Goal: Task Accomplishment & Management: Manage account settings

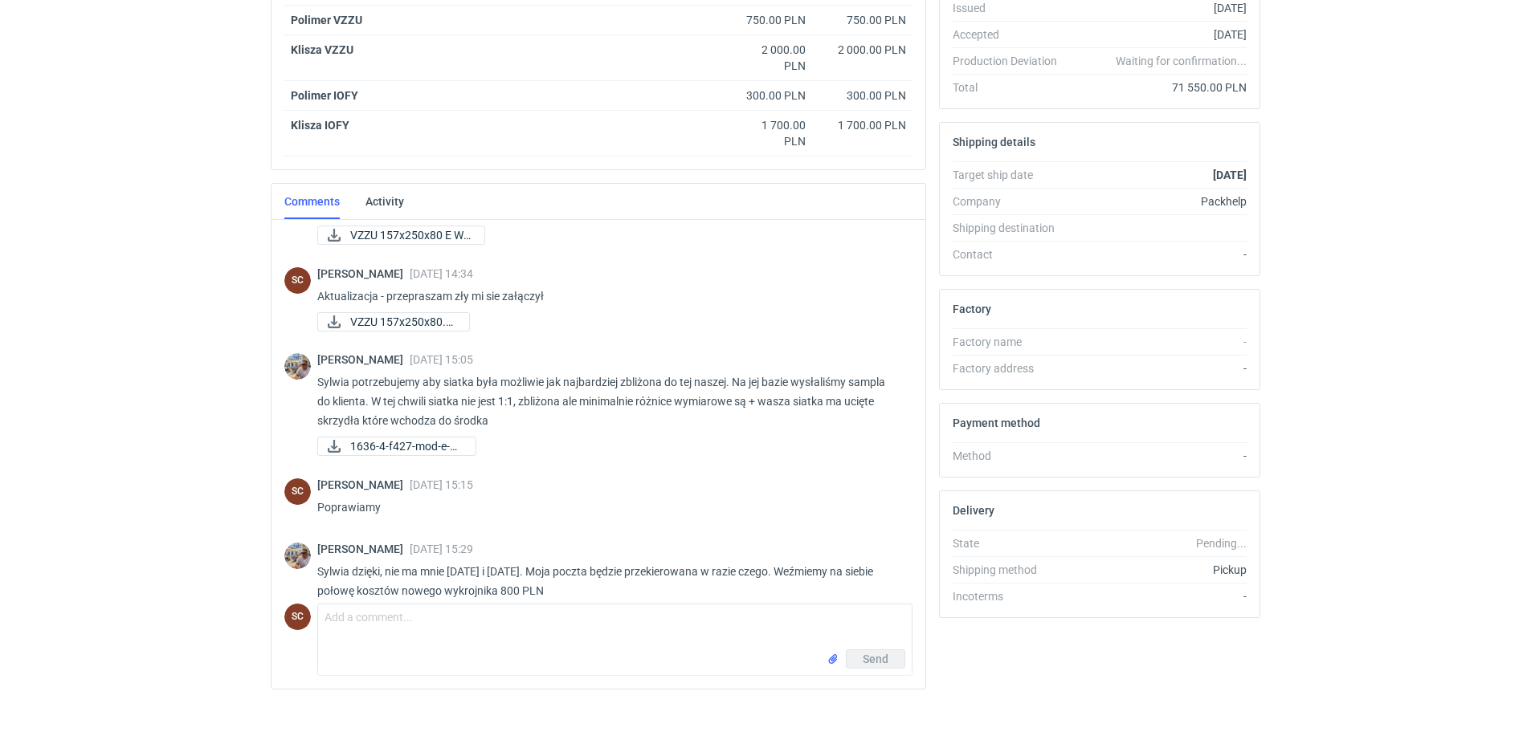
scroll to position [371, 0]
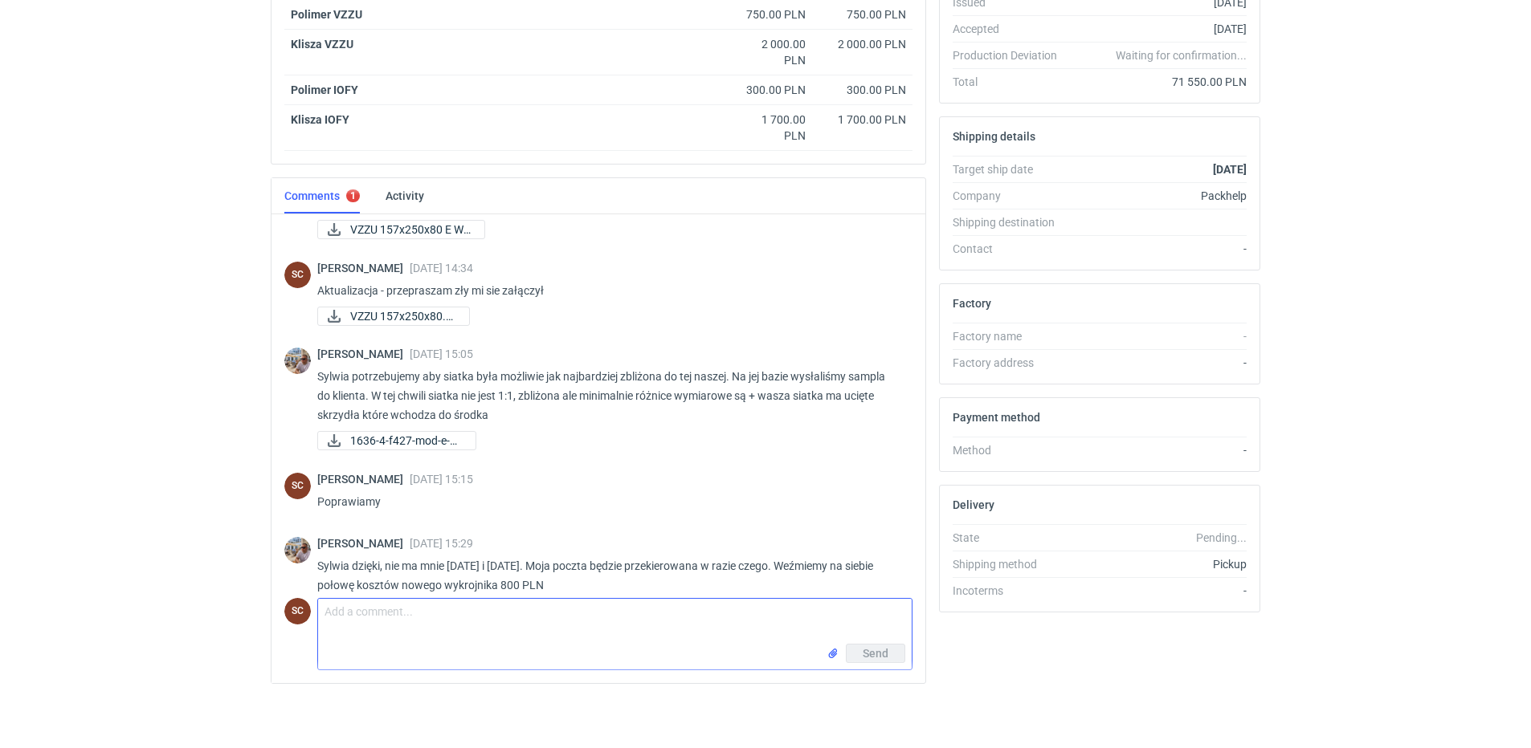
click at [509, 605] on textarea "Comment message" at bounding box center [614, 621] width 593 height 45
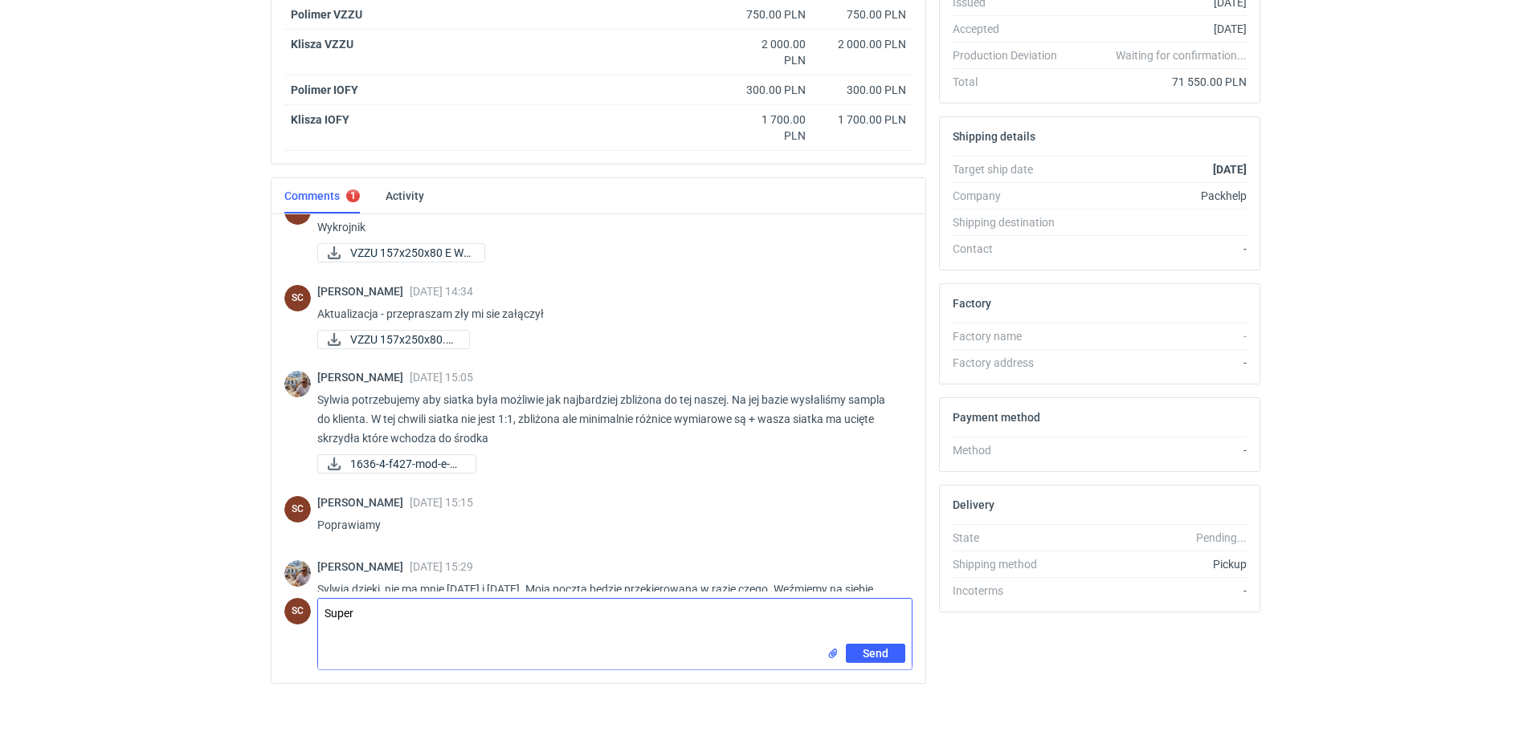
scroll to position [1250, 0]
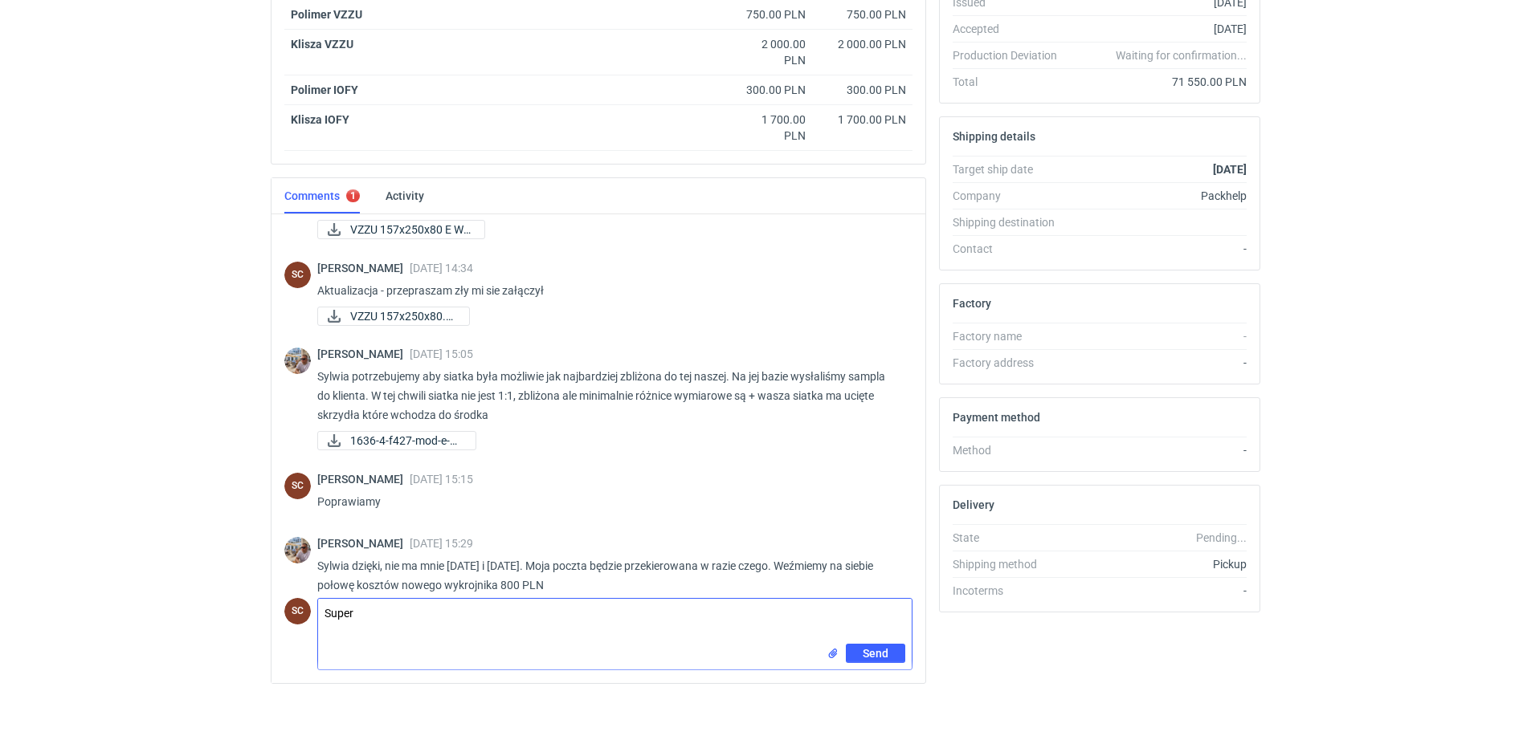
click at [371, 613] on textarea "Super" at bounding box center [614, 621] width 593 height 45
type textarea "S"
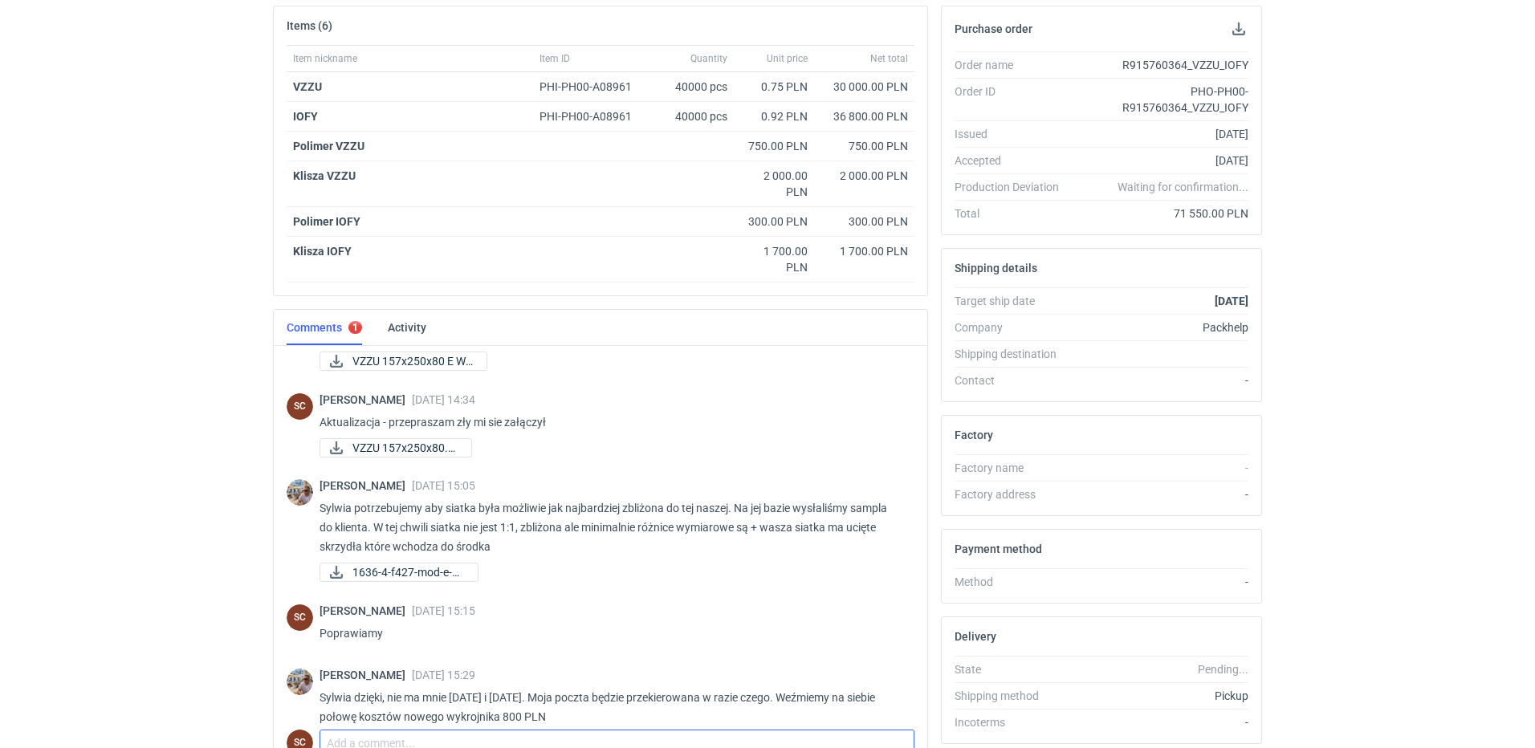
scroll to position [0, 0]
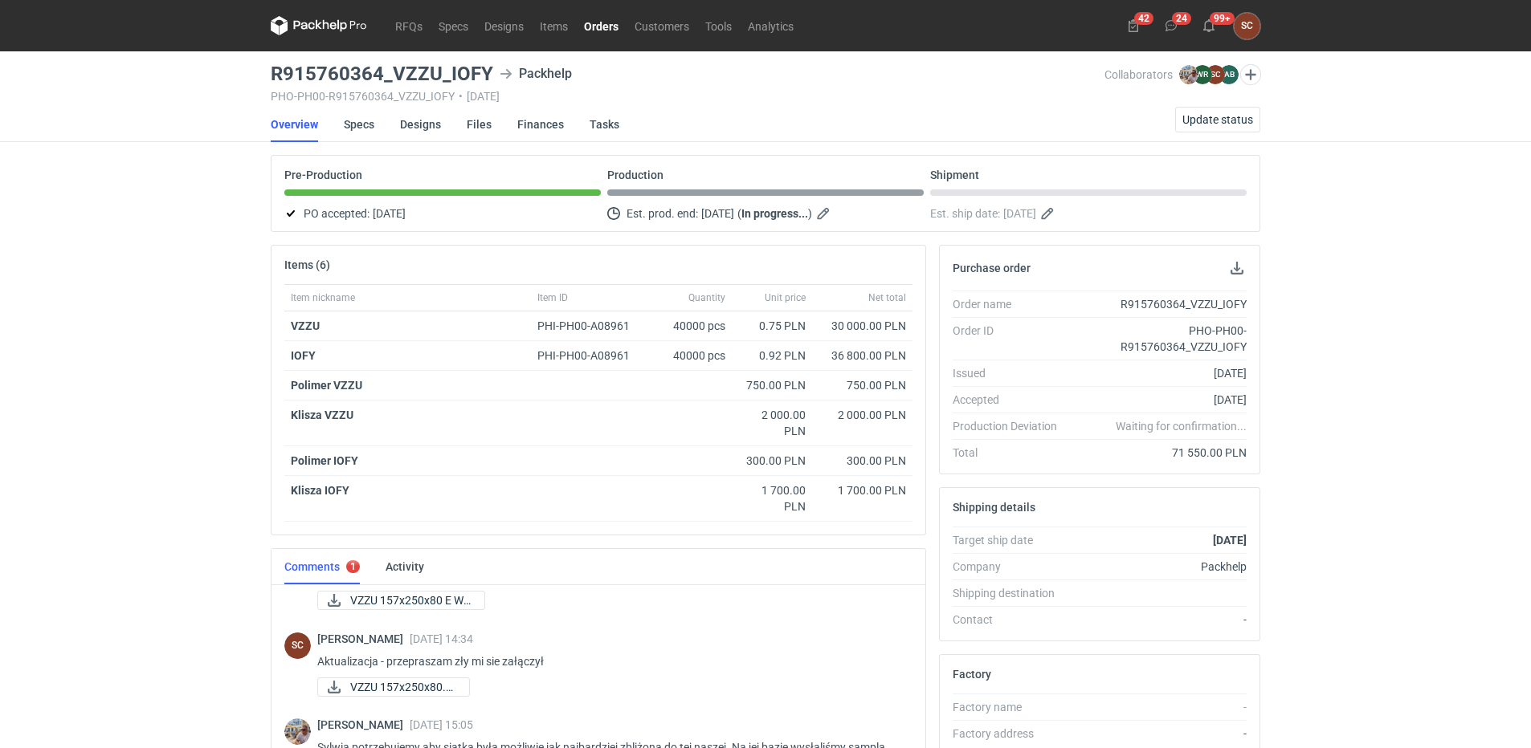
click at [594, 25] on link "Orders" at bounding box center [601, 25] width 51 height 19
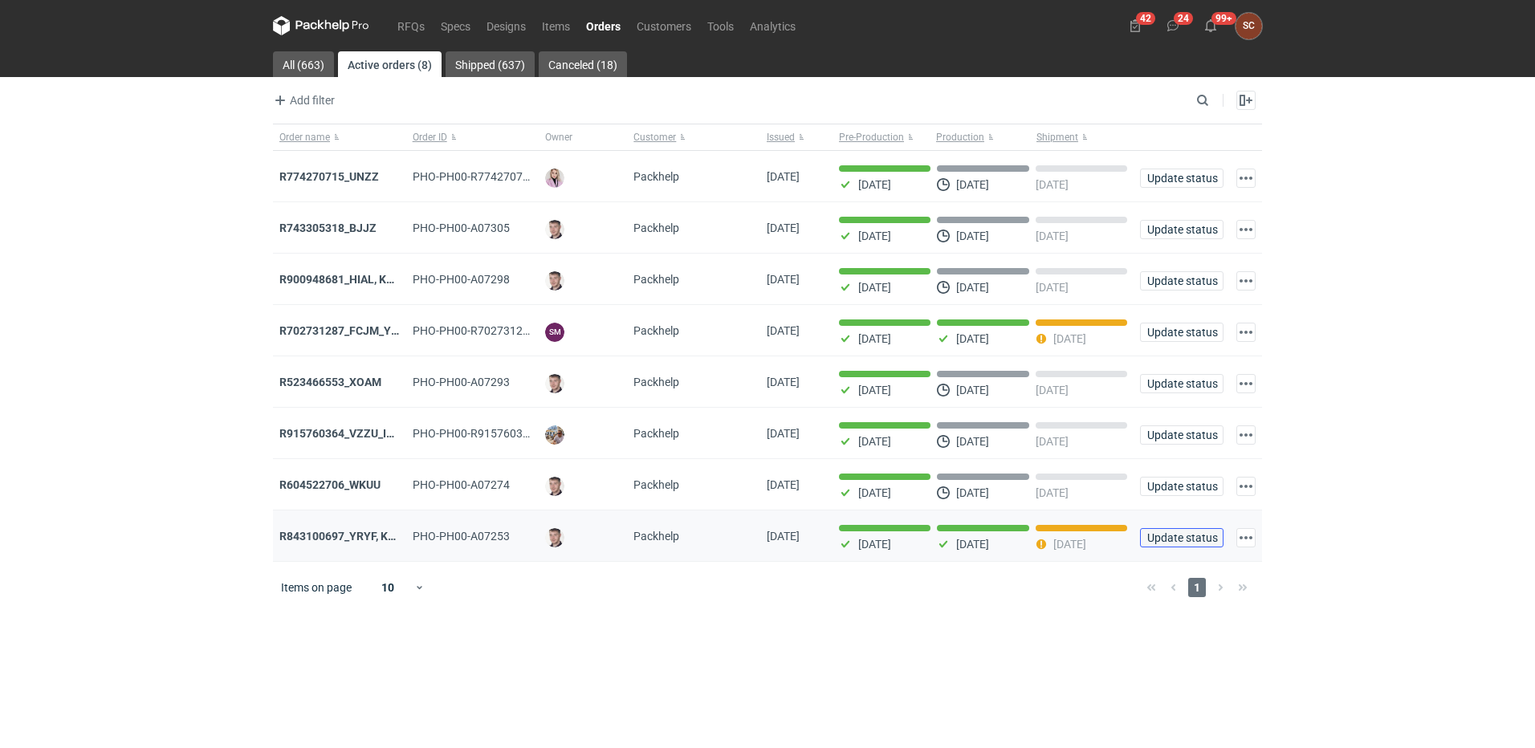
click at [1190, 540] on span "Update status" at bounding box center [1182, 537] width 69 height 11
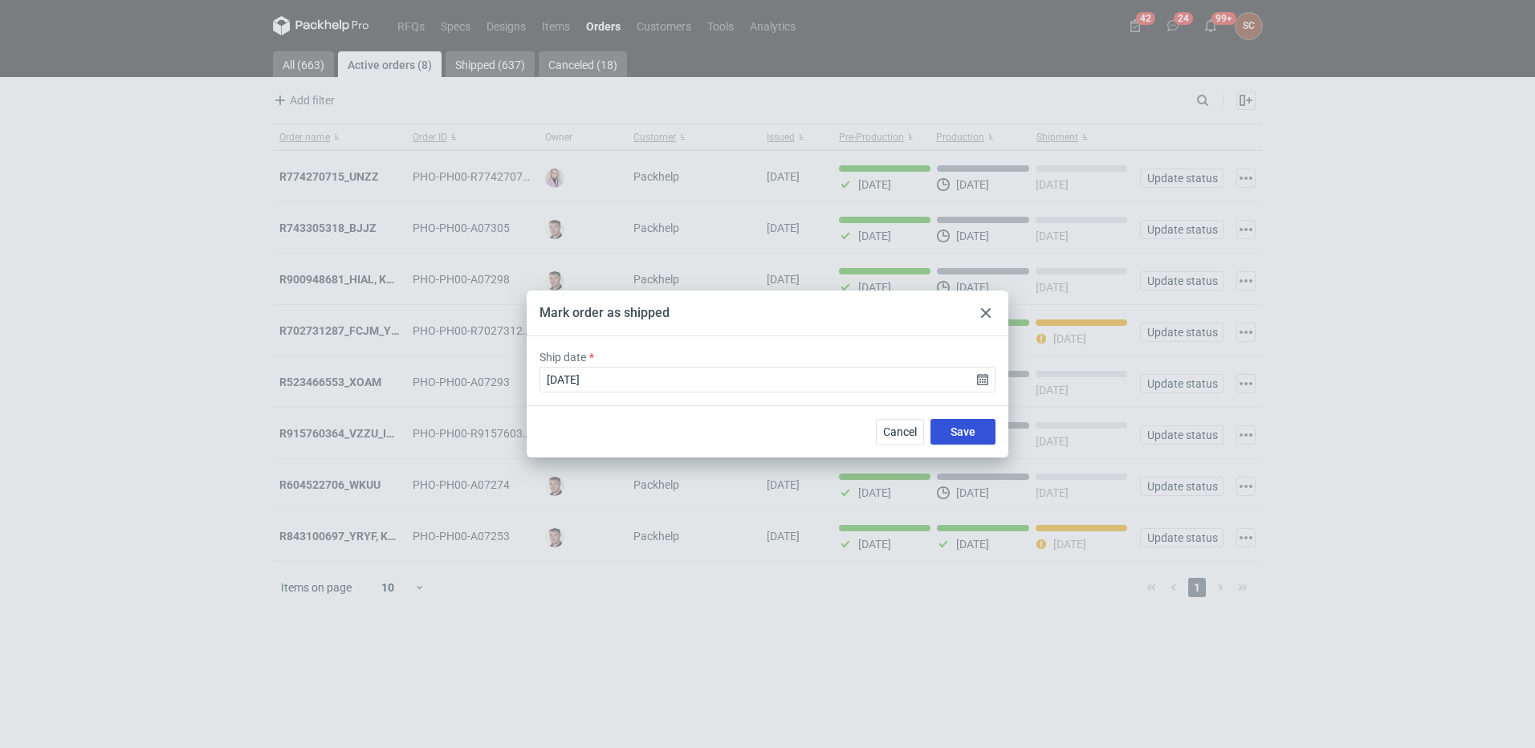
click at [966, 434] on span "Save" at bounding box center [963, 431] width 25 height 11
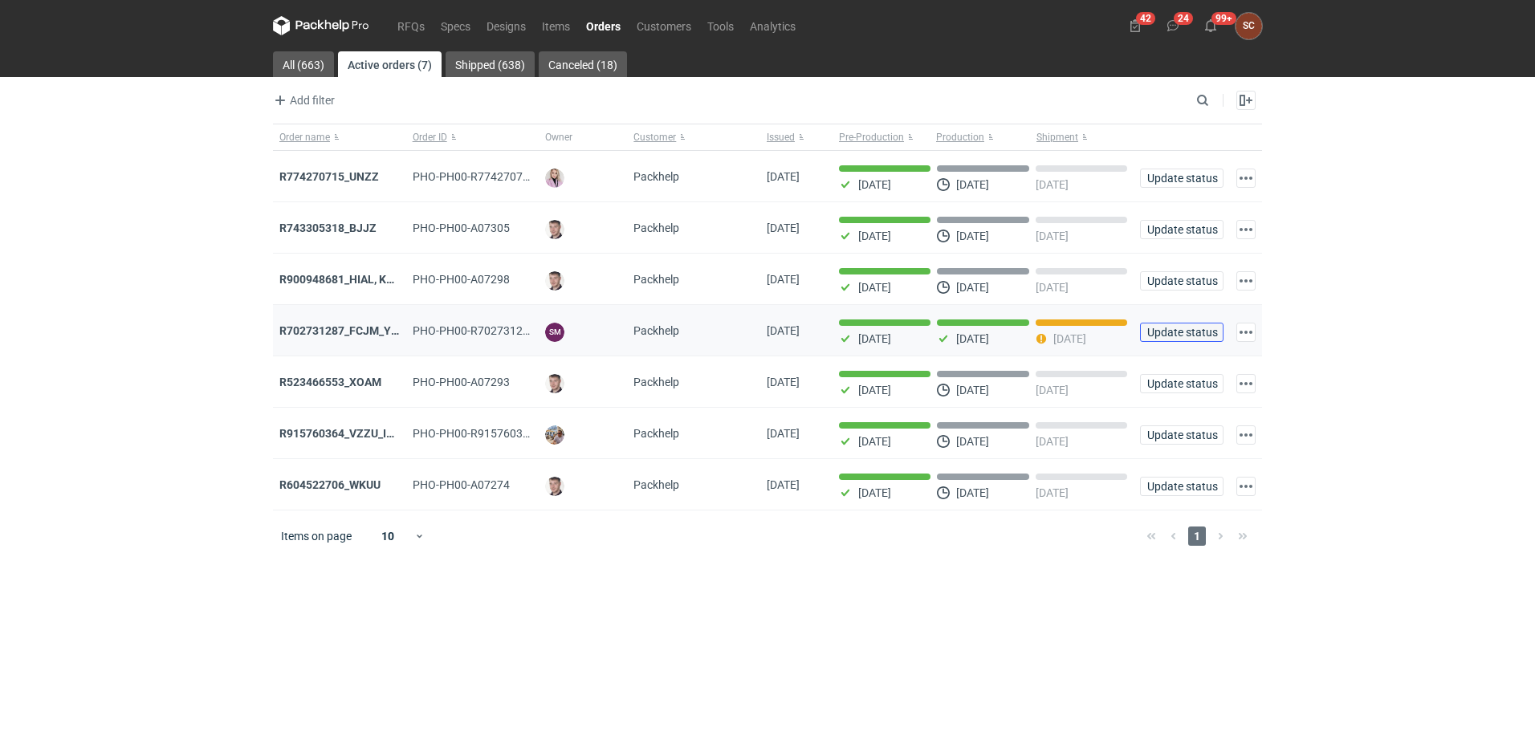
click at [1199, 336] on span "Update status" at bounding box center [1182, 332] width 69 height 11
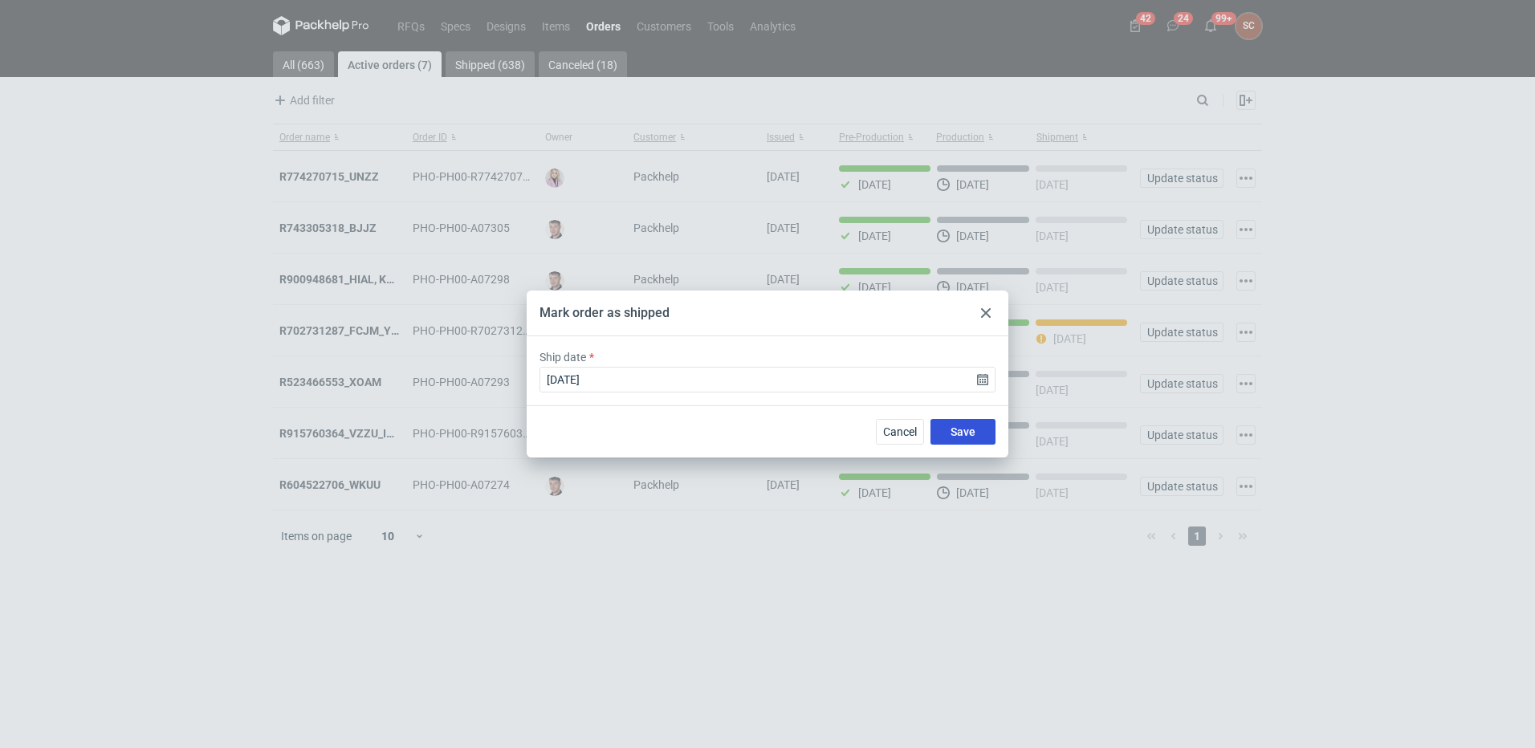
click at [968, 426] on span "Save" at bounding box center [963, 431] width 25 height 11
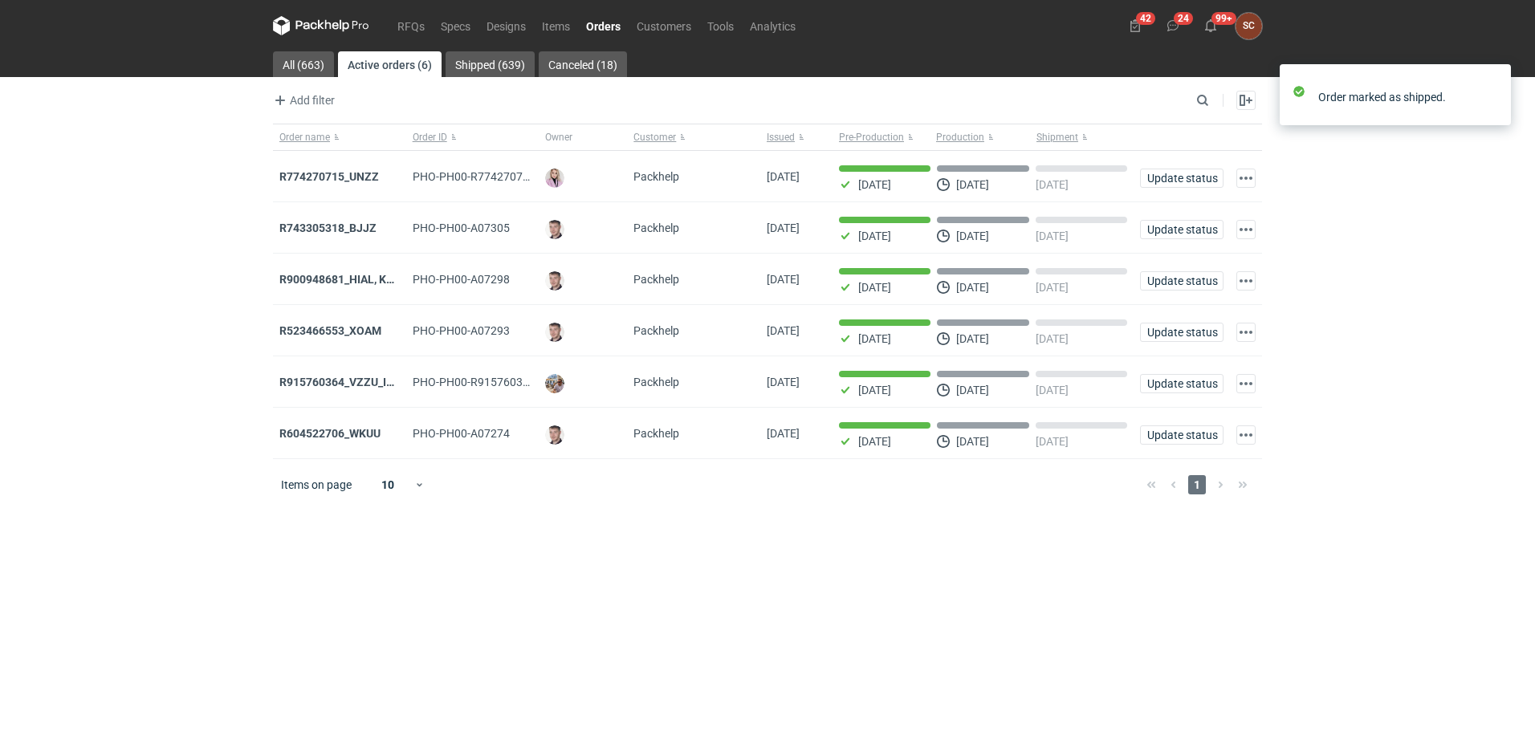
click at [864, 550] on main "All (663) Active orders (6) Shipped (639) Canceled (18) Add filter Owner first …" at bounding box center [768, 399] width 1002 height 697
click at [993, 137] on button "Production" at bounding box center [983, 137] width 100 height 26
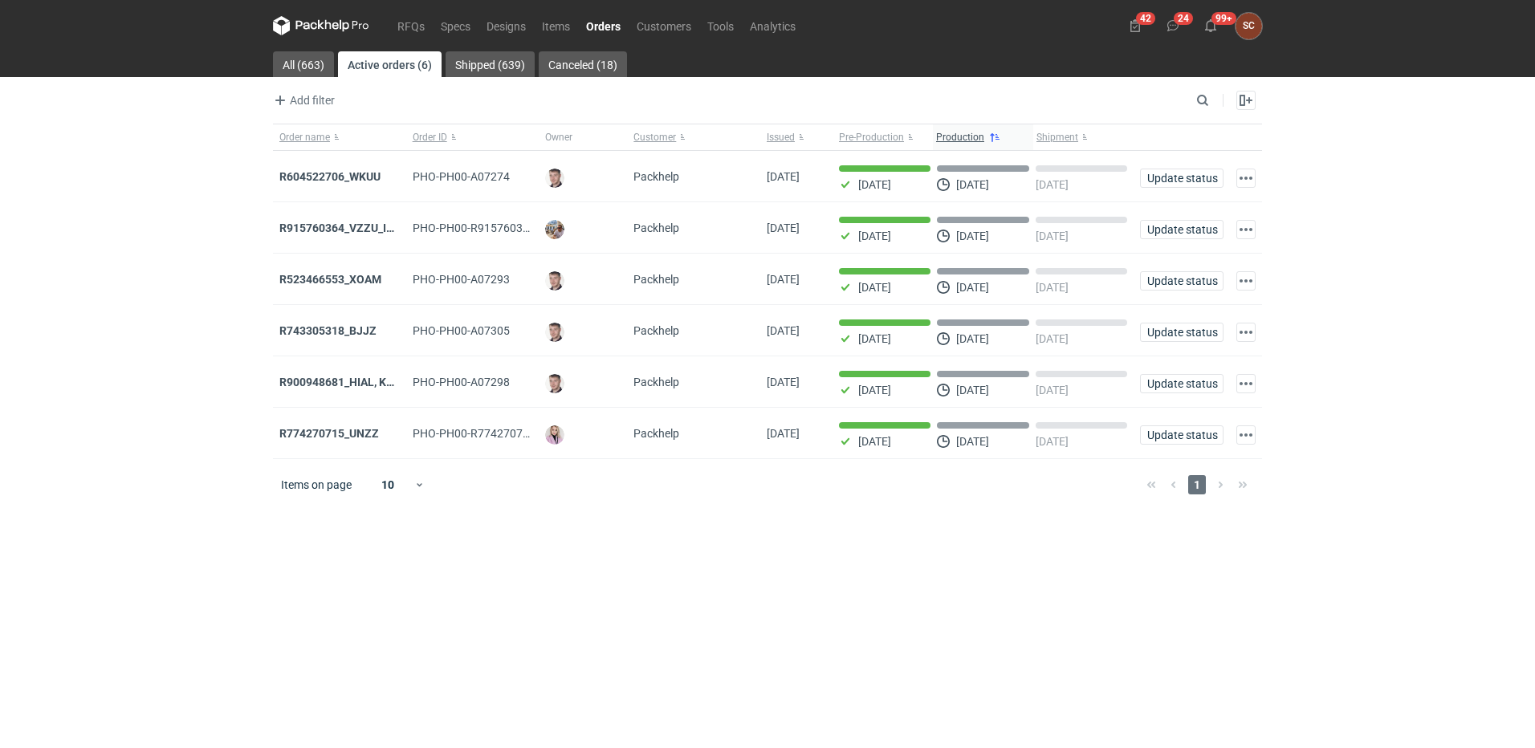
click at [776, 593] on main "All (663) Active orders (6) Shipped (639) Canceled (18) Add filter Owner first …" at bounding box center [768, 399] width 1002 height 697
click at [1173, 27] on icon at bounding box center [1173, 25] width 13 height 13
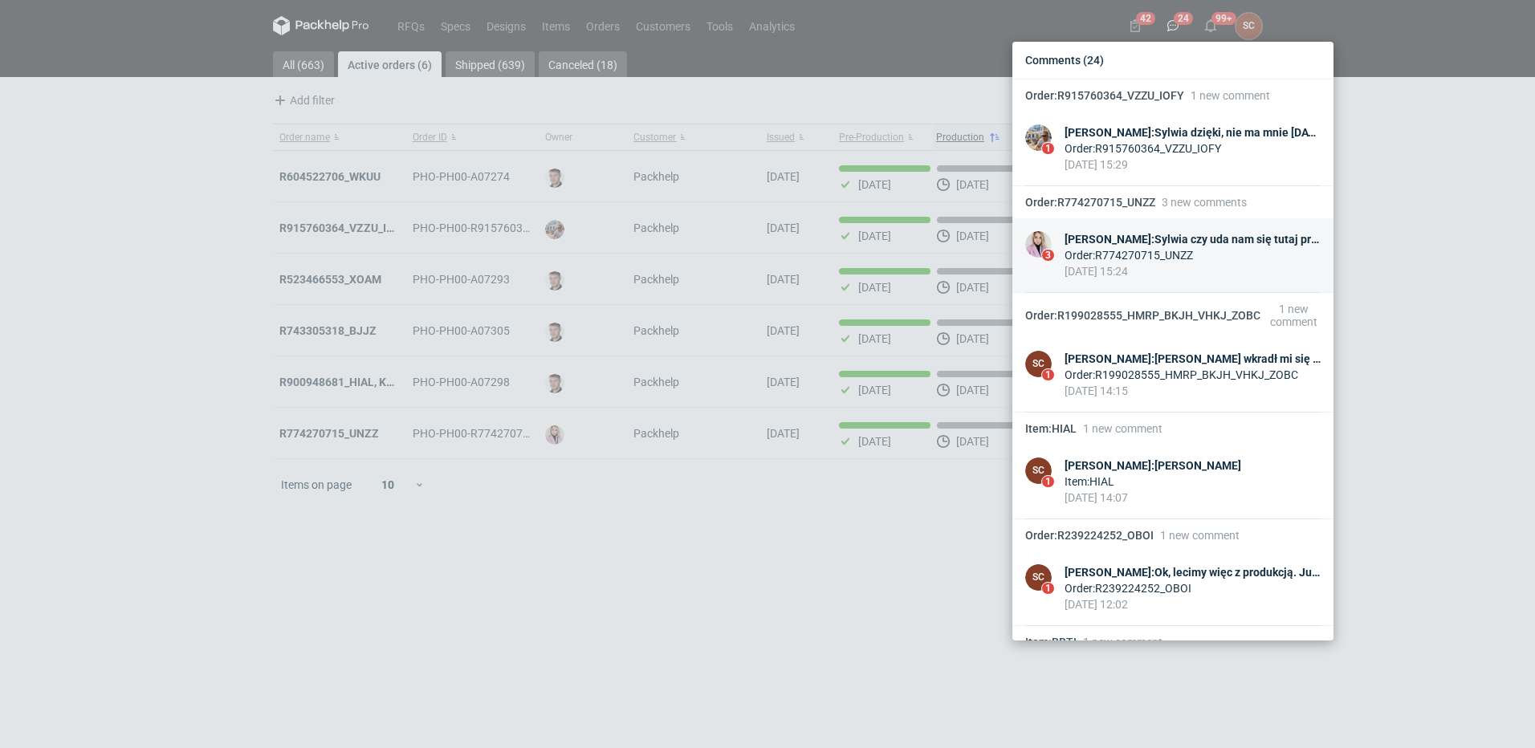
click at [1178, 247] on div "[PERSON_NAME] : Sylwia czy uda nam się tutaj przyspieszyć termin?" at bounding box center [1193, 239] width 256 height 16
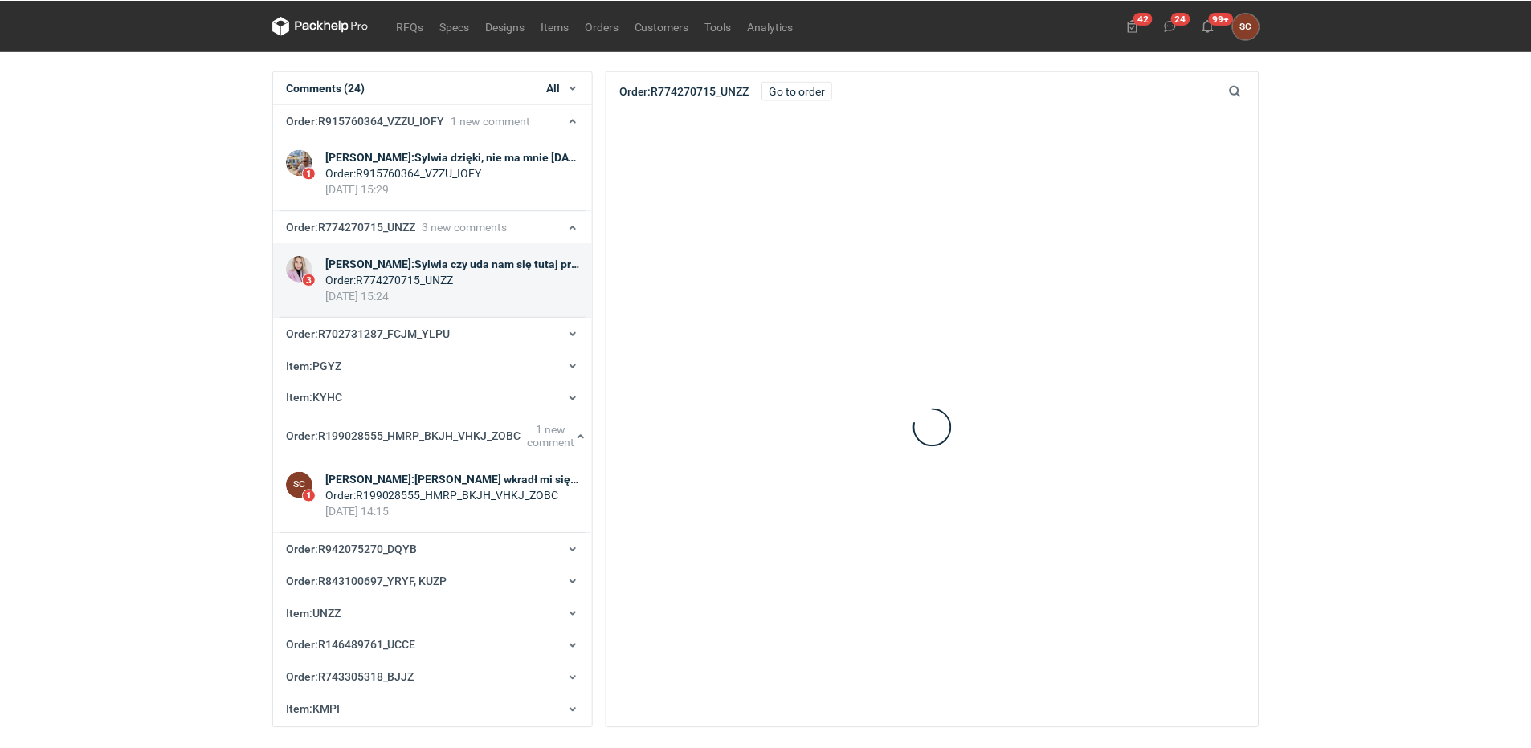
scroll to position [139, 0]
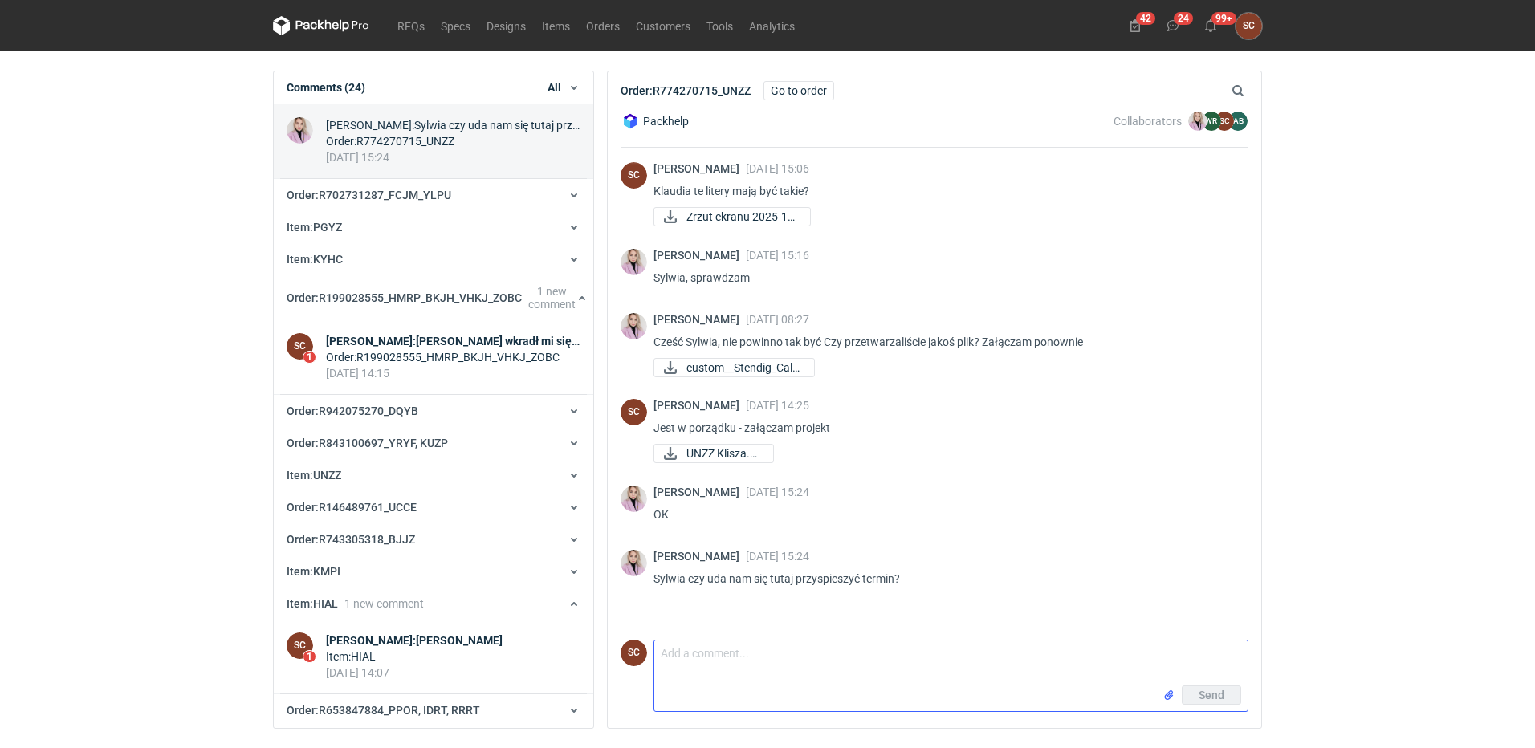
click at [793, 659] on textarea "Comment message" at bounding box center [950, 663] width 593 height 45
click at [788, 82] on link "Go to order" at bounding box center [799, 90] width 71 height 19
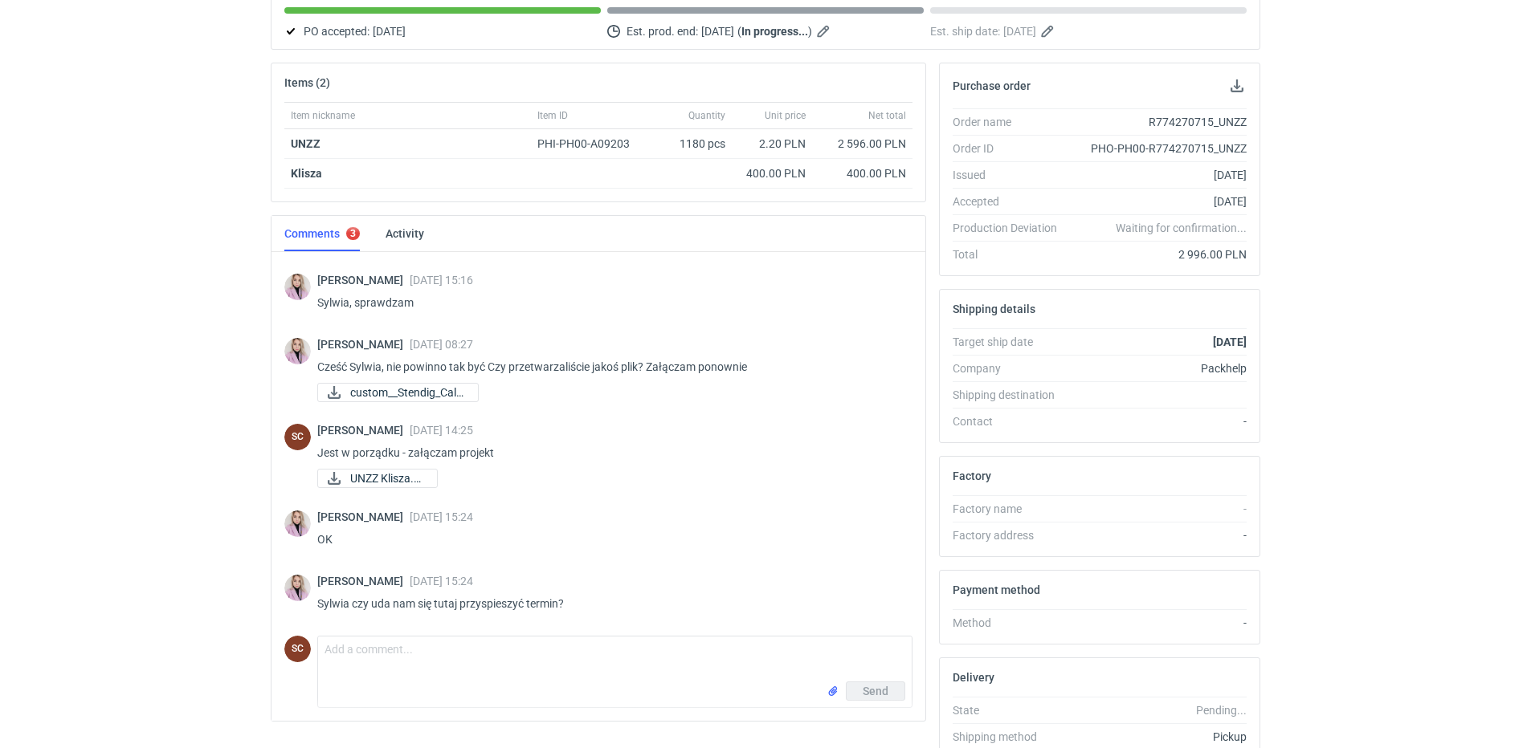
scroll to position [283, 0]
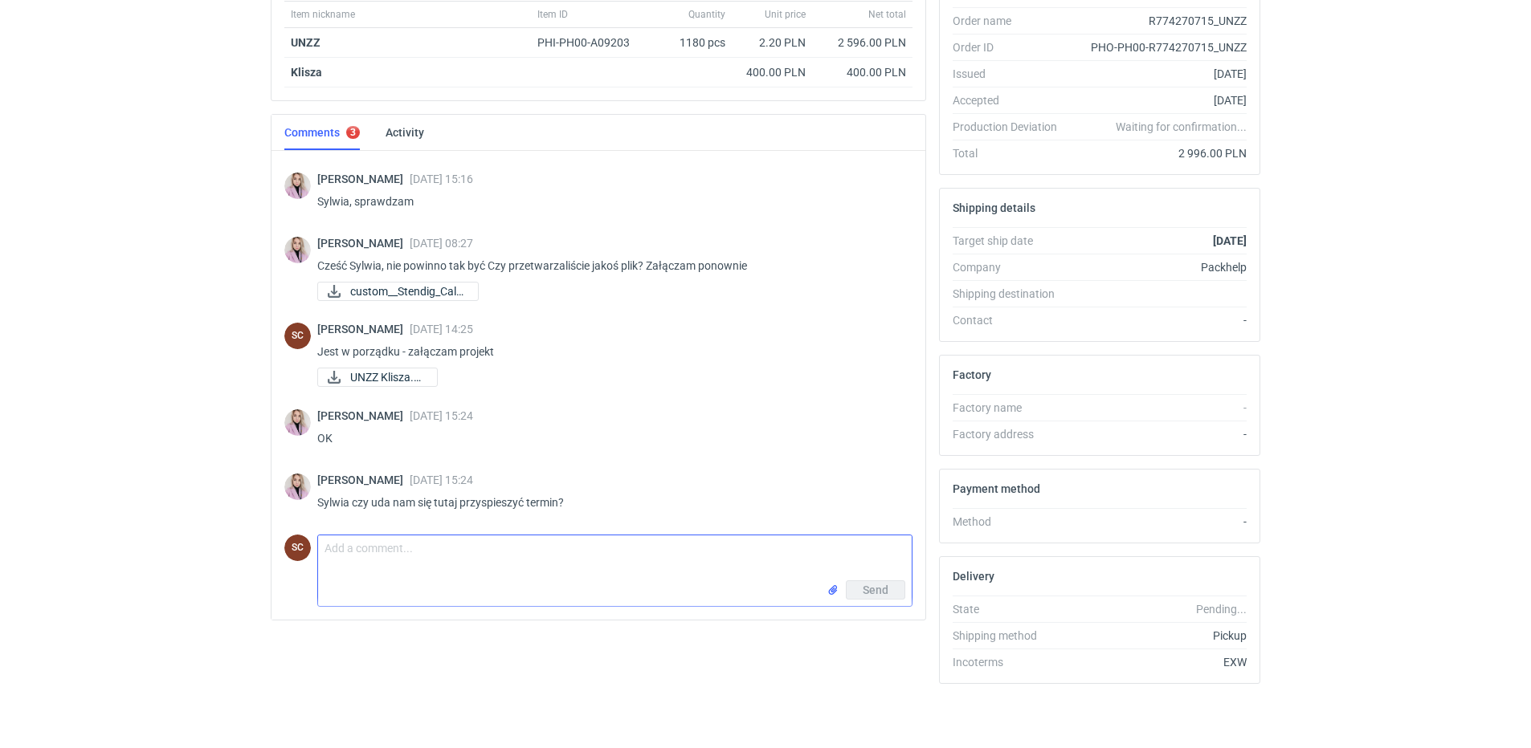
click at [361, 561] on textarea "Comment message" at bounding box center [614, 558] width 593 height 45
click at [570, 551] on textarea "Tak myślę, że jak najbardziej się uda skrócić" at bounding box center [614, 558] width 593 height 45
click at [573, 551] on textarea "Tak myślę, że jak najbardziej się uda skrócić" at bounding box center [614, 558] width 593 height 45
click at [548, 550] on textarea "Tak myślę, że jak najbardziej się uda skrócić" at bounding box center [614, 558] width 593 height 45
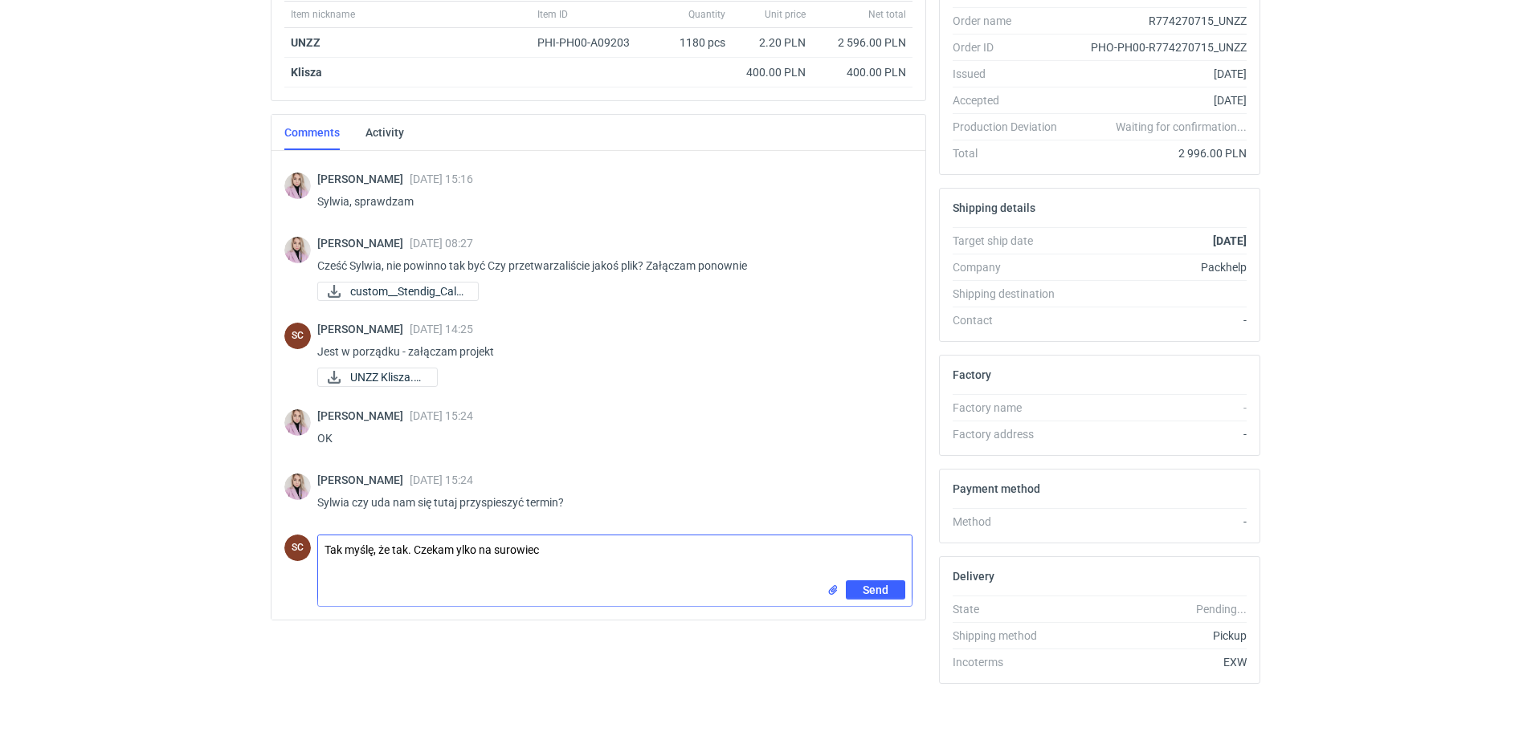
click at [462, 548] on textarea "Tak myślę, że tak. Czekam ylko na surowiec" at bounding box center [614, 558] width 593 height 45
type textarea "Tak myślę, że tak. Czekam tylko na surowiec"
click at [878, 581] on button "Send" at bounding box center [875, 590] width 59 height 19
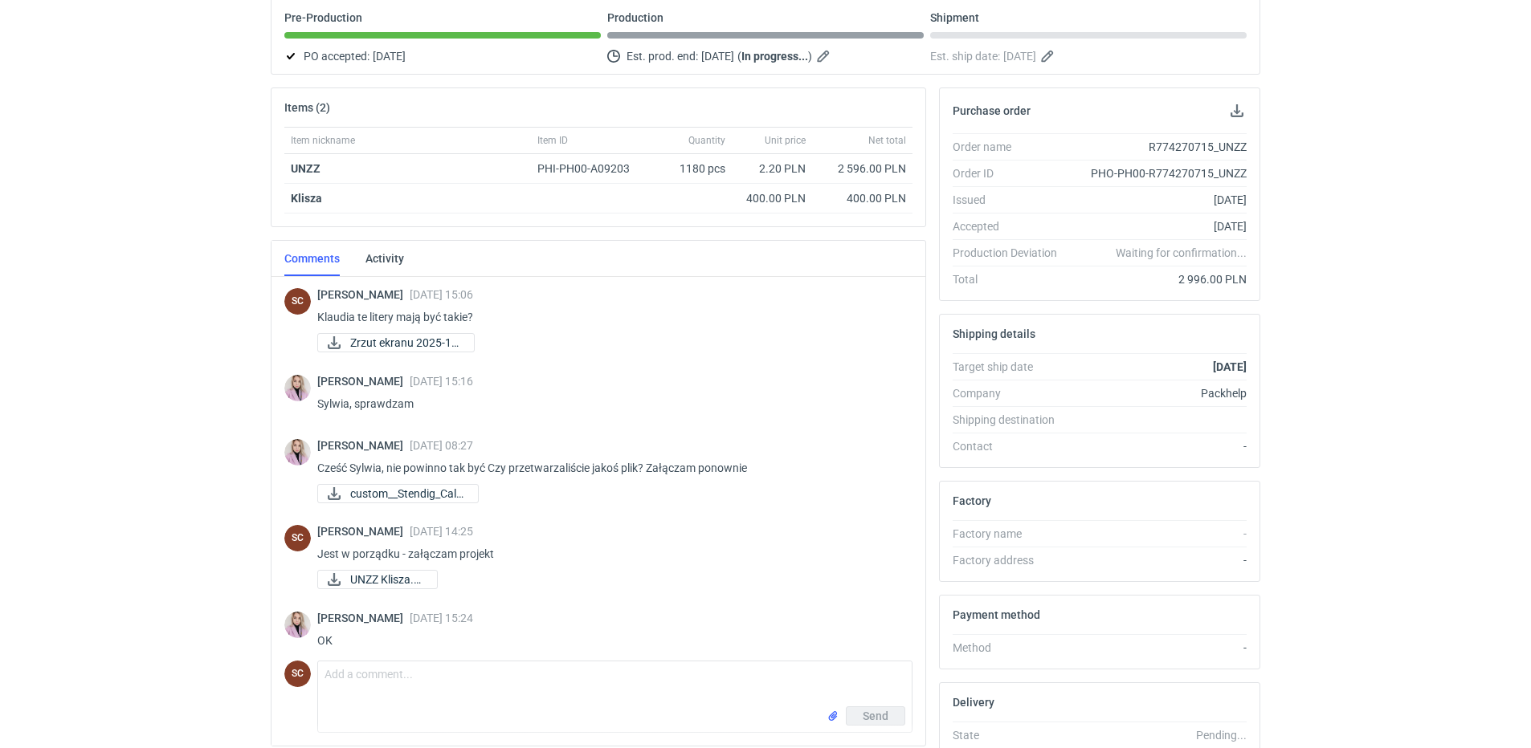
scroll to position [0, 0]
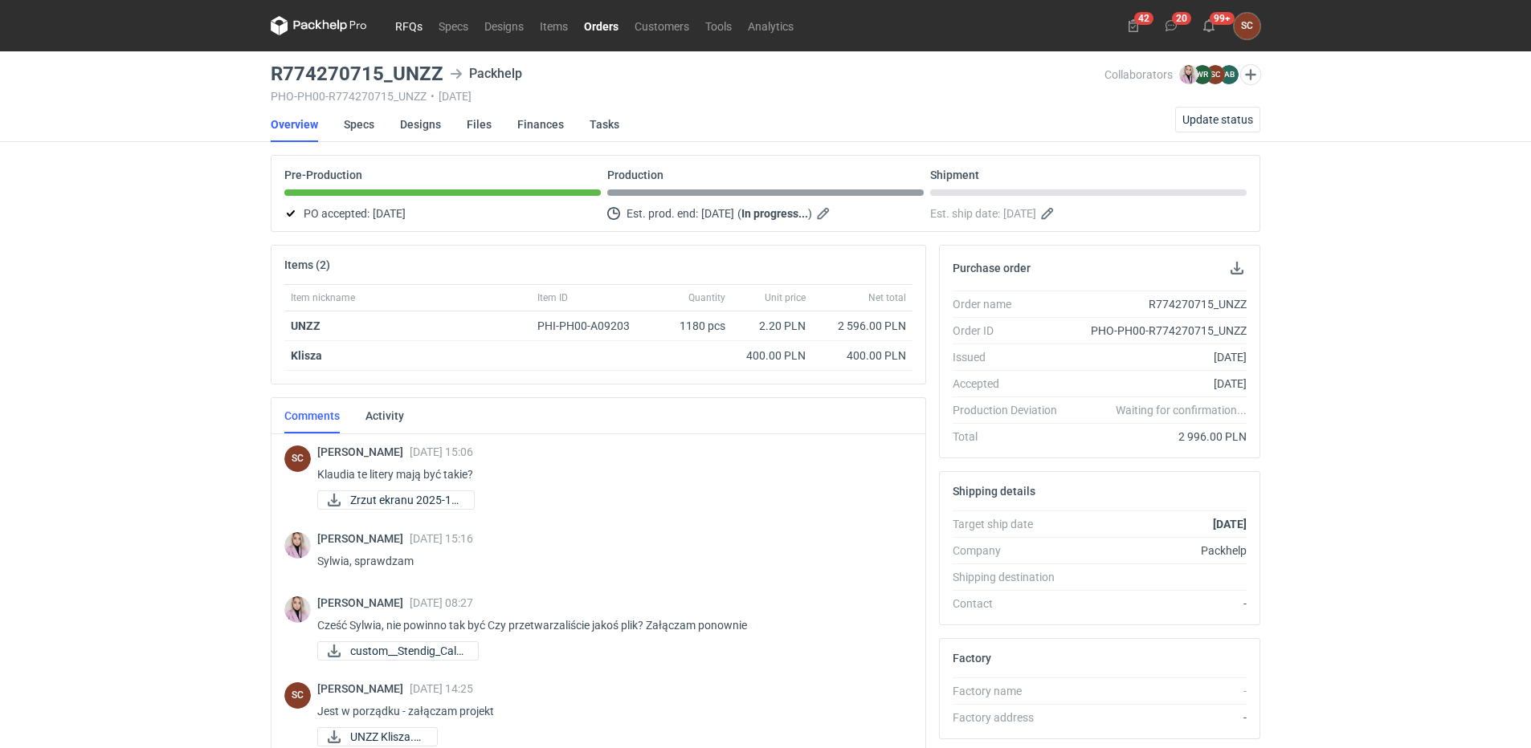
click at [396, 27] on link "RFQs" at bounding box center [408, 25] width 43 height 19
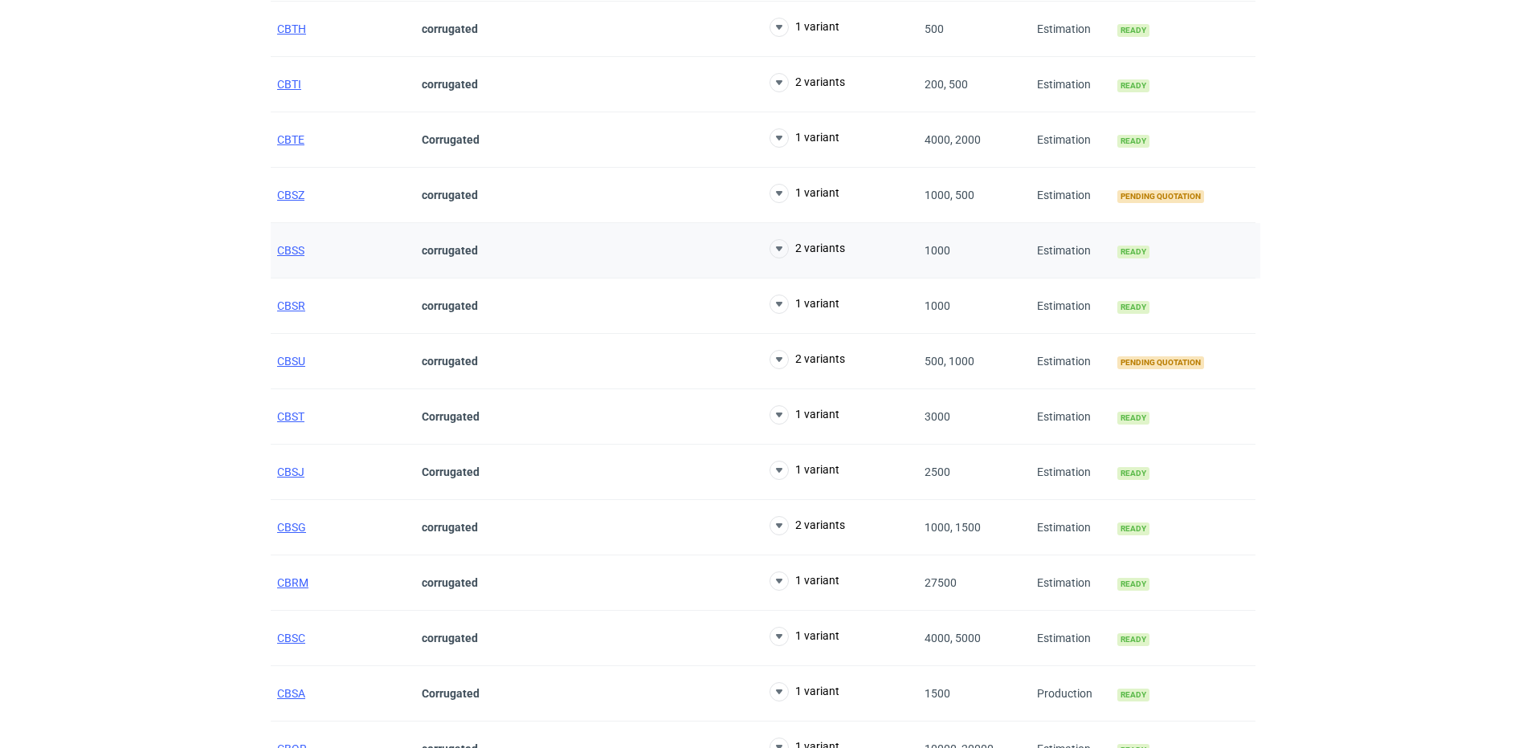
scroll to position [402, 0]
click at [287, 361] on span "CBSU" at bounding box center [291, 359] width 28 height 13
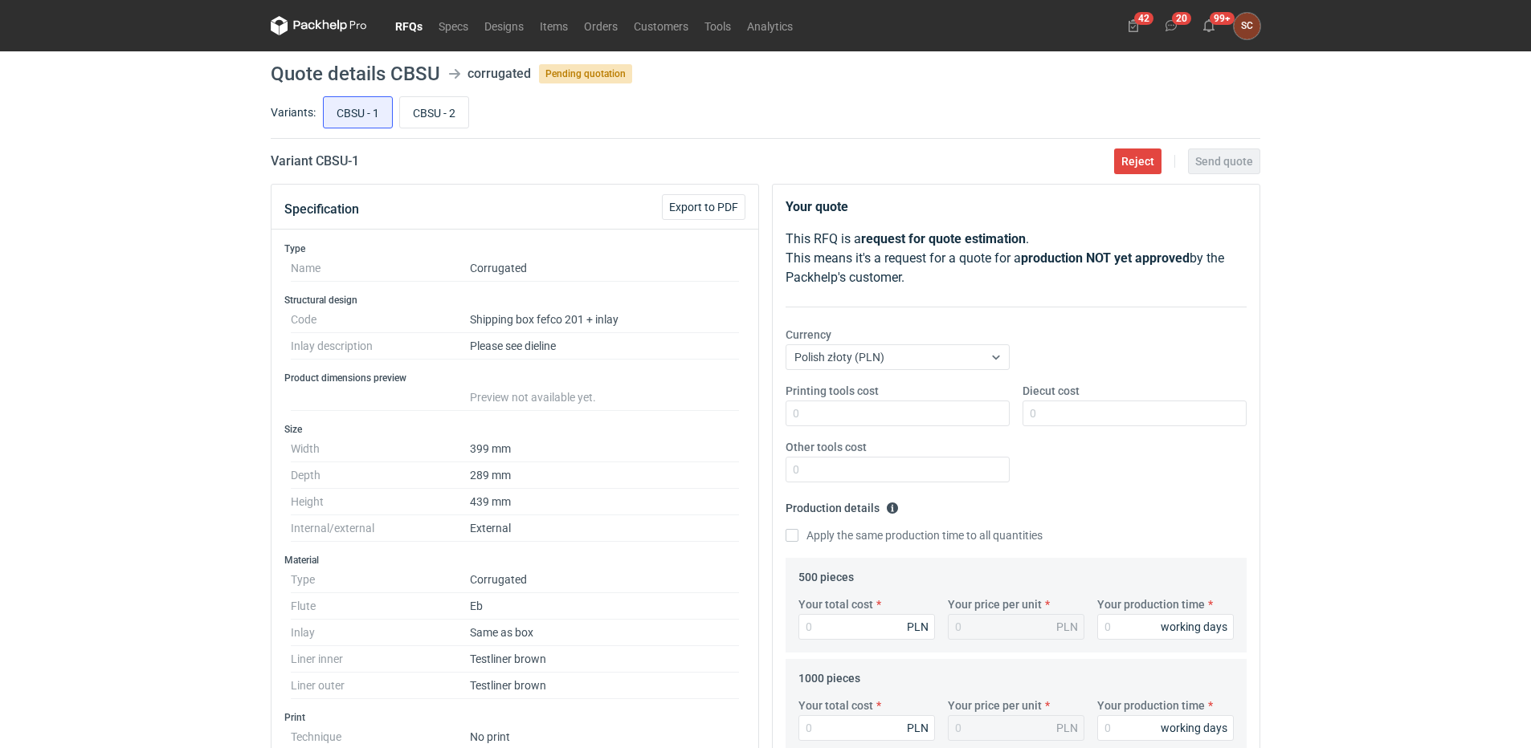
click at [397, 23] on link "RFQs" at bounding box center [408, 25] width 43 height 19
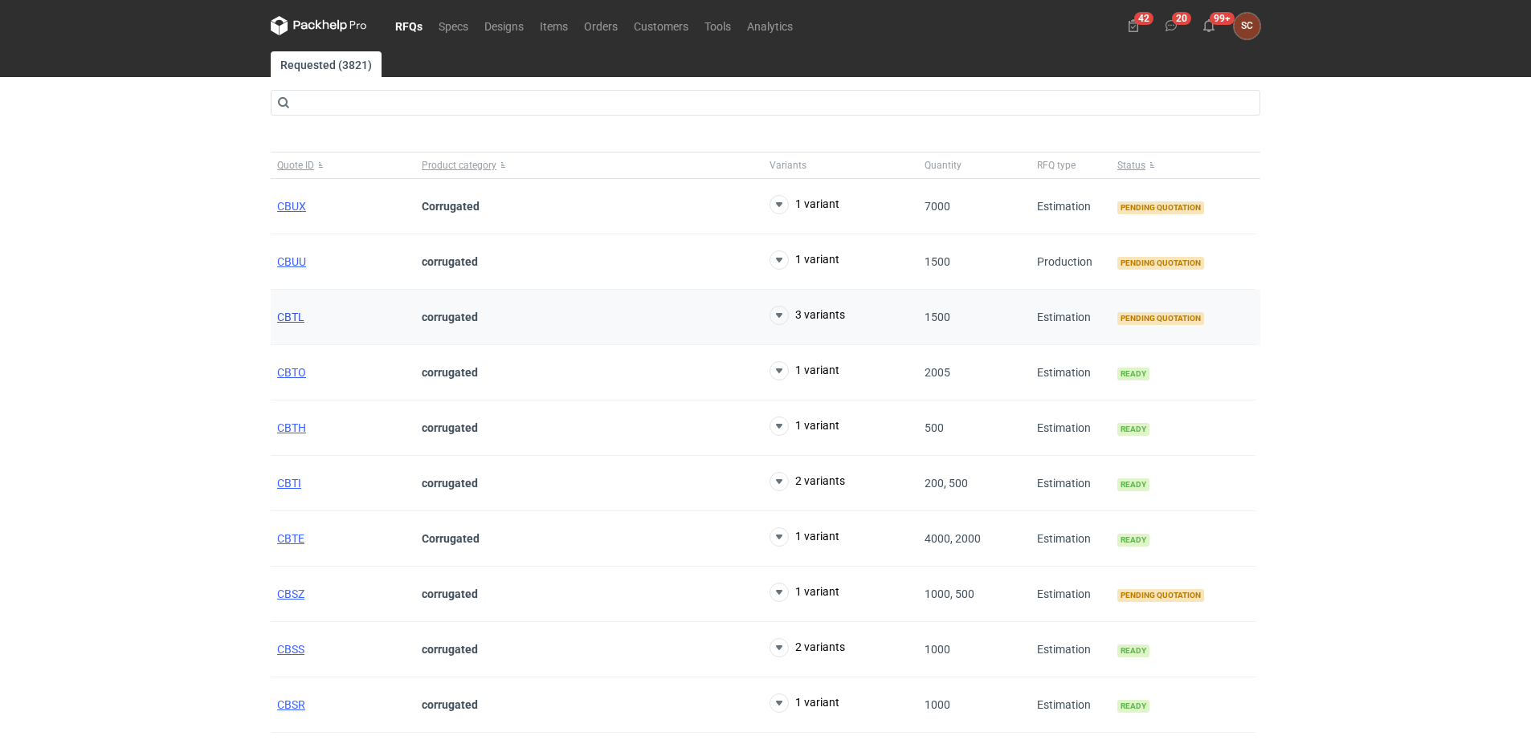
click at [291, 316] on span "CBTL" at bounding box center [290, 317] width 27 height 13
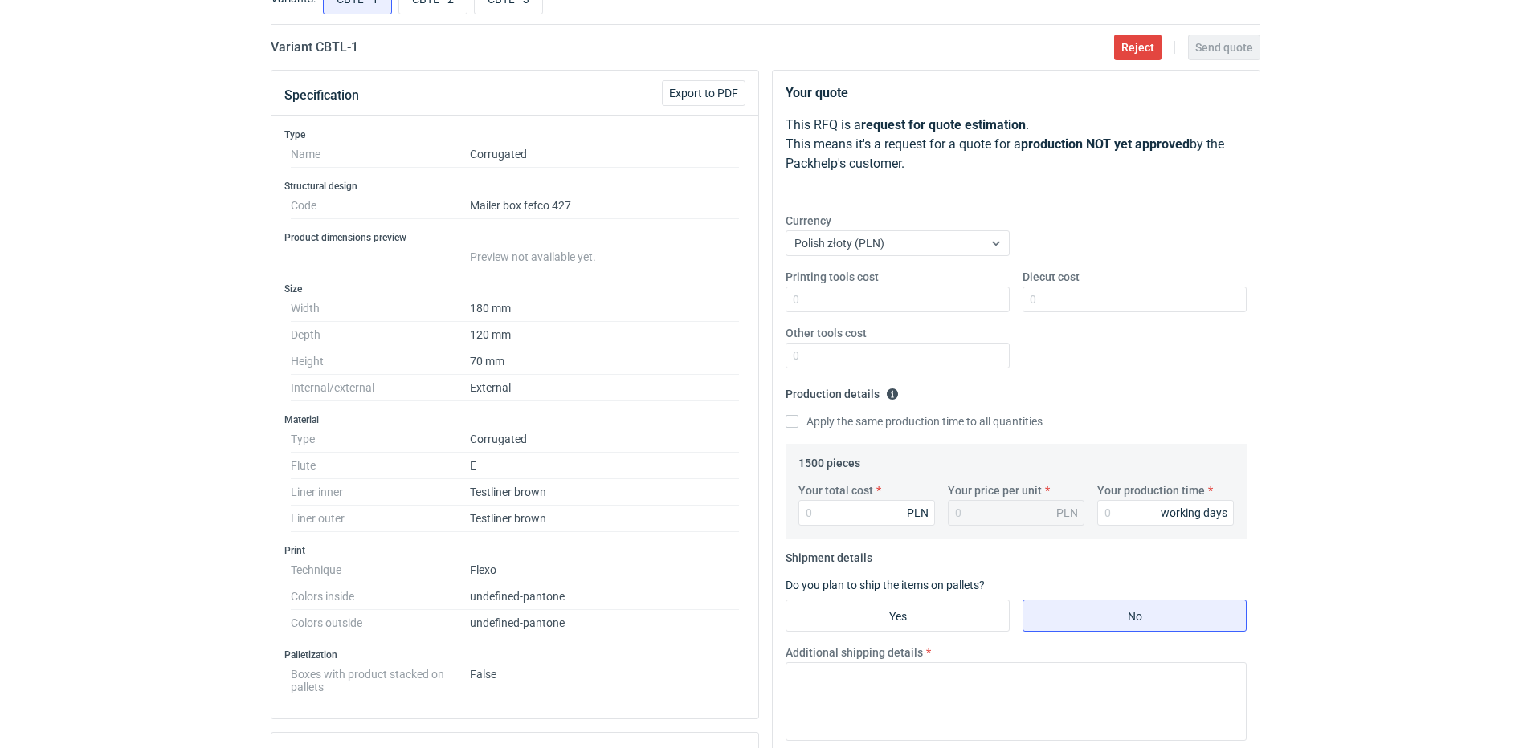
scroll to position [82, 0]
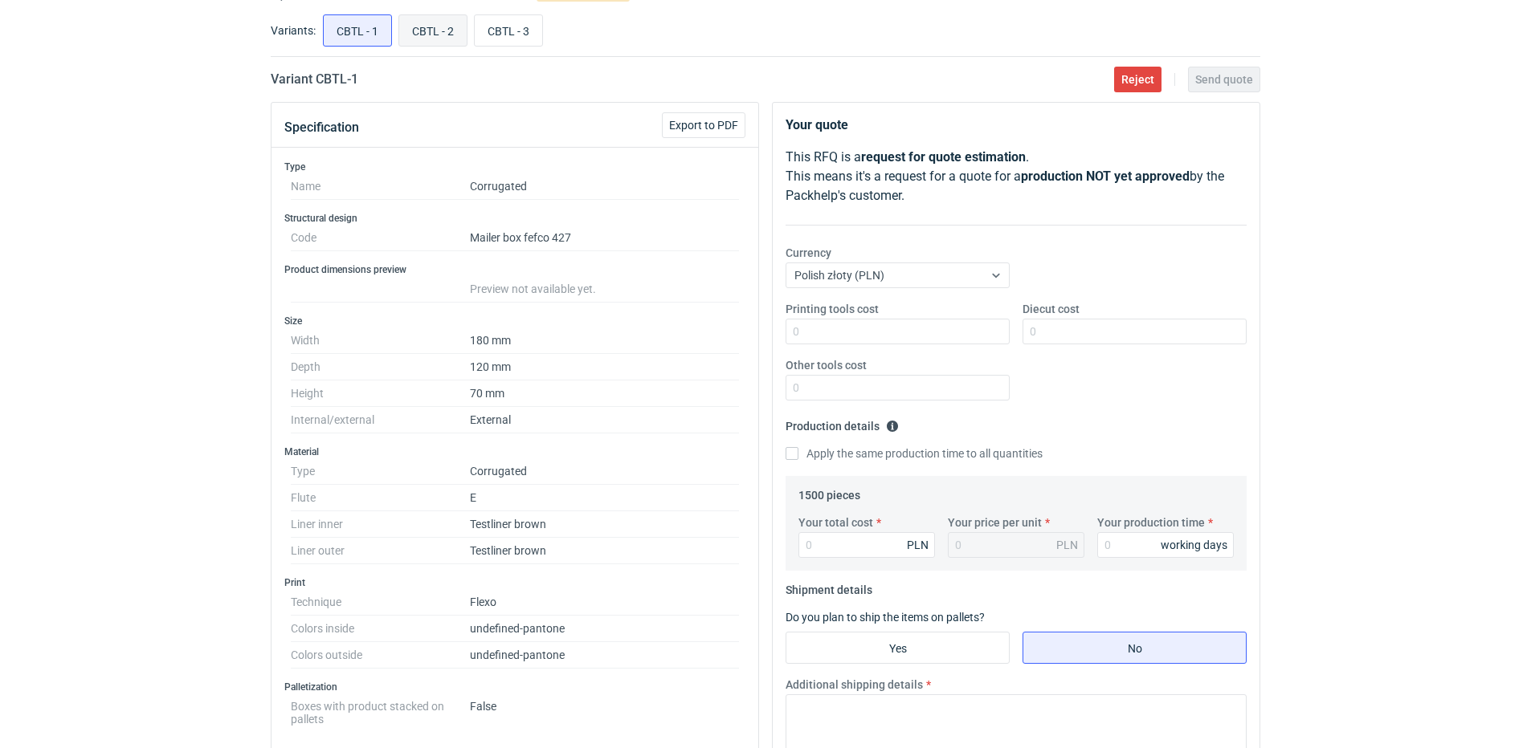
click at [438, 27] on input "CBTL - 2" at bounding box center [432, 30] width 67 height 31
radio input "true"
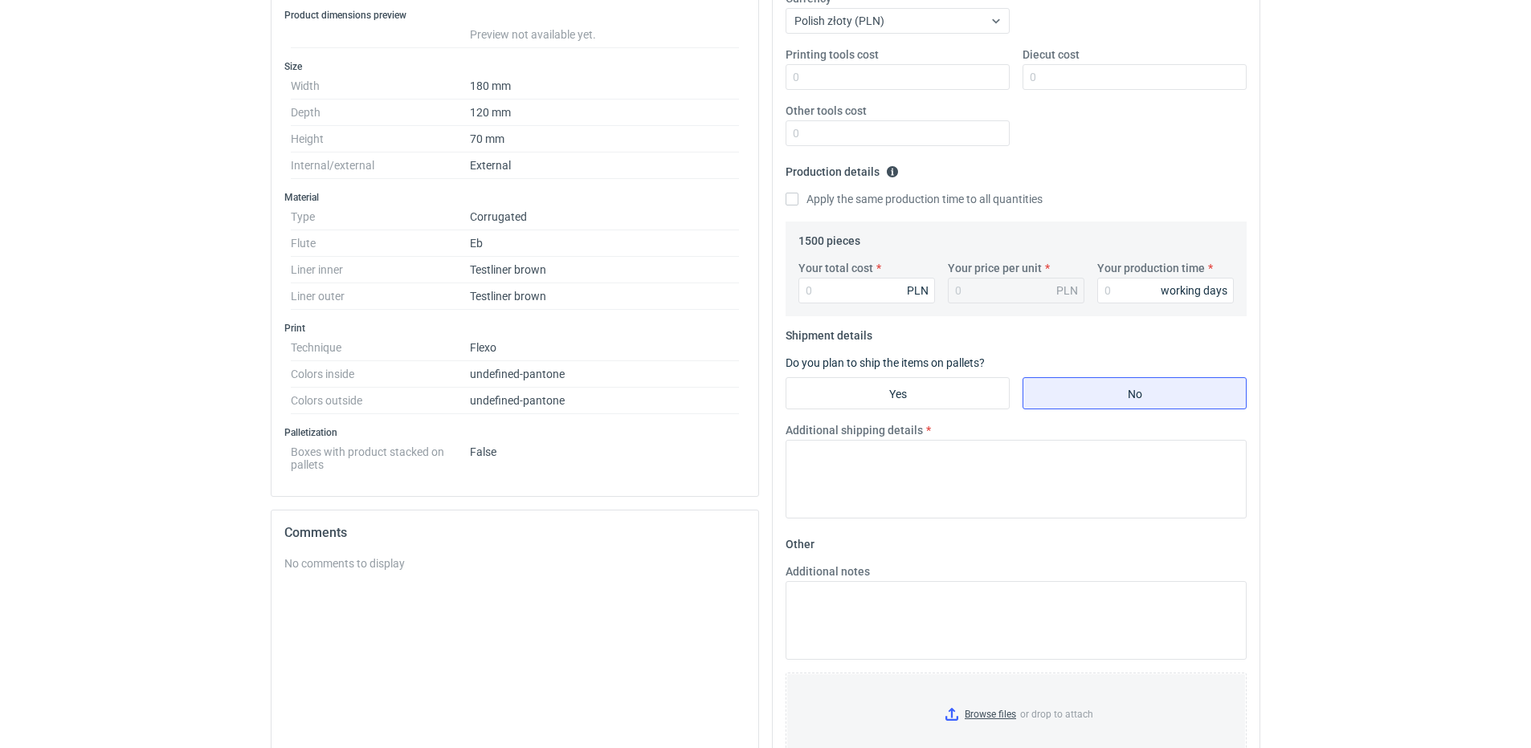
scroll to position [82, 0]
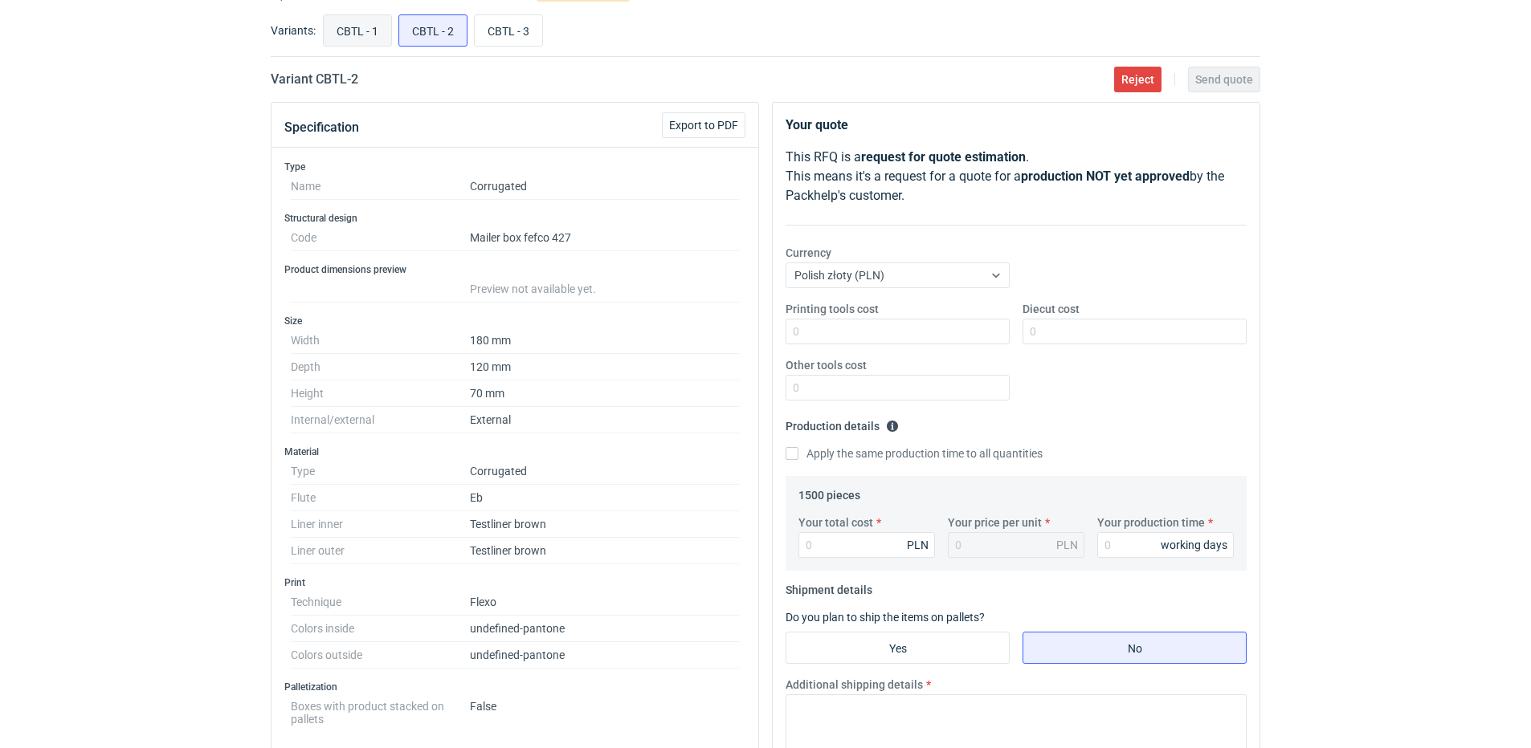
click at [349, 16] on input "CBTL - 1" at bounding box center [357, 30] width 67 height 31
radio input "true"
click at [424, 22] on input "CBTL - 2" at bounding box center [432, 30] width 67 height 31
radio input "true"
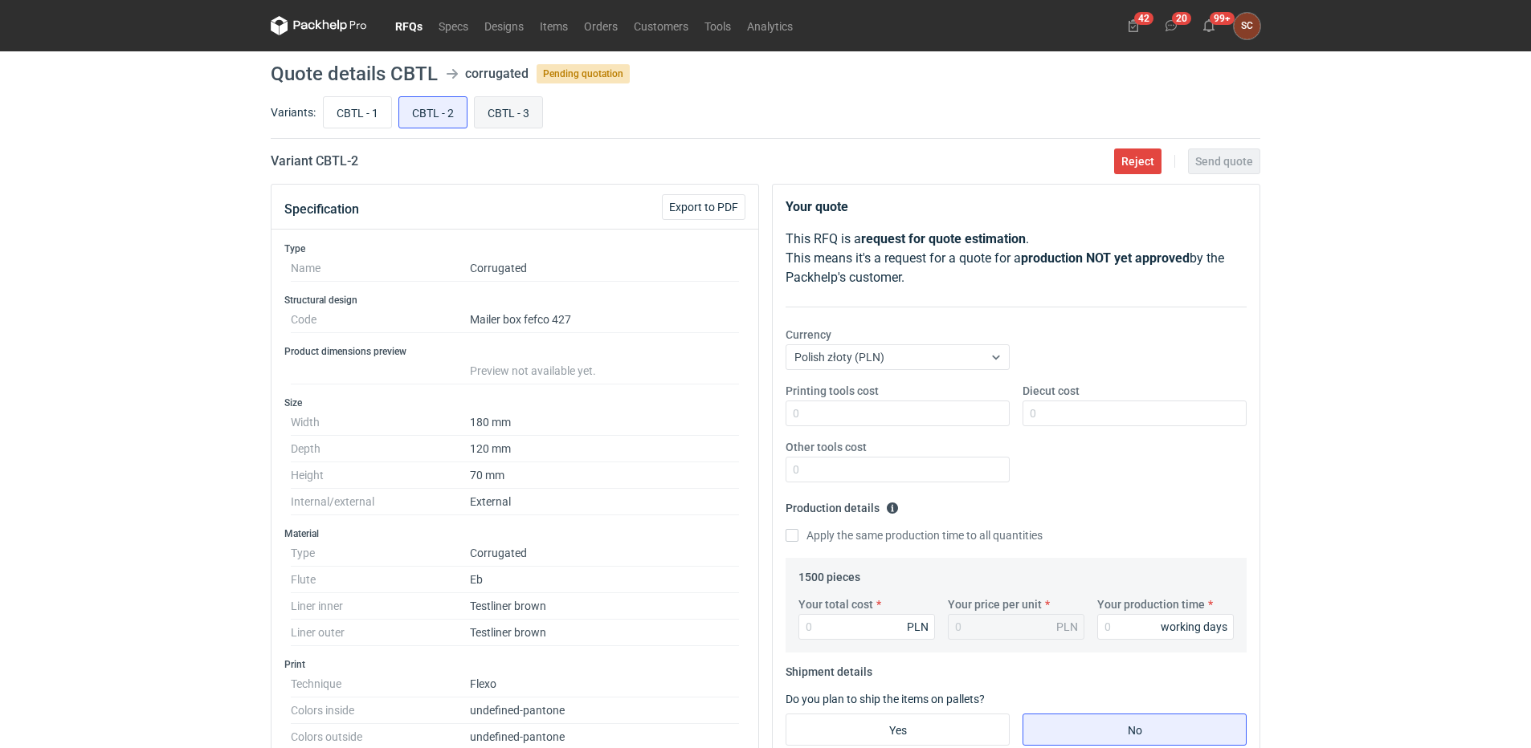
click at [515, 116] on input "CBTL - 3" at bounding box center [508, 112] width 67 height 31
radio input "true"
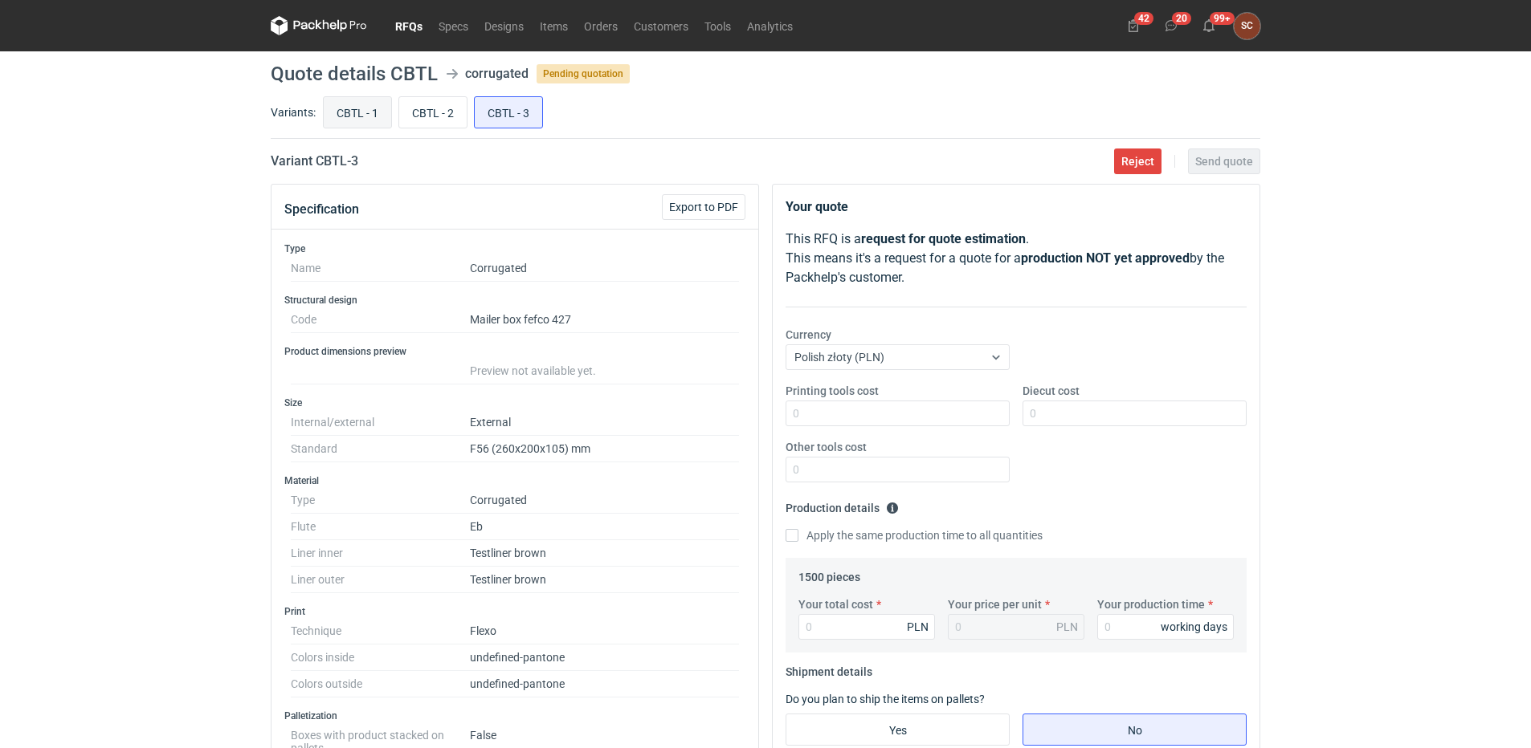
click at [339, 108] on input "CBTL - 1" at bounding box center [357, 112] width 67 height 31
radio input "true"
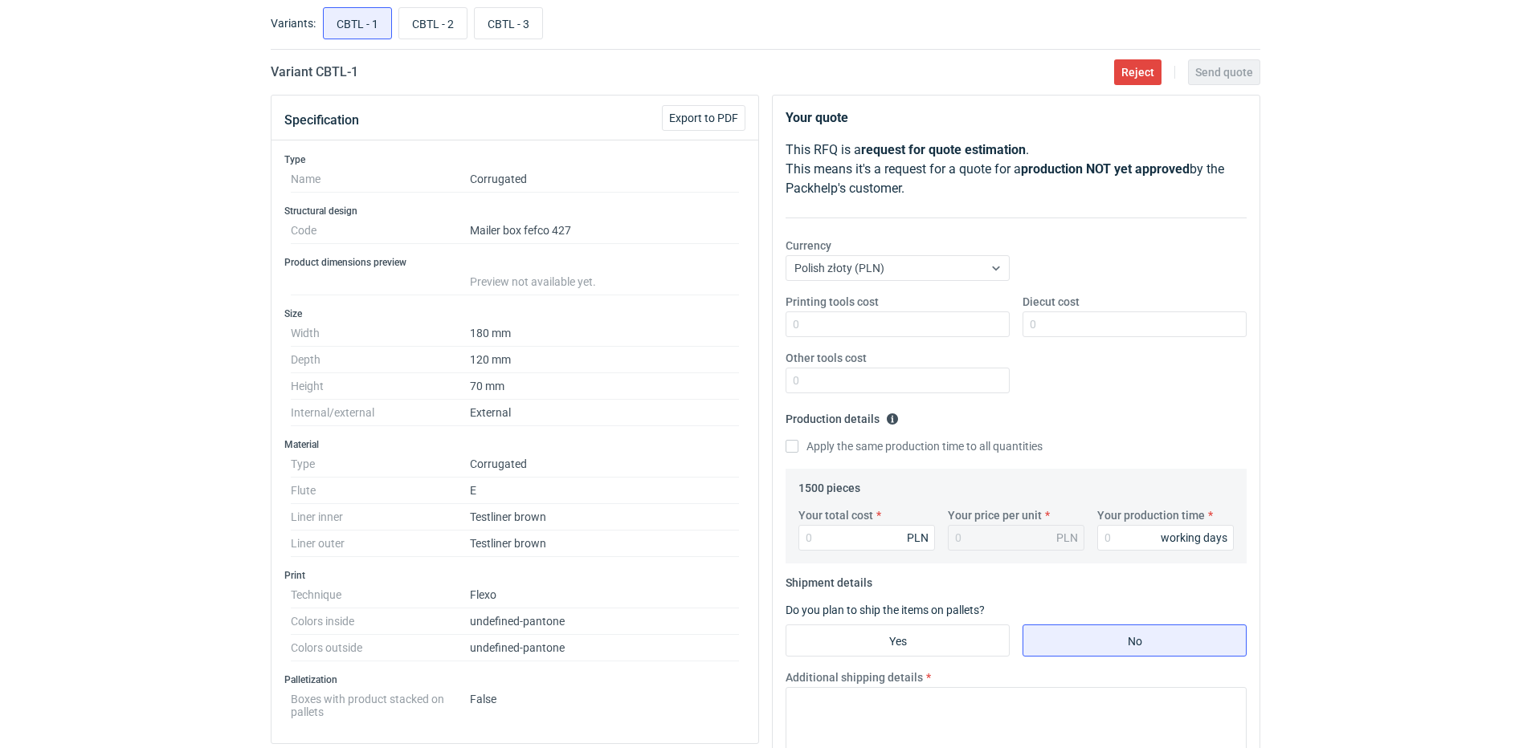
scroll to position [82, 0]
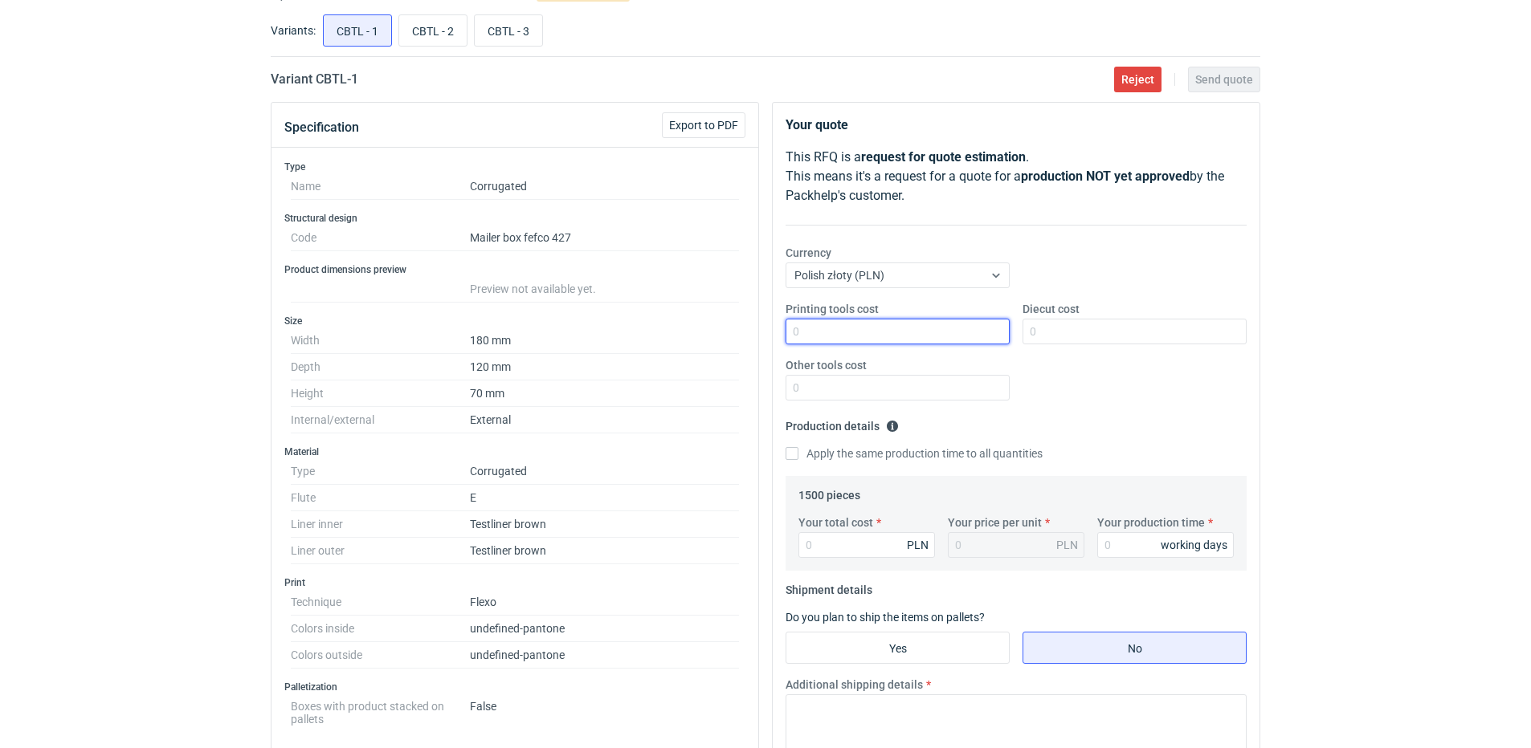
click at [829, 340] on input "Printing tools cost" at bounding box center [897, 332] width 224 height 26
type input "350"
click at [1046, 327] on input "Diecut cost" at bounding box center [1134, 332] width 224 height 26
type input "1000"
click at [791, 455] on input "Apply the same production time to all quantities" at bounding box center [791, 453] width 13 height 13
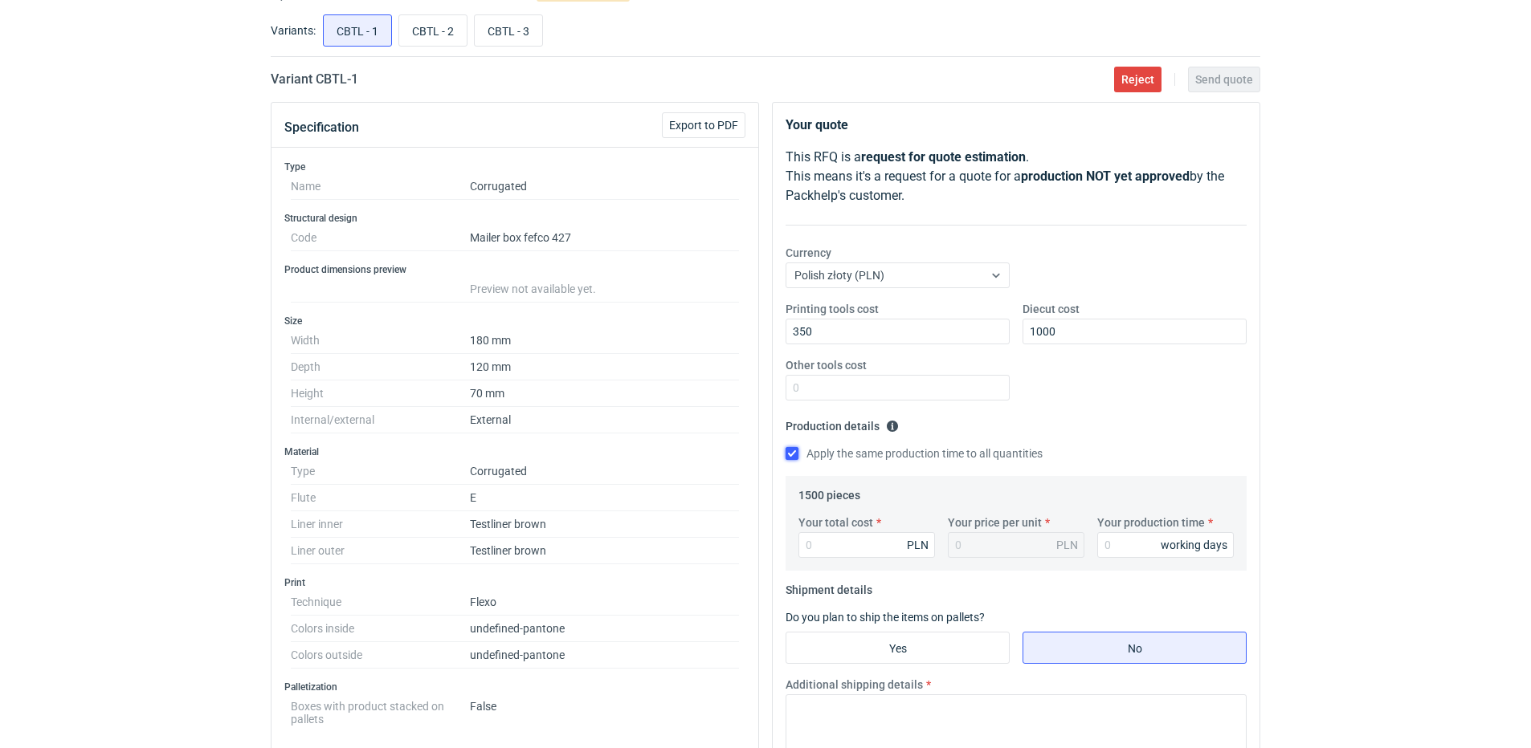
checkbox input "true"
click at [831, 536] on input "Your total cost" at bounding box center [866, 545] width 137 height 26
click at [845, 547] on input "Your total cost" at bounding box center [866, 545] width 137 height 26
type input "1900"
type input "1.27"
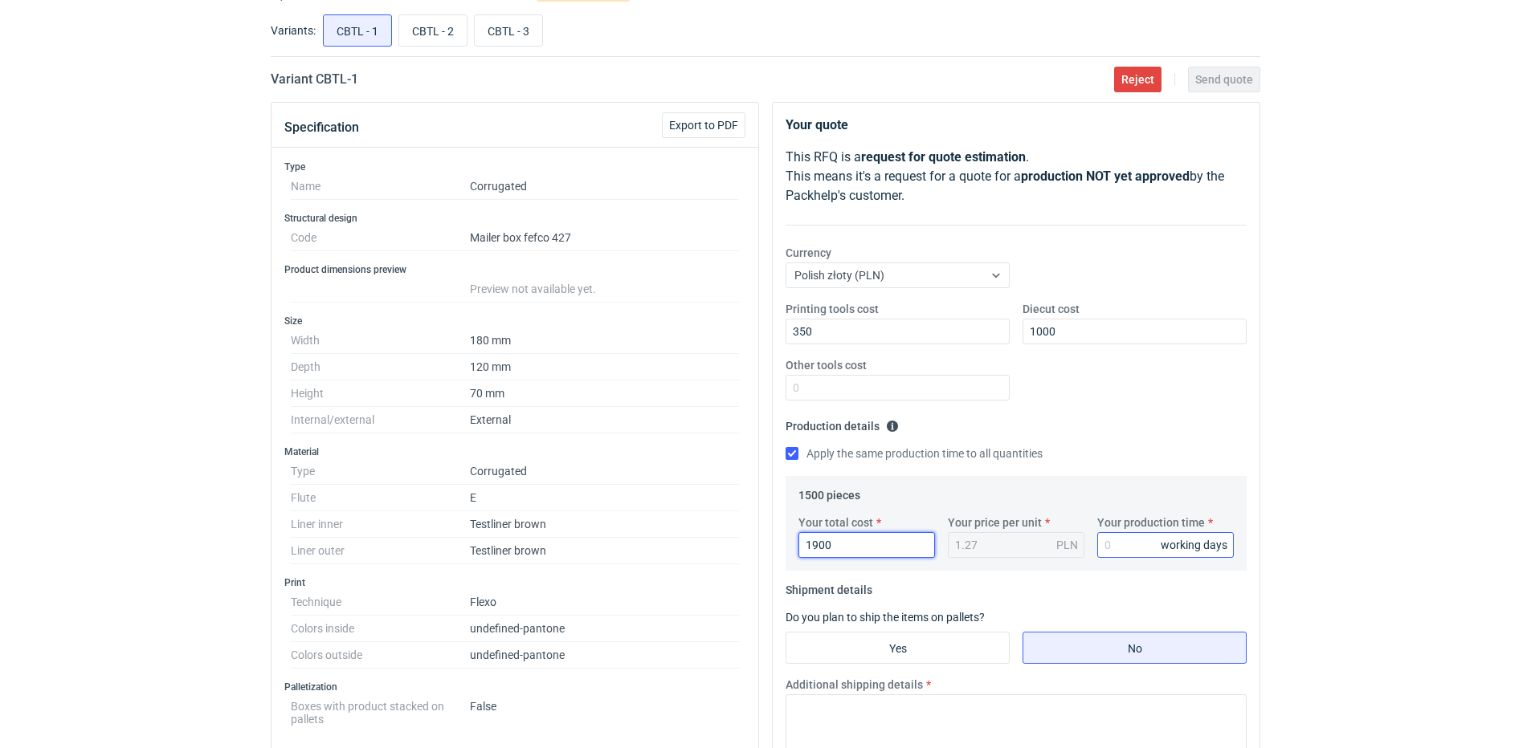
type input "1900"
click at [1107, 548] on input "Your production time" at bounding box center [1165, 545] width 137 height 26
type input "12"
click at [867, 651] on input "Yes" at bounding box center [897, 648] width 222 height 31
radio input "true"
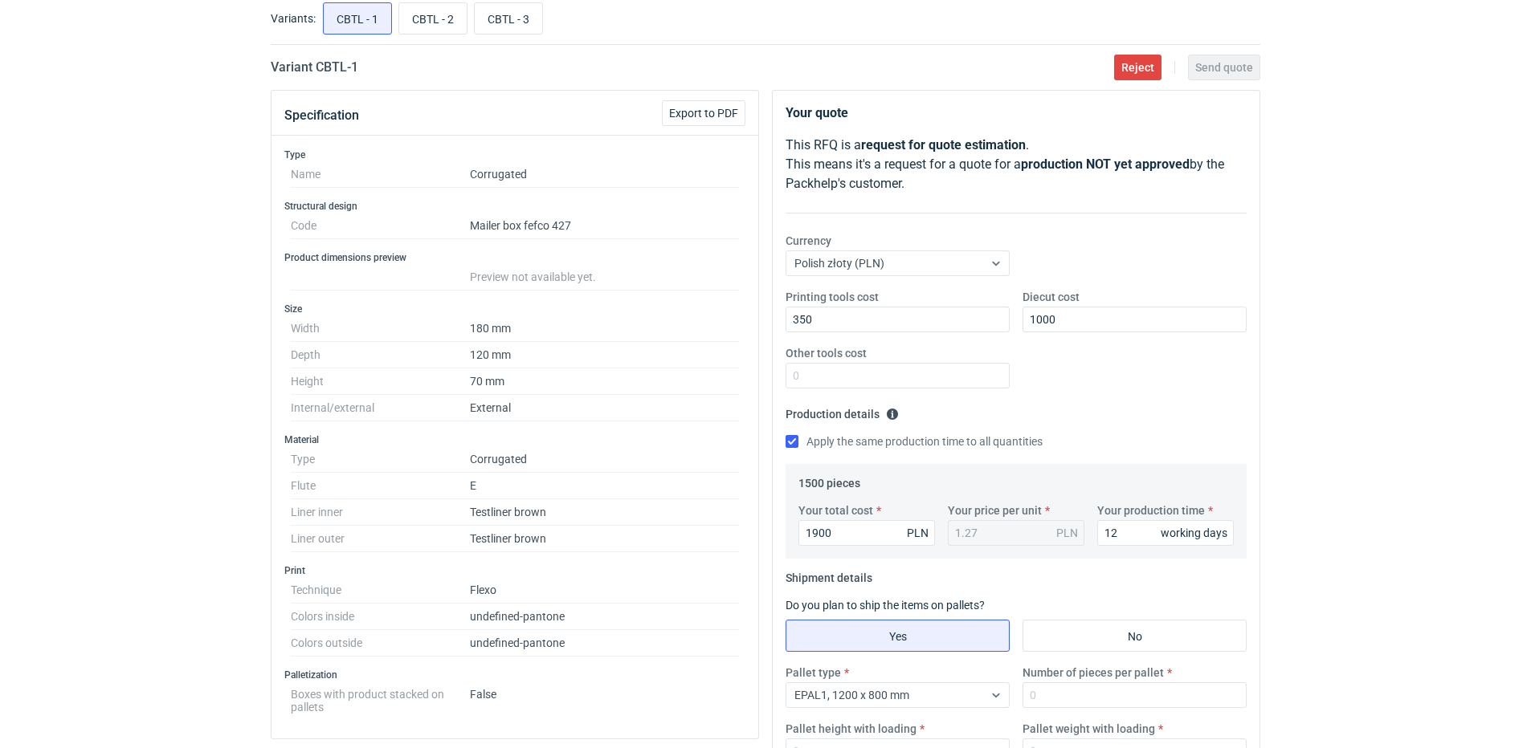
scroll to position [162, 0]
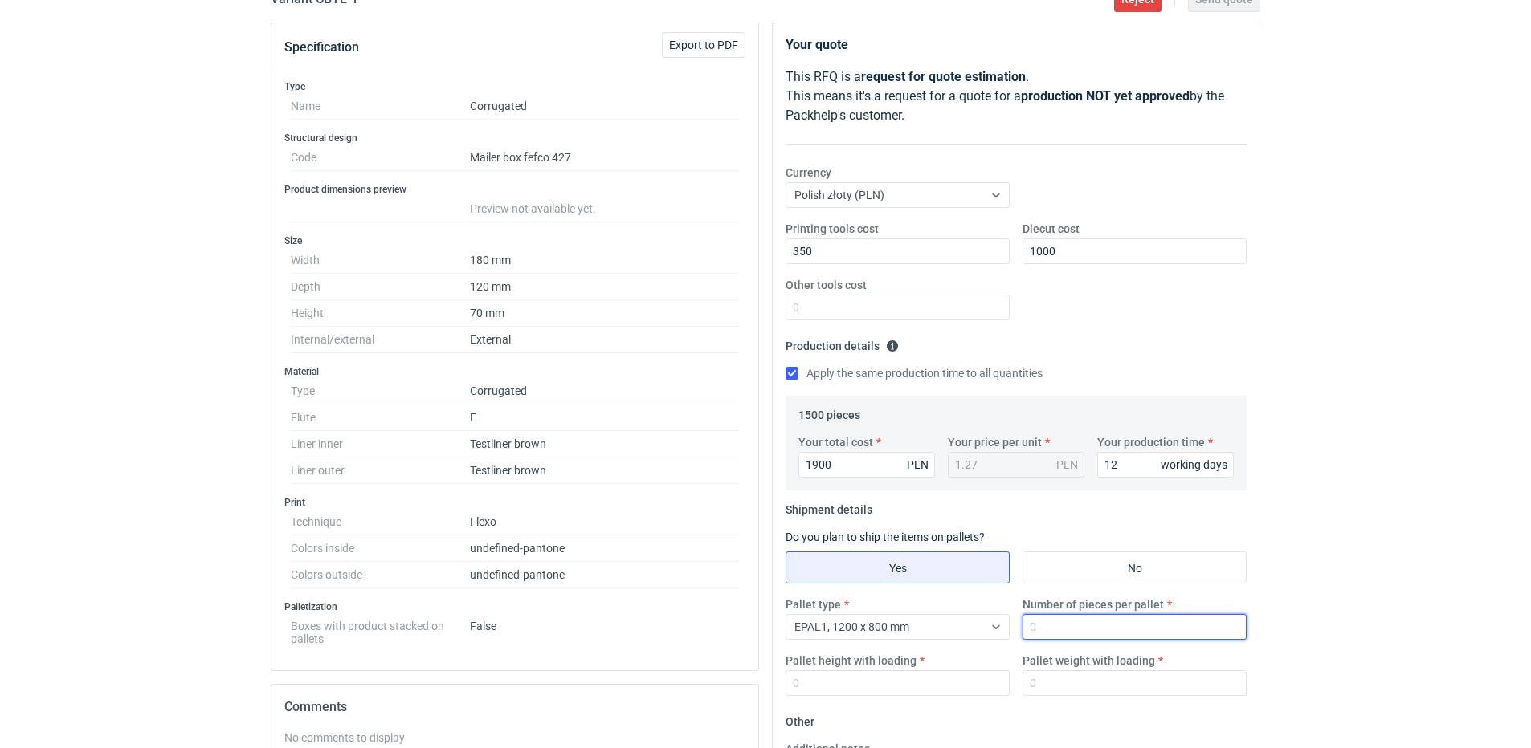
click at [1071, 635] on input "Number of pieces per pallet" at bounding box center [1134, 627] width 224 height 26
type input "1500"
click at [907, 679] on input "Pallet height with loading" at bounding box center [897, 684] width 224 height 26
type input "1500"
click at [1029, 686] on input "Pallet weight with loading" at bounding box center [1134, 684] width 224 height 26
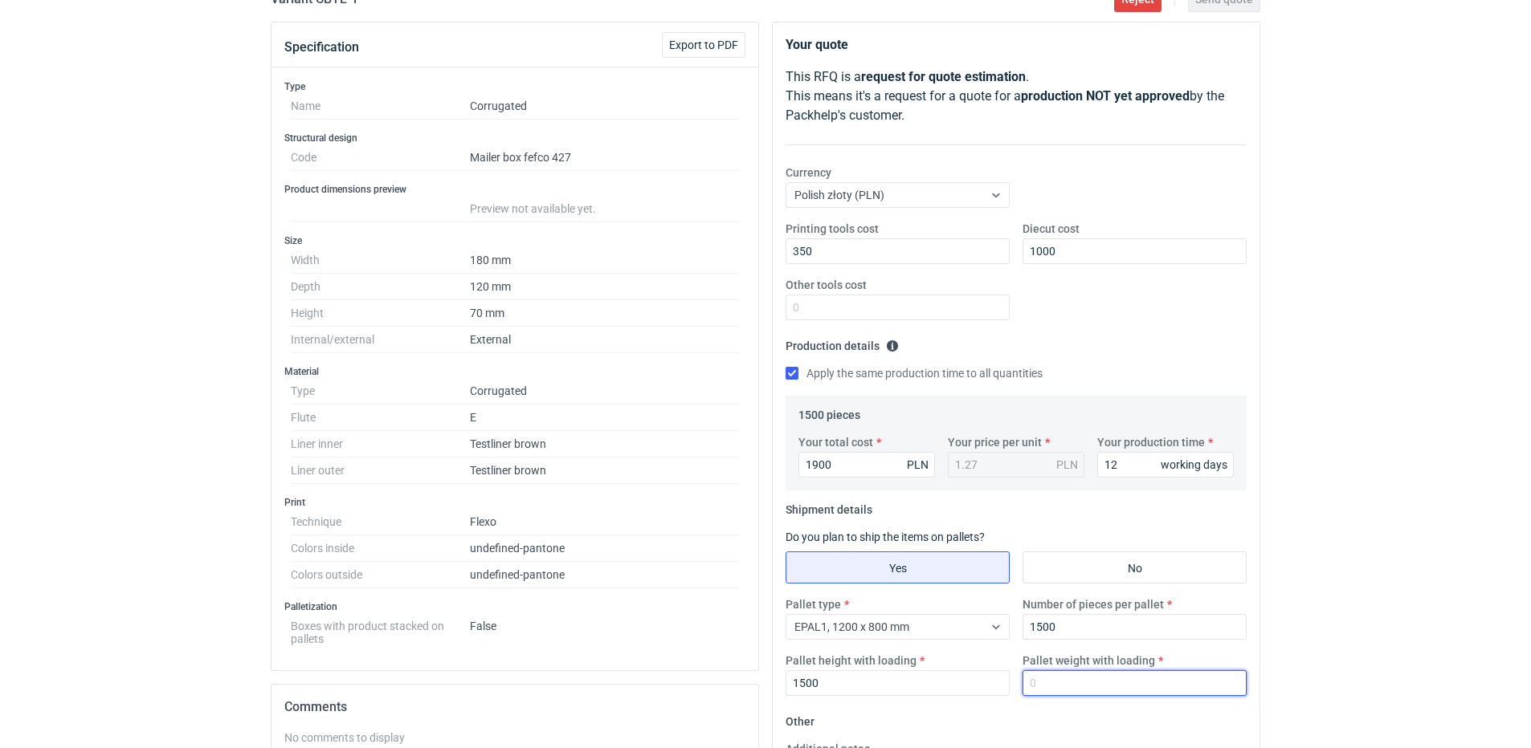
click at [1187, 680] on input "Pallet weight with loading" at bounding box center [1134, 684] width 224 height 26
type input "160"
click at [1141, 324] on div "Printing tools cost 350 Diecut cost 1000 Other tools cost" at bounding box center [1016, 277] width 474 height 112
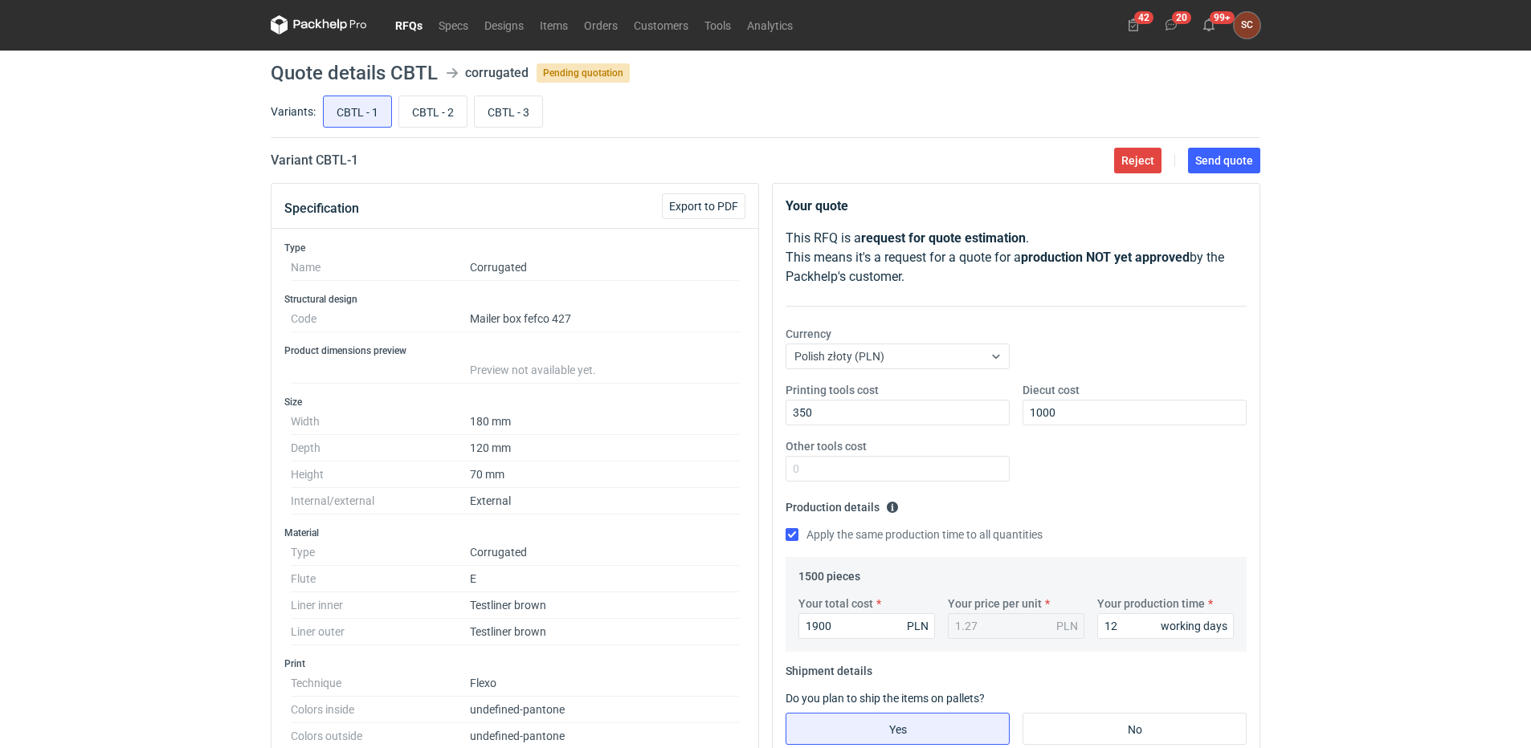
scroll to position [0, 0]
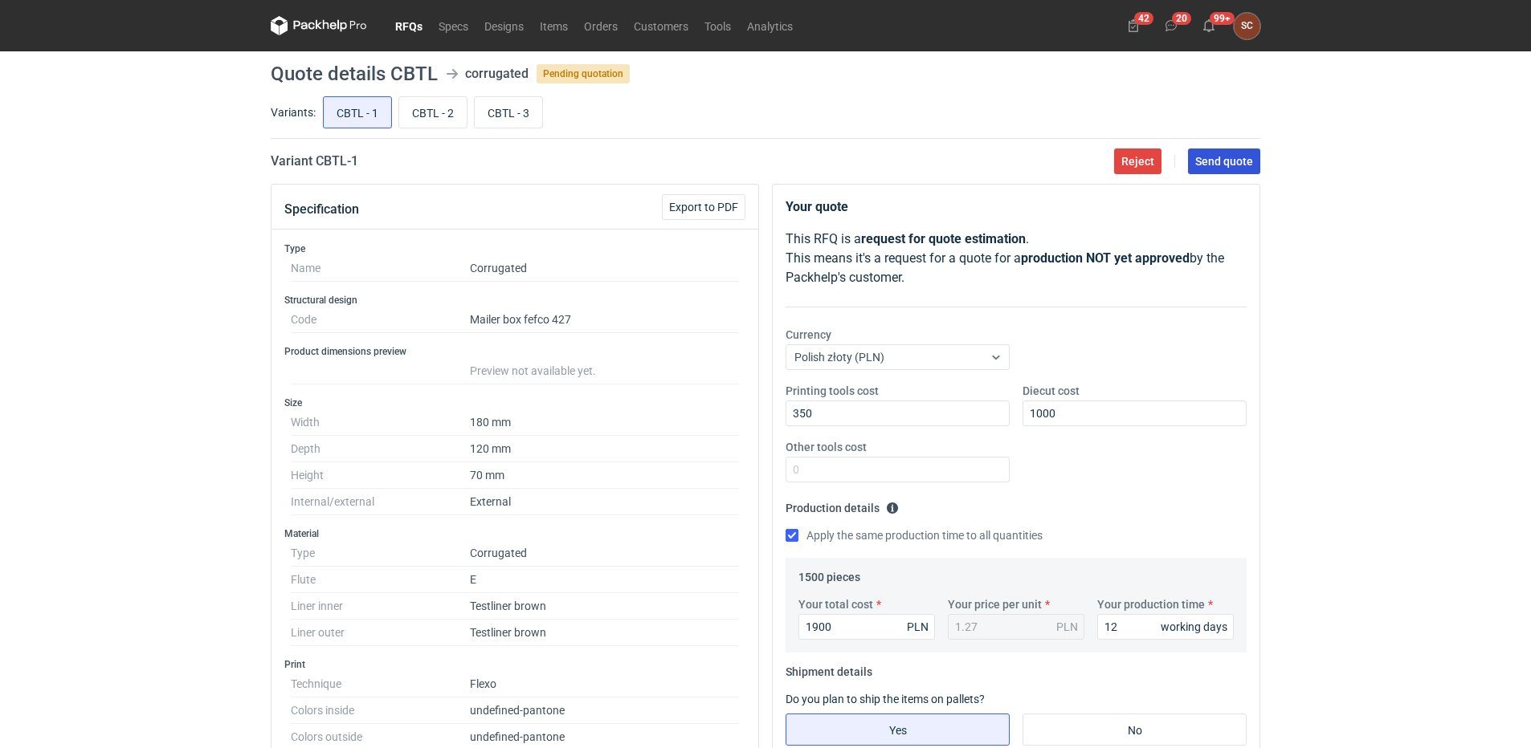
click at [1214, 157] on span "Send quote" at bounding box center [1224, 161] width 58 height 11
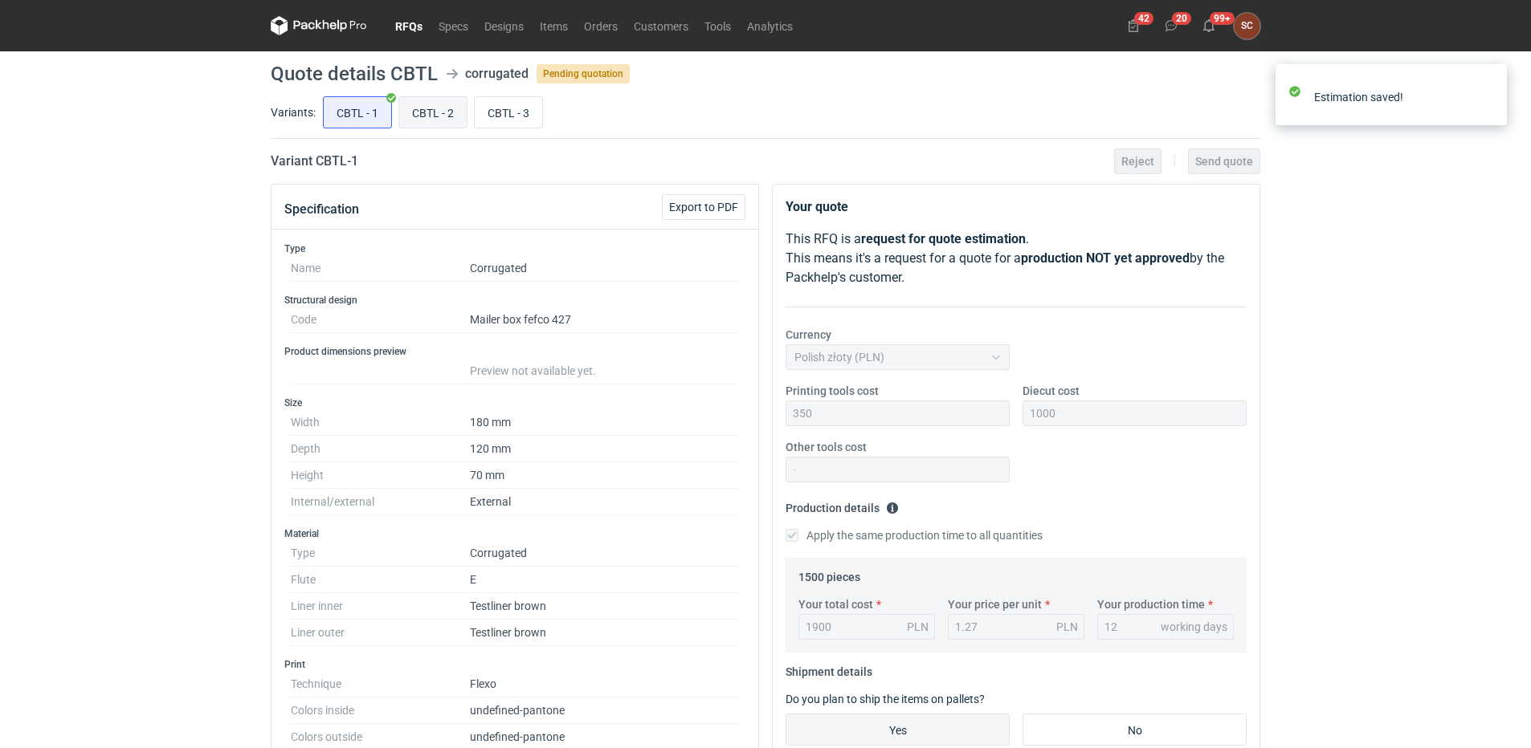
click at [433, 106] on input "CBTL - 2" at bounding box center [432, 112] width 67 height 31
radio input "true"
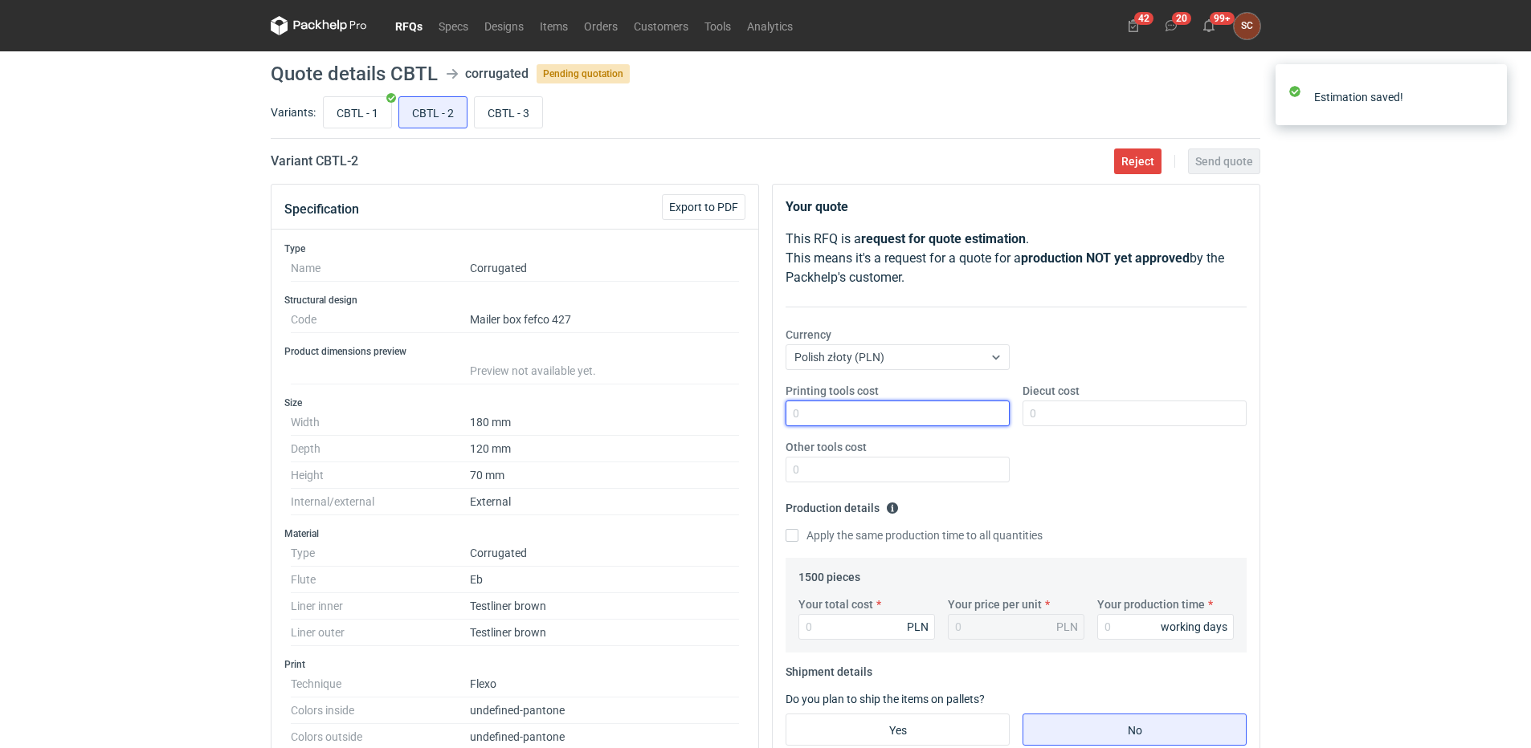
click at [839, 416] on input "Printing tools cost" at bounding box center [897, 414] width 224 height 26
type input "400"
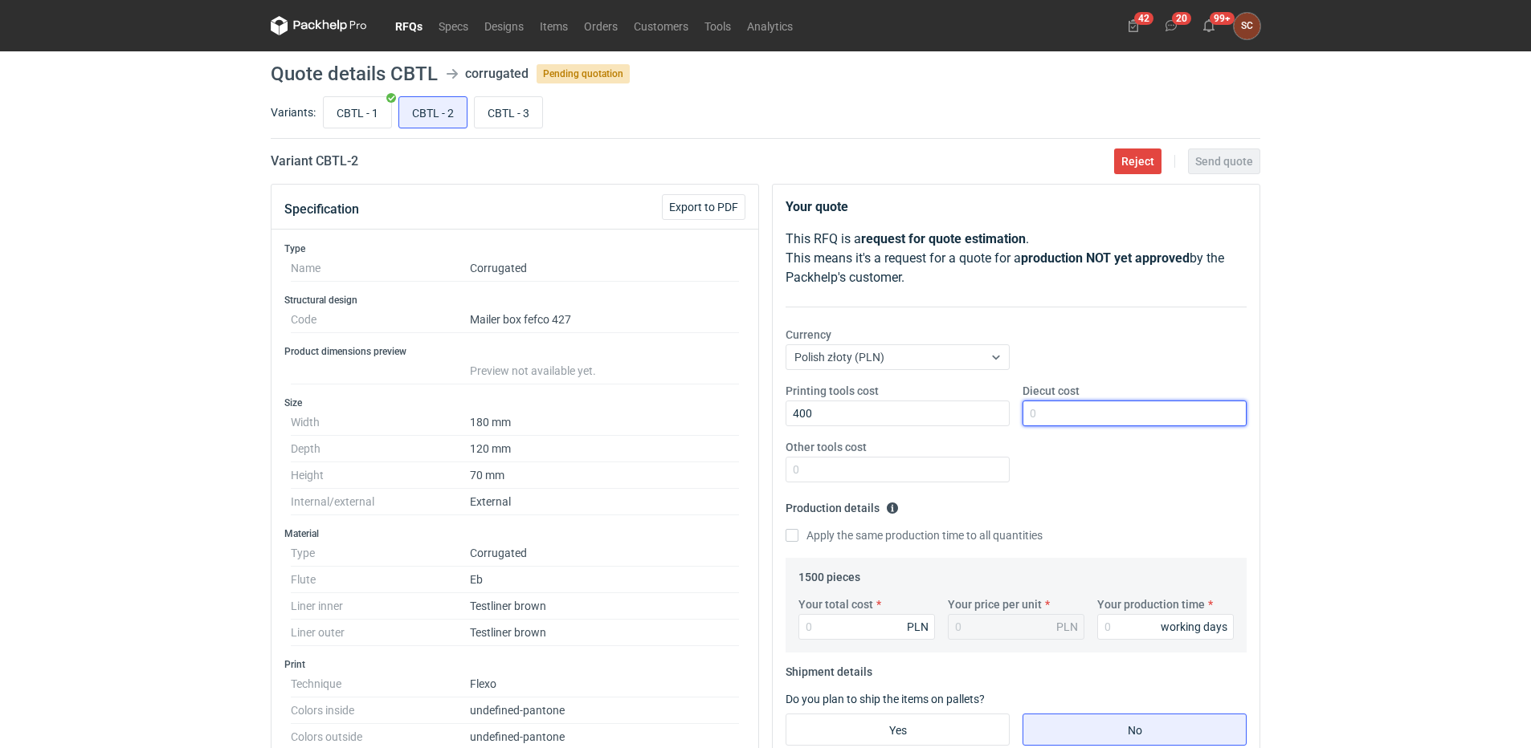
click at [1084, 407] on input "Diecut cost" at bounding box center [1134, 414] width 224 height 26
type input "1100"
click at [791, 537] on input "Apply the same production time to all quantities" at bounding box center [791, 535] width 13 height 13
checkbox input "true"
click at [842, 632] on input "Your total cost" at bounding box center [866, 627] width 137 height 26
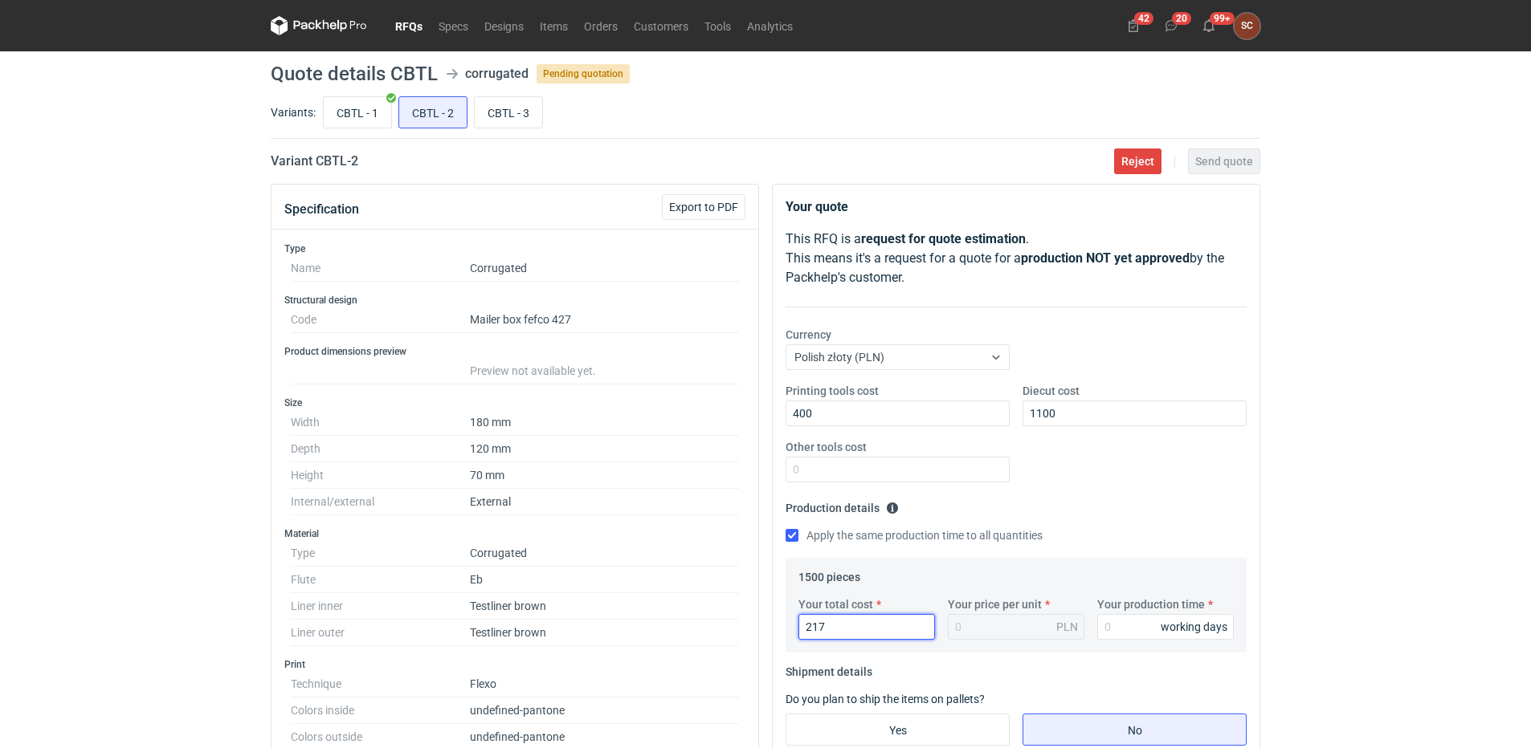
type input "2175"
type input "1.45"
type input "2175"
click at [1126, 452] on div "Printing tools cost 400 Diecut cost 1100 Other tools cost" at bounding box center [1016, 439] width 474 height 112
click at [1144, 621] on input "Your production time" at bounding box center [1165, 627] width 137 height 26
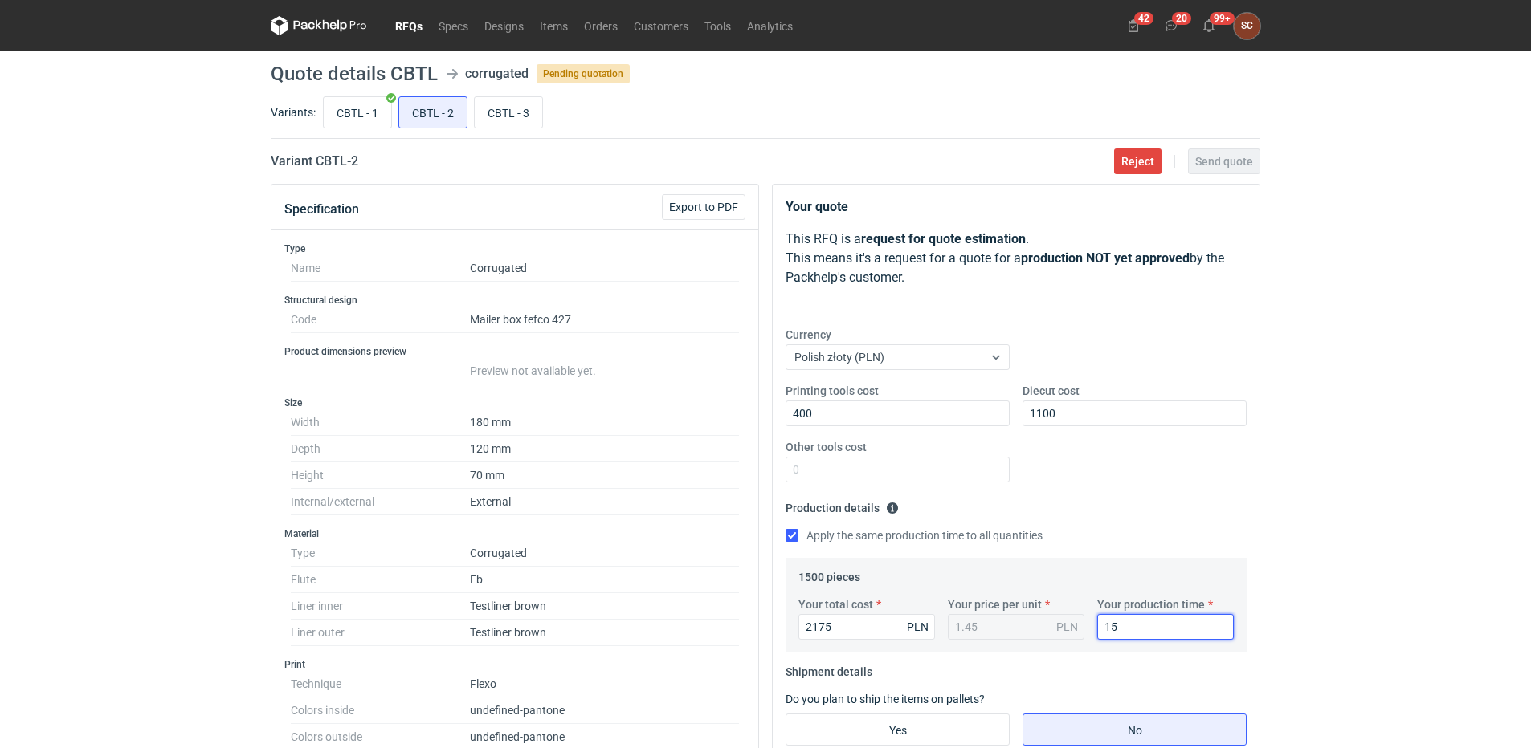
type input "15"
click at [1124, 477] on div "Printing tools cost 400 Diecut cost 1100 Other tools cost" at bounding box center [1016, 439] width 474 height 112
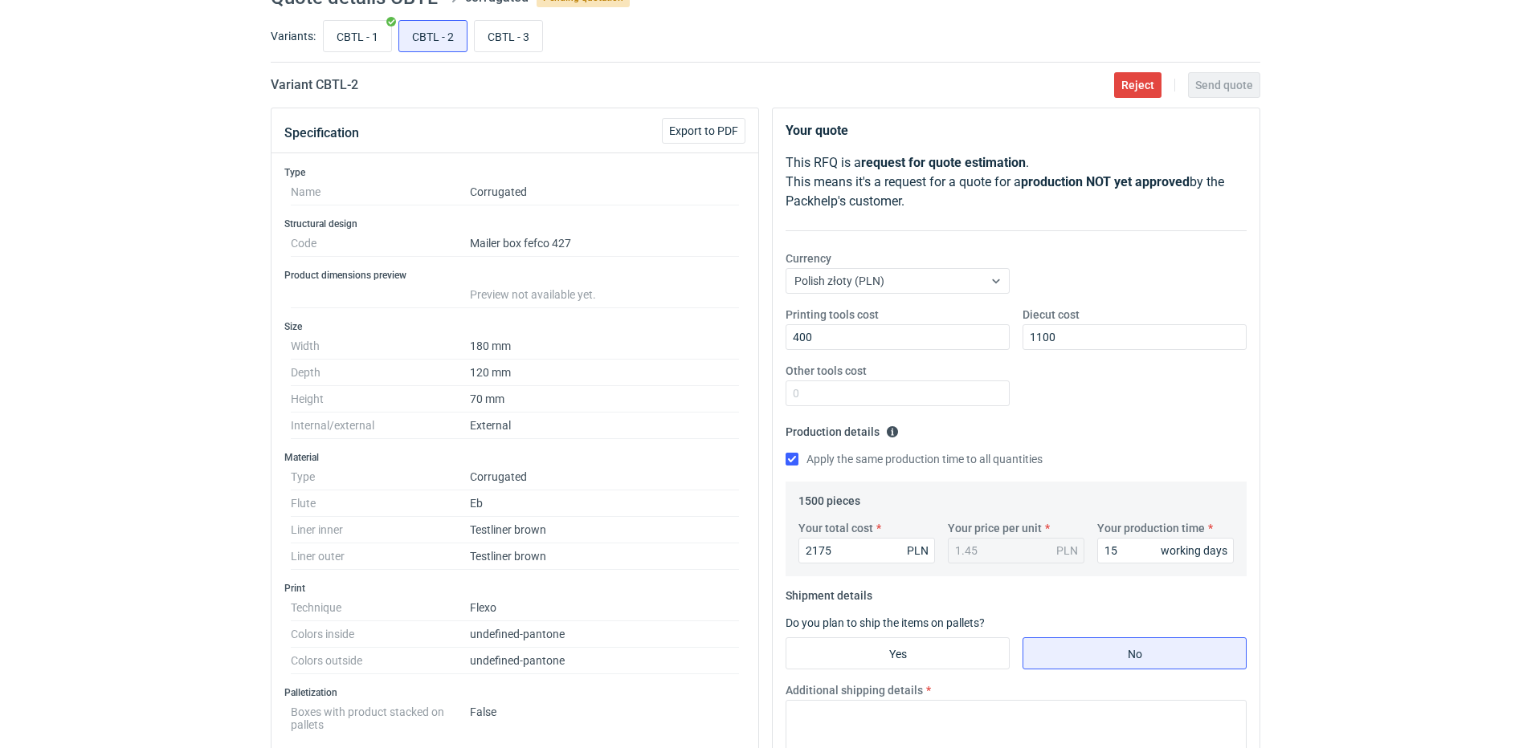
scroll to position [161, 0]
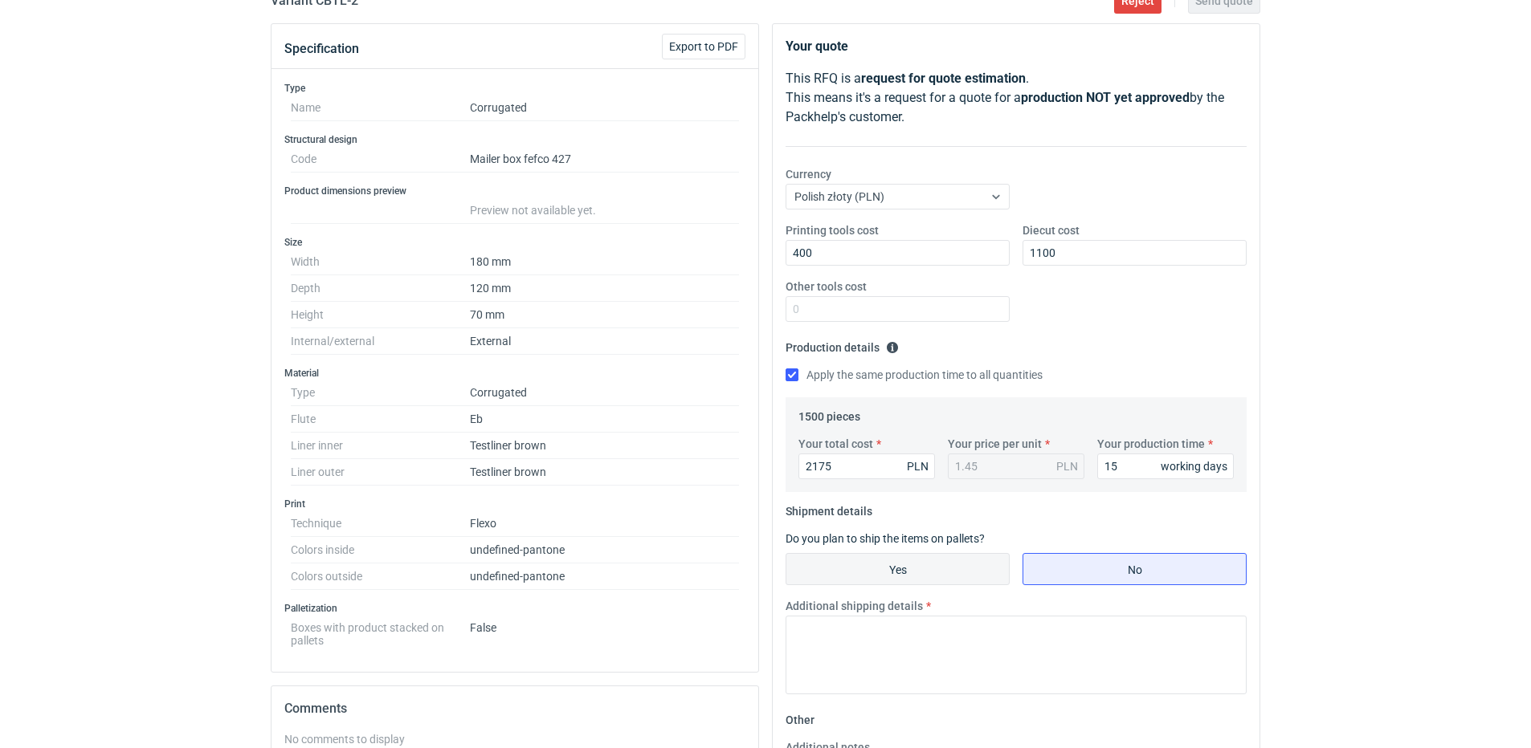
click at [875, 563] on input "Yes" at bounding box center [897, 569] width 222 height 31
radio input "true"
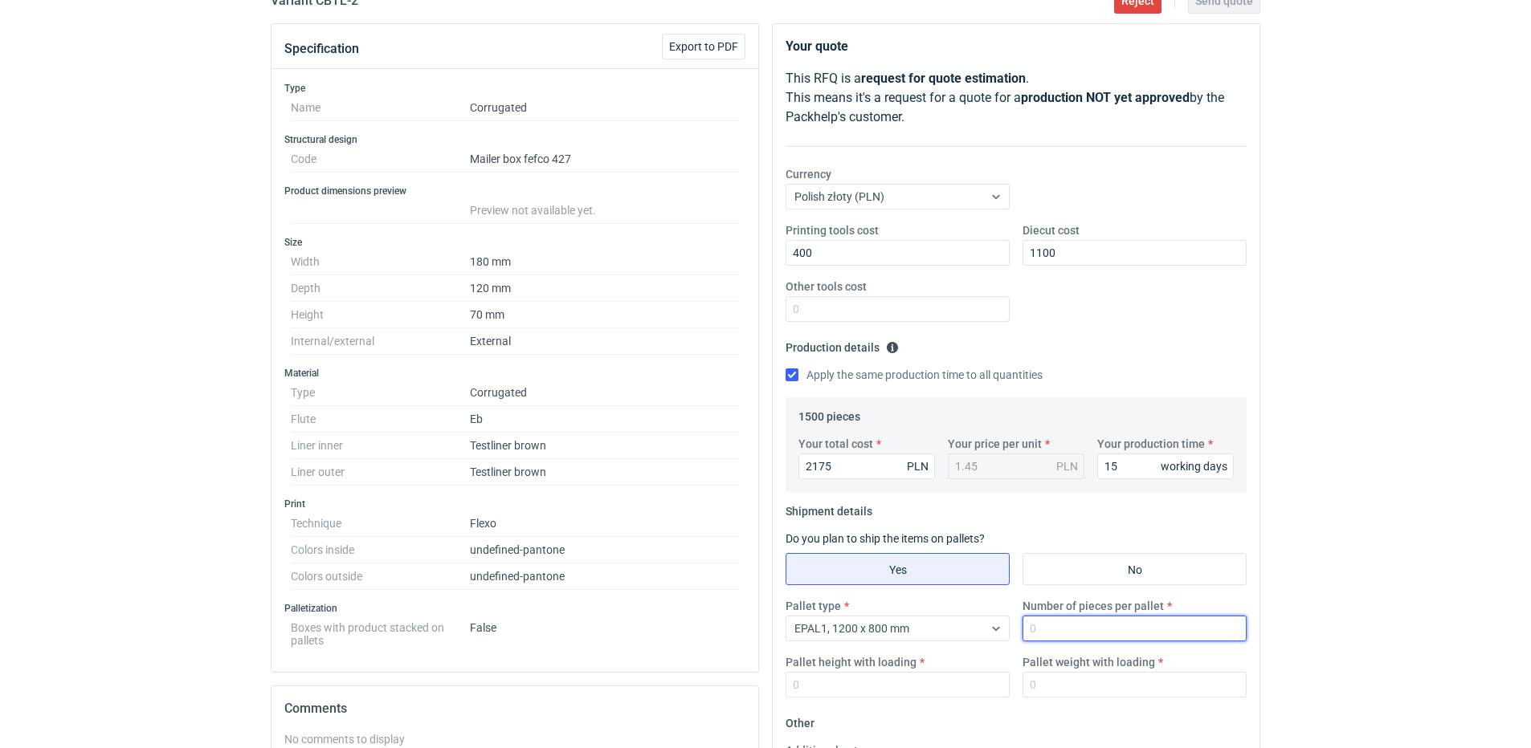
click at [1057, 629] on input "Number of pieces per pallet" at bounding box center [1134, 629] width 224 height 26
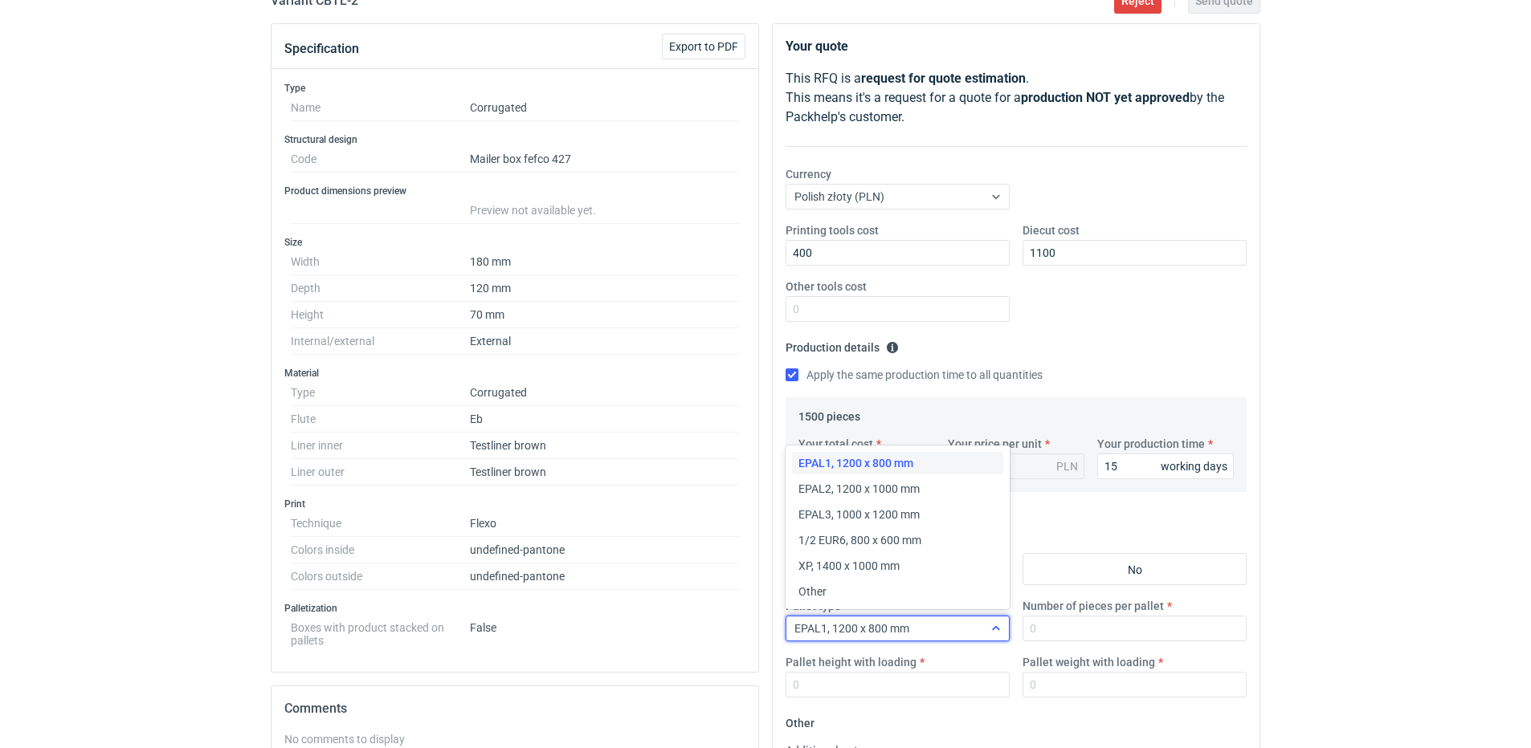
click at [989, 631] on div at bounding box center [996, 628] width 26 height 13
click at [907, 487] on span "EPAL2, 1200 x 1000 mm" at bounding box center [858, 489] width 121 height 16
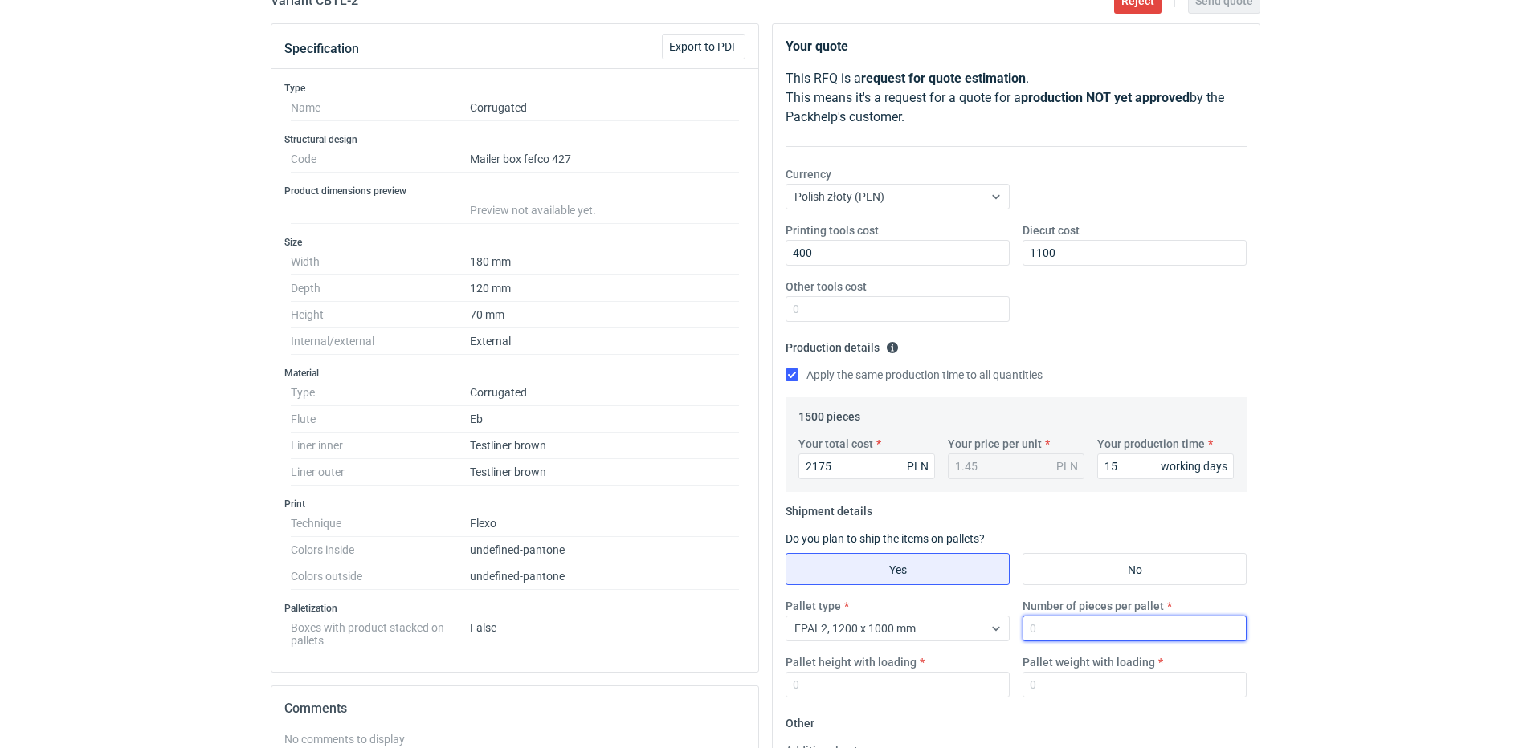
click at [1065, 632] on input "Number of pieces per pallet" at bounding box center [1134, 629] width 224 height 26
type input "1500"
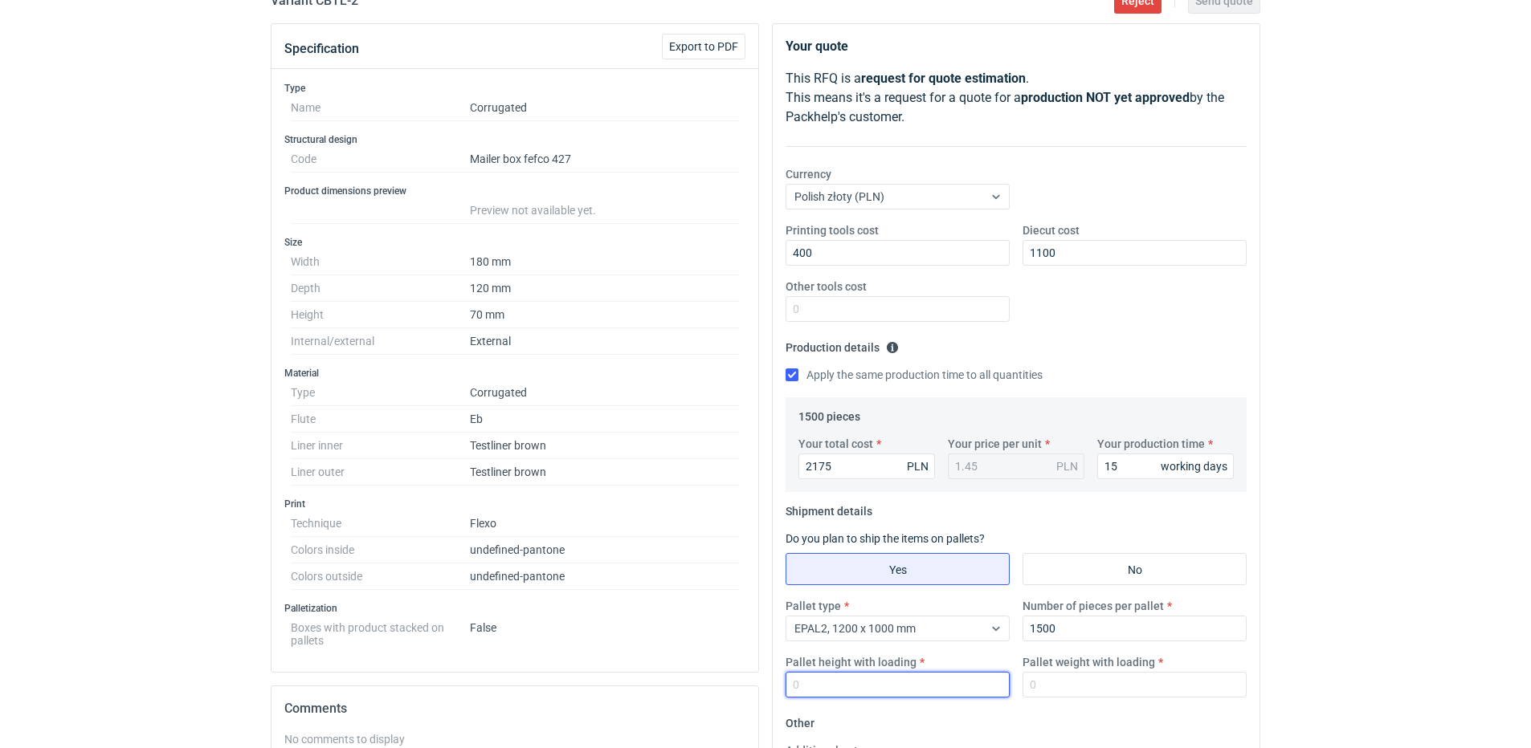
click at [886, 674] on input "Pallet height with loading" at bounding box center [897, 685] width 224 height 26
type input "180"
click at [1073, 696] on input "Pallet weight with loading" at bounding box center [1134, 685] width 224 height 26
click at [1090, 687] on input "Pallet weight with loading" at bounding box center [1134, 685] width 224 height 26
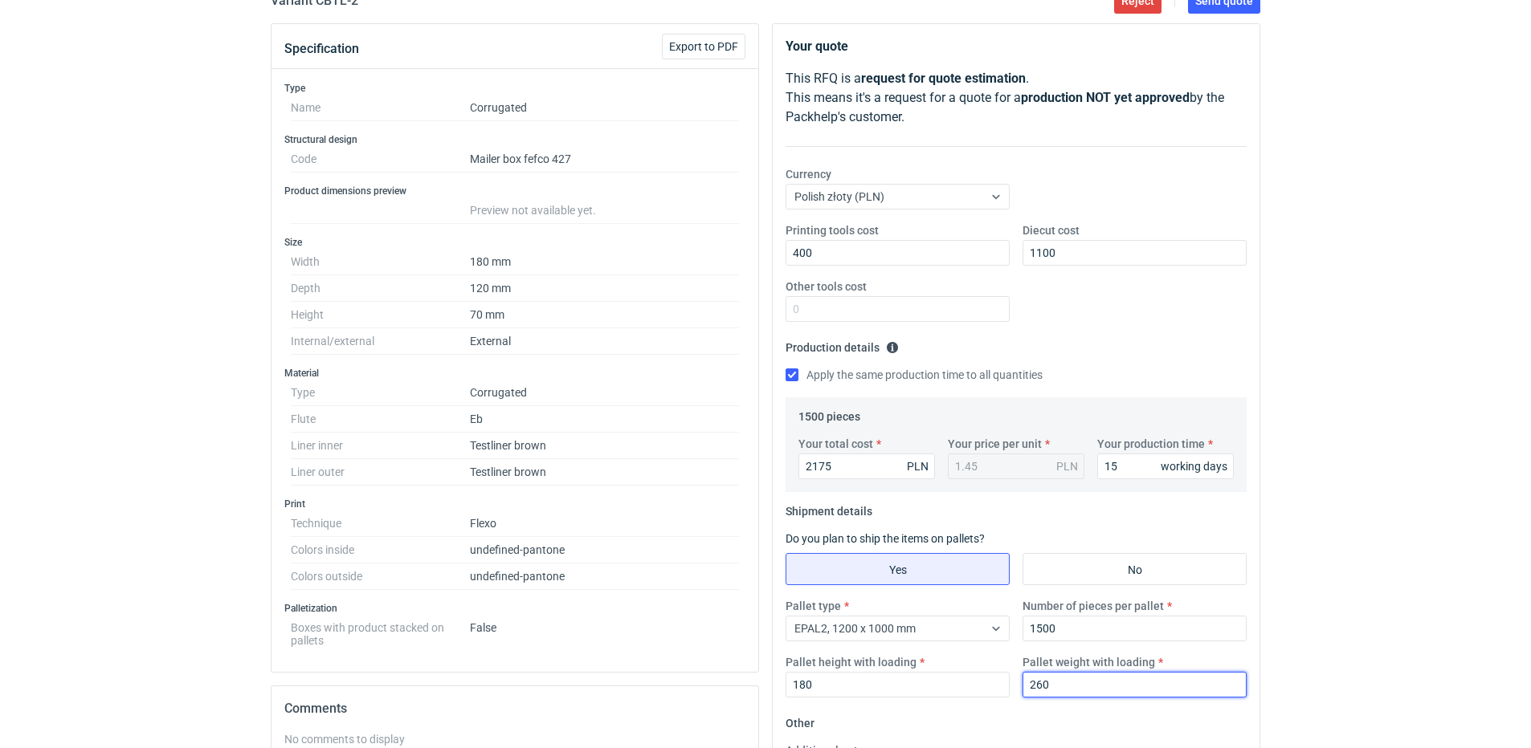
type input "260"
click at [1153, 292] on div "Printing tools cost 400 Diecut cost 1100 Other tools cost" at bounding box center [1016, 278] width 474 height 112
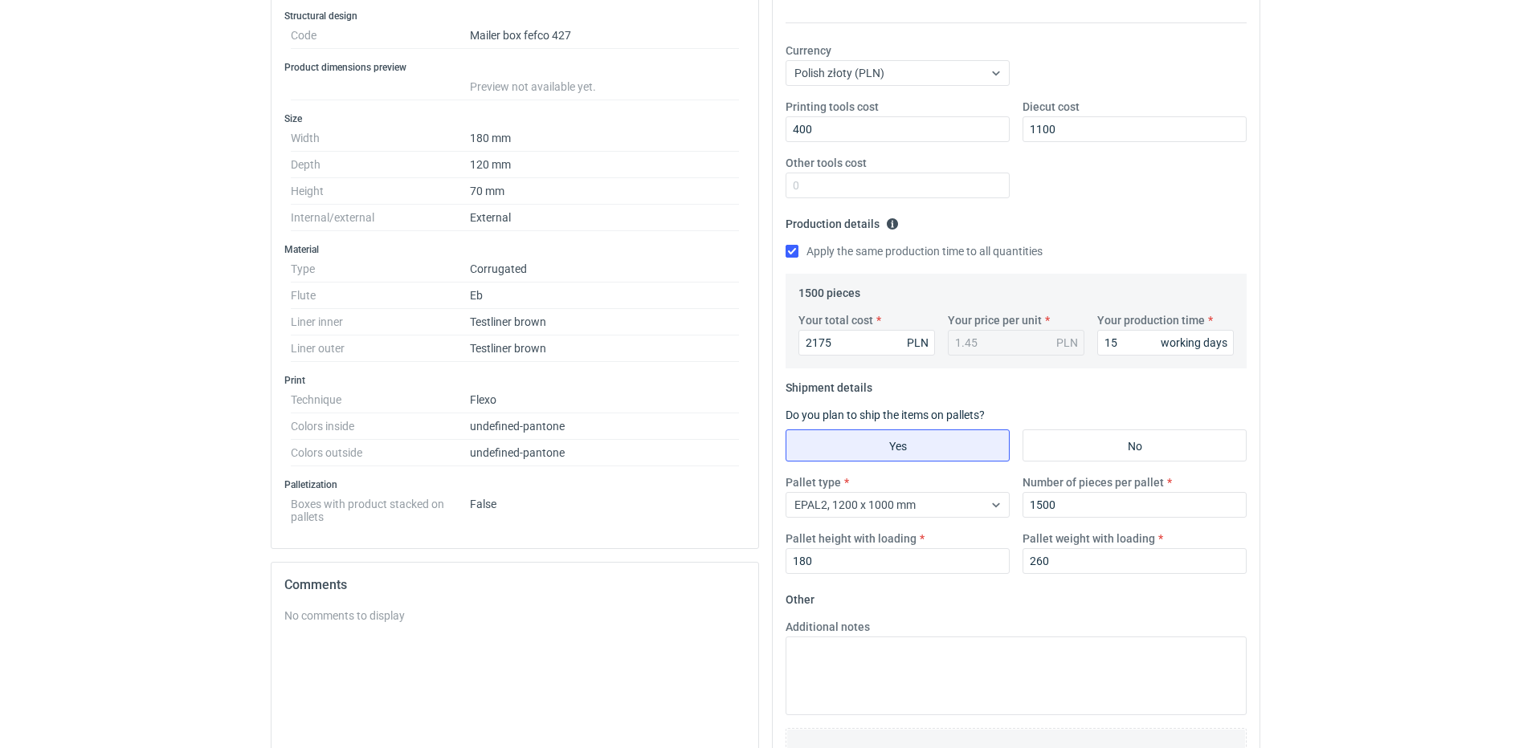
scroll to position [402, 0]
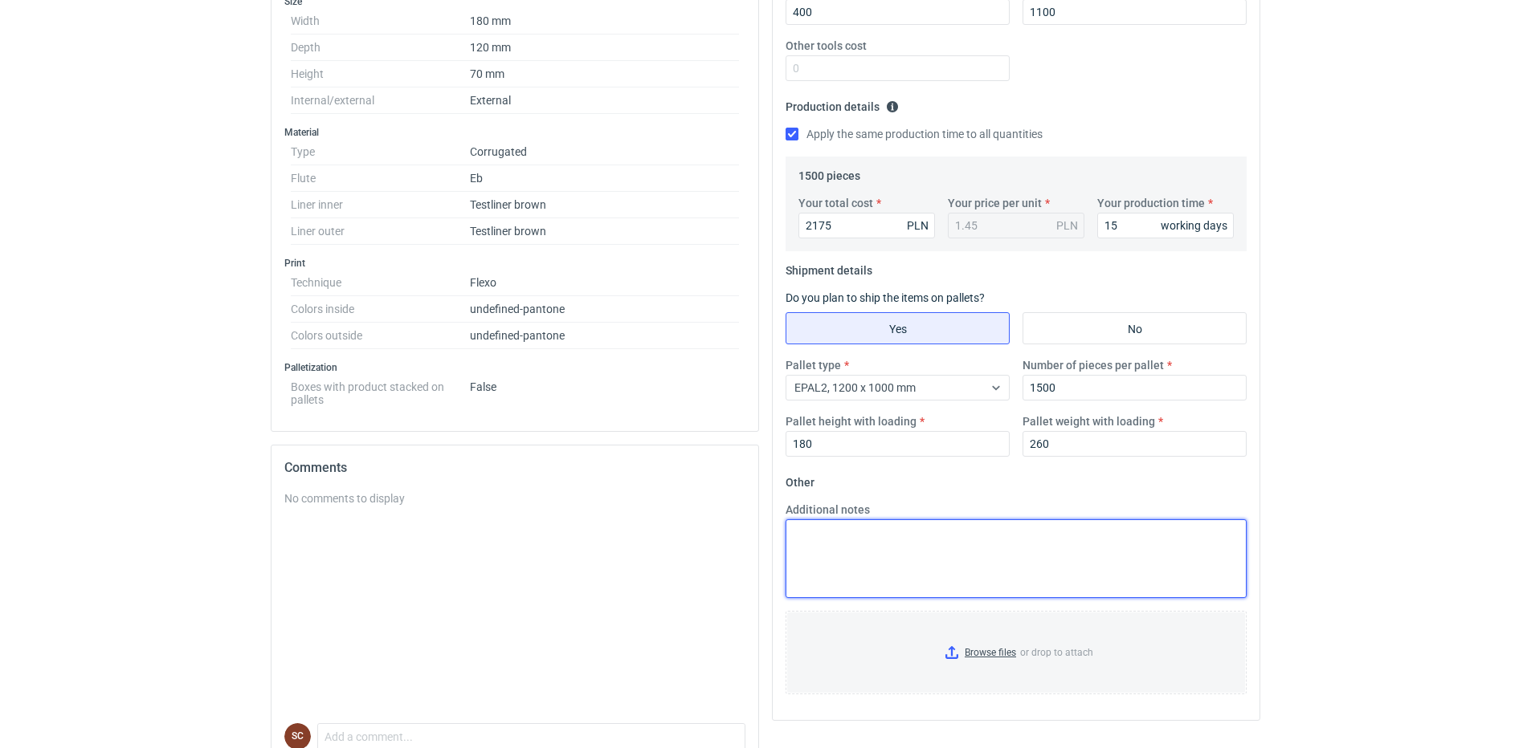
click at [883, 569] on textarea "Additional notes" at bounding box center [1015, 559] width 461 height 79
click at [862, 564] on textarea "EB 560g" at bounding box center [1015, 559] width 461 height 79
click at [862, 541] on textarea "EB 560g" at bounding box center [1015, 559] width 461 height 79
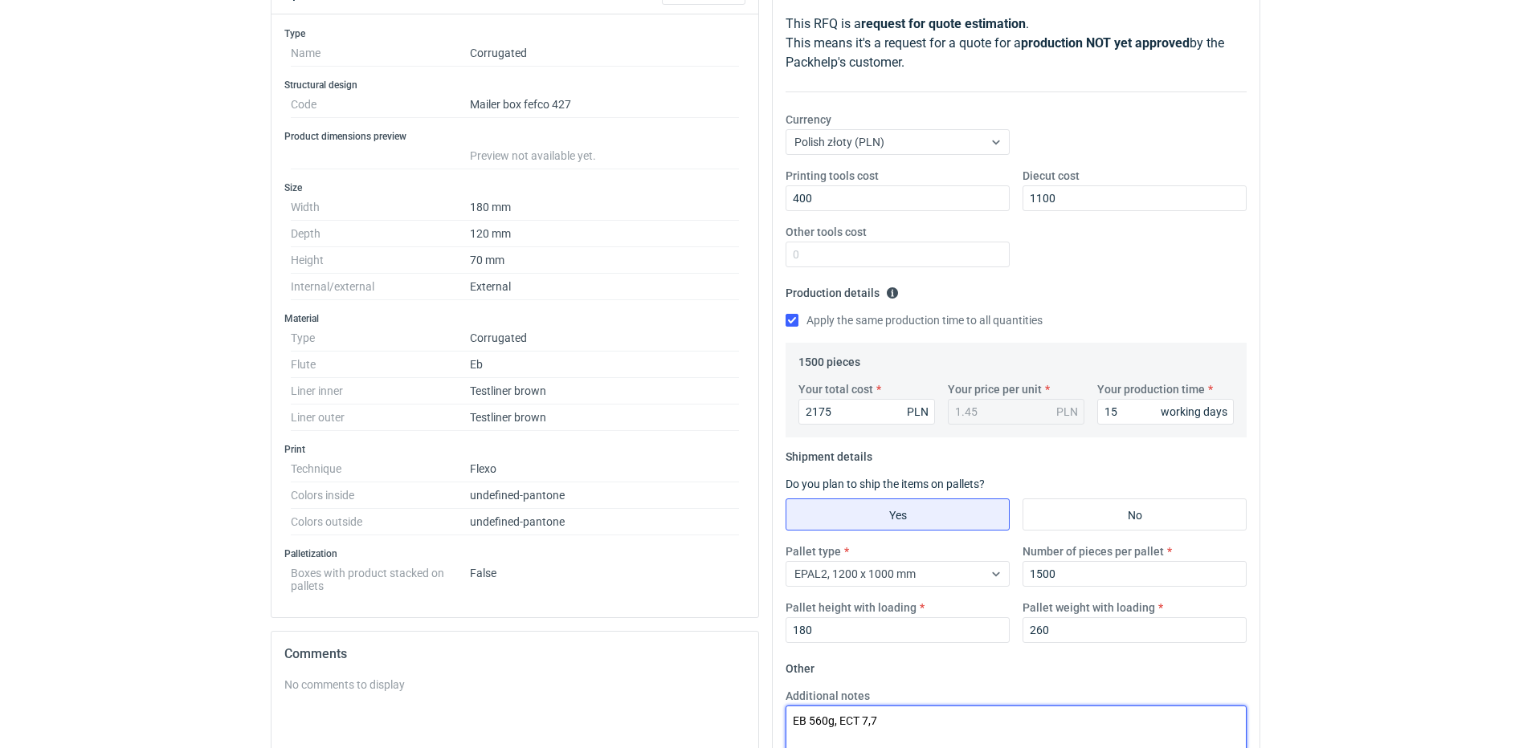
scroll to position [0, 0]
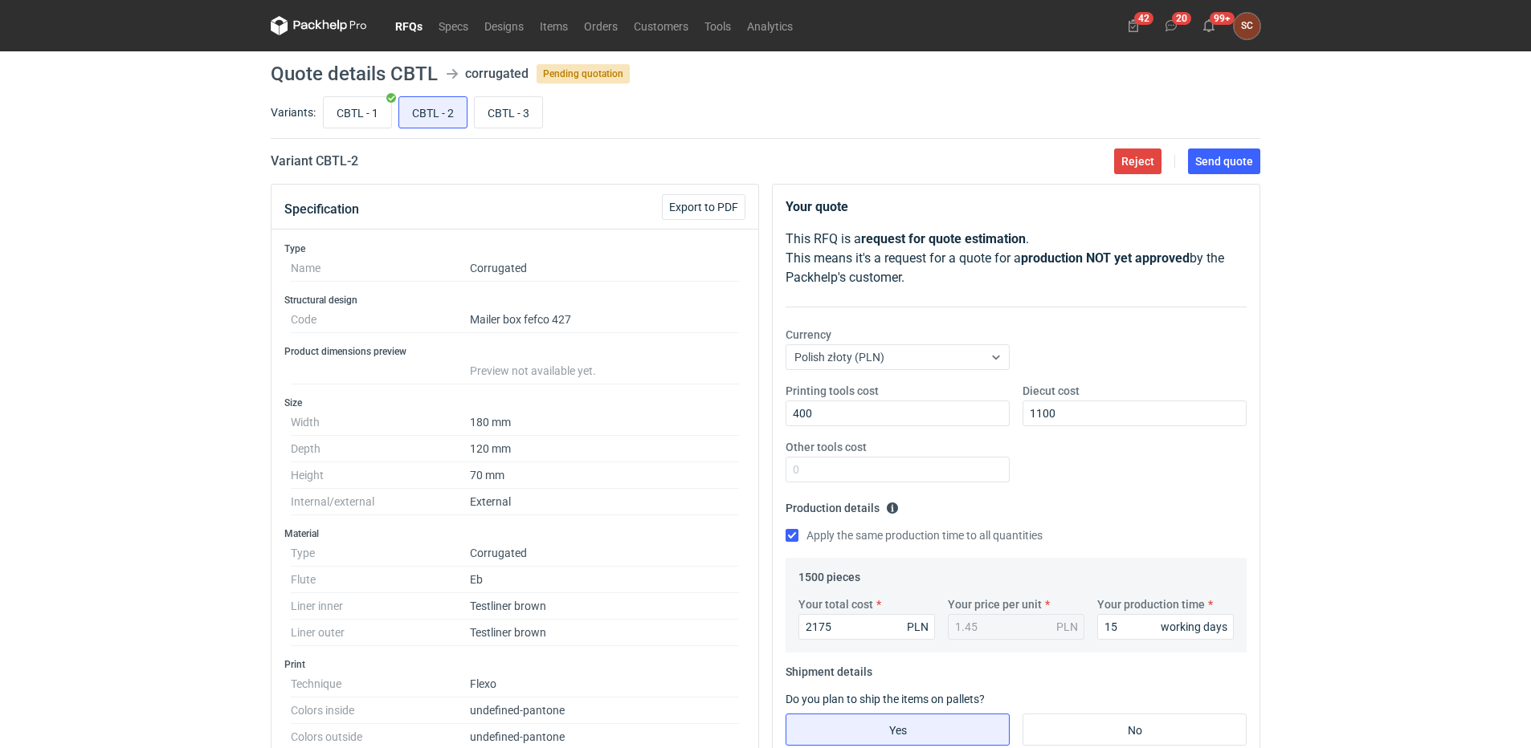
type textarea "EB 560g, ECT 7,7"
click at [1099, 466] on div "Printing tools cost 400 Diecut cost 1100 Other tools cost" at bounding box center [1016, 439] width 474 height 112
click at [1217, 157] on span "Send quote" at bounding box center [1224, 161] width 58 height 11
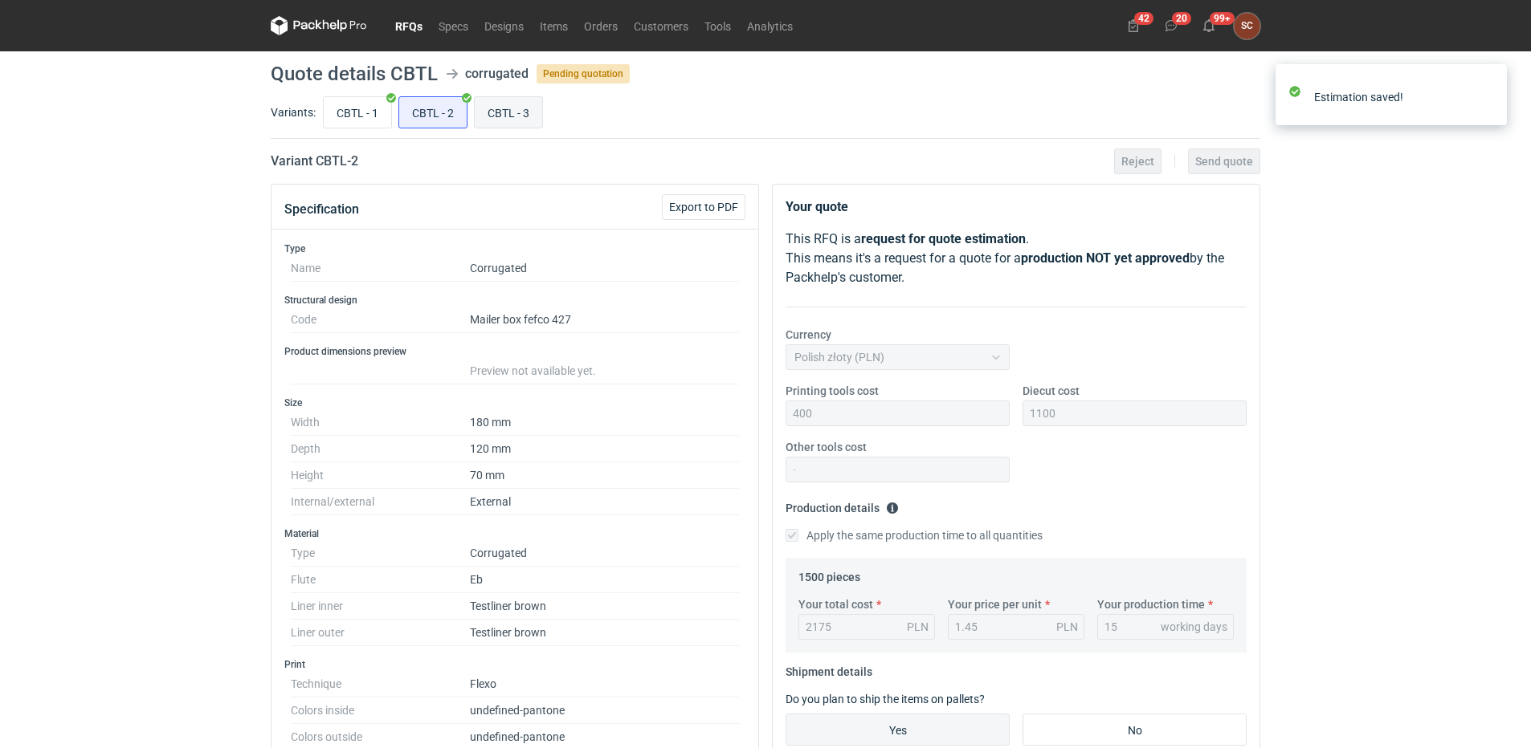
click at [527, 112] on input "CBTL - 3" at bounding box center [508, 112] width 67 height 31
radio input "true"
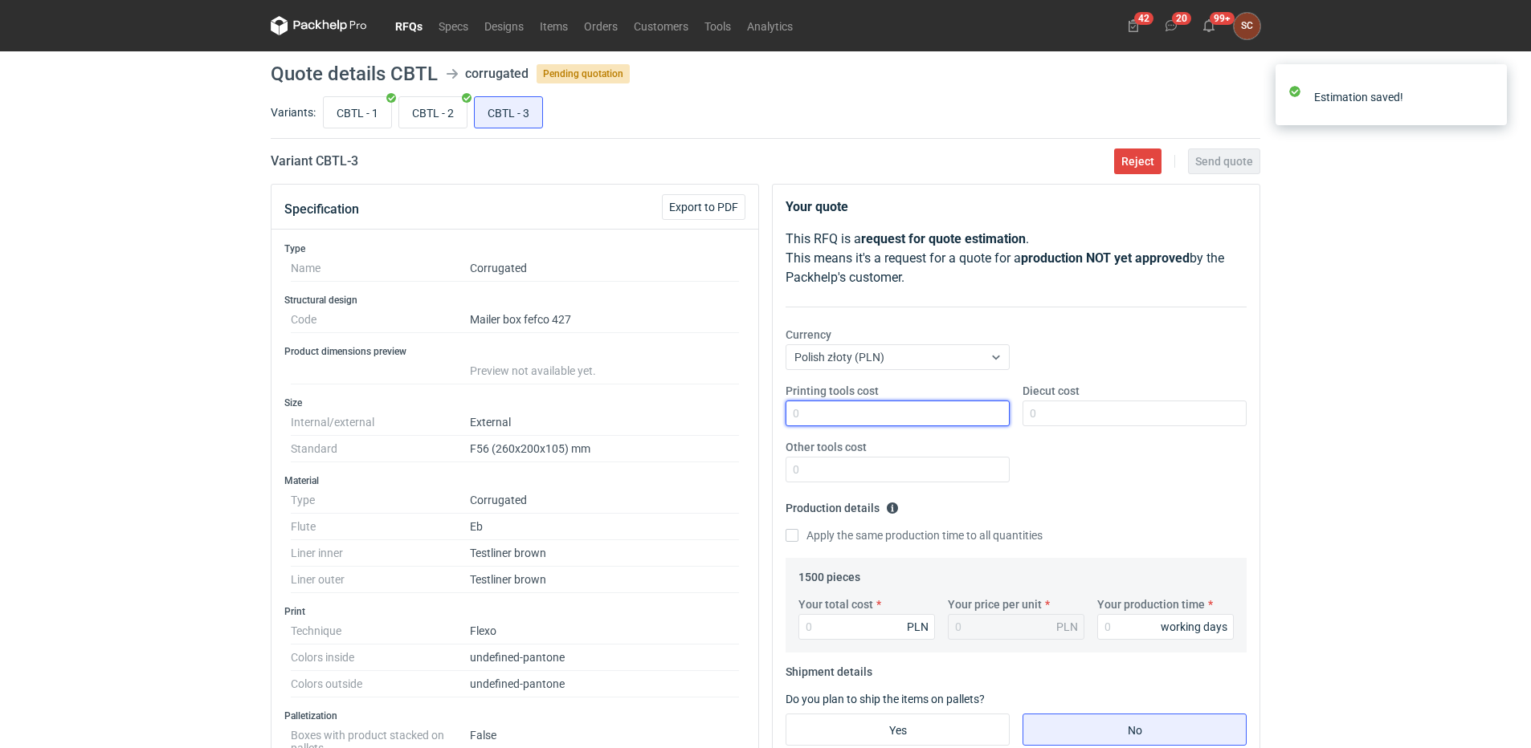
click at [863, 414] on input "Printing tools cost" at bounding box center [897, 414] width 224 height 26
type input "700"
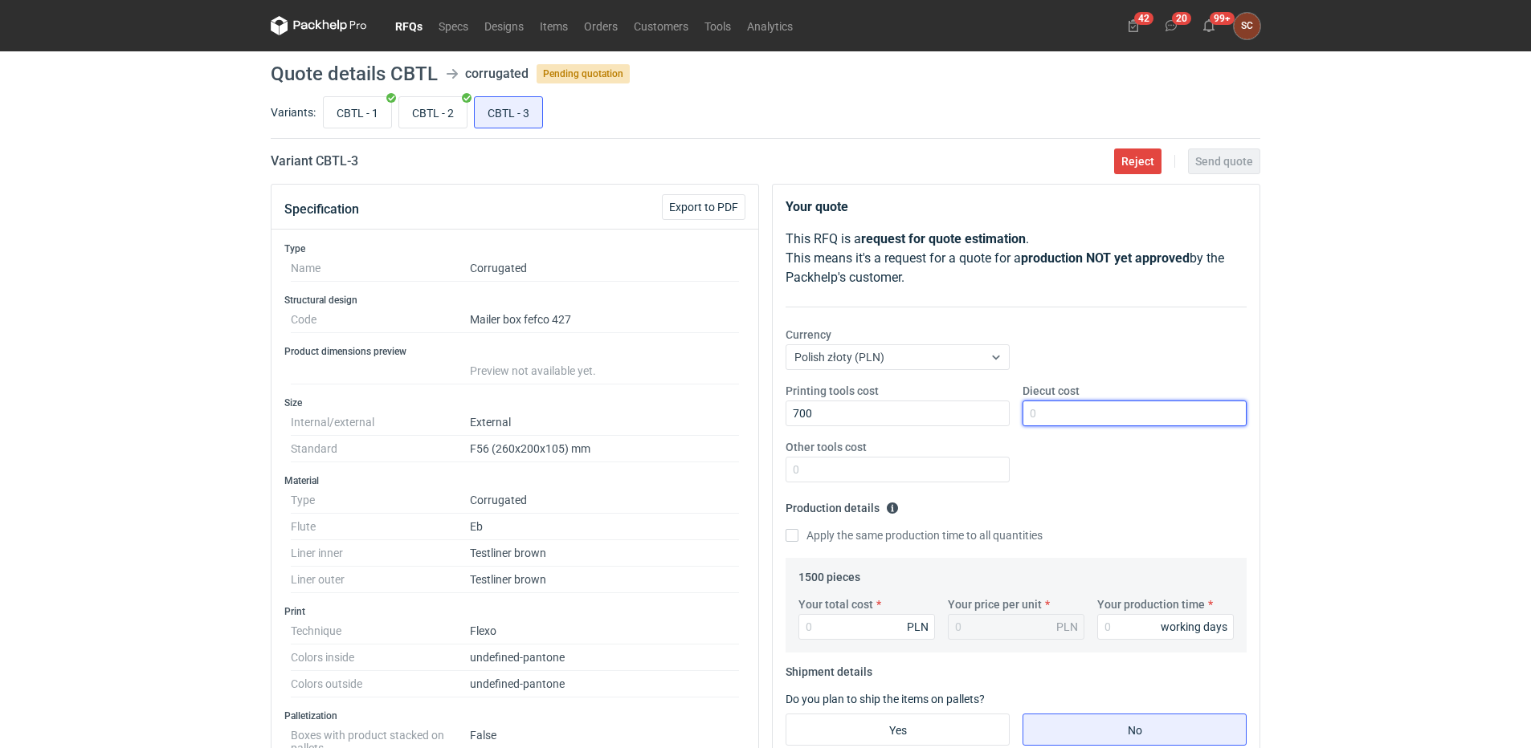
click at [1083, 417] on input "Diecut cost" at bounding box center [1134, 414] width 224 height 26
type input "1600"
click at [1111, 487] on div "Printing tools cost 700 Diecut cost 1600 Other tools cost" at bounding box center [1016, 439] width 474 height 112
click at [793, 539] on input "Apply the same production time to all quantities" at bounding box center [791, 535] width 13 height 13
checkbox input "true"
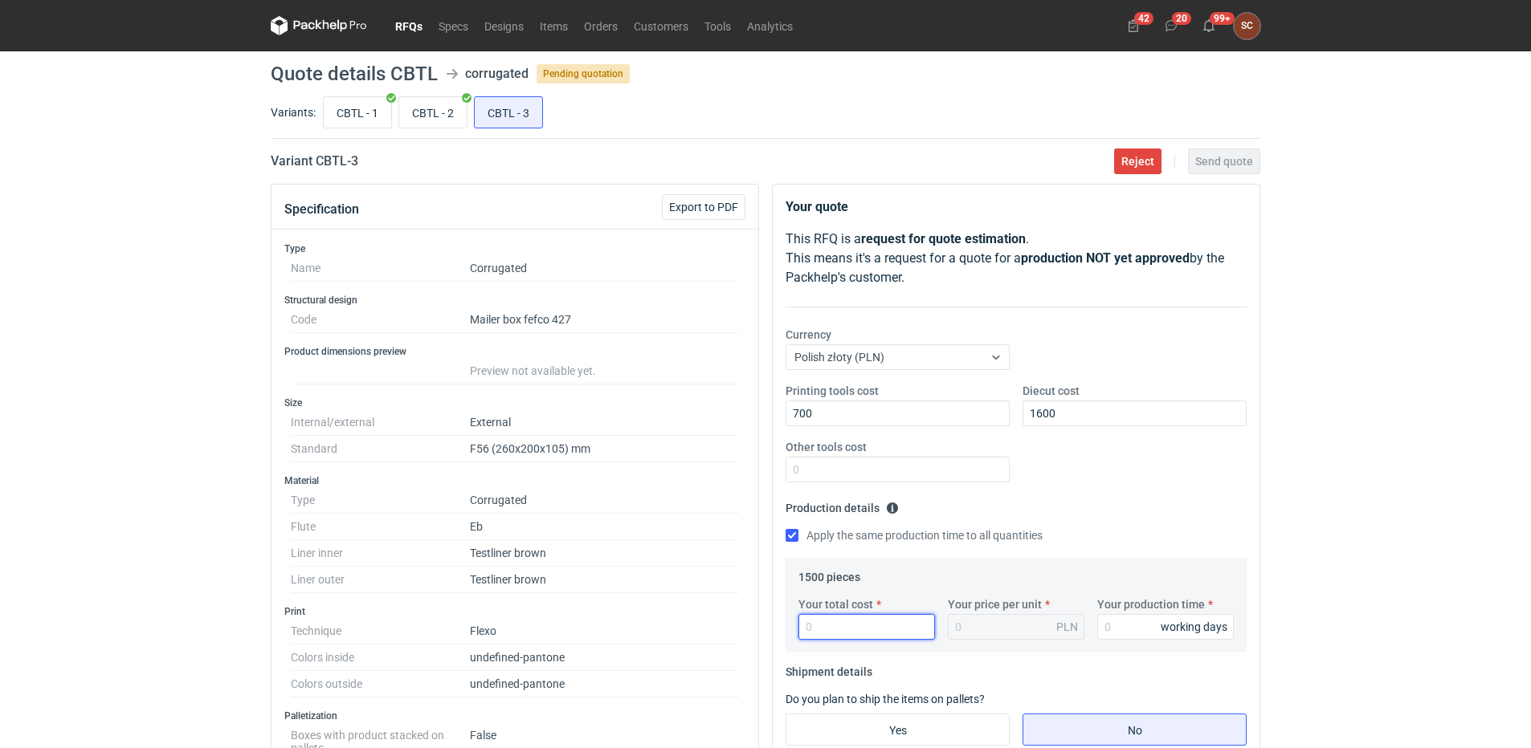
click at [851, 615] on input "Your total cost" at bounding box center [866, 627] width 137 height 26
type input "2746"
type input "1.83"
type input "2745"
click at [1133, 624] on input "Your production time" at bounding box center [1165, 627] width 137 height 26
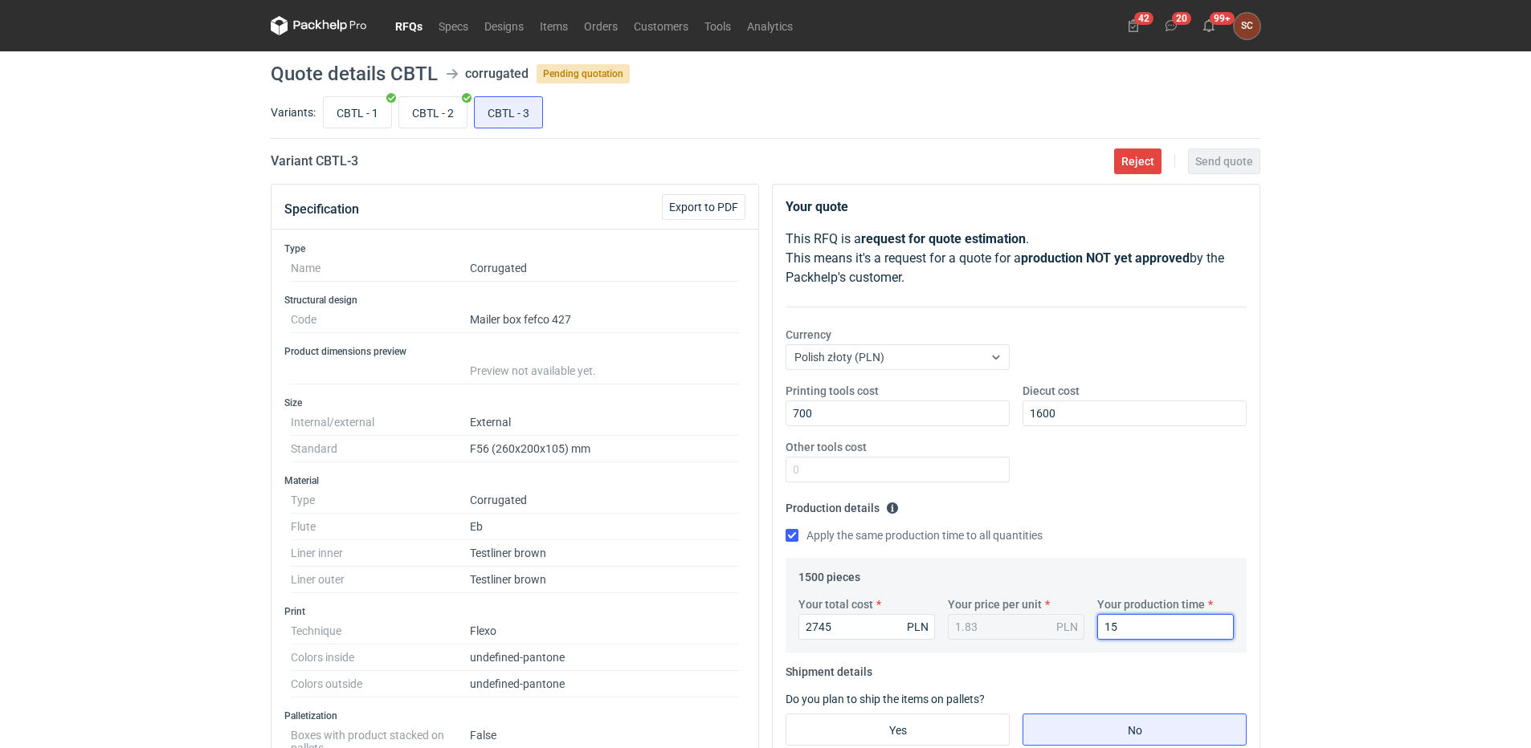
type input "15"
click at [1127, 493] on div "Printing tools cost 700 Diecut cost 1600 Other tools cost" at bounding box center [1016, 439] width 474 height 112
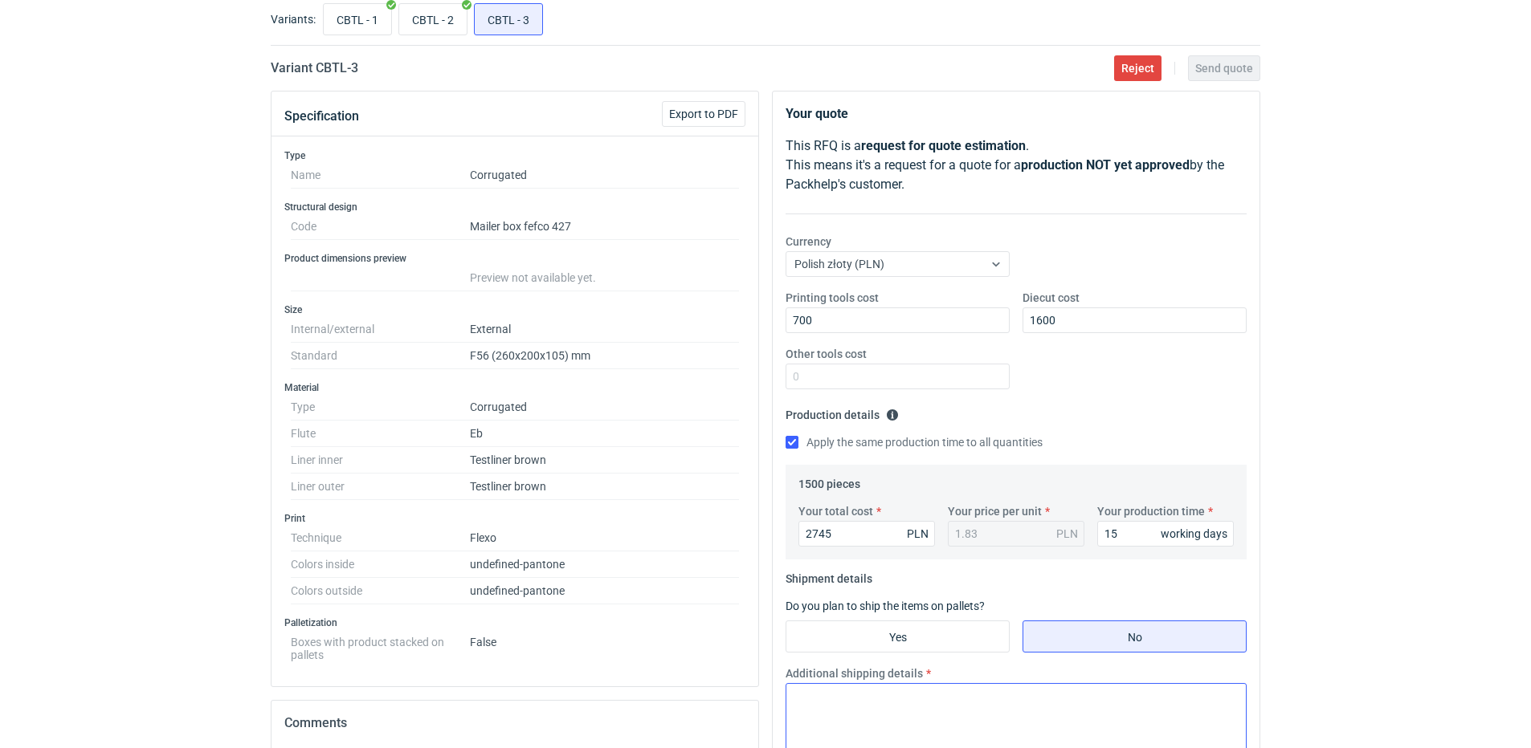
scroll to position [241, 0]
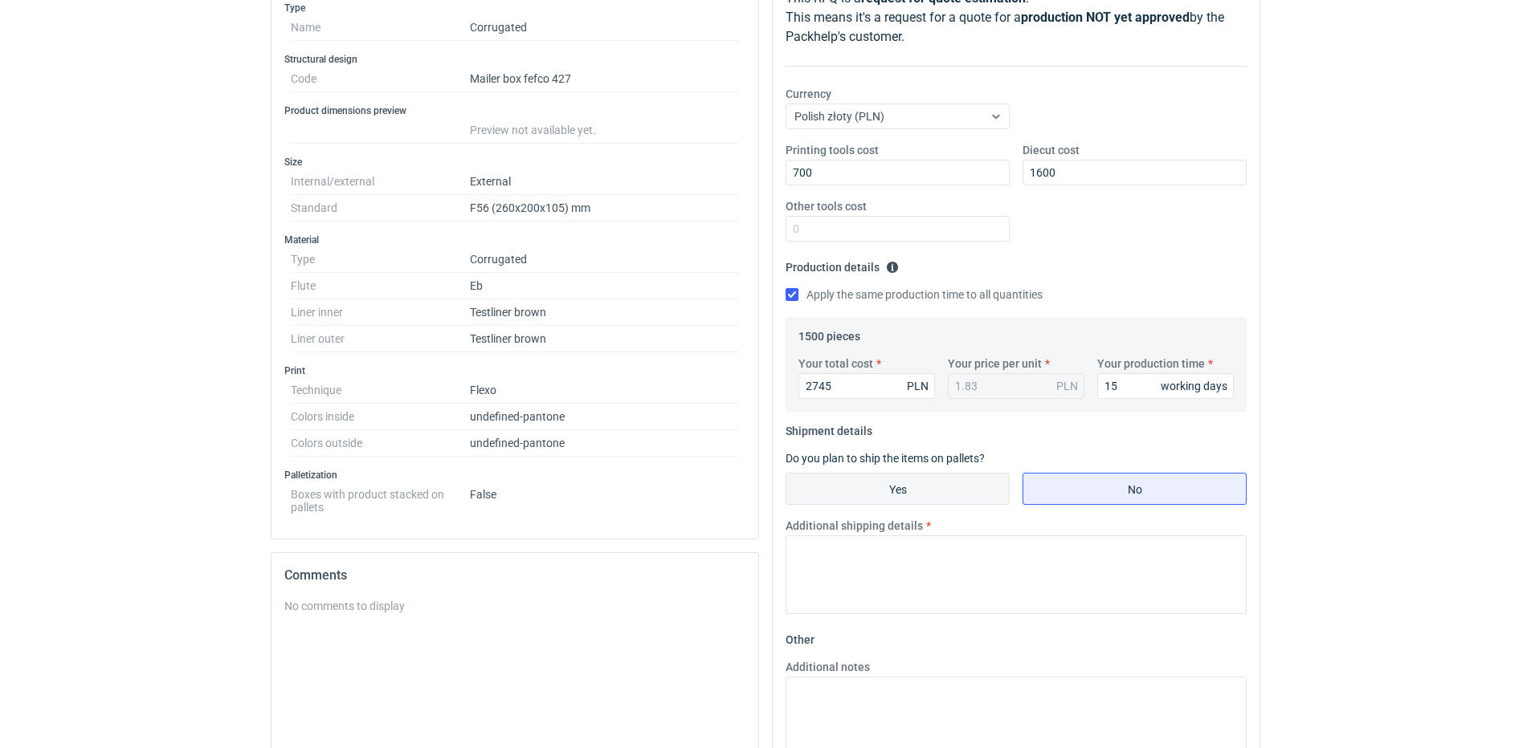
click at [867, 498] on input "Yes" at bounding box center [897, 489] width 222 height 31
radio input "true"
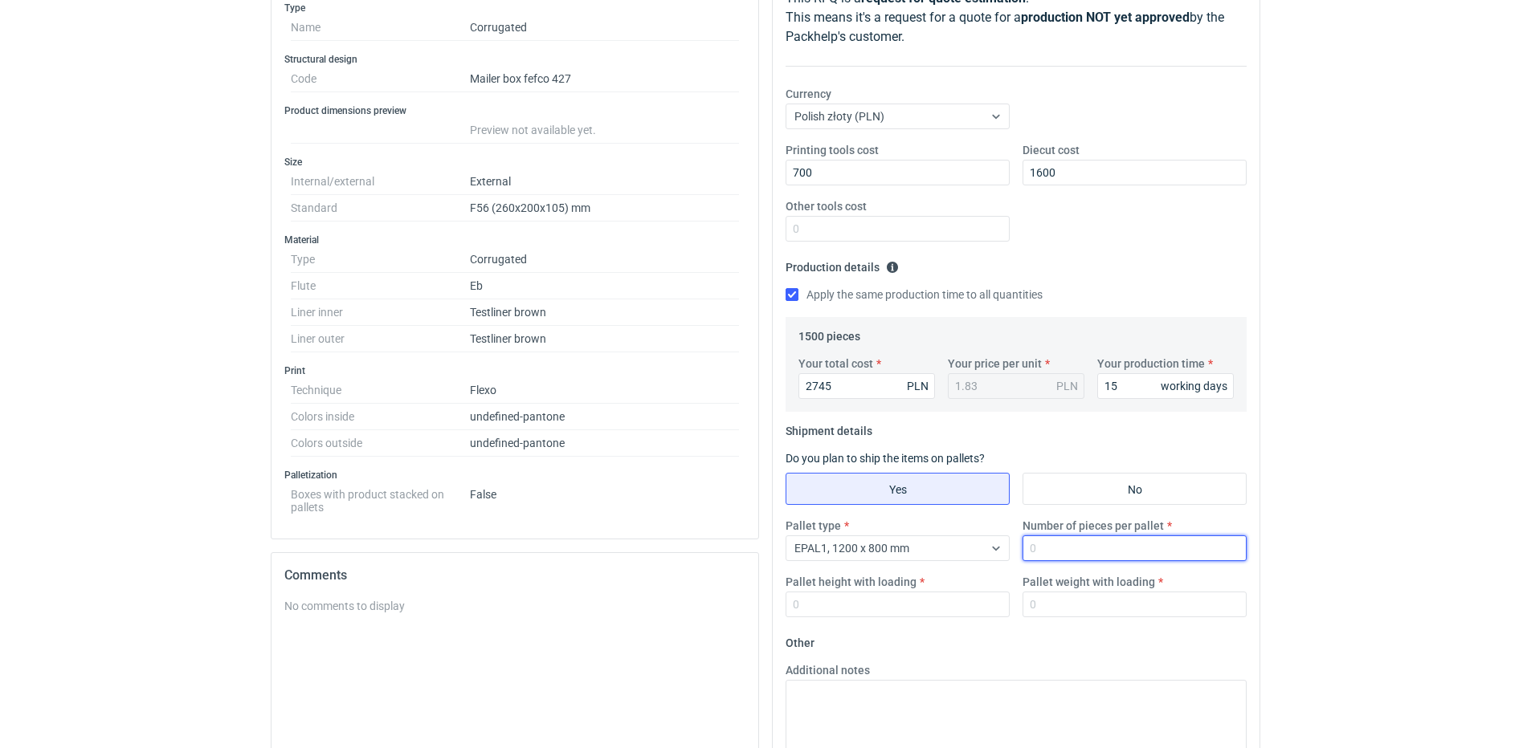
click at [1213, 557] on input "Number of pieces per pallet" at bounding box center [1134, 549] width 224 height 26
type input "300"
click at [887, 604] on input "Pallet height with loading" at bounding box center [897, 605] width 224 height 26
click at [1054, 604] on input "Pallet weight with loading" at bounding box center [1134, 605] width 224 height 26
type input "110"
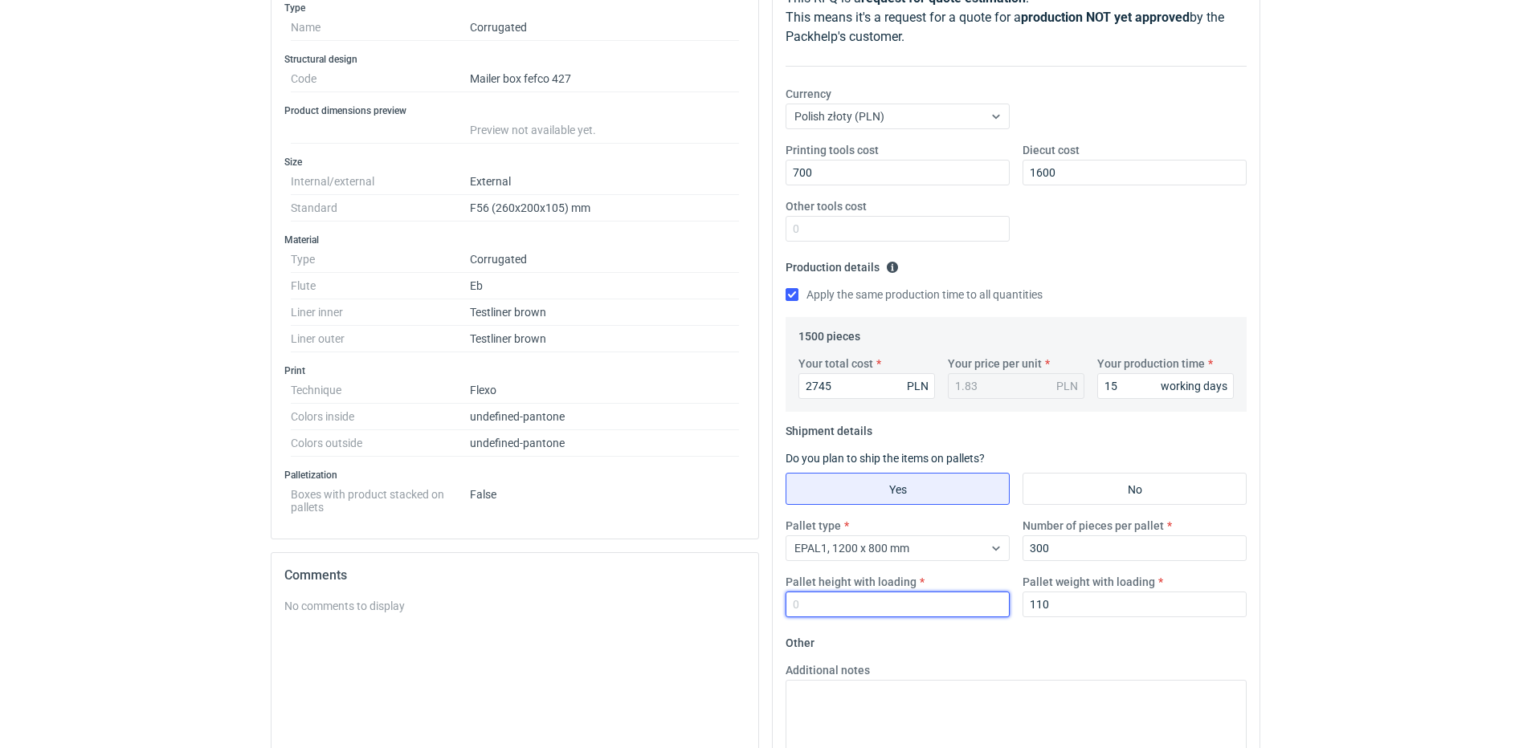
click at [933, 610] on input "Pallet height with loading" at bounding box center [897, 605] width 224 height 26
type input "1800"
click at [944, 705] on textarea "Additional notes" at bounding box center [1015, 719] width 461 height 79
click at [948, 702] on textarea "Additional notes" at bounding box center [1015, 719] width 461 height 79
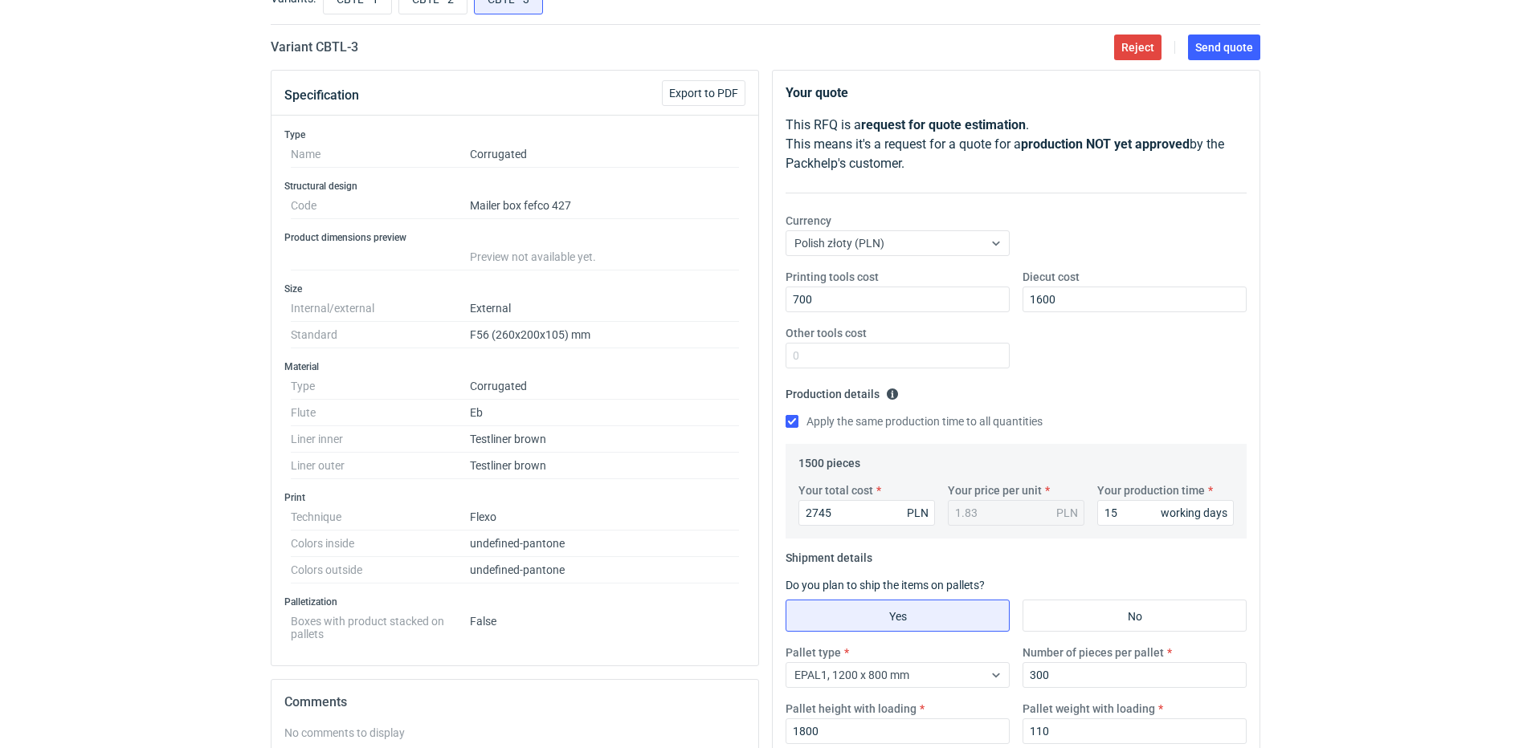
scroll to position [0, 0]
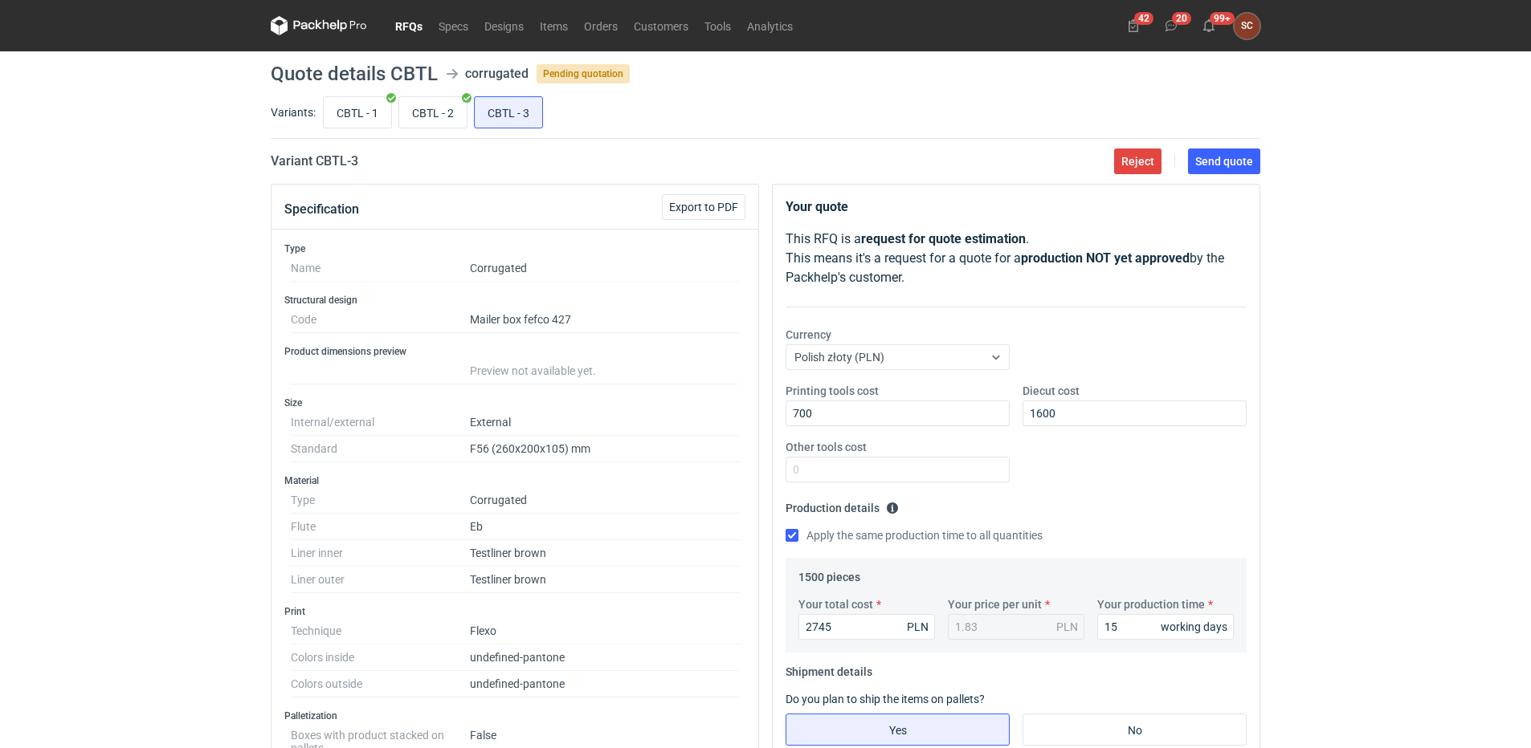
click at [1081, 459] on div "Printing tools cost 700 Diecut cost 1600 Other tools cost" at bounding box center [1016, 439] width 474 height 112
click at [1236, 167] on span "Send quote" at bounding box center [1224, 161] width 58 height 11
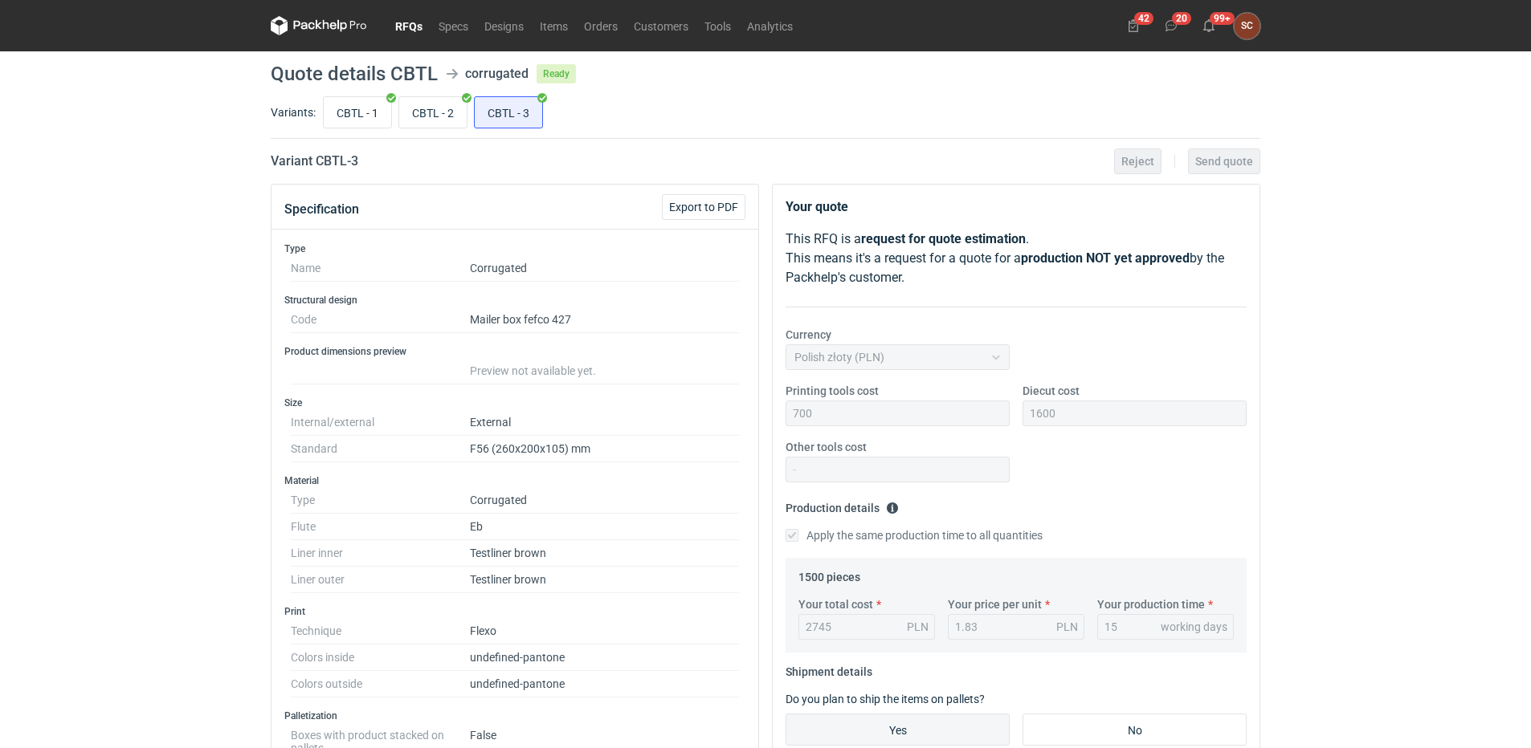
click at [412, 27] on link "RFQs" at bounding box center [408, 25] width 43 height 19
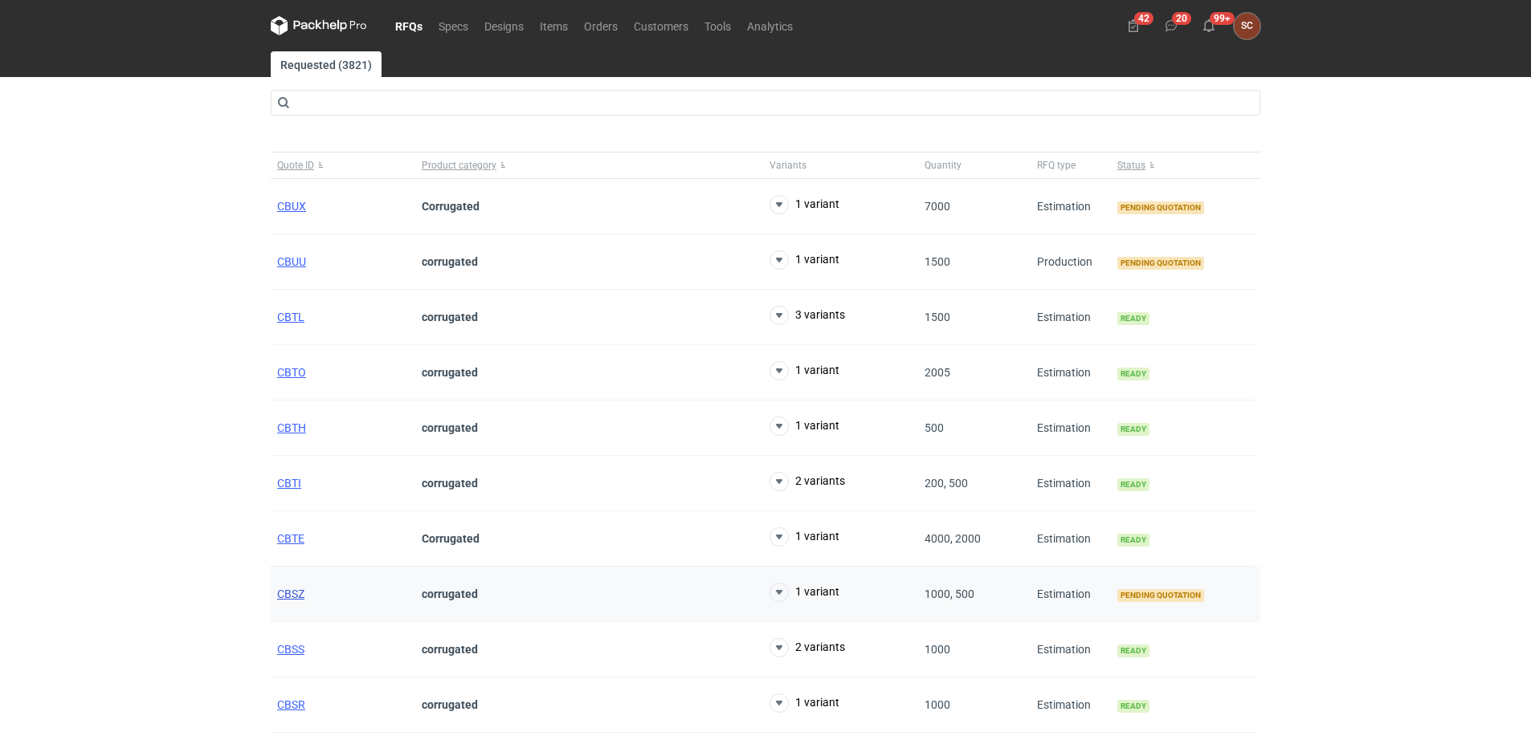
click at [281, 593] on span "CBSZ" at bounding box center [290, 594] width 27 height 13
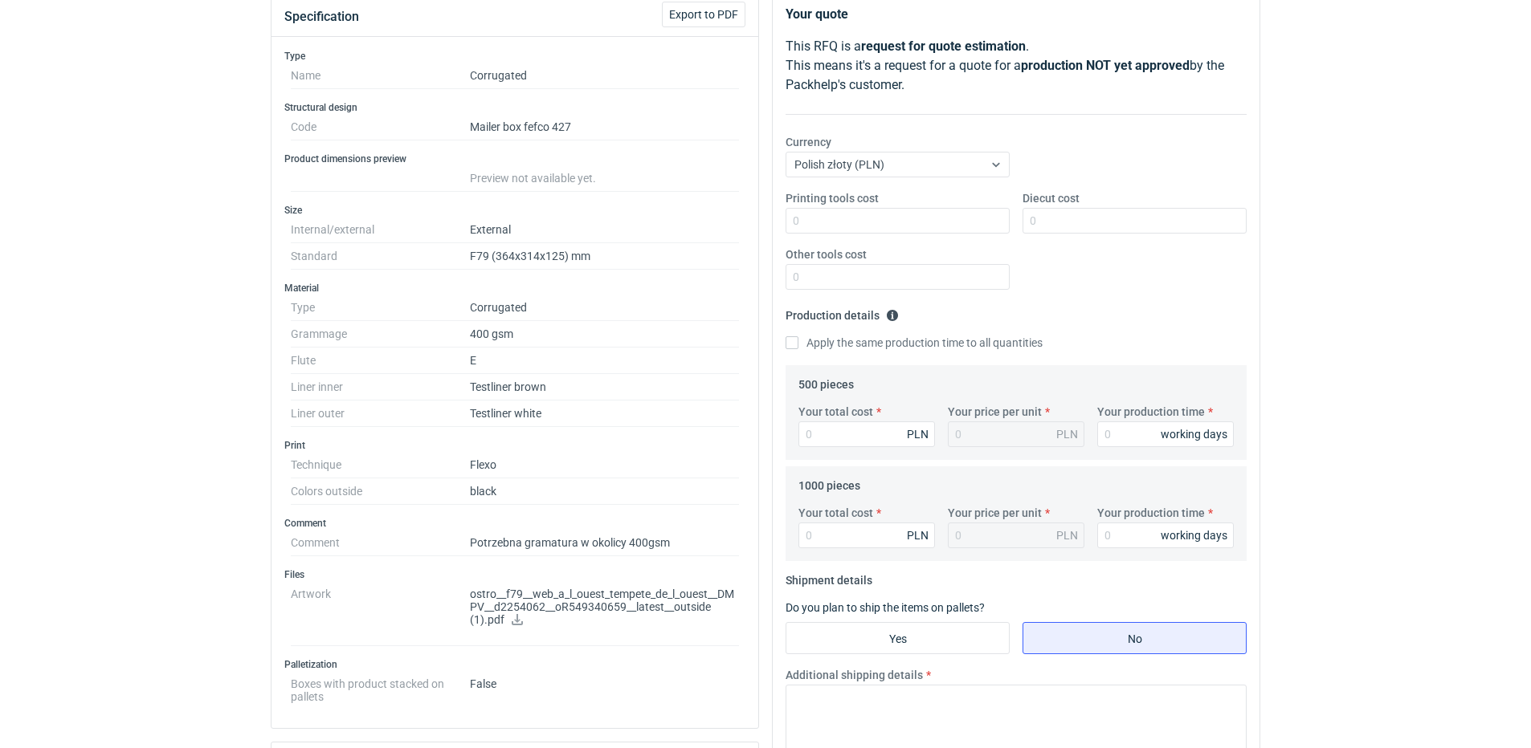
scroll to position [321, 0]
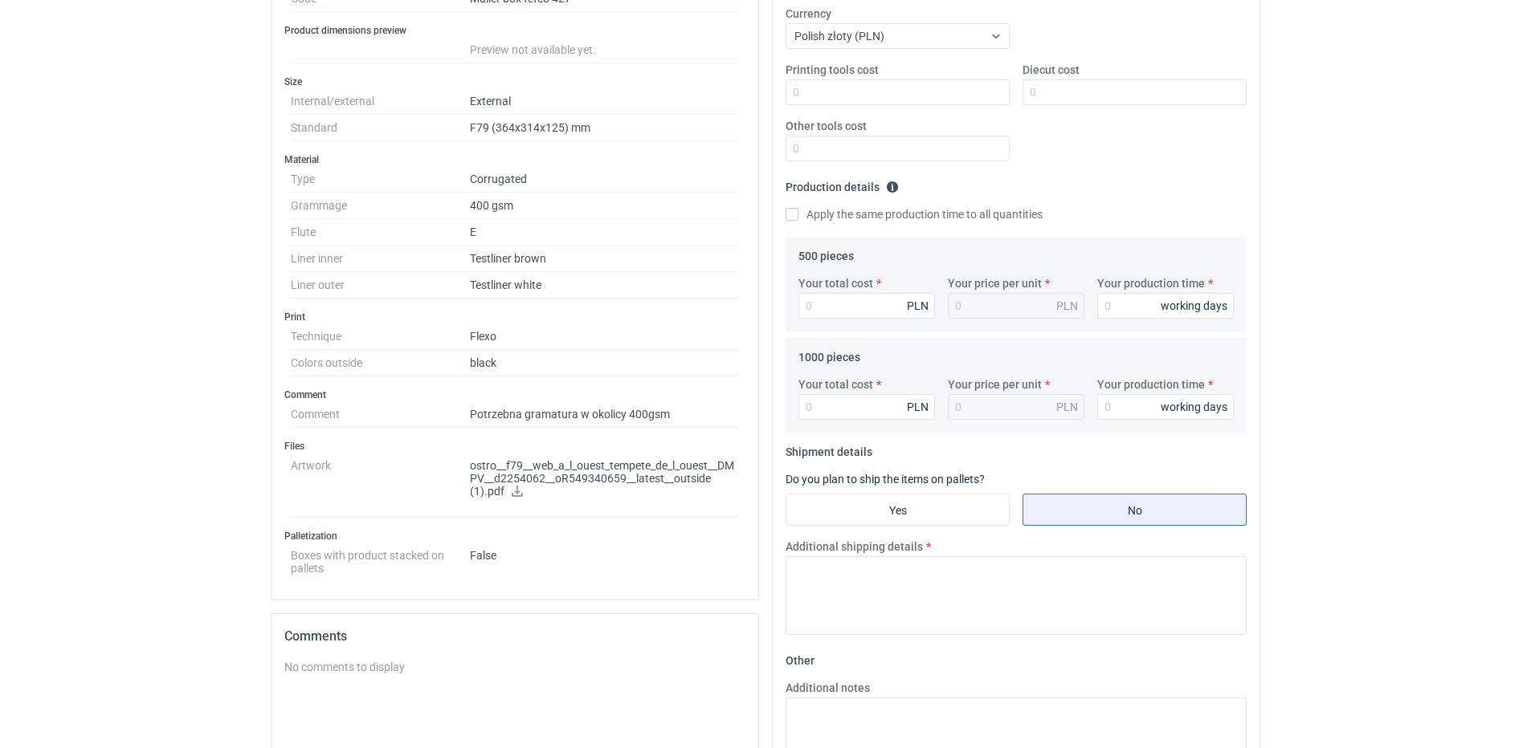
click at [515, 489] on icon at bounding box center [517, 491] width 13 height 11
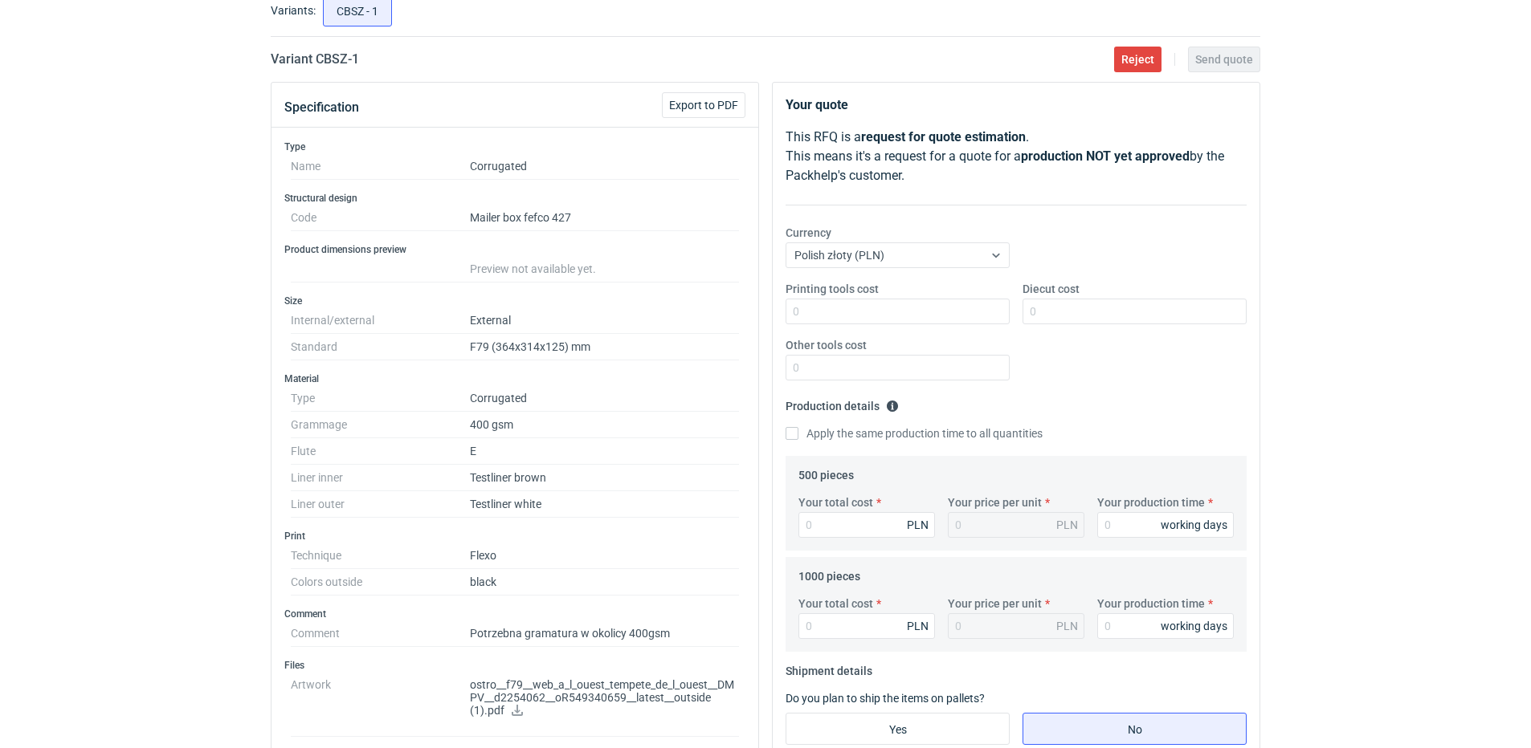
scroll to position [0, 0]
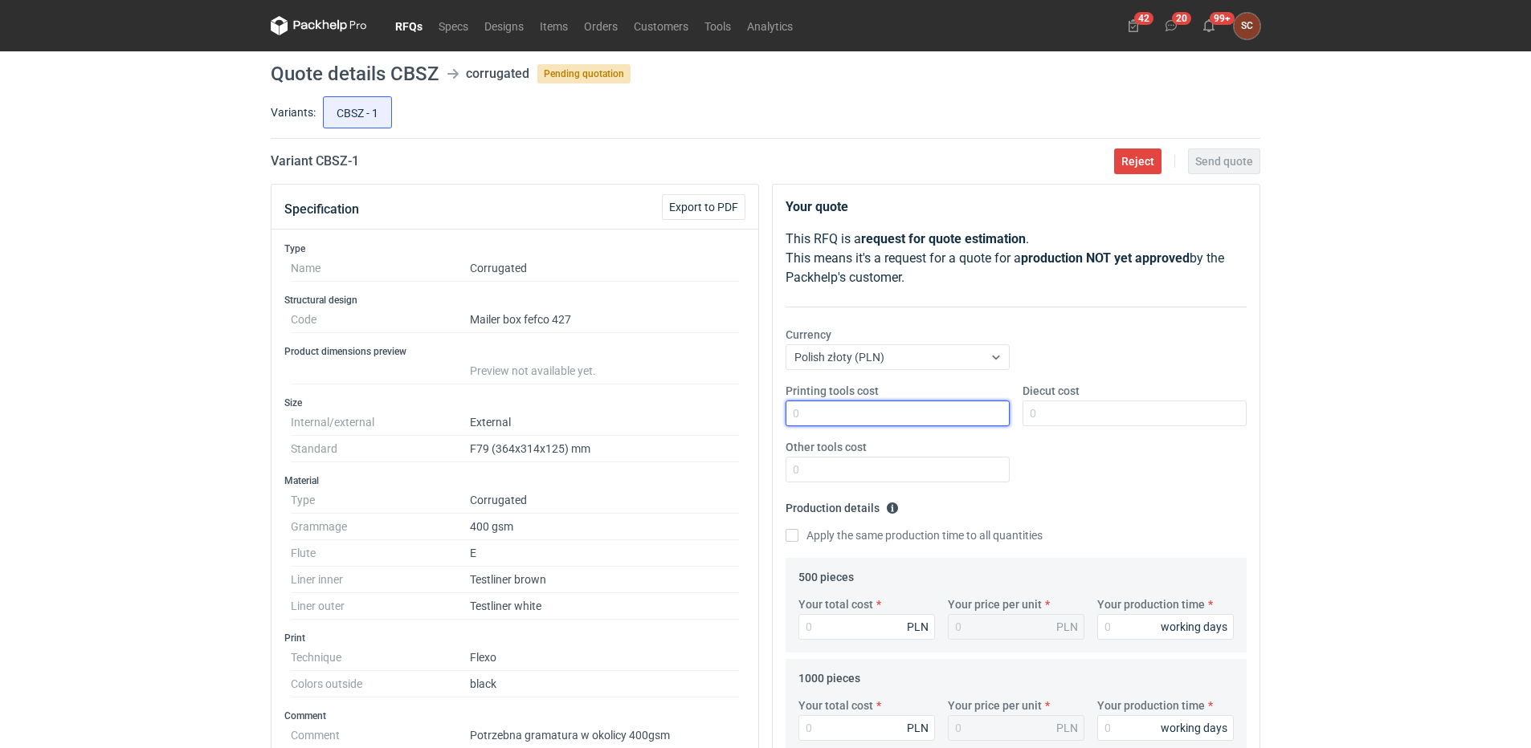
click at [831, 412] on input "Printing tools cost" at bounding box center [897, 414] width 224 height 26
click at [855, 414] on input "Printing tools cost" at bounding box center [897, 414] width 224 height 26
type input "1200"
click at [1214, 479] on div "Printing tools cost 1200 Diecut cost Other tools cost" at bounding box center [1016, 439] width 474 height 112
click at [793, 536] on input "Apply the same production time to all quantities" at bounding box center [791, 535] width 13 height 13
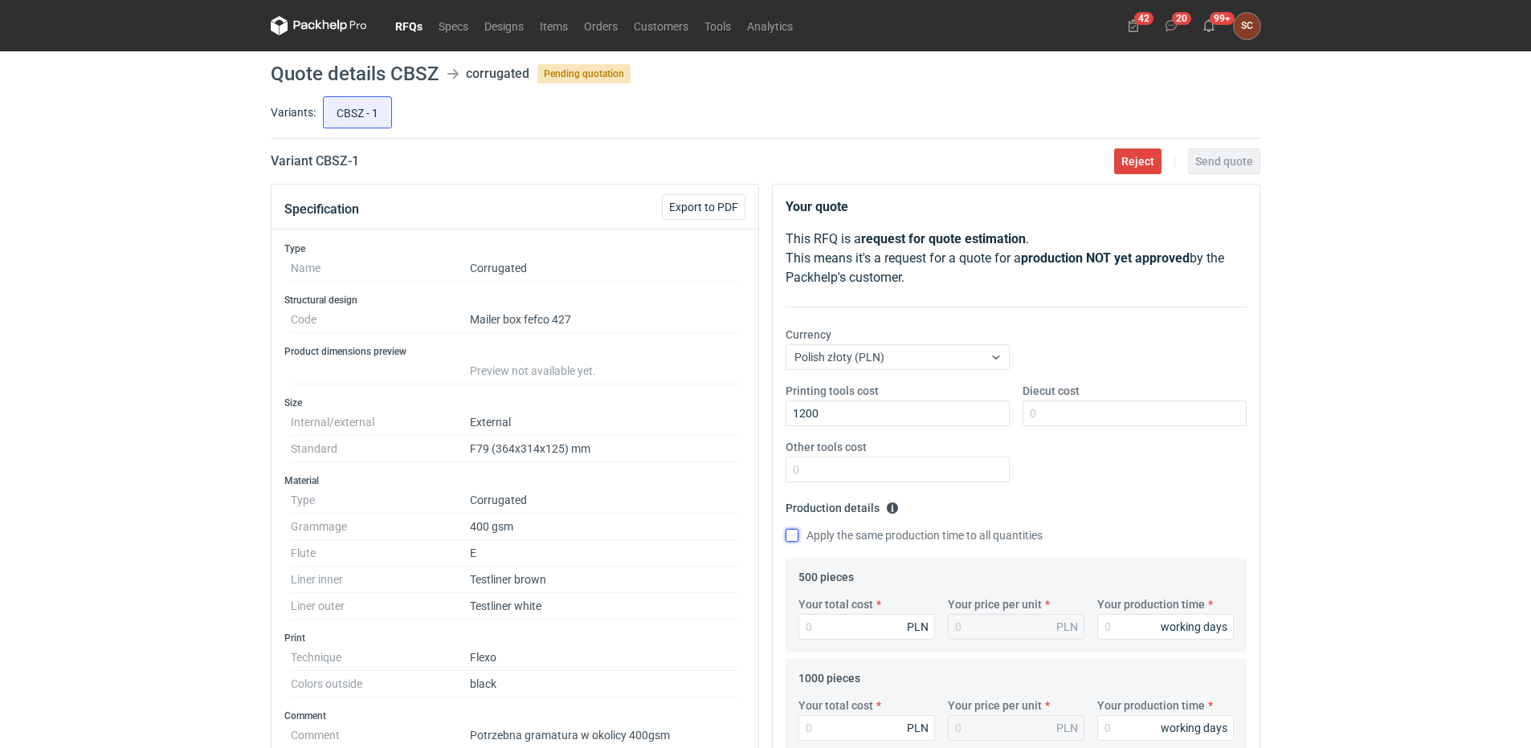
checkbox input "true"
click at [826, 613] on div "Your total cost PLN" at bounding box center [866, 618] width 149 height 43
click at [825, 621] on input "Your total cost" at bounding box center [866, 627] width 137 height 26
click at [823, 635] on input "Your total cost" at bounding box center [866, 627] width 137 height 26
type input "1100"
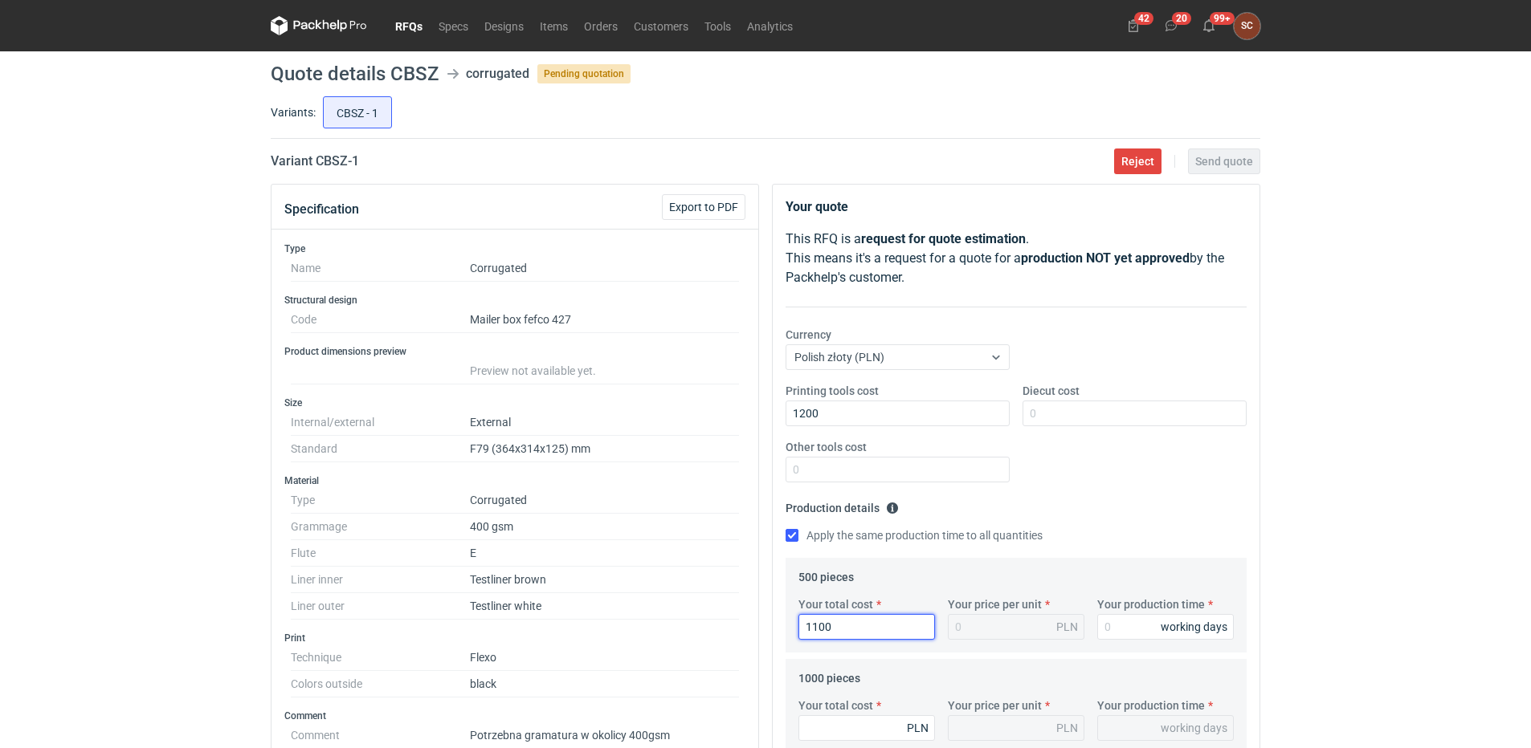
type input "2.2"
type input "1100"
click at [1115, 625] on input "Your production time" at bounding box center [1165, 627] width 137 height 26
type input "1"
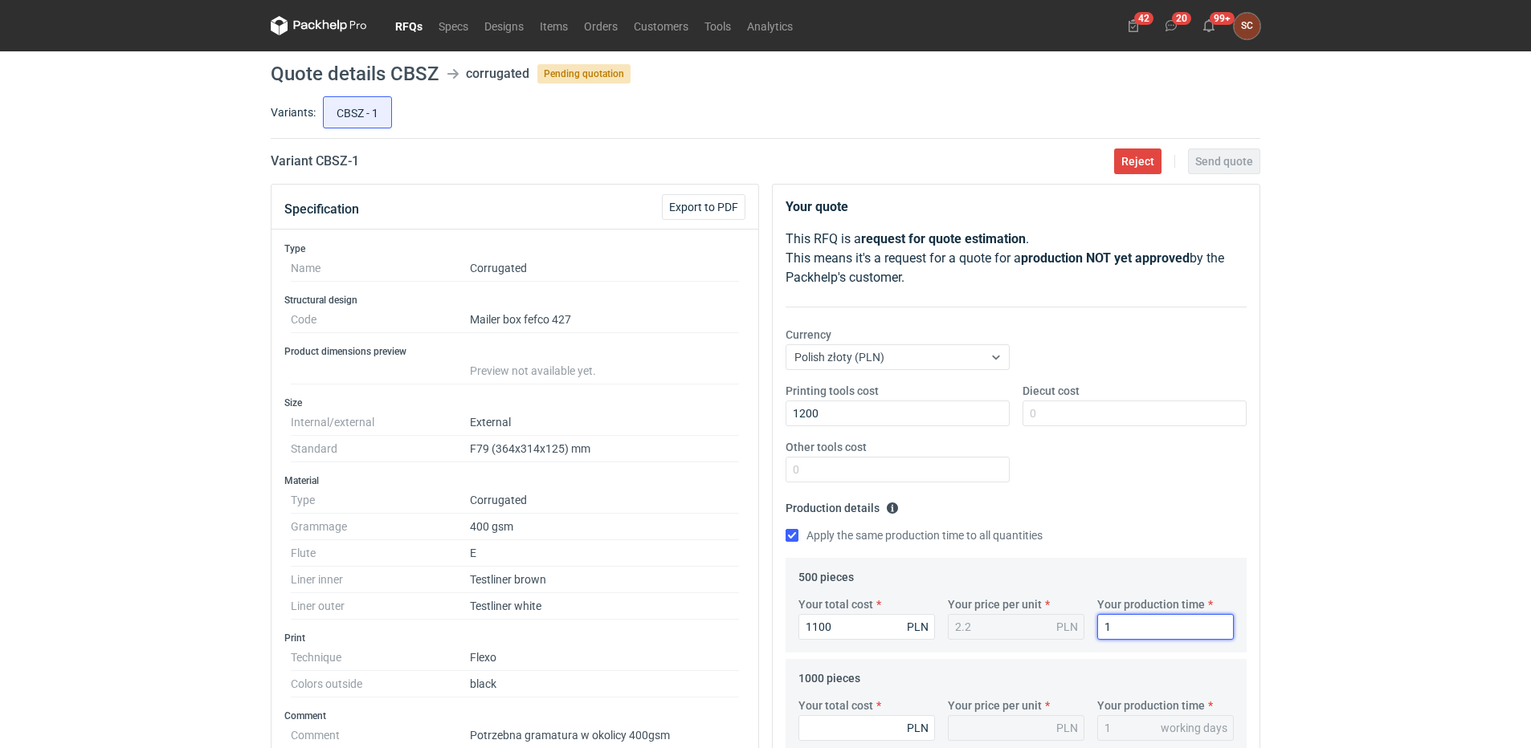
type input "15"
click at [833, 725] on input "Your total cost" at bounding box center [866, 729] width 137 height 26
type input "2000"
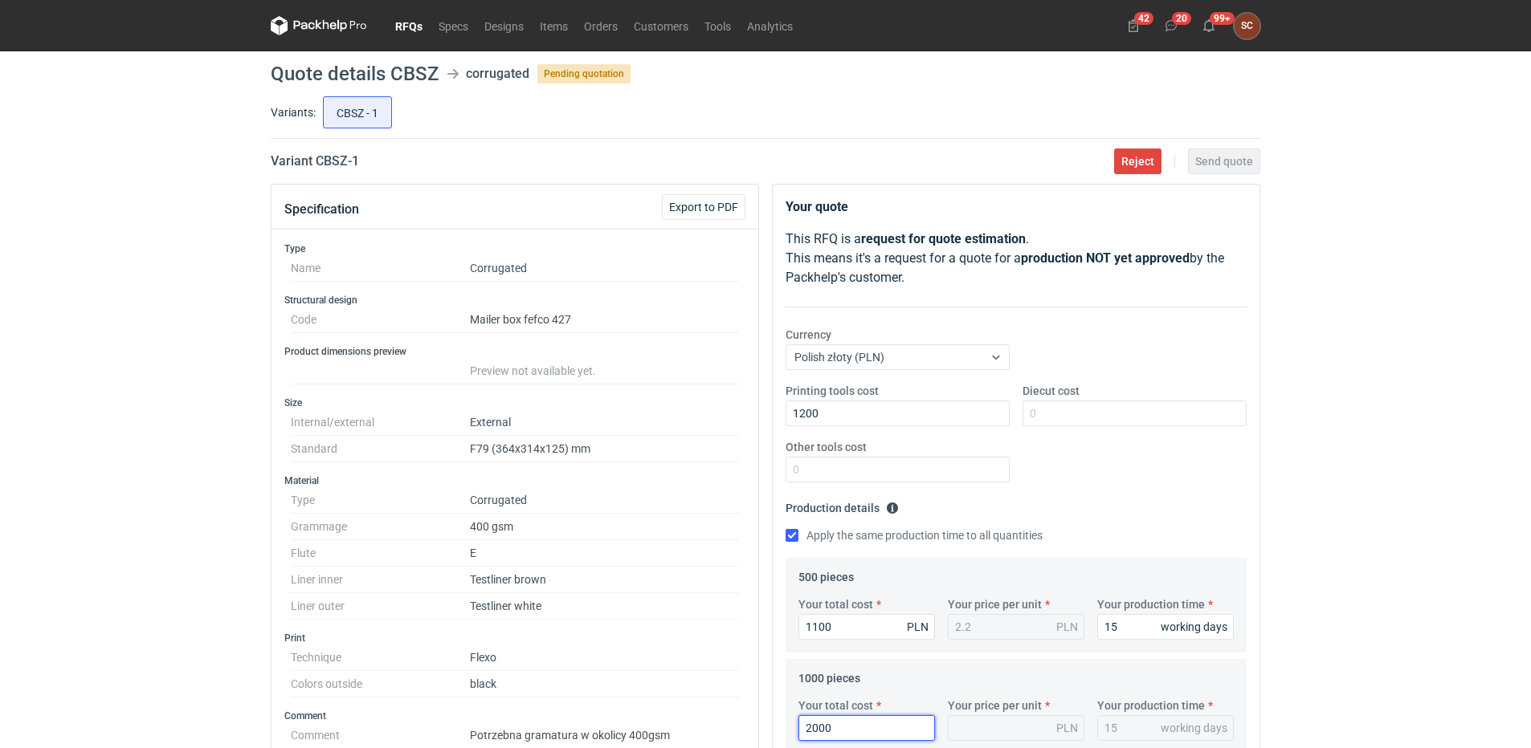
type input "2"
type input "2000"
click at [1096, 499] on fieldset "Production details Please provide the expected time of production in working da…" at bounding box center [1015, 526] width 461 height 63
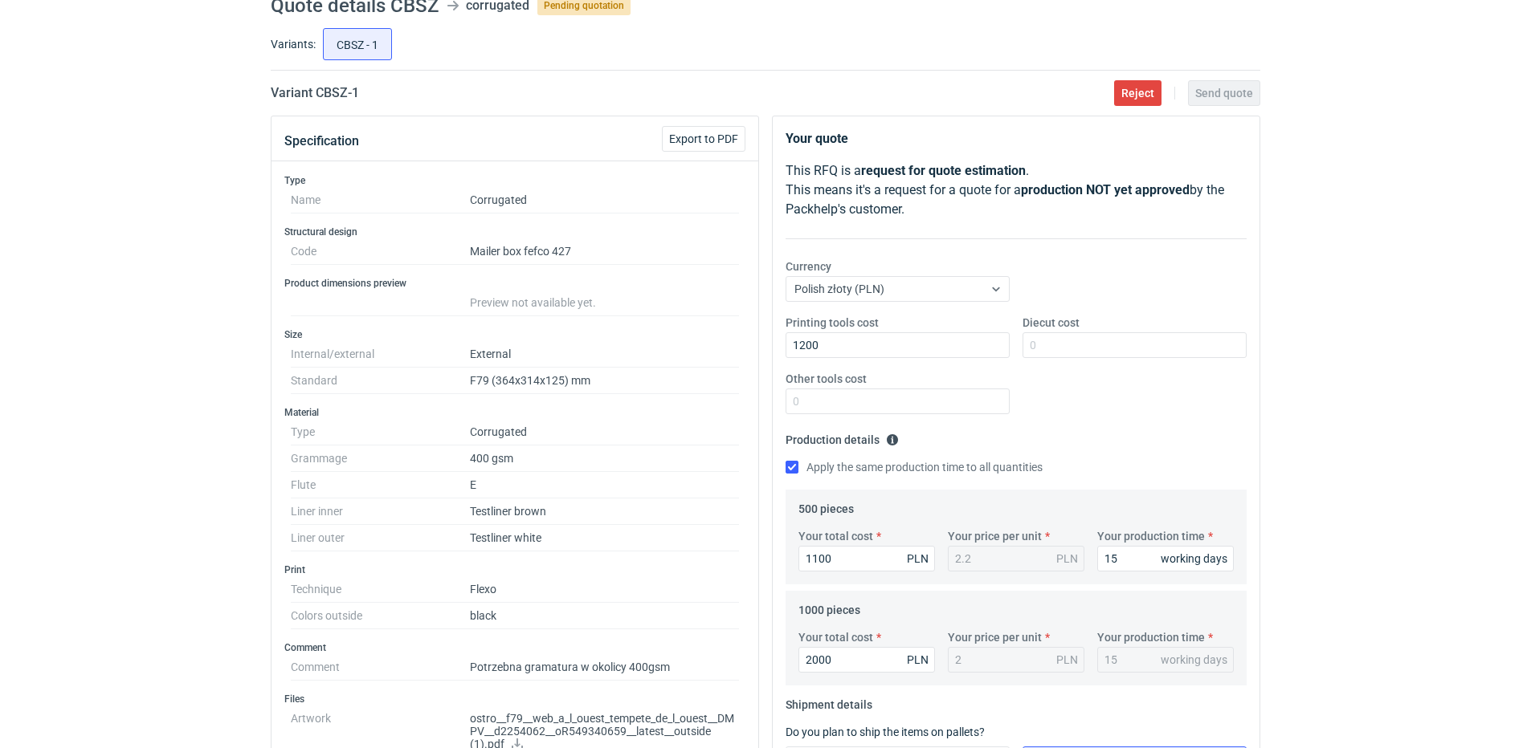
scroll to position [241, 0]
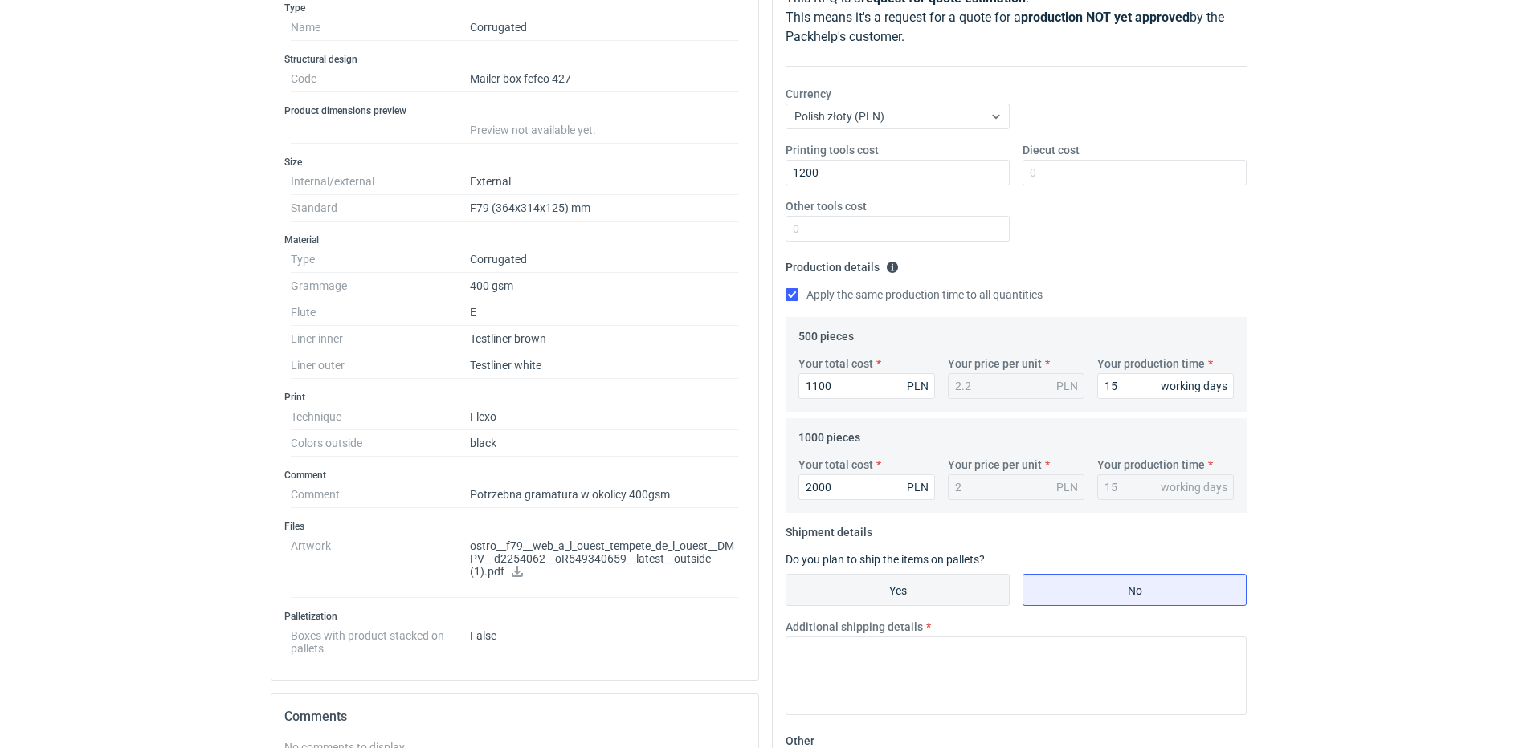
click at [859, 592] on input "Yes" at bounding box center [897, 590] width 222 height 31
radio input "true"
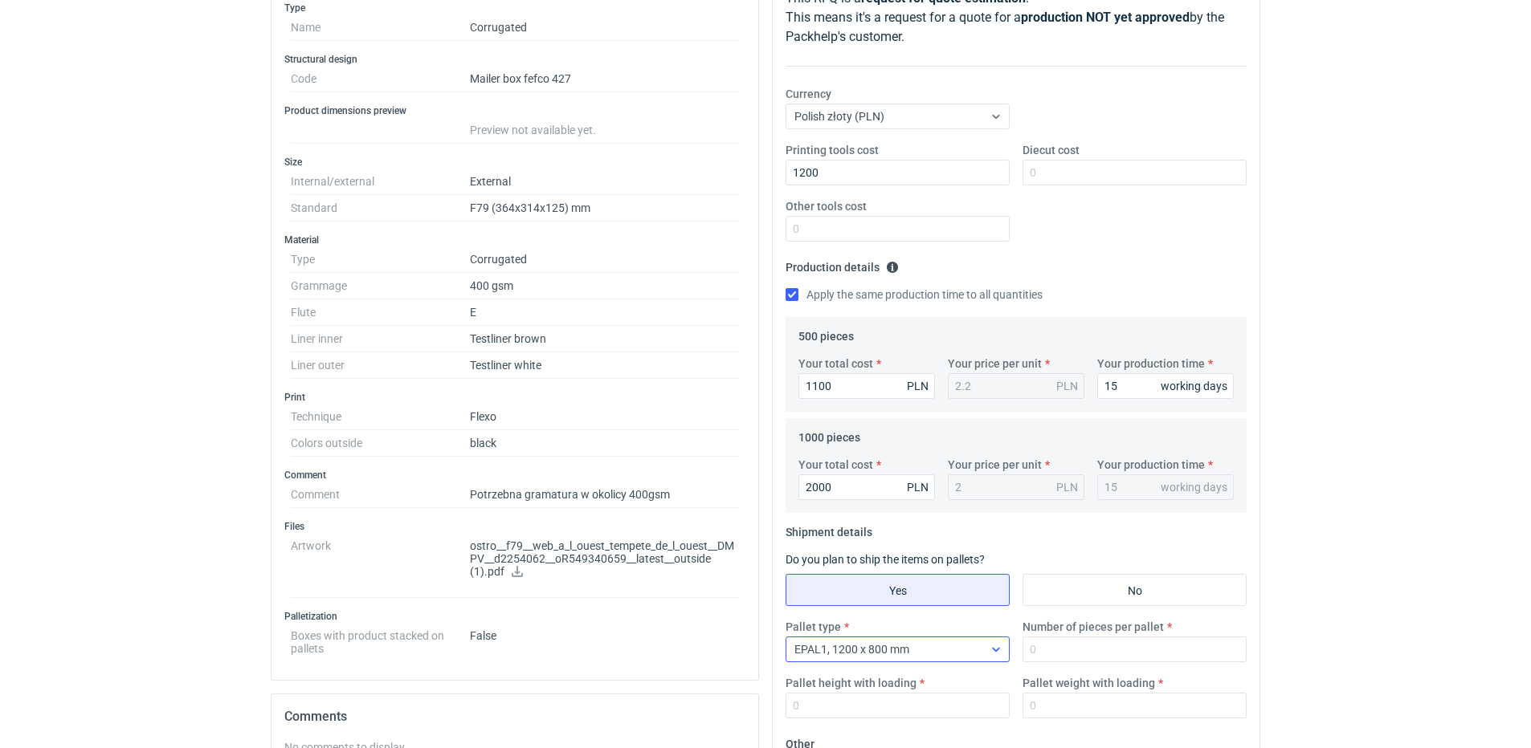
click at [999, 652] on icon at bounding box center [995, 649] width 13 height 13
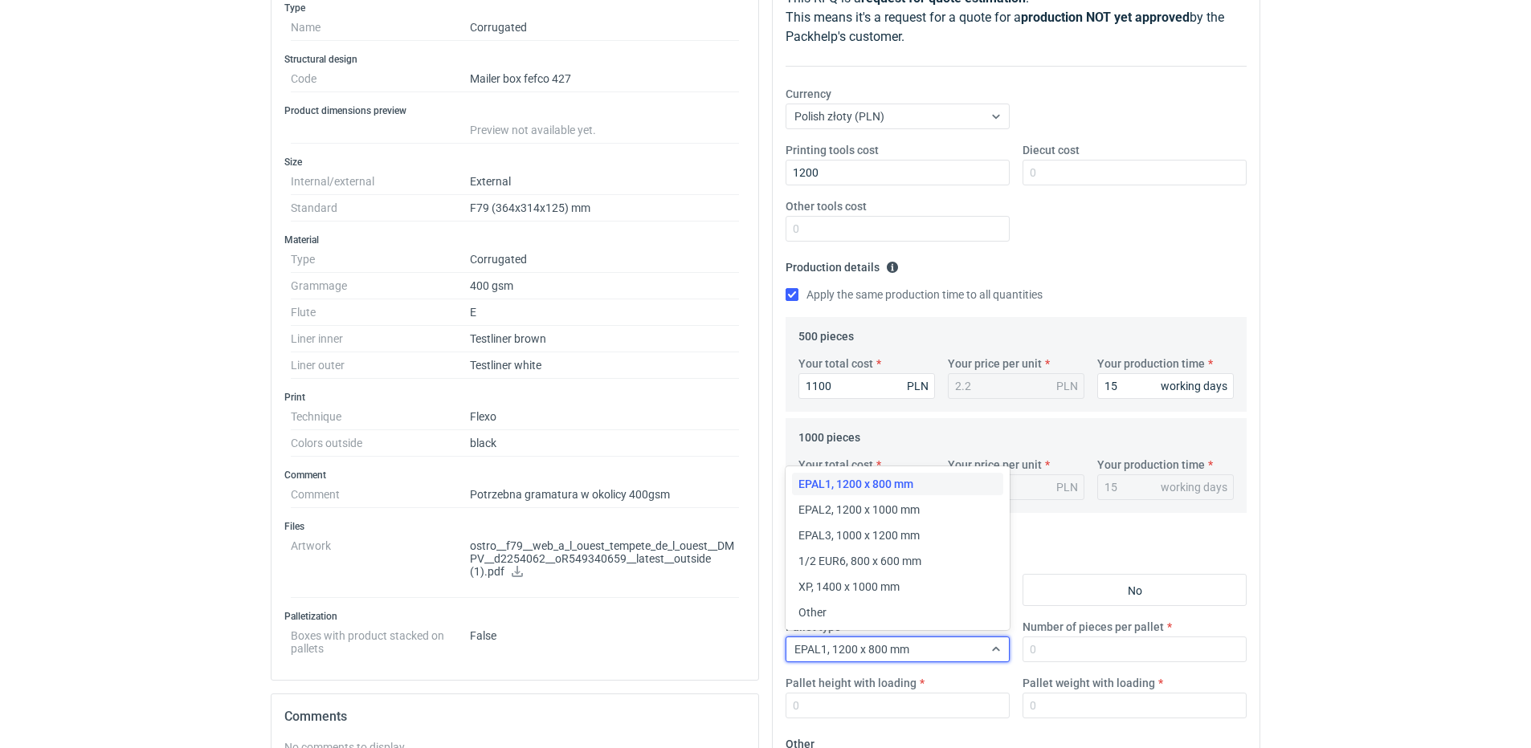
click at [901, 510] on span "EPAL2, 1200 x 1000 mm" at bounding box center [858, 510] width 121 height 16
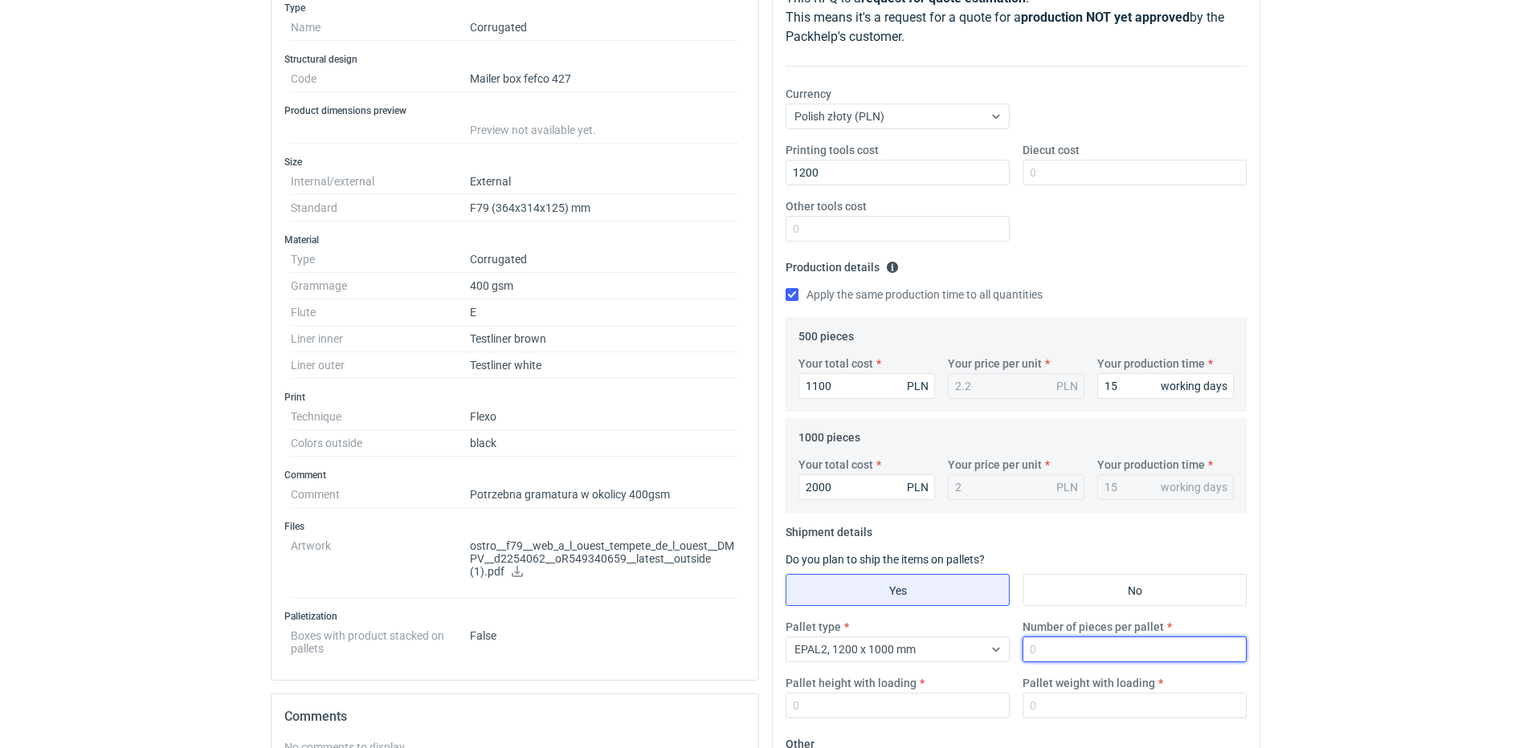
click at [1079, 649] on input "Number of pieces per pallet" at bounding box center [1134, 650] width 224 height 26
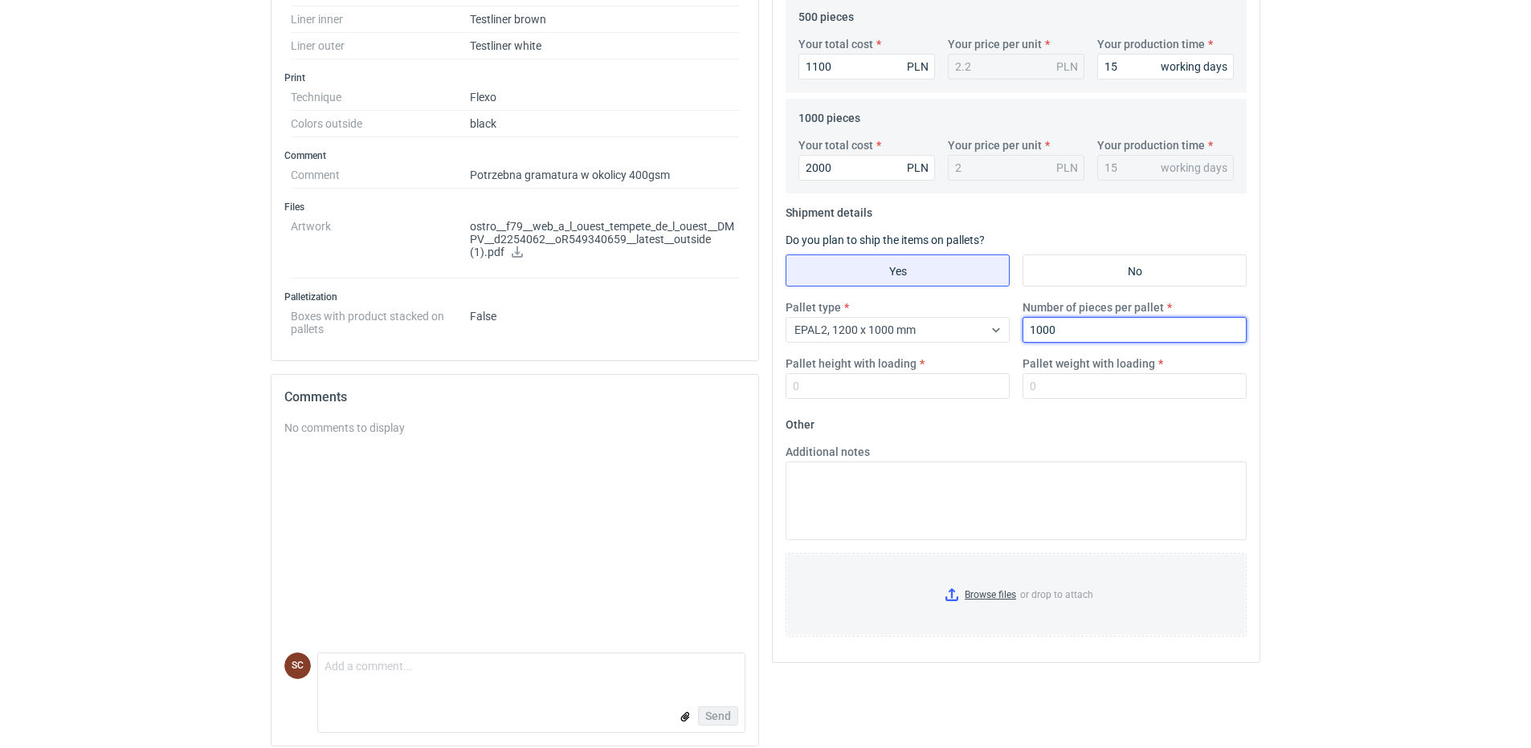
scroll to position [572, 0]
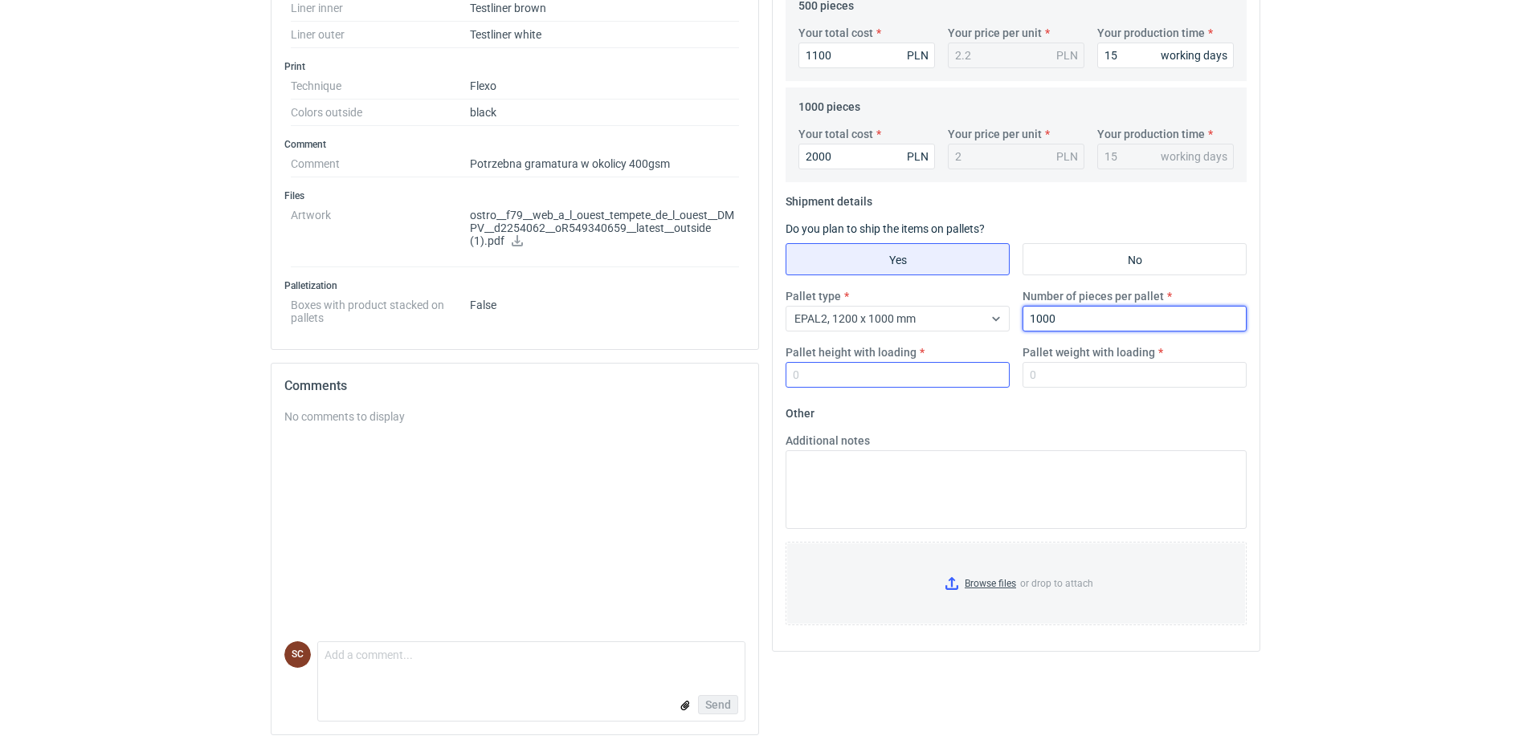
type input "1000"
click at [853, 366] on input "Pallet height with loading" at bounding box center [897, 375] width 224 height 26
type input "1800"
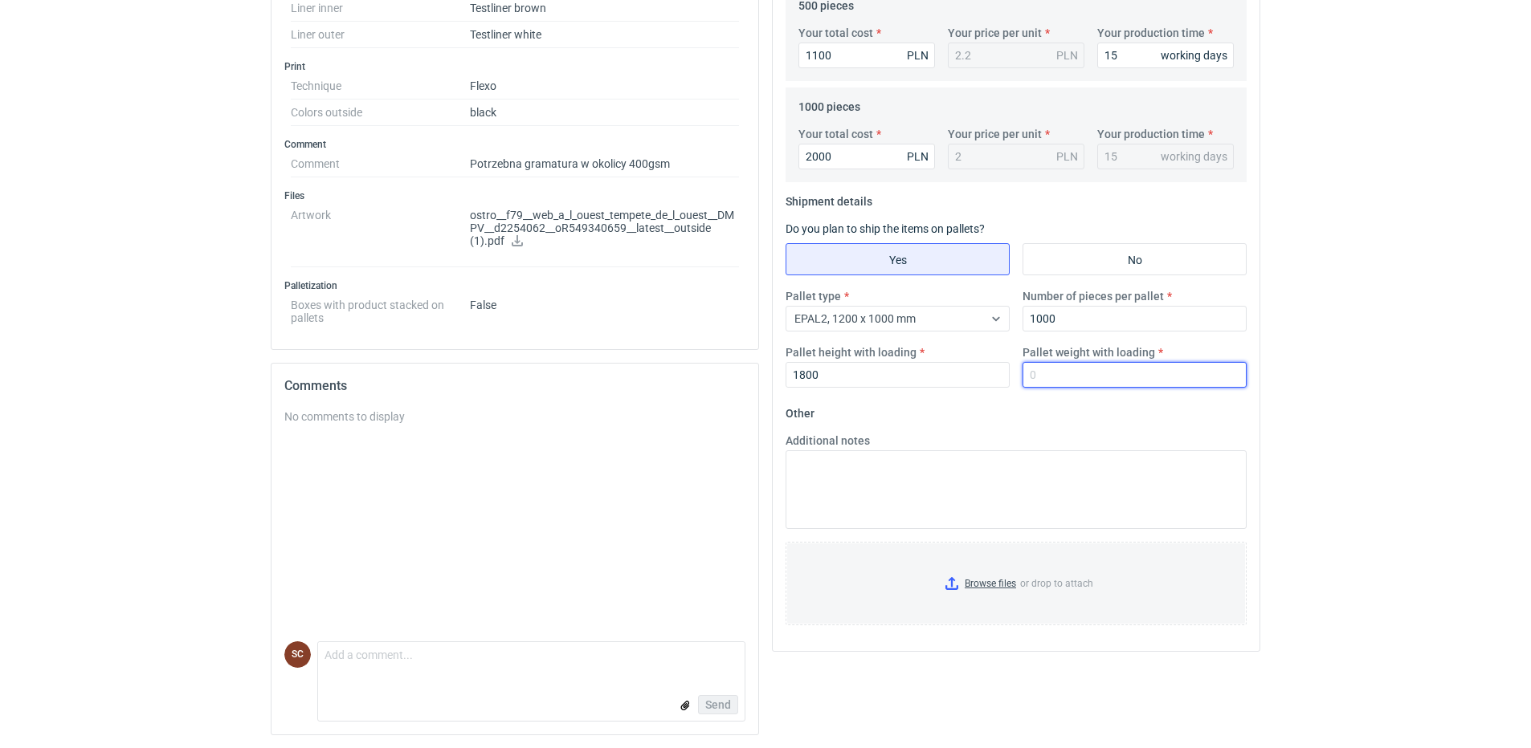
click at [1173, 379] on input "Pallet weight with loading" at bounding box center [1134, 375] width 224 height 26
type input "350"
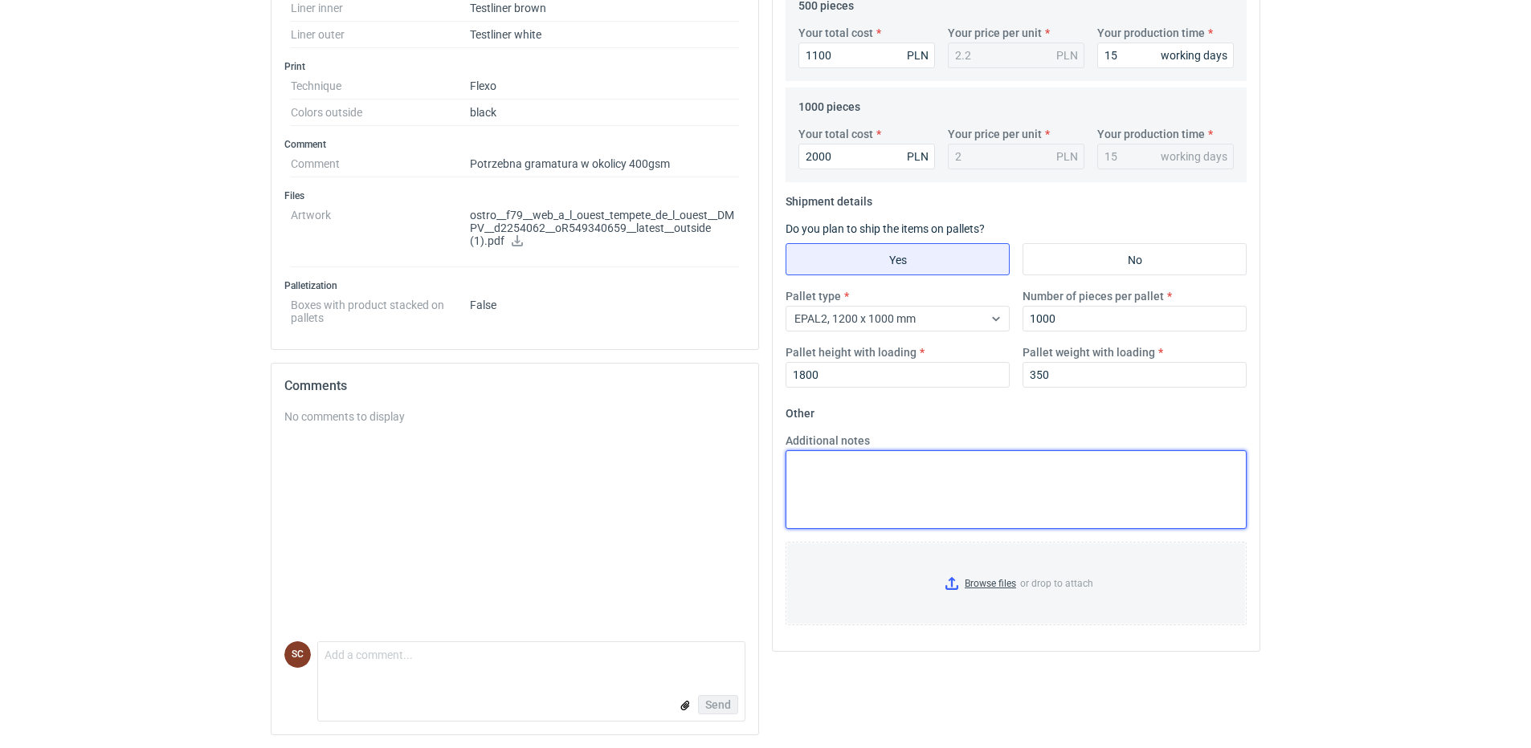
click at [866, 466] on textarea "Additional notes" at bounding box center [1015, 490] width 461 height 79
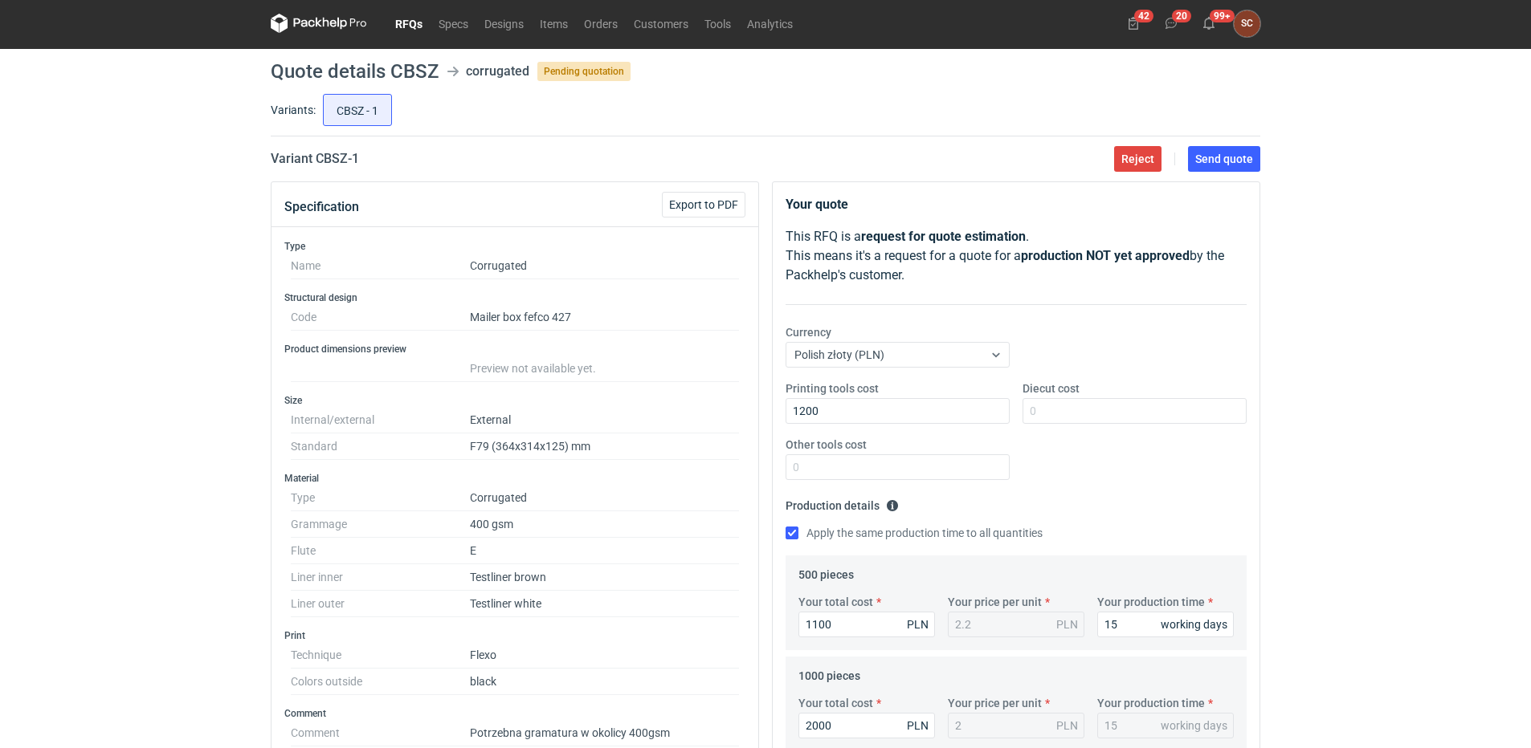
scroll to position [0, 0]
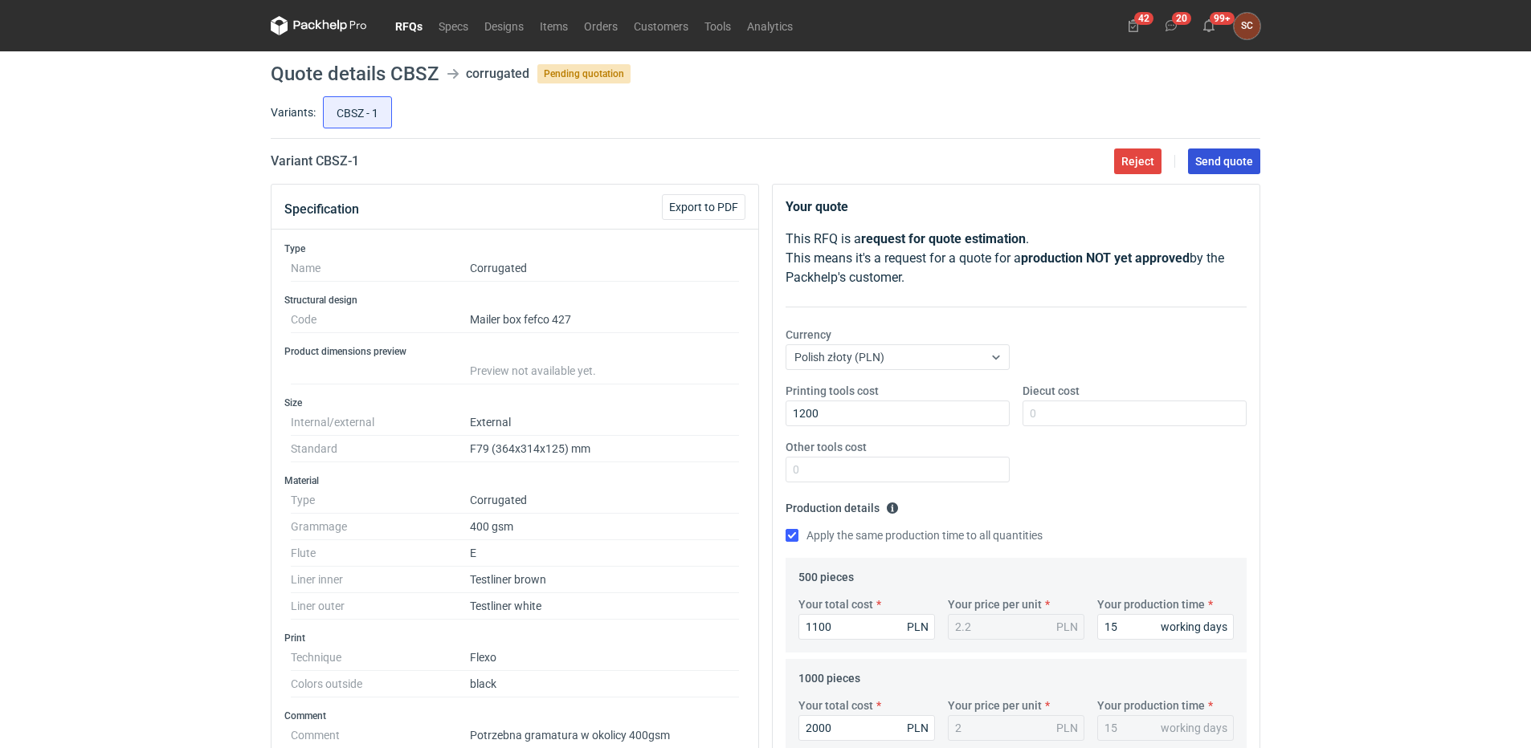
click at [1229, 164] on span "Send quote" at bounding box center [1224, 161] width 58 height 11
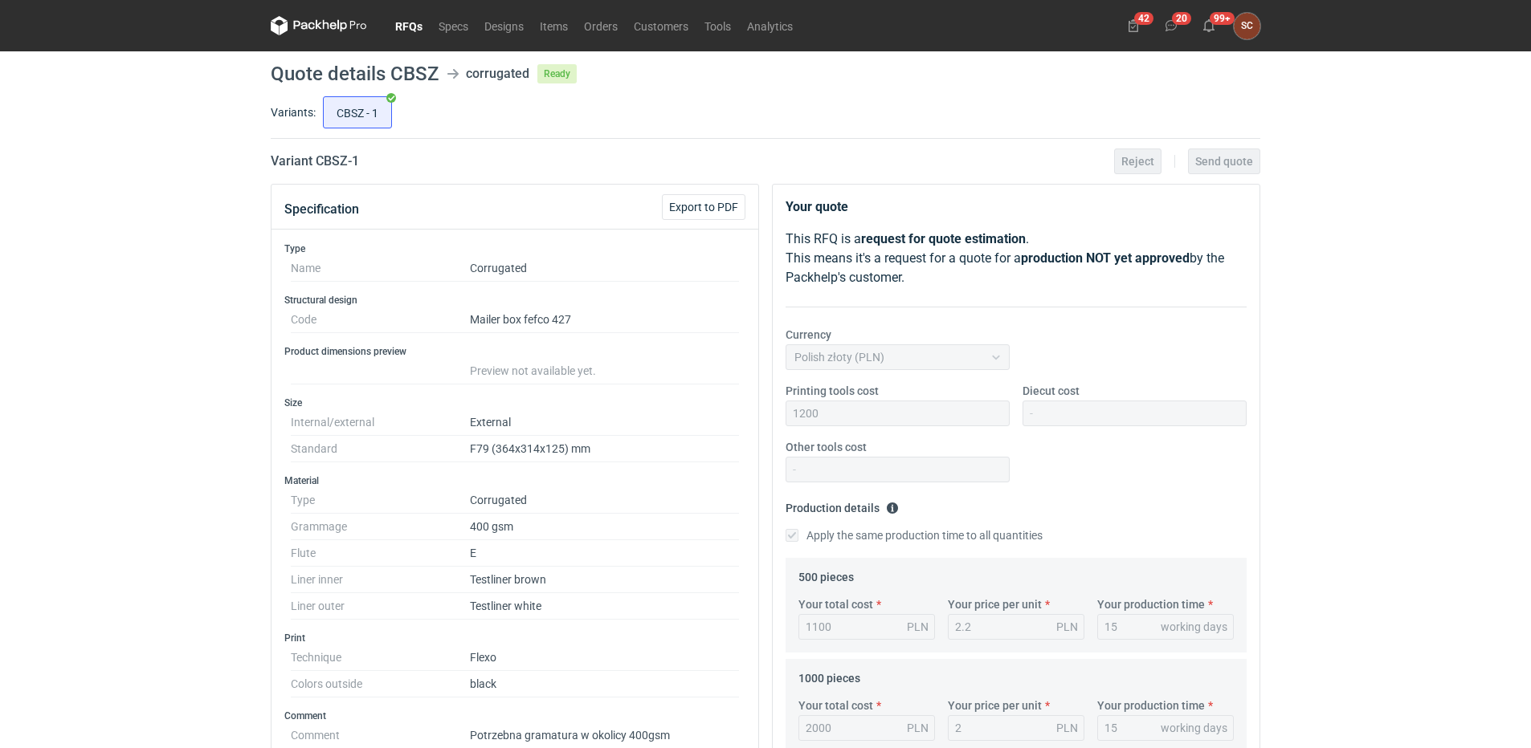
click at [397, 26] on link "RFQs" at bounding box center [408, 25] width 43 height 19
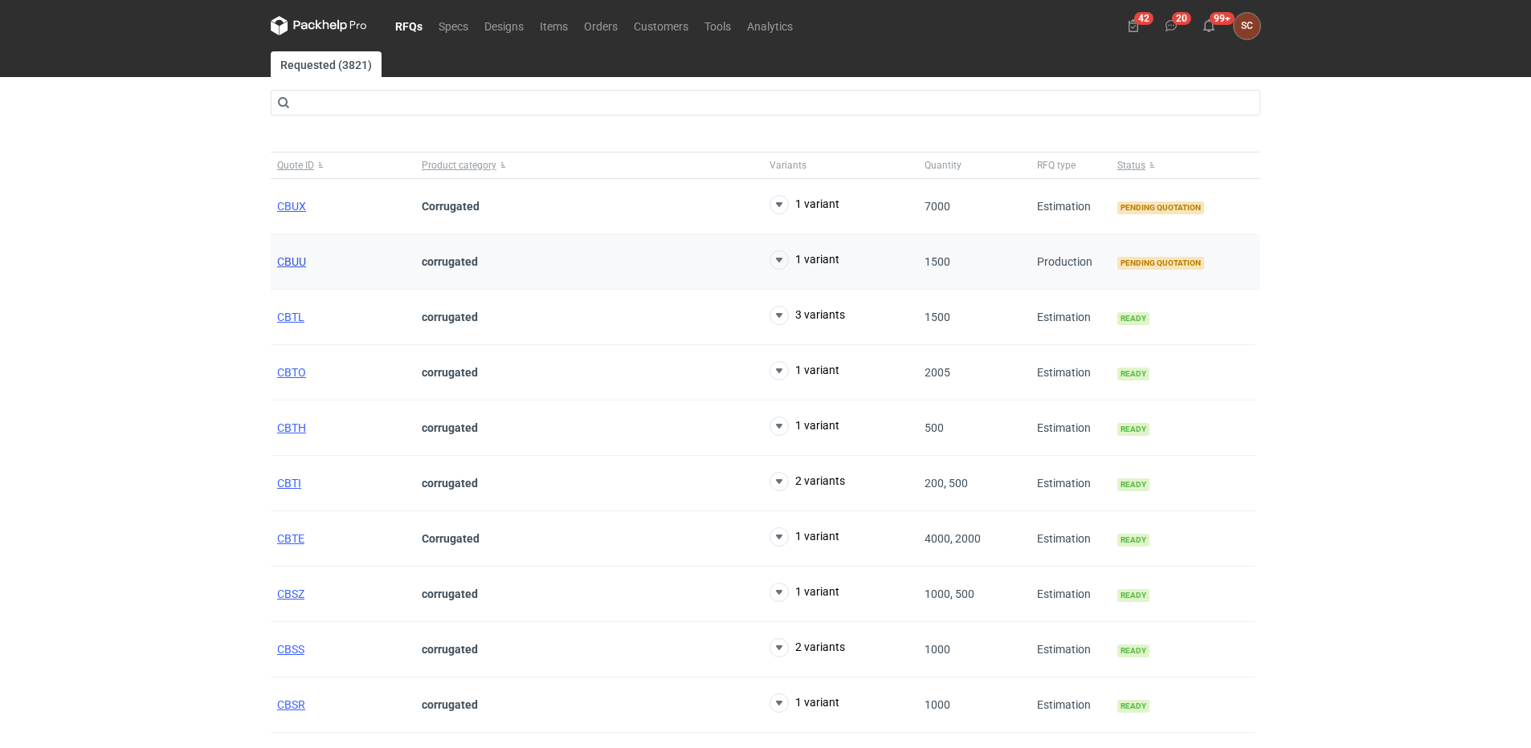
click at [281, 256] on span "CBUU" at bounding box center [291, 261] width 29 height 13
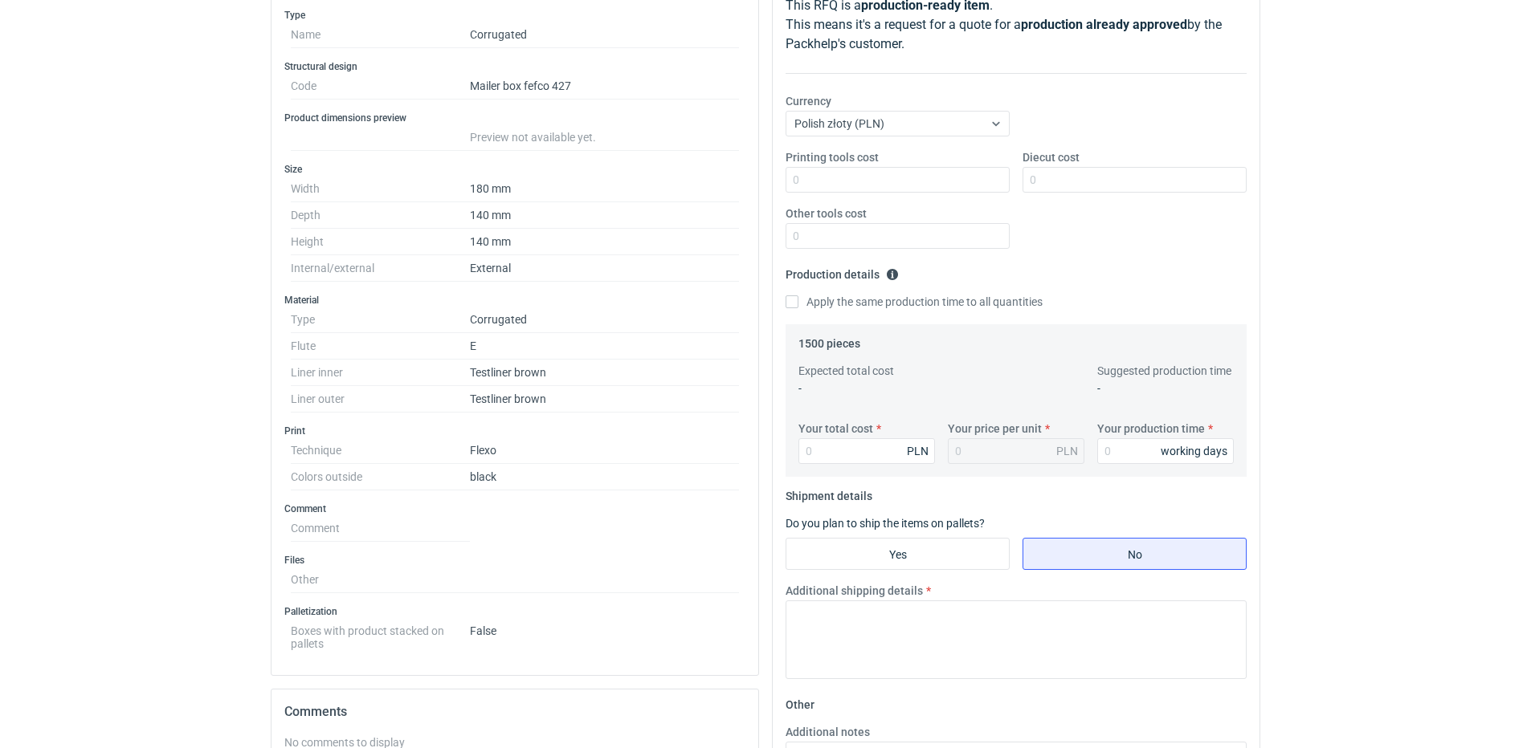
scroll to position [241, 0]
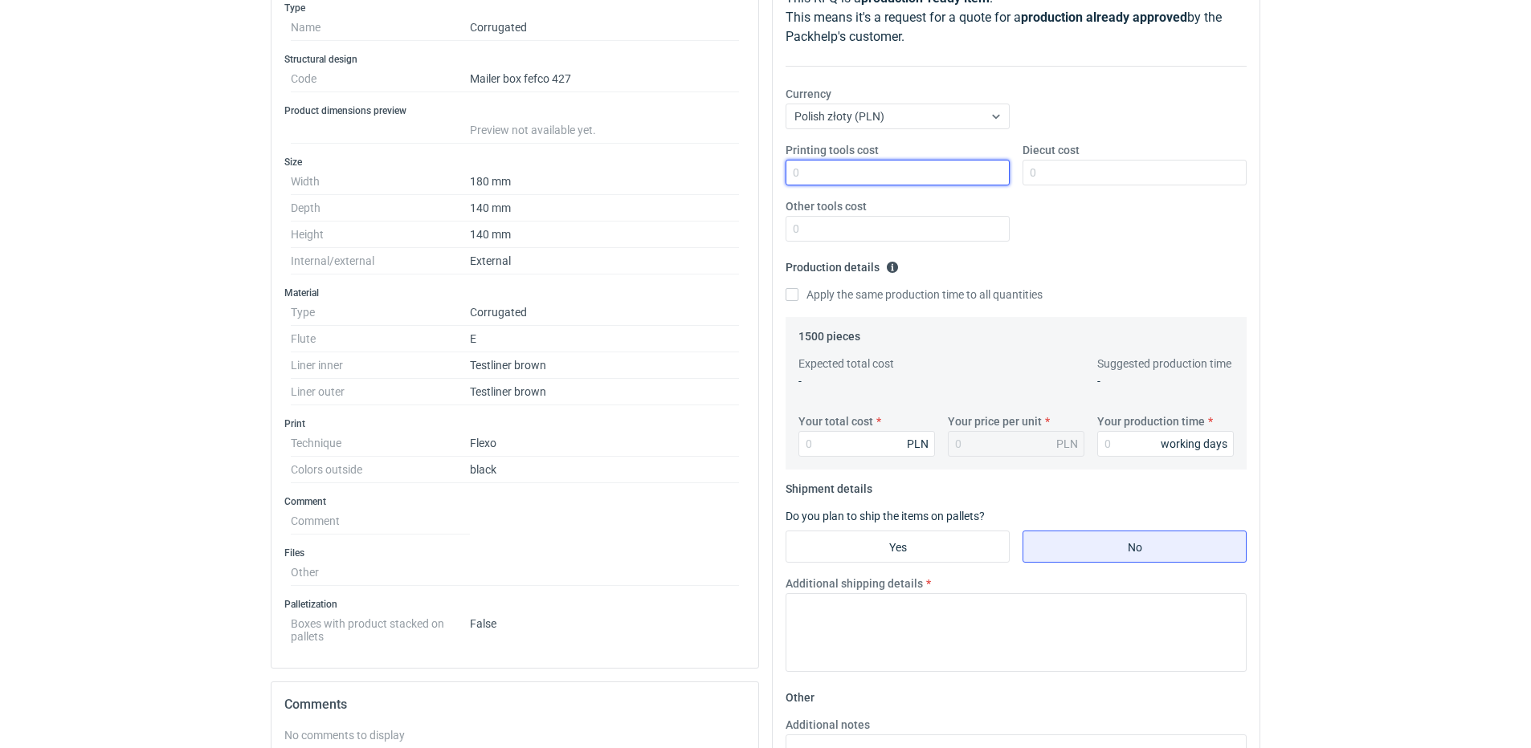
click at [803, 165] on input "Printing tools cost" at bounding box center [897, 173] width 224 height 26
click at [798, 172] on input "Printing tools cost" at bounding box center [897, 173] width 224 height 26
type input "360"
type input "1400"
click at [1076, 231] on div "Printing tools cost 360 Diecut cost 1400 Other tools cost" at bounding box center [1016, 198] width 474 height 112
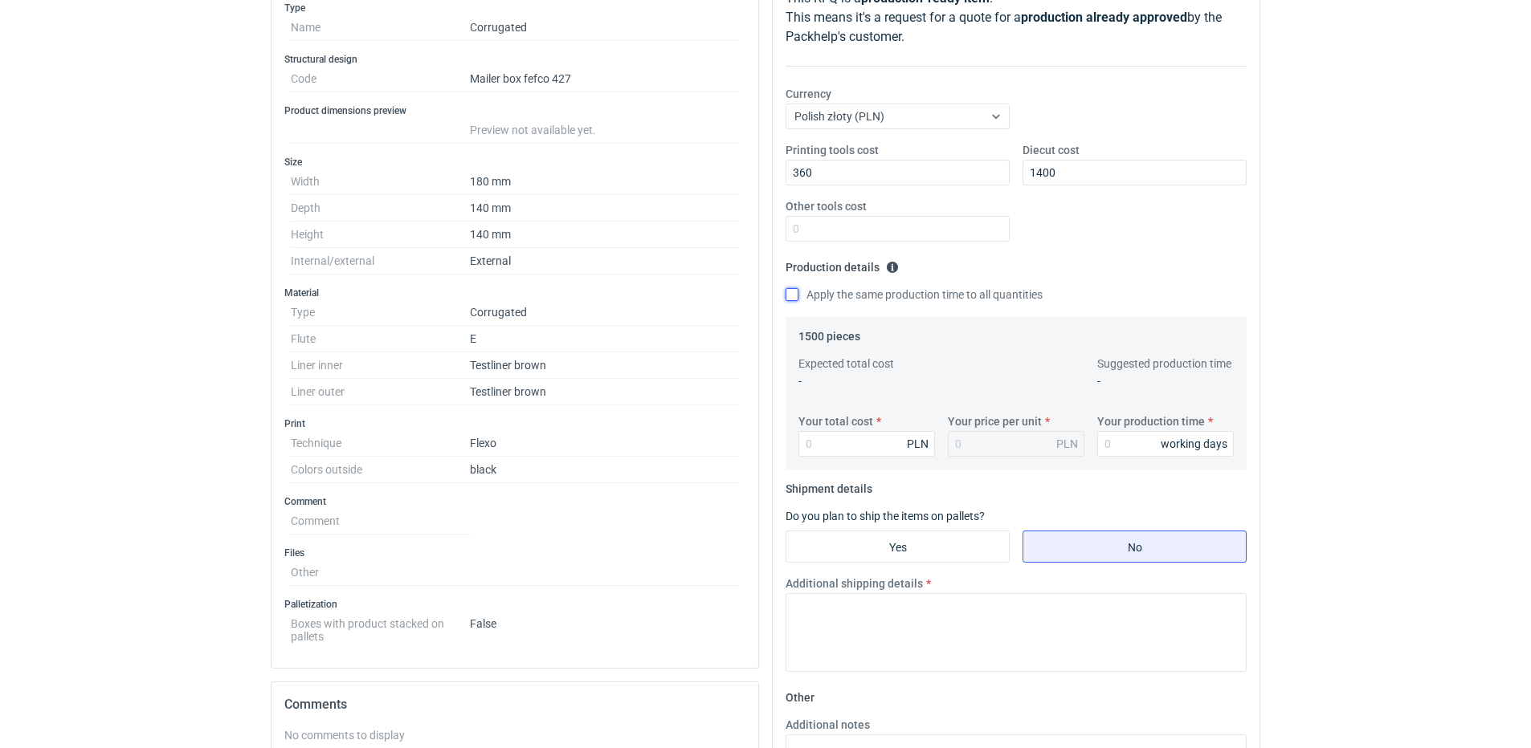
click at [794, 297] on input "Apply the same production time to all quantities" at bounding box center [791, 294] width 13 height 13
checkbox input "true"
click at [818, 442] on input "Your total cost" at bounding box center [866, 444] width 137 height 26
type input "2100"
type input "1.4"
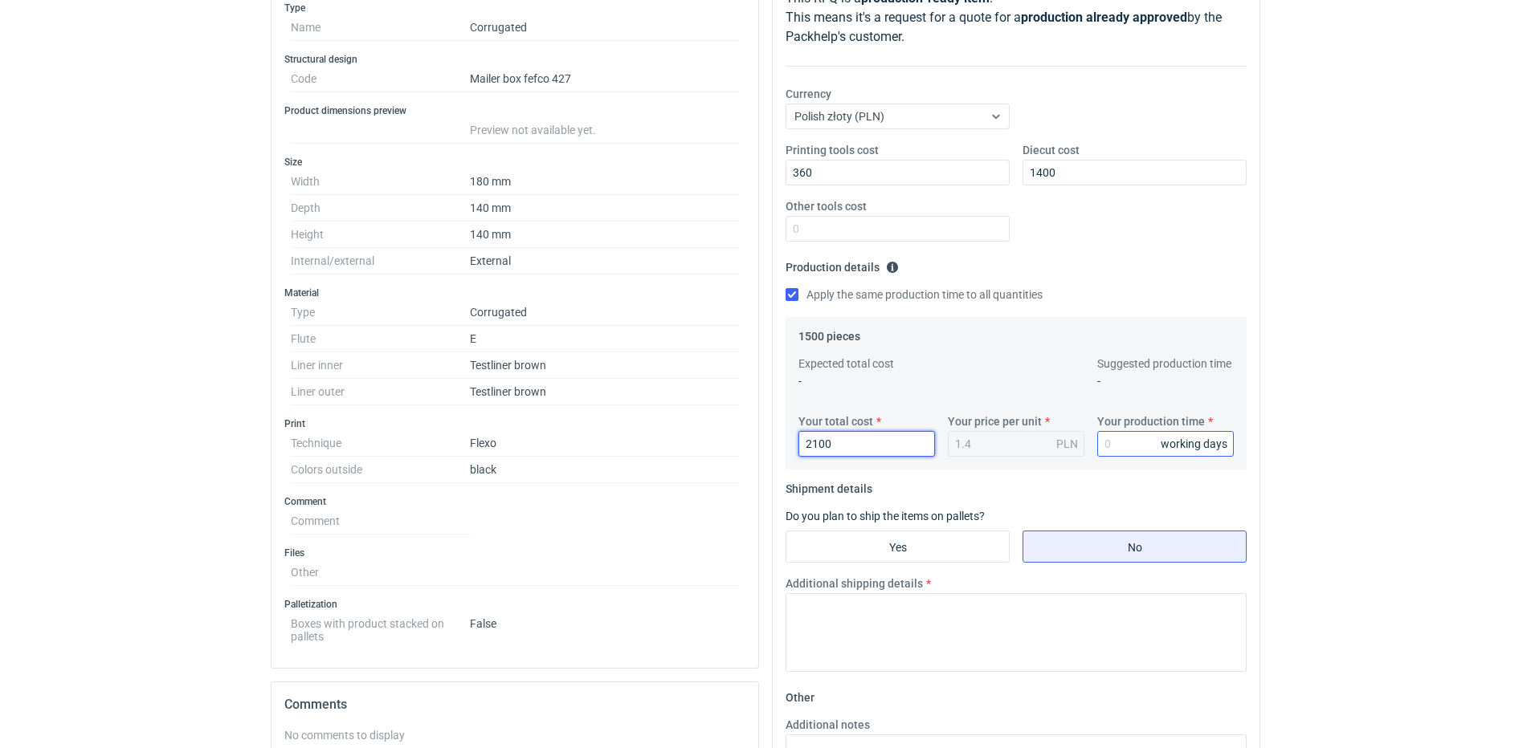
type input "2100"
click at [1153, 446] on input "Your production time" at bounding box center [1165, 444] width 137 height 26
type input "15"
click at [991, 546] on input "Yes" at bounding box center [897, 547] width 222 height 31
radio input "true"
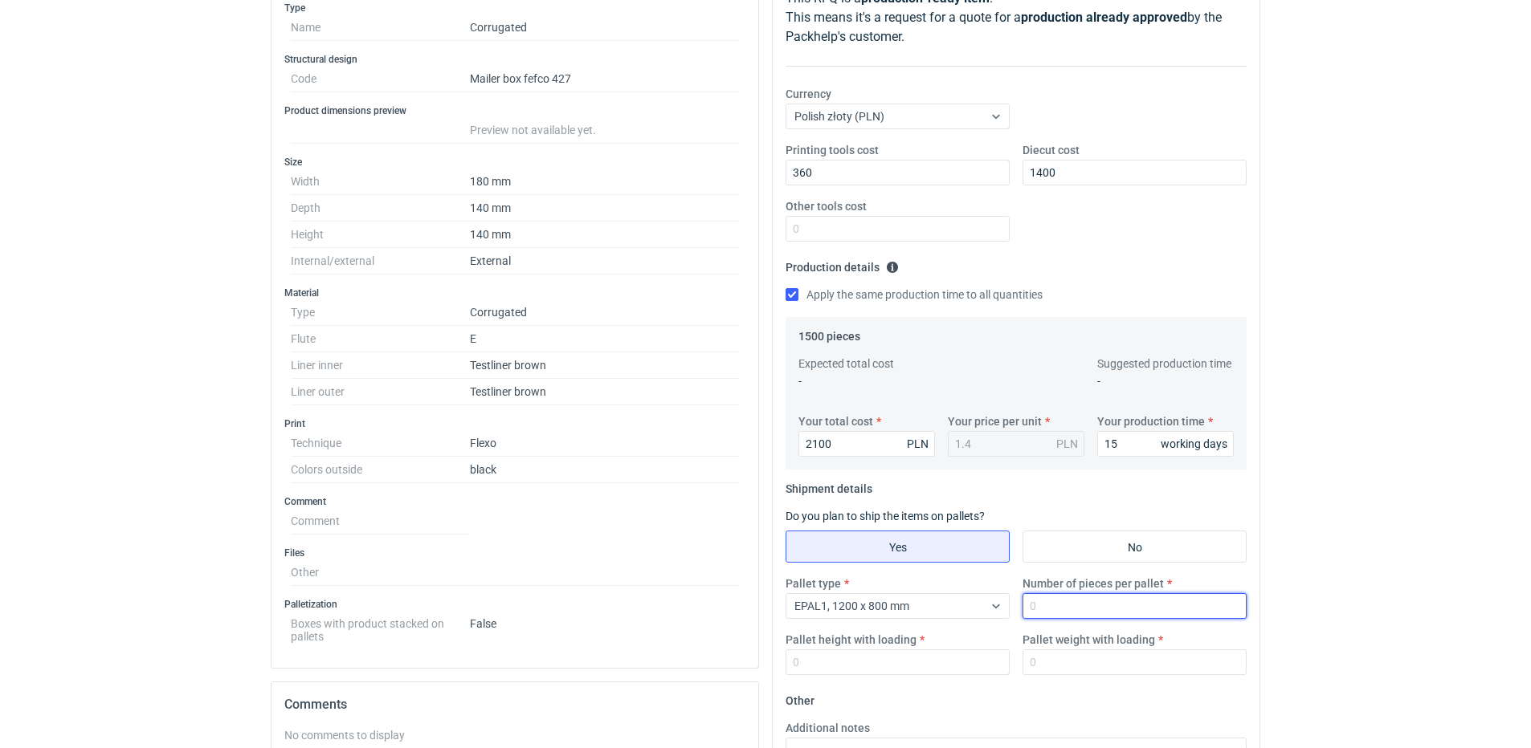
click at [1066, 604] on input "Number of pieces per pallet" at bounding box center [1134, 606] width 224 height 26
type input "1000"
click at [908, 662] on input "Pallet height with loading" at bounding box center [897, 663] width 224 height 26
type input "1800"
click at [1058, 661] on input "Pallet weight with loading" at bounding box center [1134, 663] width 224 height 26
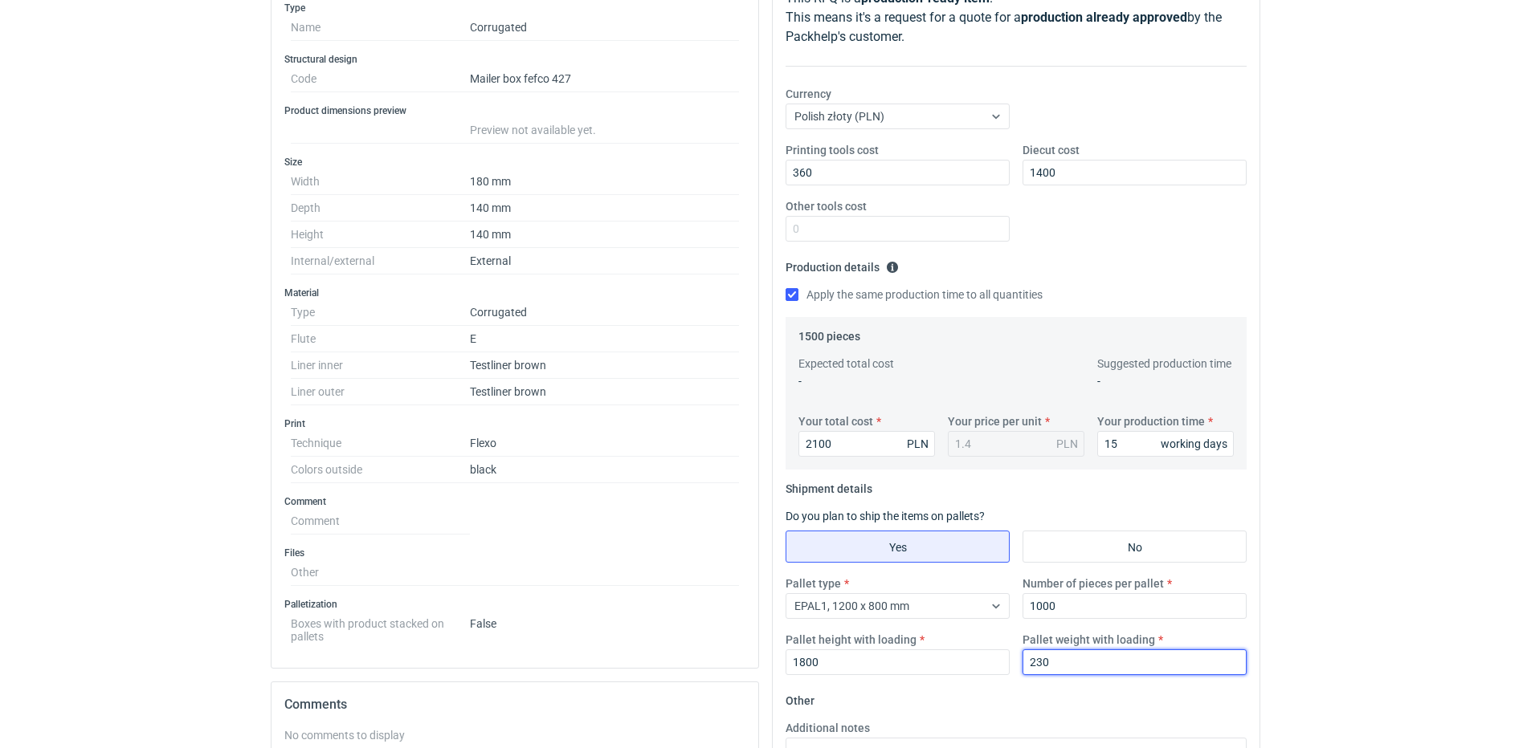
type input "230"
click at [1180, 279] on fieldset "Production details Please provide the expected time of production in working da…" at bounding box center [1015, 286] width 461 height 63
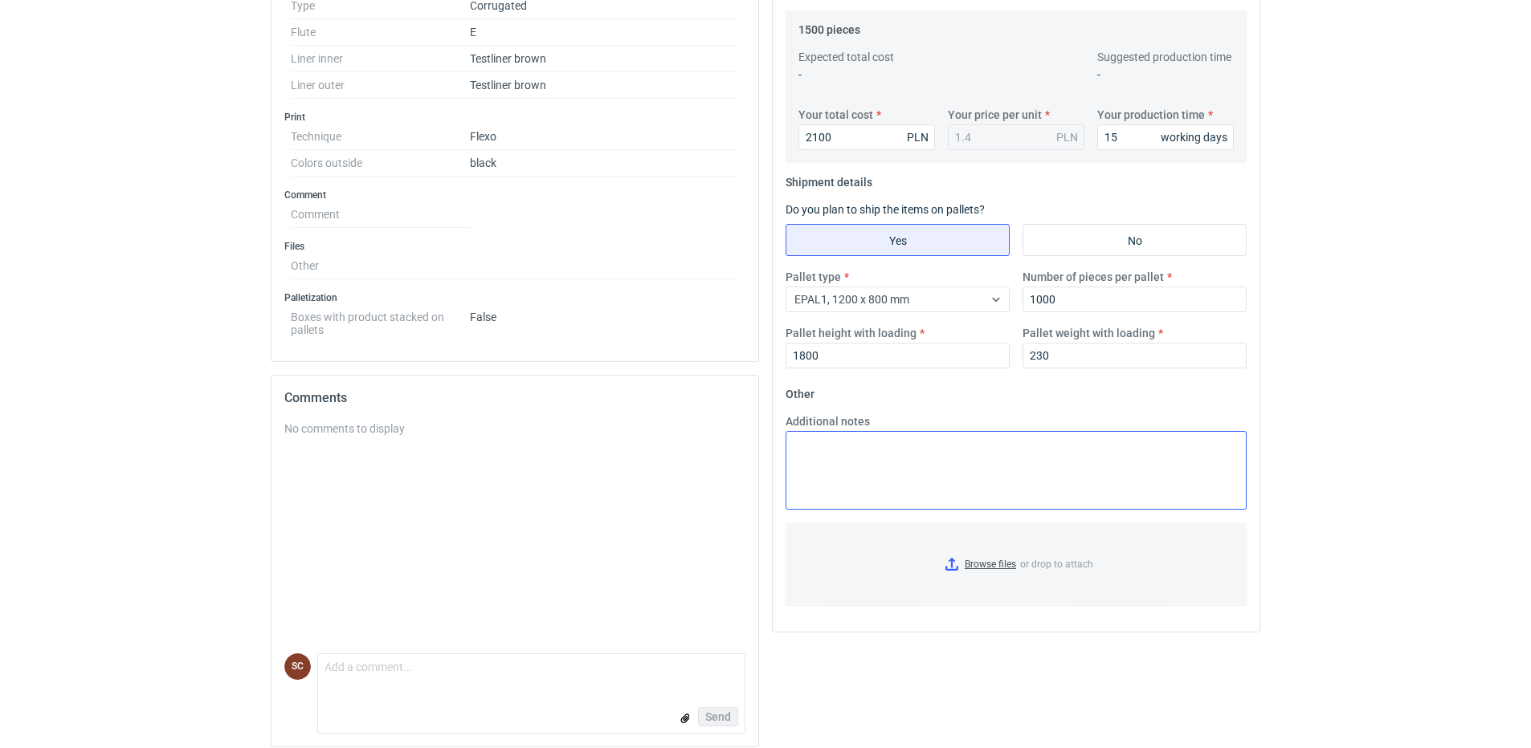
scroll to position [560, 0]
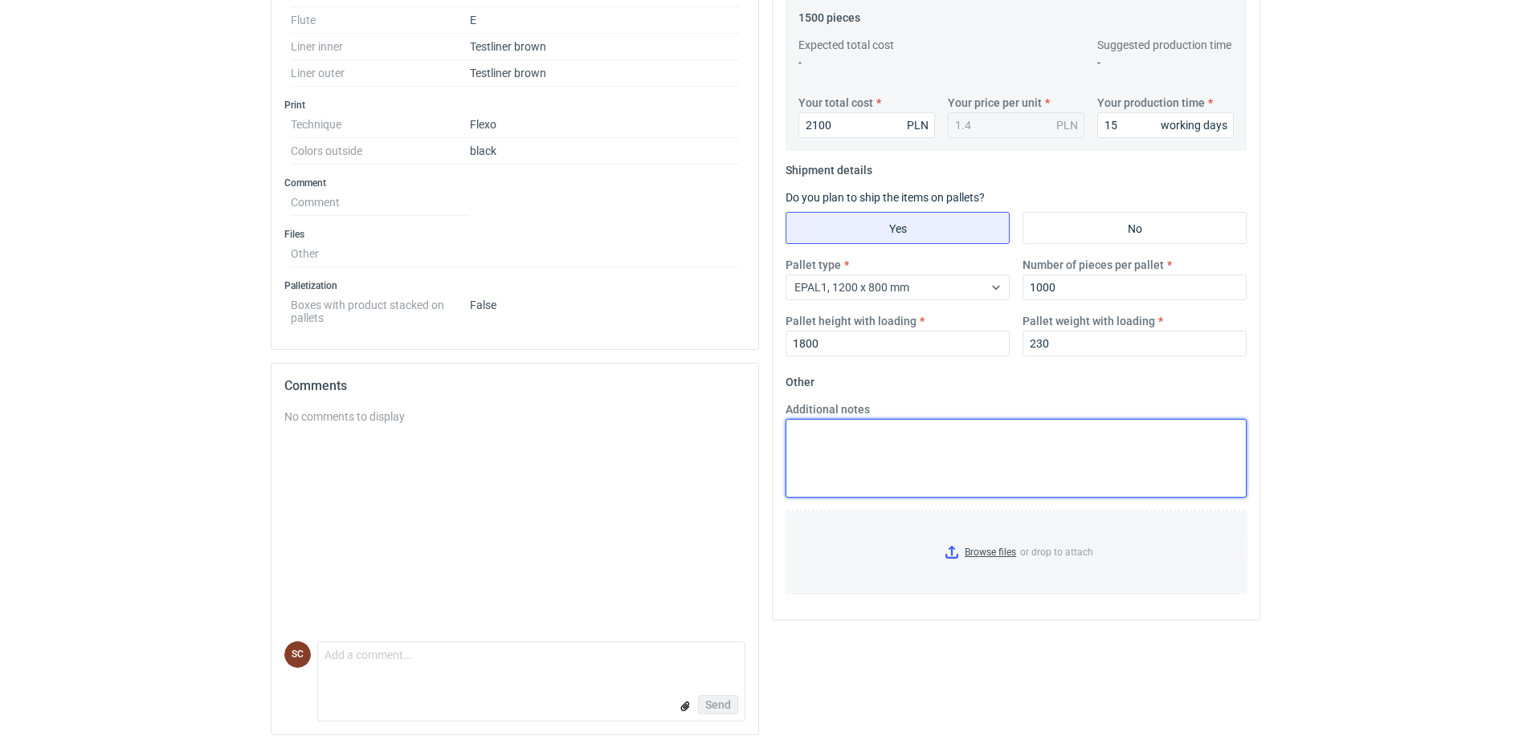
click at [898, 467] on textarea "Additional notes" at bounding box center [1015, 458] width 461 height 79
click at [888, 452] on textarea "Additional notes" at bounding box center [1015, 458] width 461 height 79
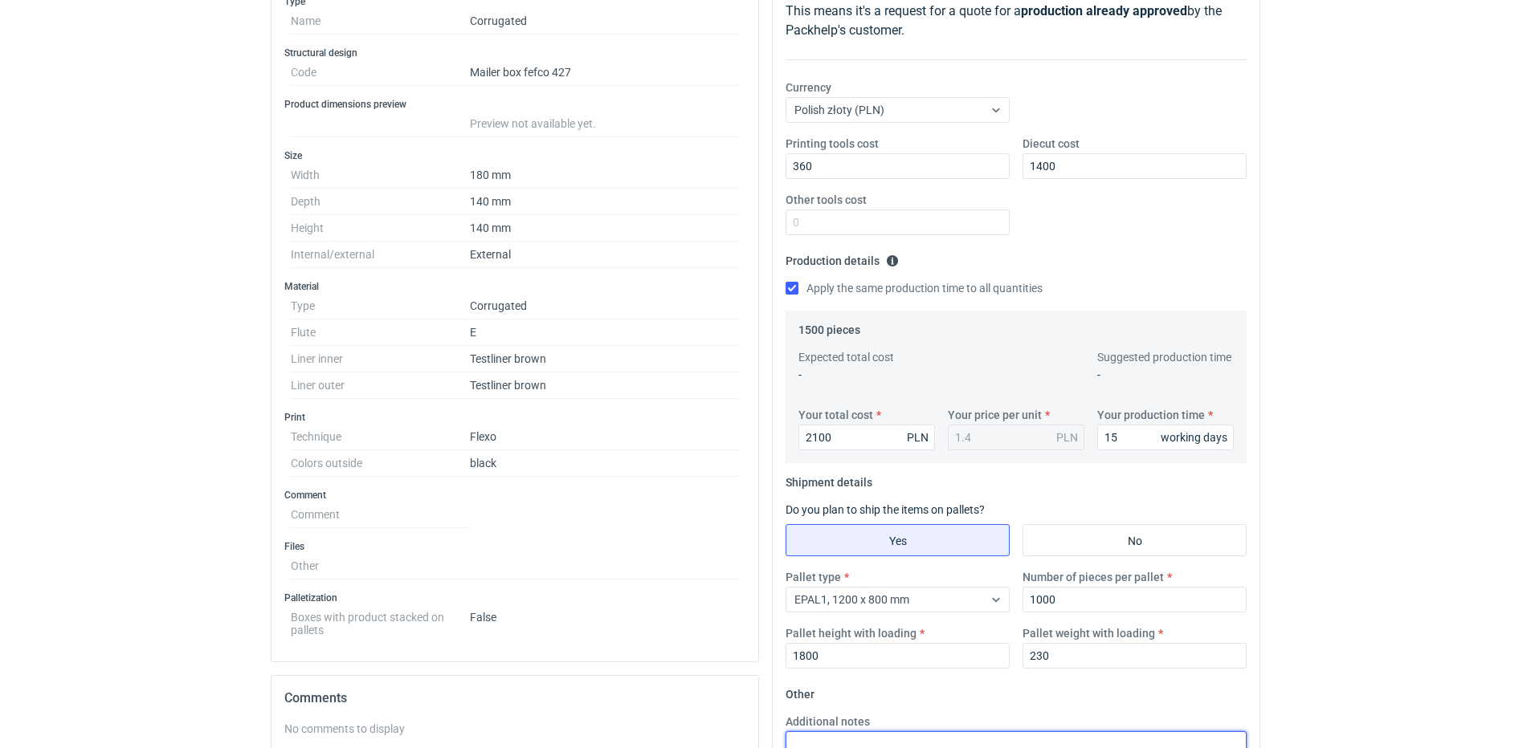
scroll to position [239, 0]
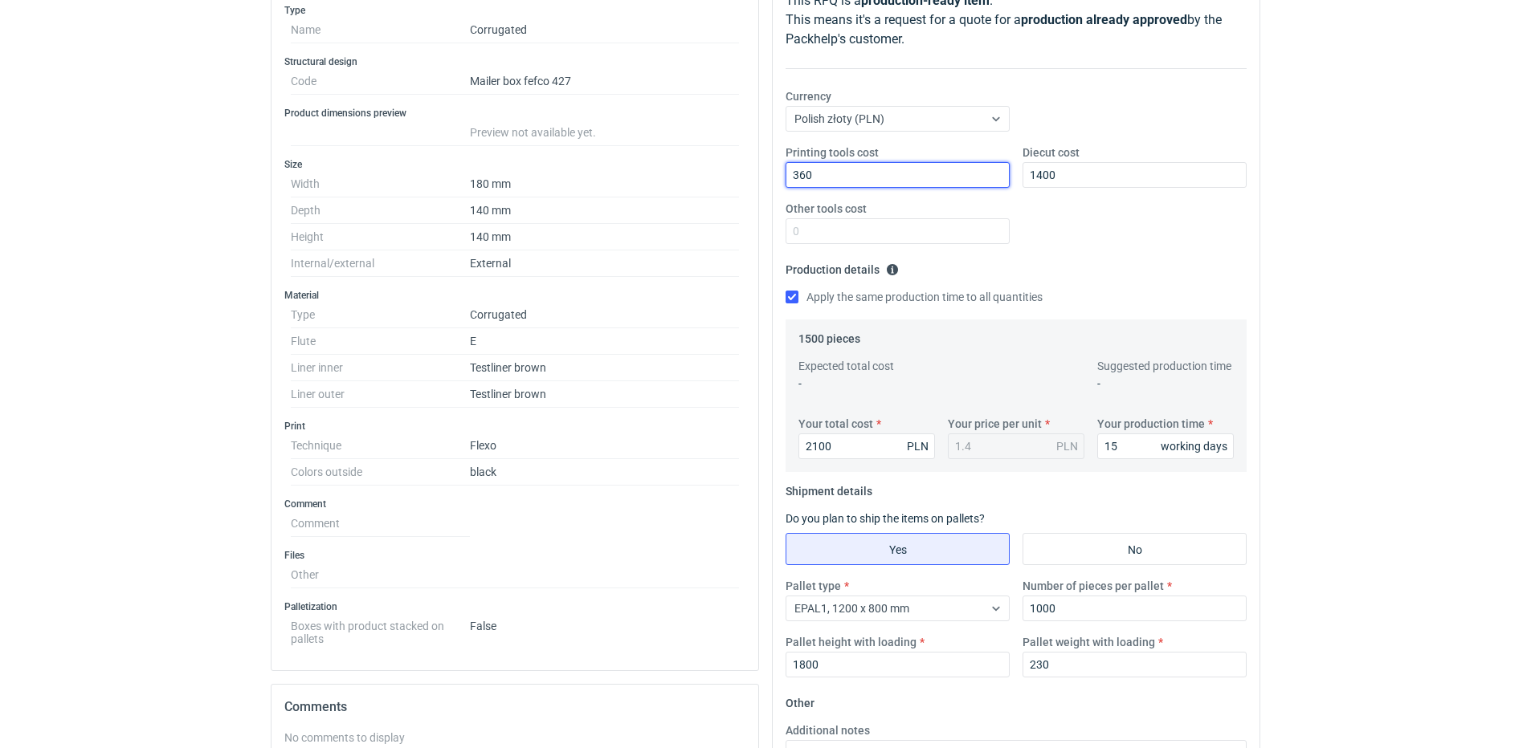
drag, startPoint x: 836, startPoint y: 171, endPoint x: 679, endPoint y: 185, distance: 157.2
click at [683, 183] on div "Specification Export to PDF Type Name Corrugated Structural design Code Mailer …" at bounding box center [765, 507] width 1002 height 1124
type input "350"
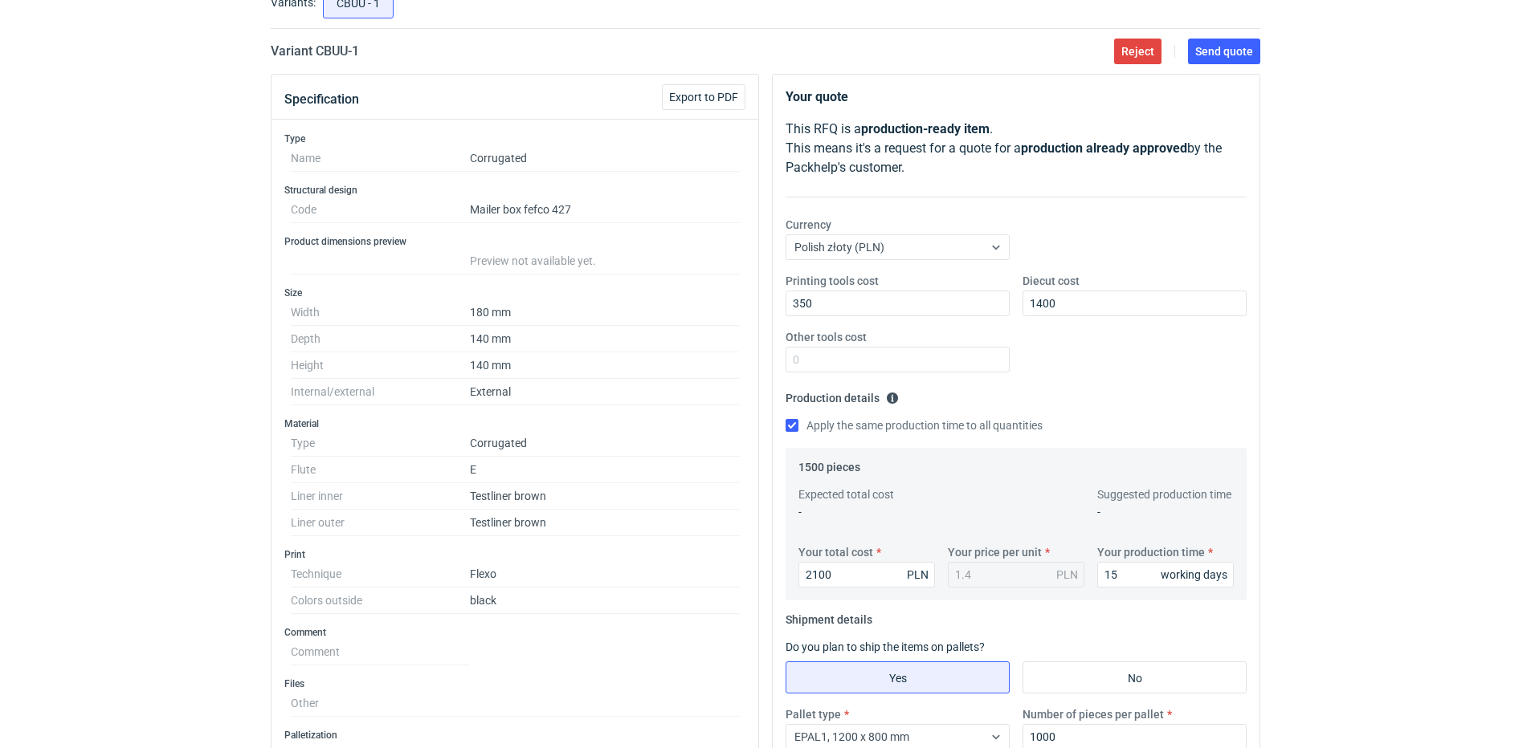
scroll to position [0, 0]
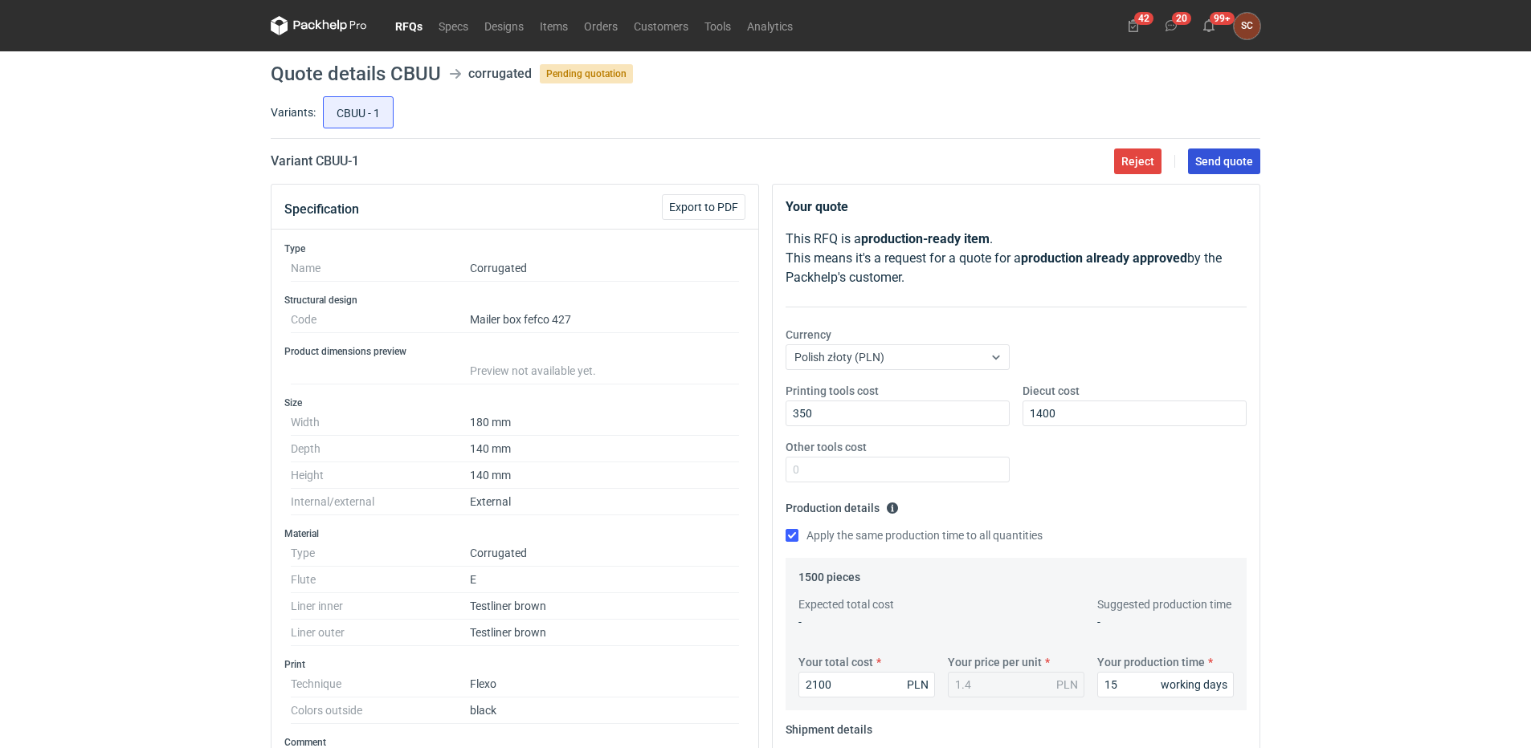
click at [1206, 169] on button "Send quote" at bounding box center [1224, 162] width 72 height 26
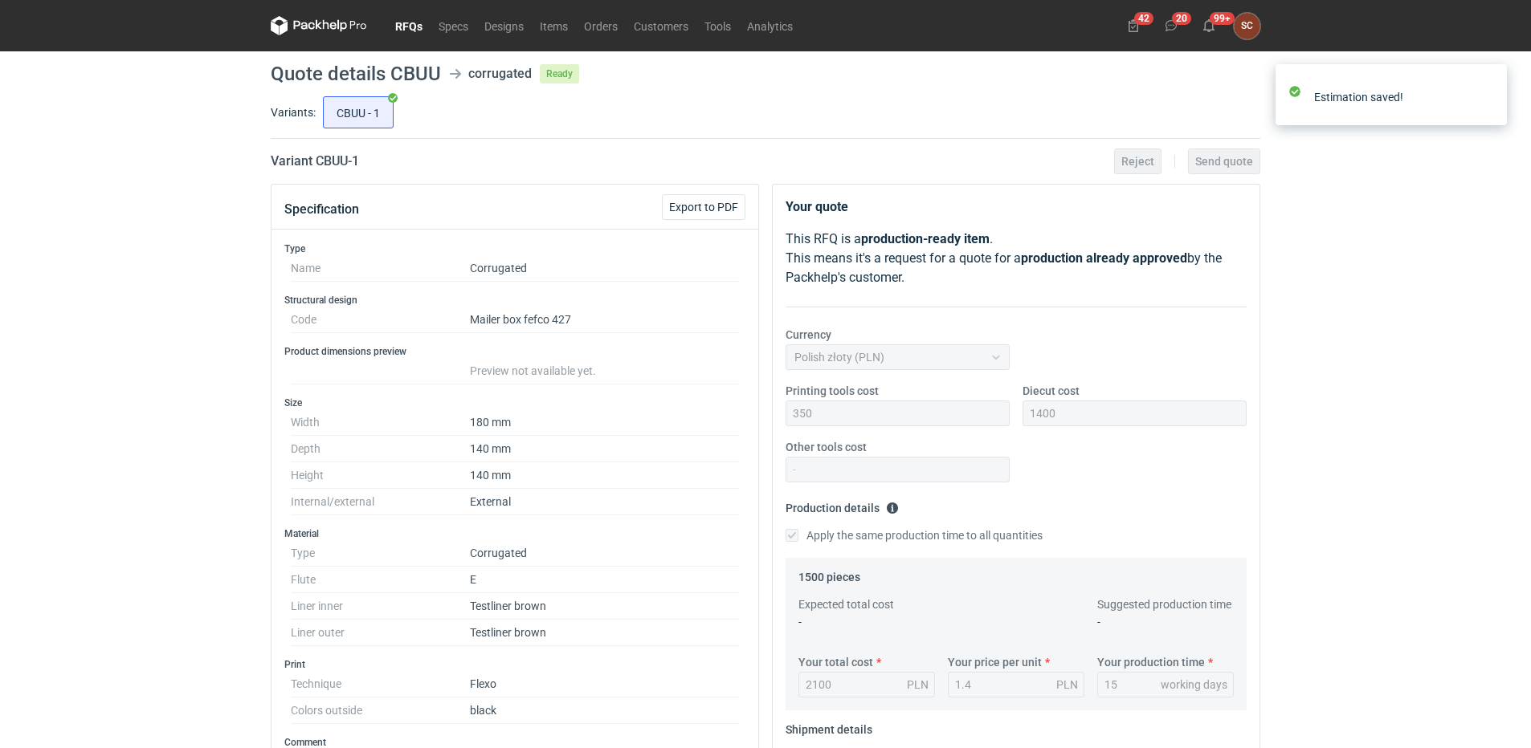
click at [406, 29] on link "RFQs" at bounding box center [408, 25] width 43 height 19
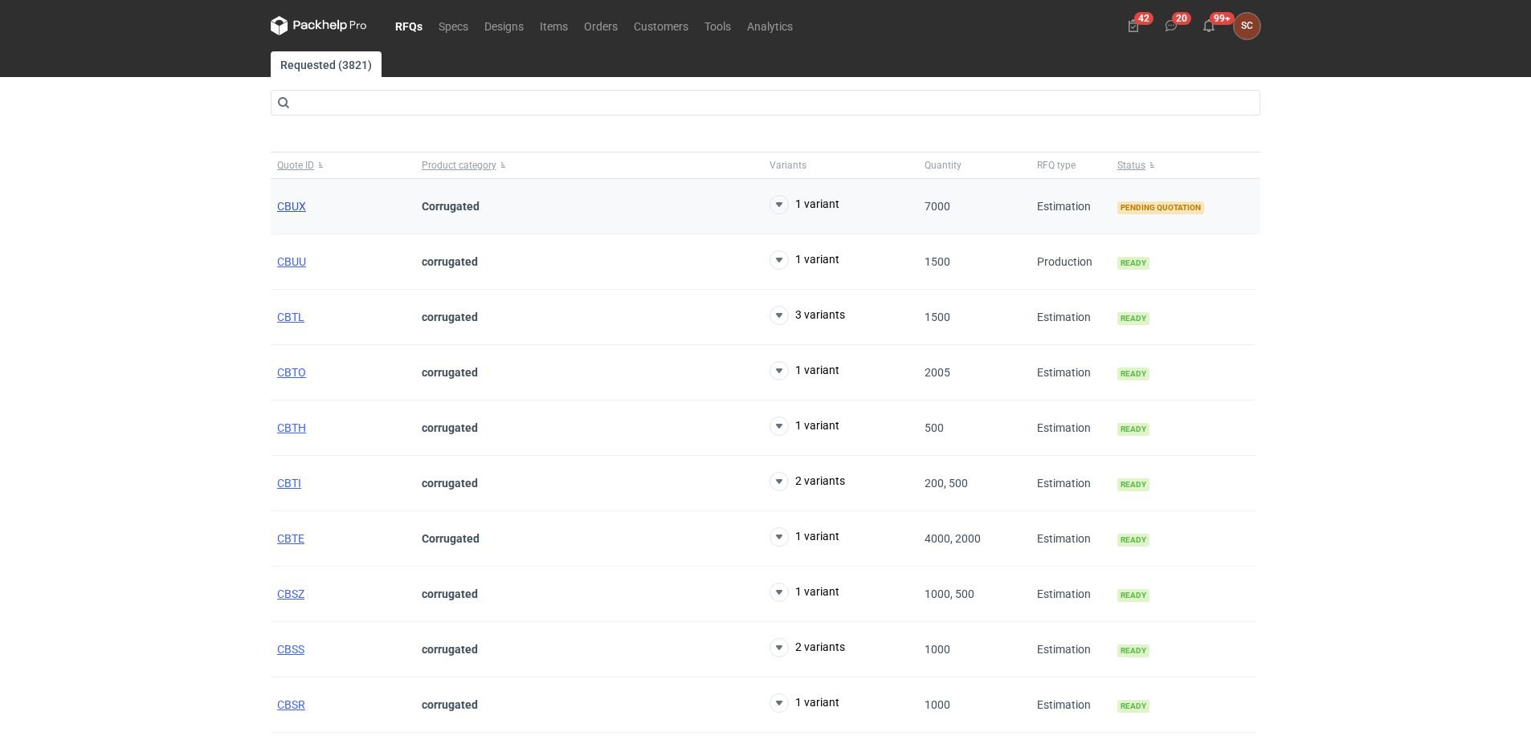
click at [279, 204] on span "CBUX" at bounding box center [291, 206] width 29 height 13
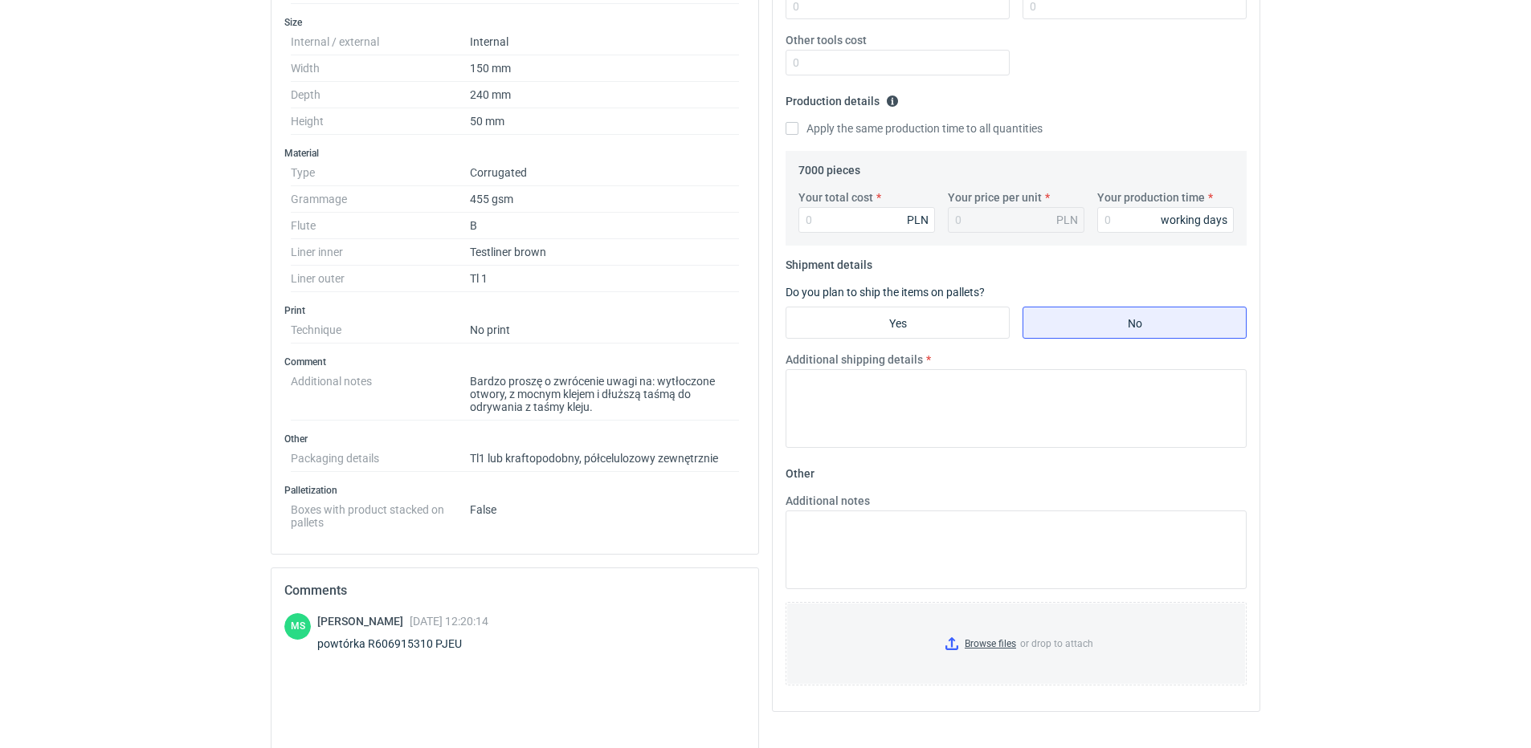
scroll to position [371, 0]
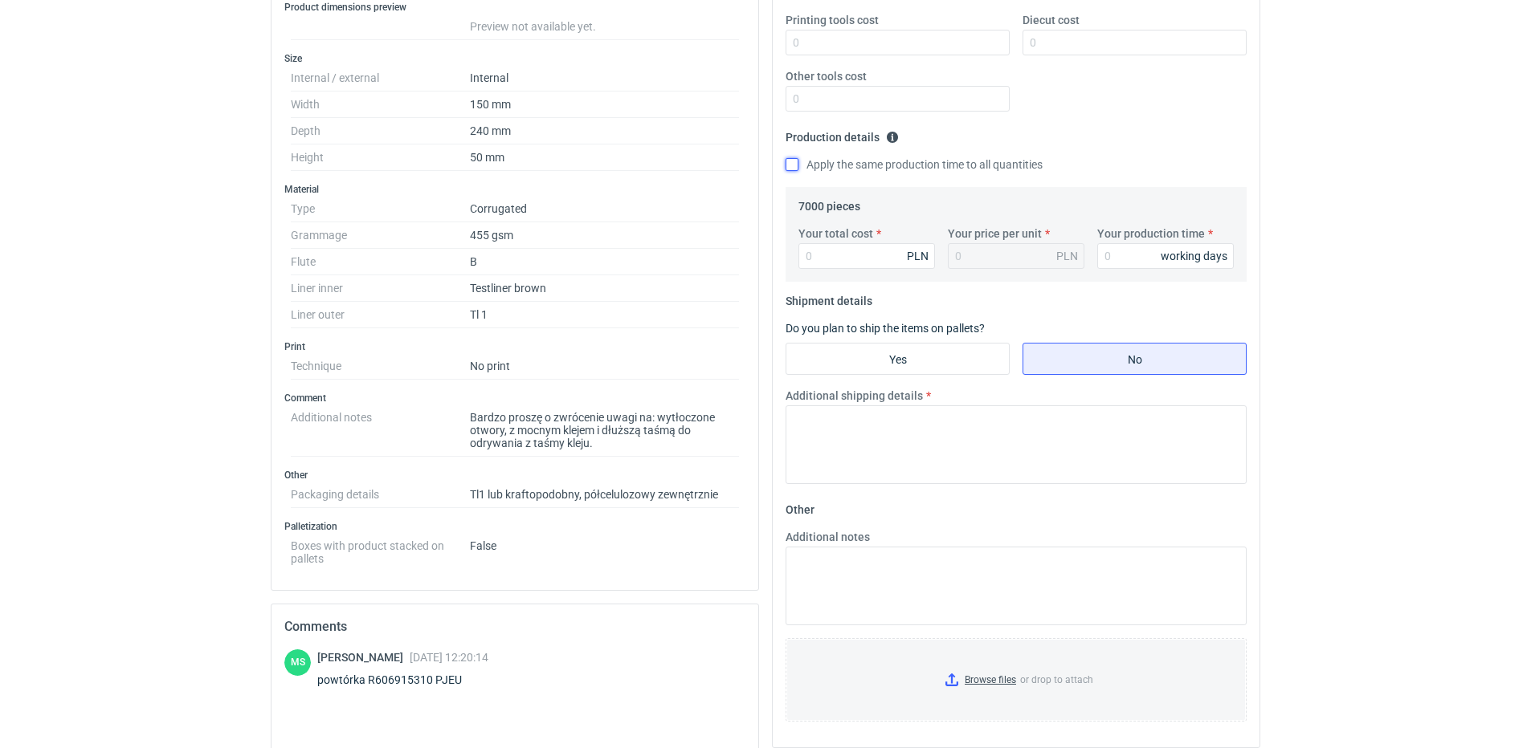
click at [797, 164] on input "Apply the same production time to all quantities" at bounding box center [791, 164] width 13 height 13
checkbox input "true"
click at [1128, 259] on input "Your production time" at bounding box center [1165, 256] width 137 height 26
type input "15"
click at [830, 246] on input "Your total cost" at bounding box center [866, 256] width 137 height 26
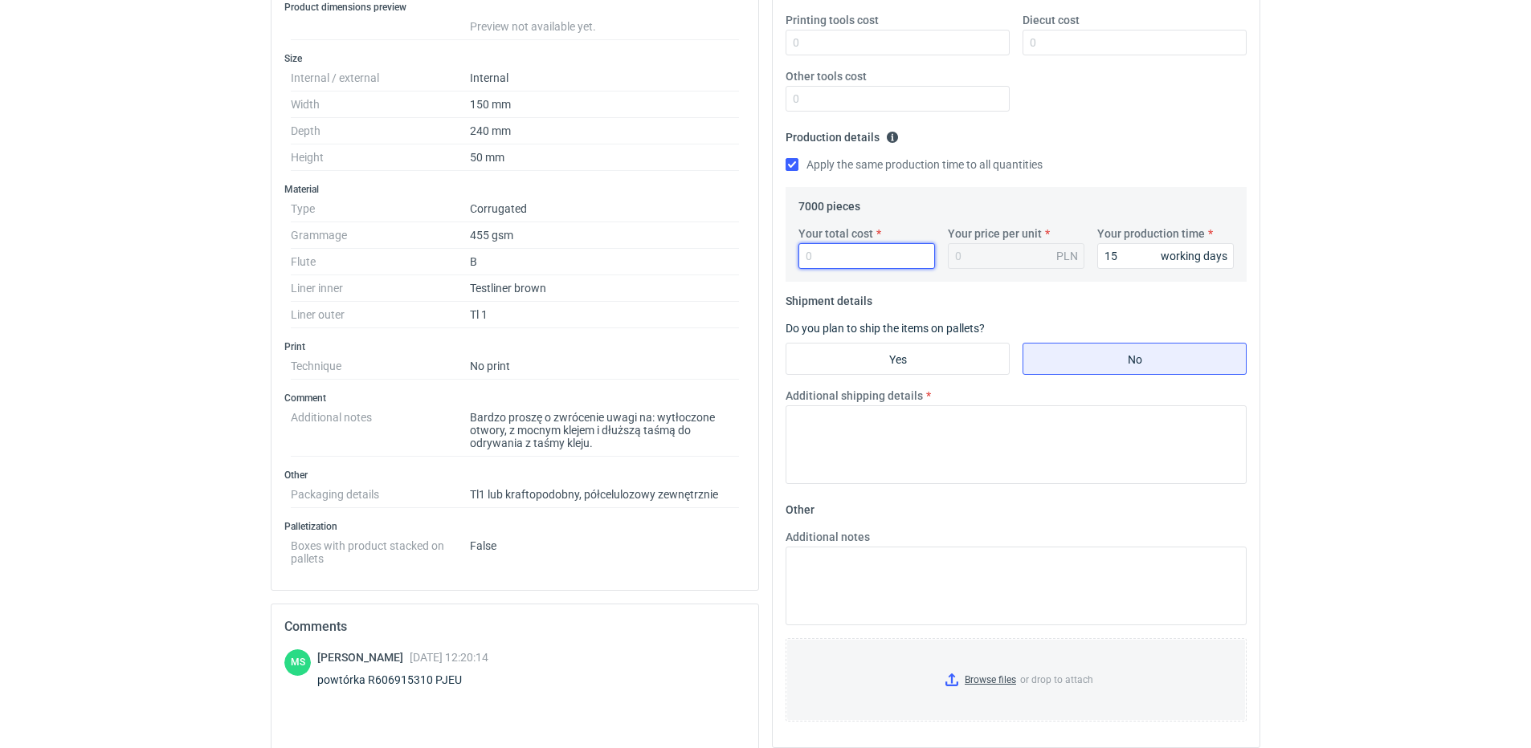
click at [809, 255] on input "Your total cost" at bounding box center [866, 256] width 137 height 26
type input "8610"
type input "1.23"
type input "8610"
click at [828, 361] on input "Yes" at bounding box center [897, 359] width 222 height 31
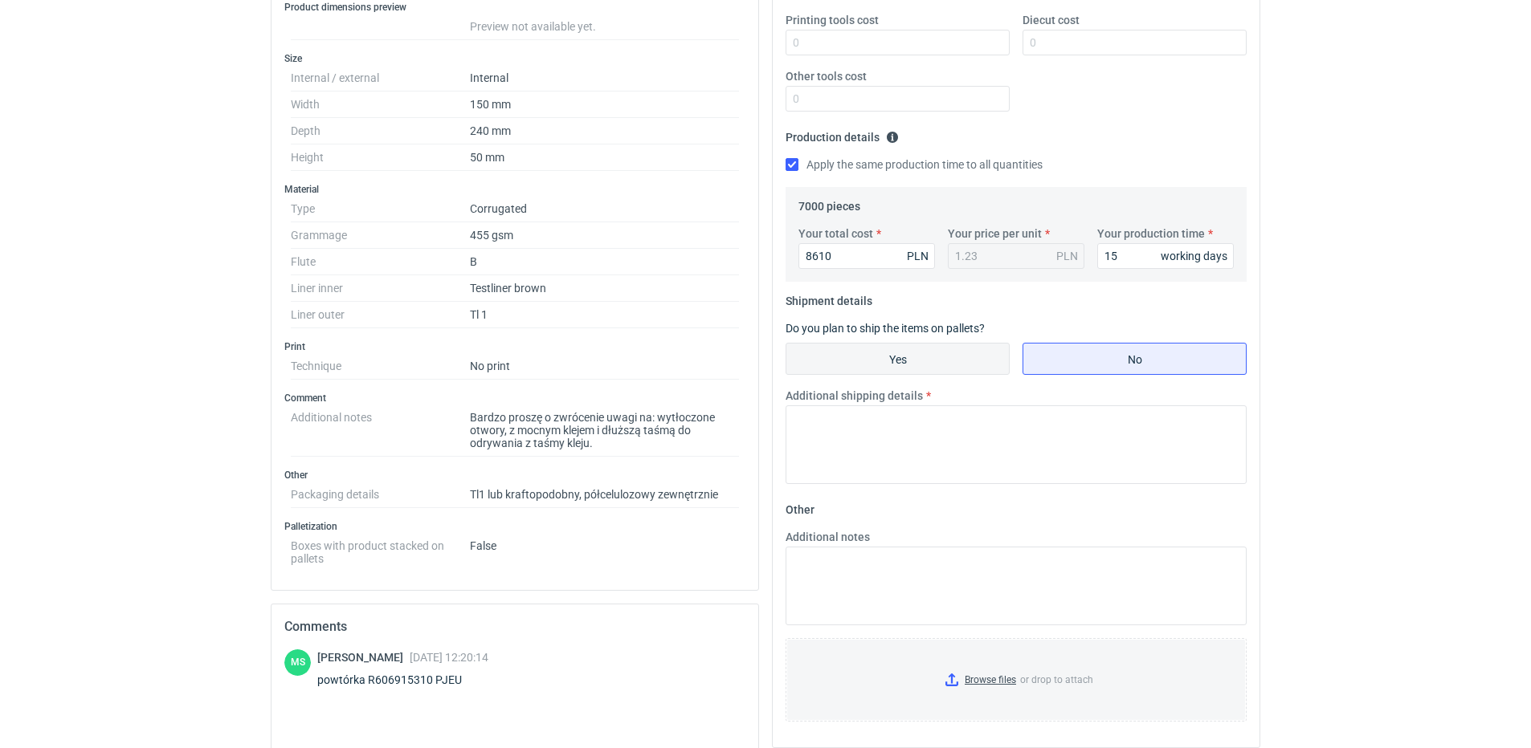
radio input "true"
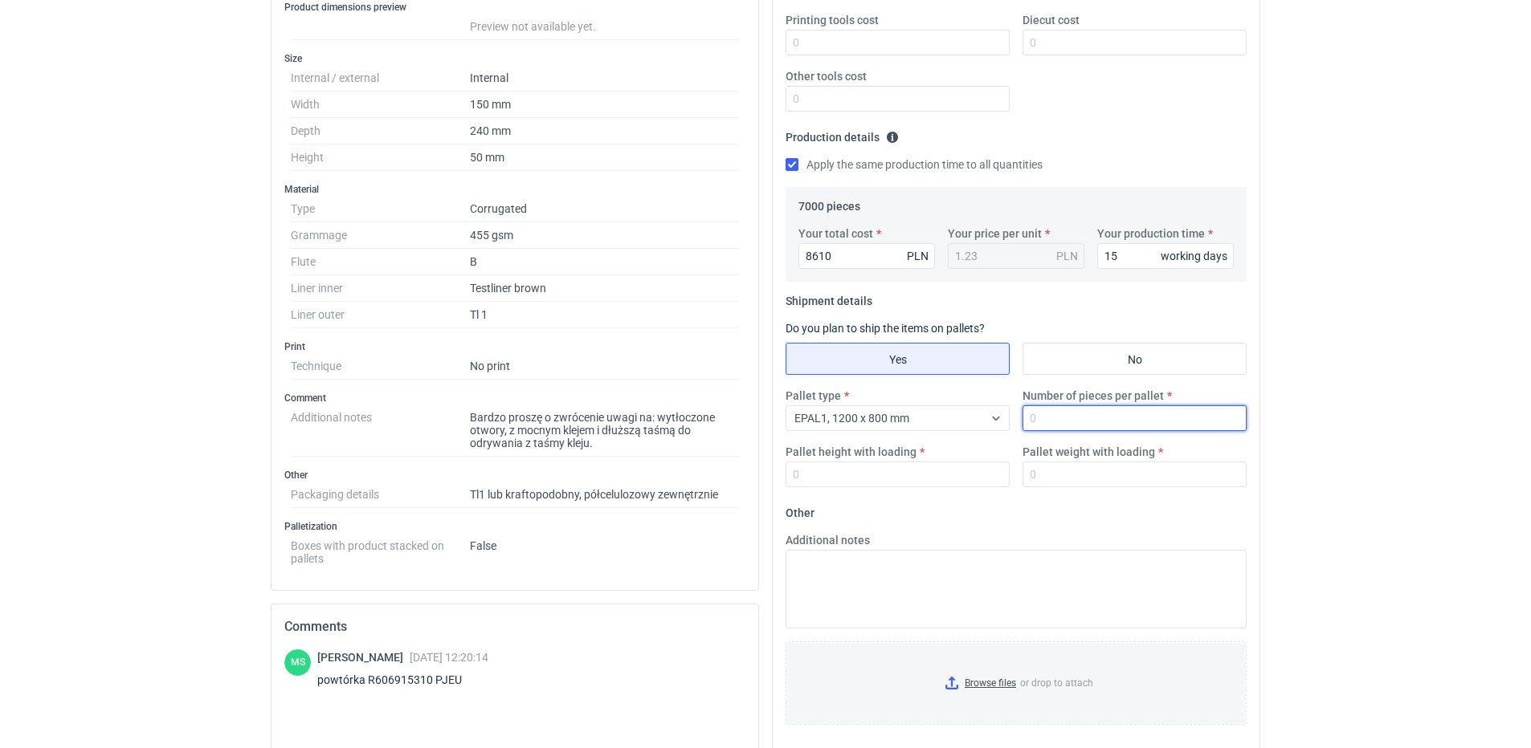
click at [1107, 416] on input "Number of pieces per pallet" at bounding box center [1134, 419] width 224 height 26
click at [1038, 418] on input "Number of pieces per pallet" at bounding box center [1134, 419] width 224 height 26
type input "1000"
click at [924, 487] on div "Pallet type EPAL1, 1200 x 800 mm Number of pieces per pallet 1000 Pallet height…" at bounding box center [1016, 444] width 474 height 112
click at [911, 475] on input "Pallet height with loading" at bounding box center [897, 475] width 224 height 26
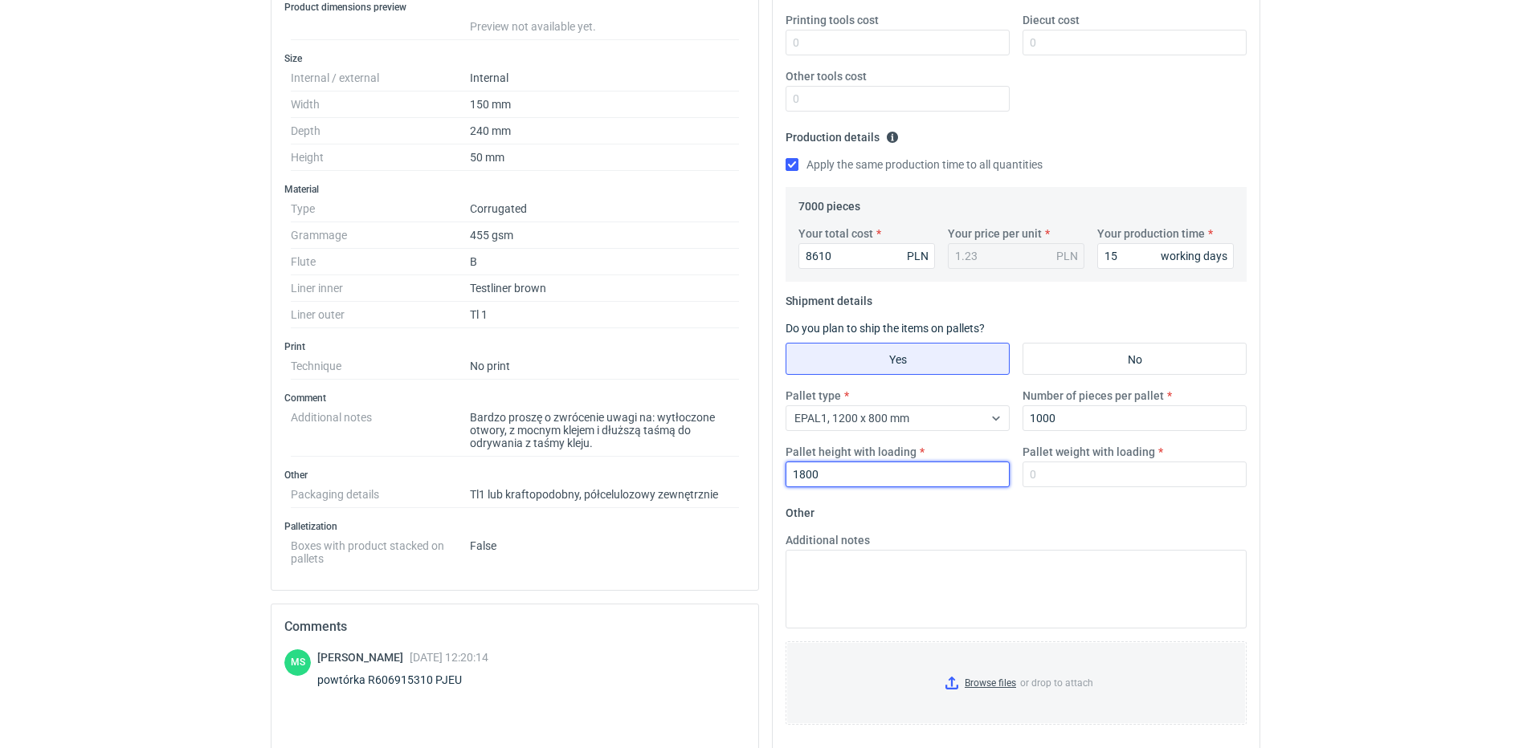
type input "1800"
drag, startPoint x: 875, startPoint y: 487, endPoint x: 886, endPoint y: 470, distance: 20.9
click at [876, 486] on div "Pallet type EPAL1, 1200 x 800 mm Number of pieces per pallet 1000 Pallet height…" at bounding box center [1016, 444] width 474 height 112
click at [1062, 477] on input "Pallet weight with loading" at bounding box center [1134, 475] width 224 height 26
type input "120"
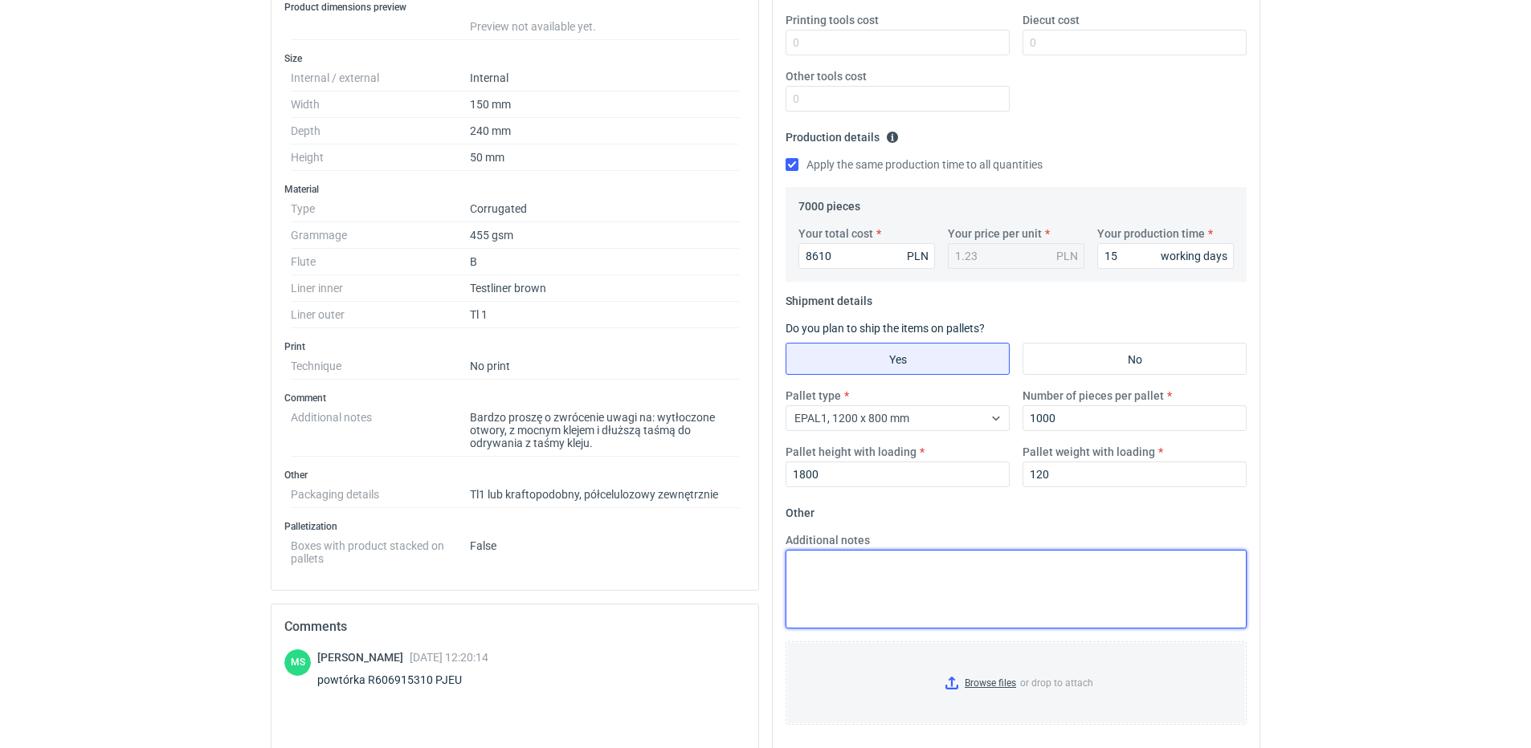
click at [937, 553] on textarea "Additional notes" at bounding box center [1015, 589] width 461 height 79
click at [935, 578] on textarea "Additional notes" at bounding box center [1015, 589] width 461 height 79
click at [937, 578] on textarea "Additional notes" at bounding box center [1015, 589] width 461 height 79
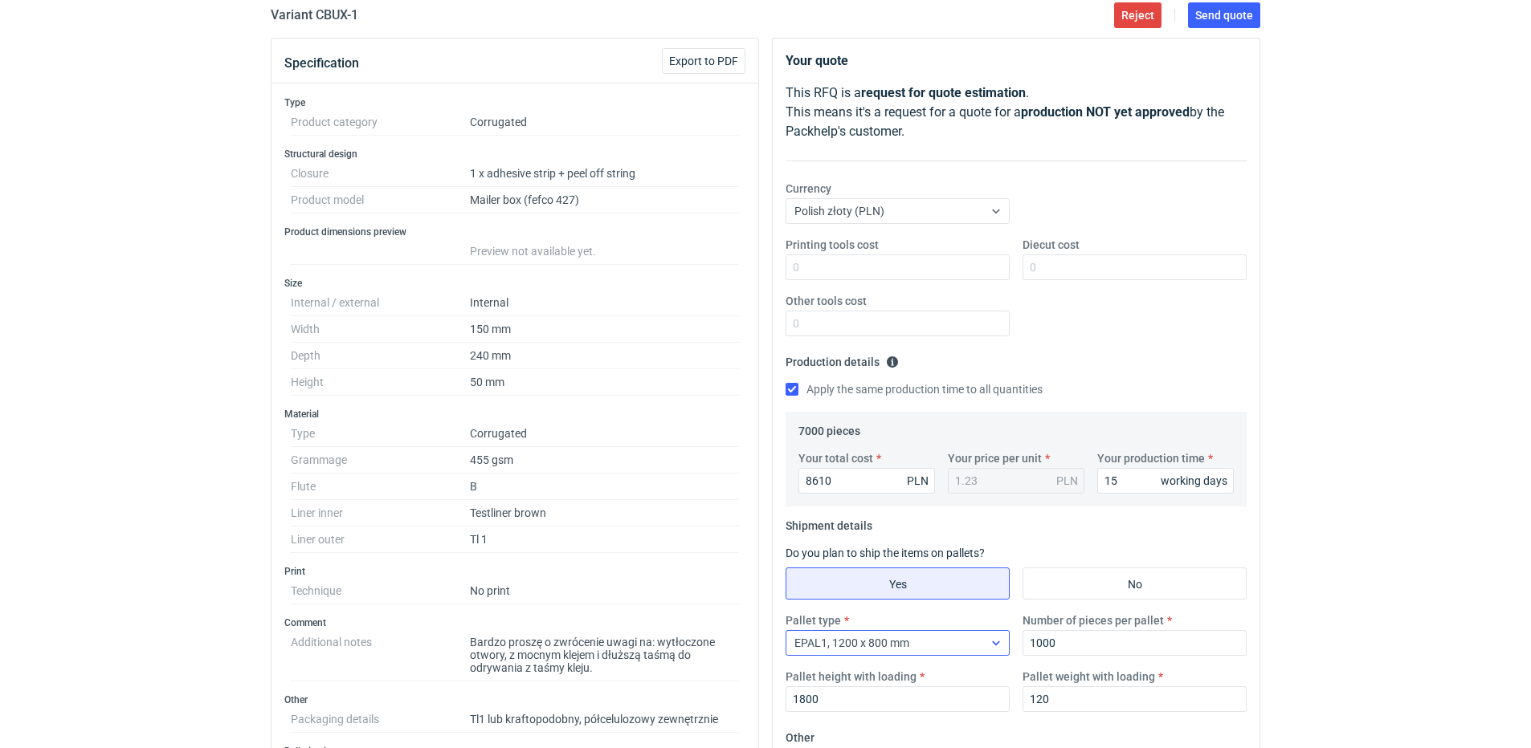
scroll to position [0, 0]
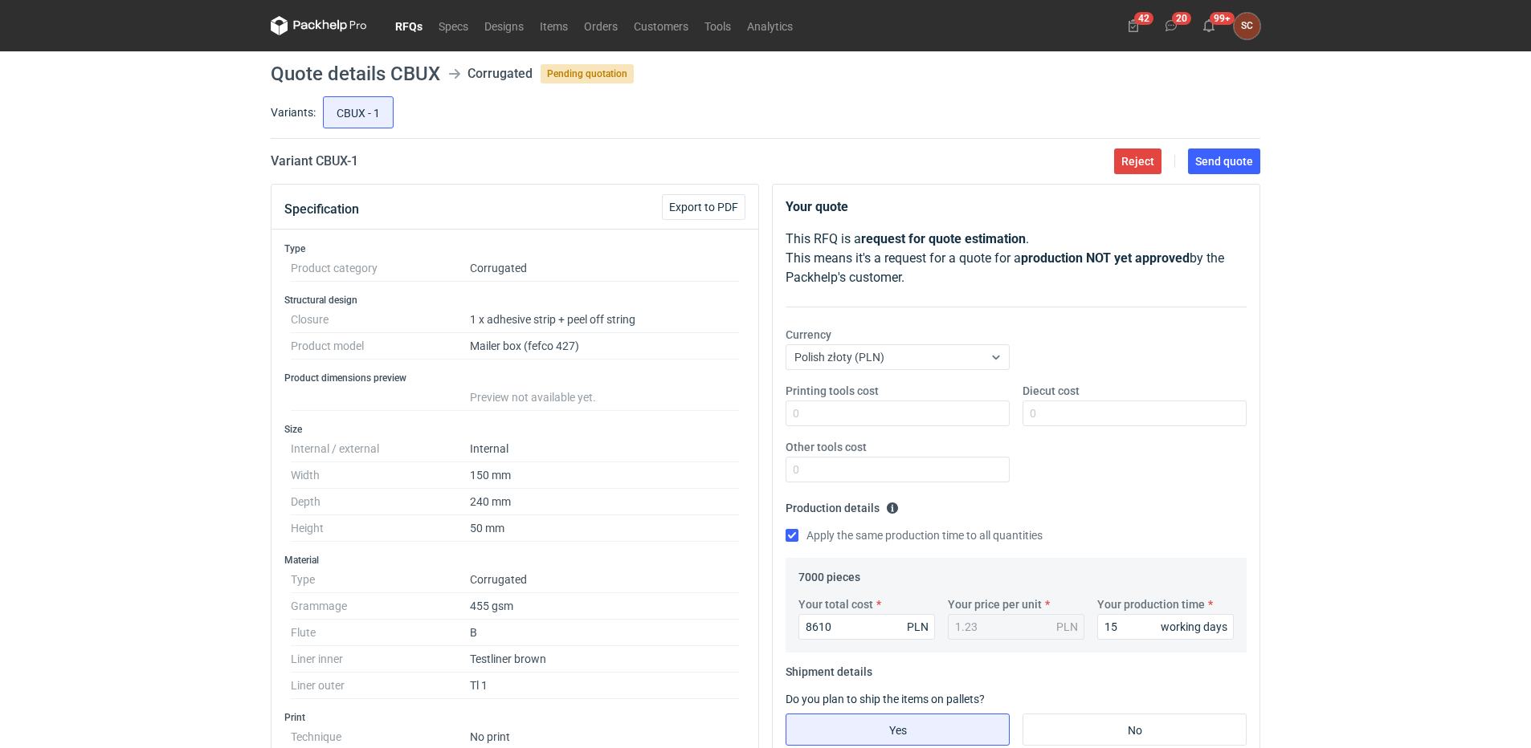
click at [1113, 320] on div "Your quote This RFQ is a request for quote estimation . This means it's a reque…" at bounding box center [1016, 653] width 487 height 937
click at [1221, 167] on span "Send quote" at bounding box center [1224, 161] width 58 height 11
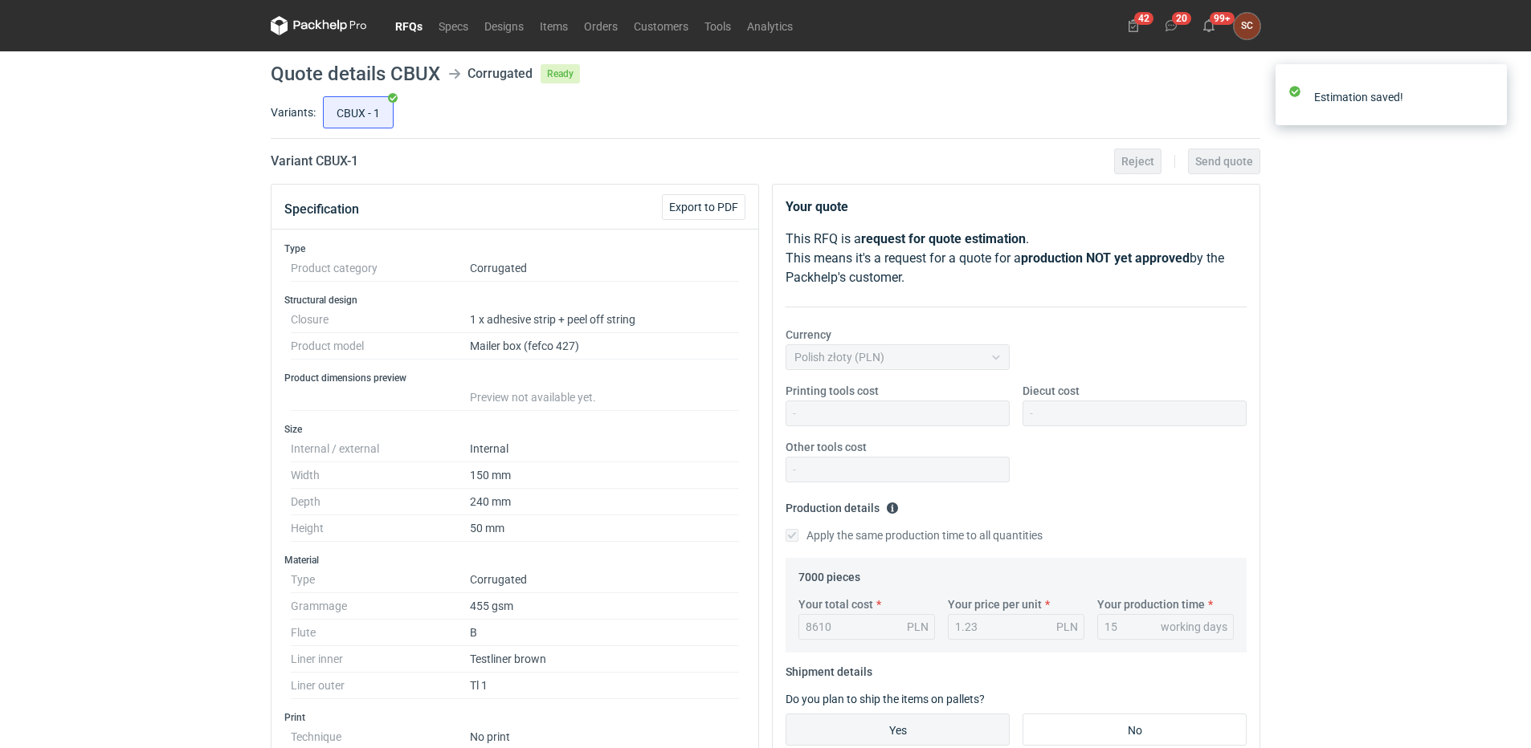
click at [398, 21] on link "RFQs" at bounding box center [408, 25] width 43 height 19
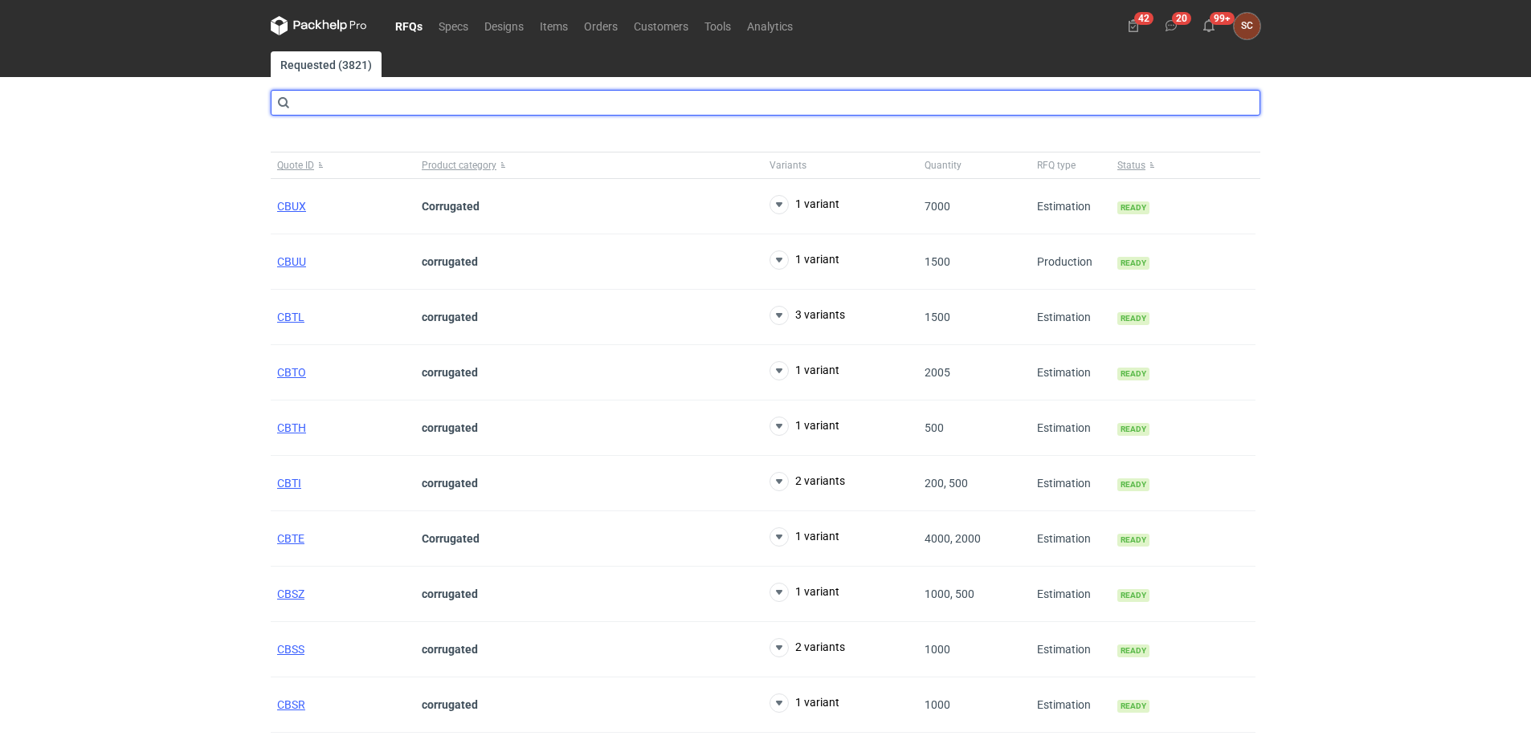
click at [329, 104] on input "text" at bounding box center [765, 103] width 989 height 26
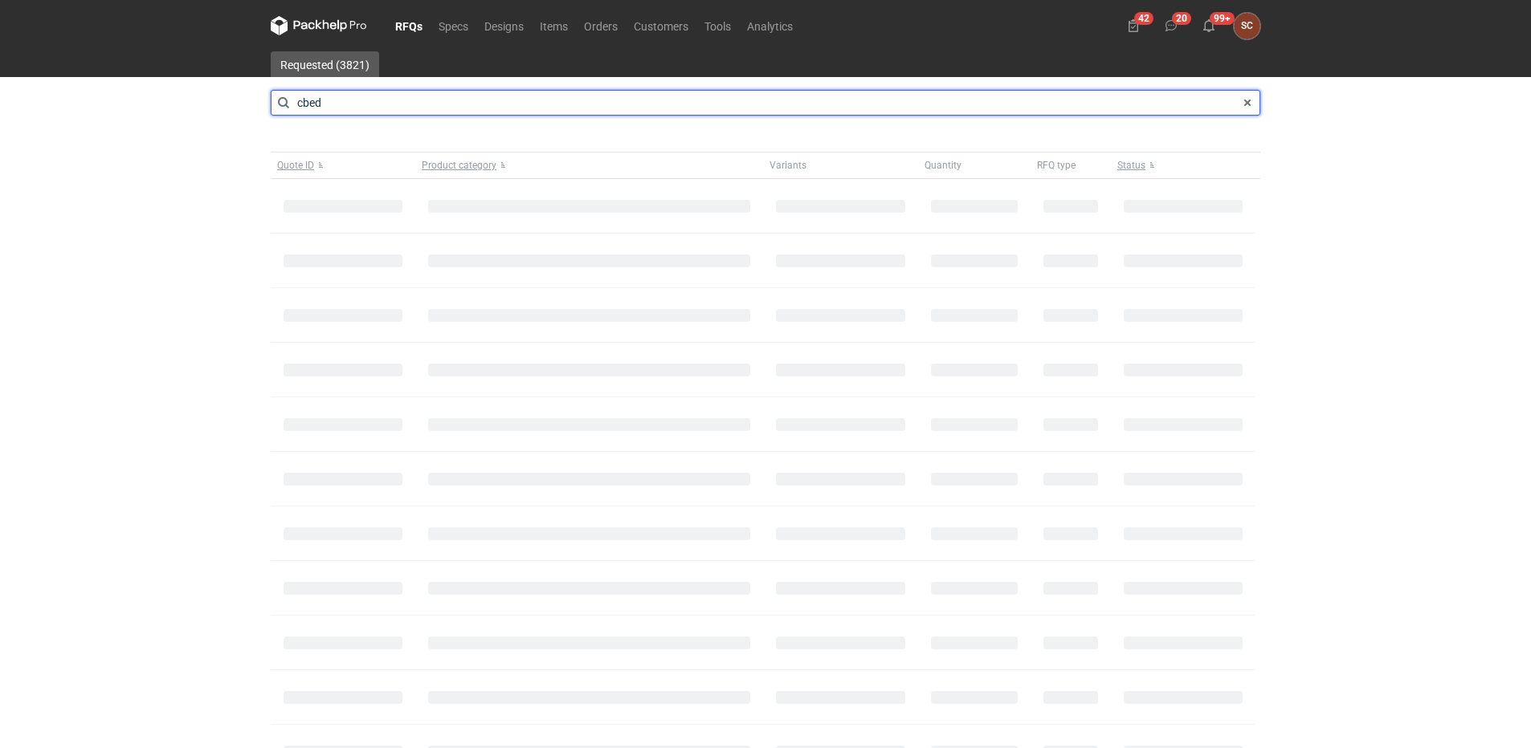
type input "cbed"
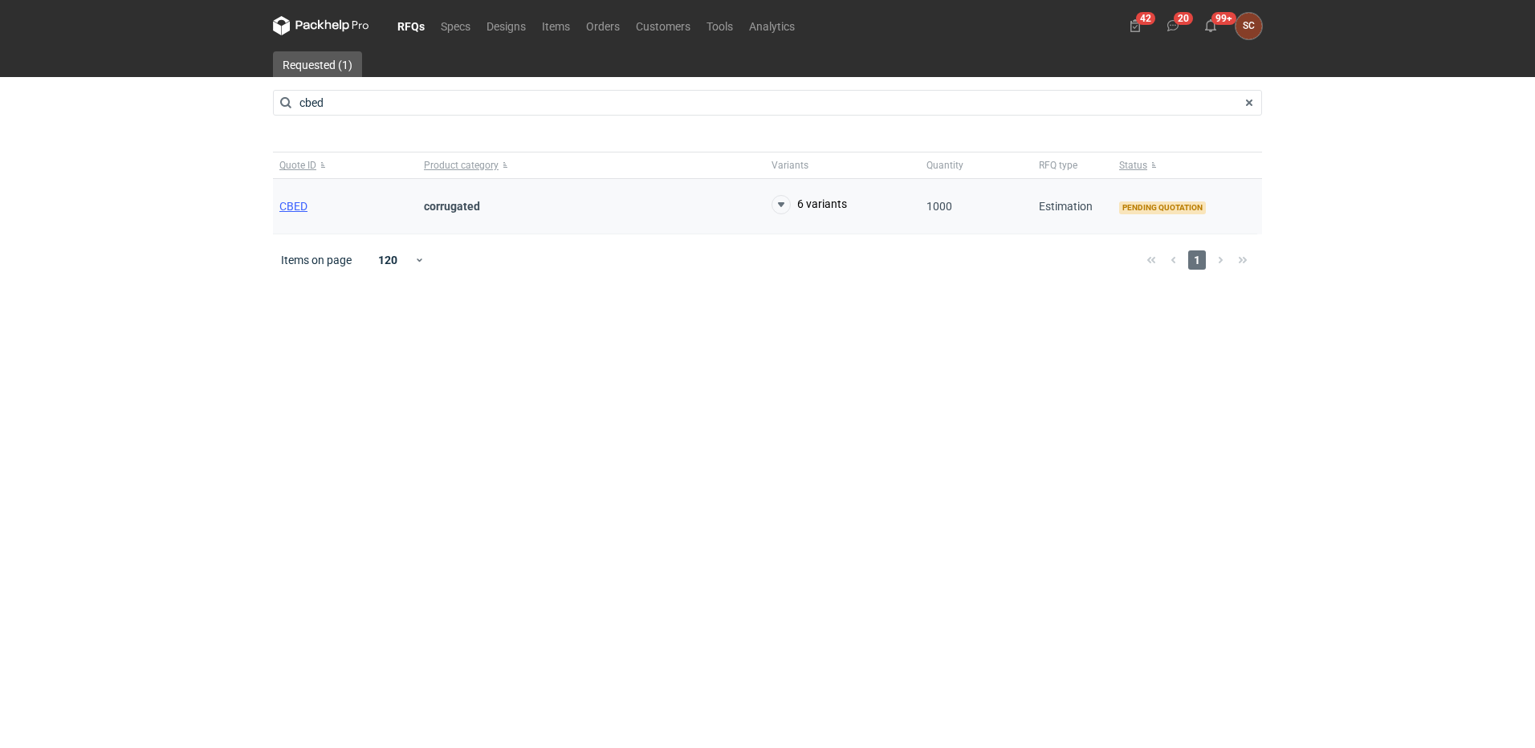
click at [293, 214] on div "CBED" at bounding box center [345, 206] width 145 height 55
click at [292, 200] on span "CBED" at bounding box center [293, 206] width 28 height 13
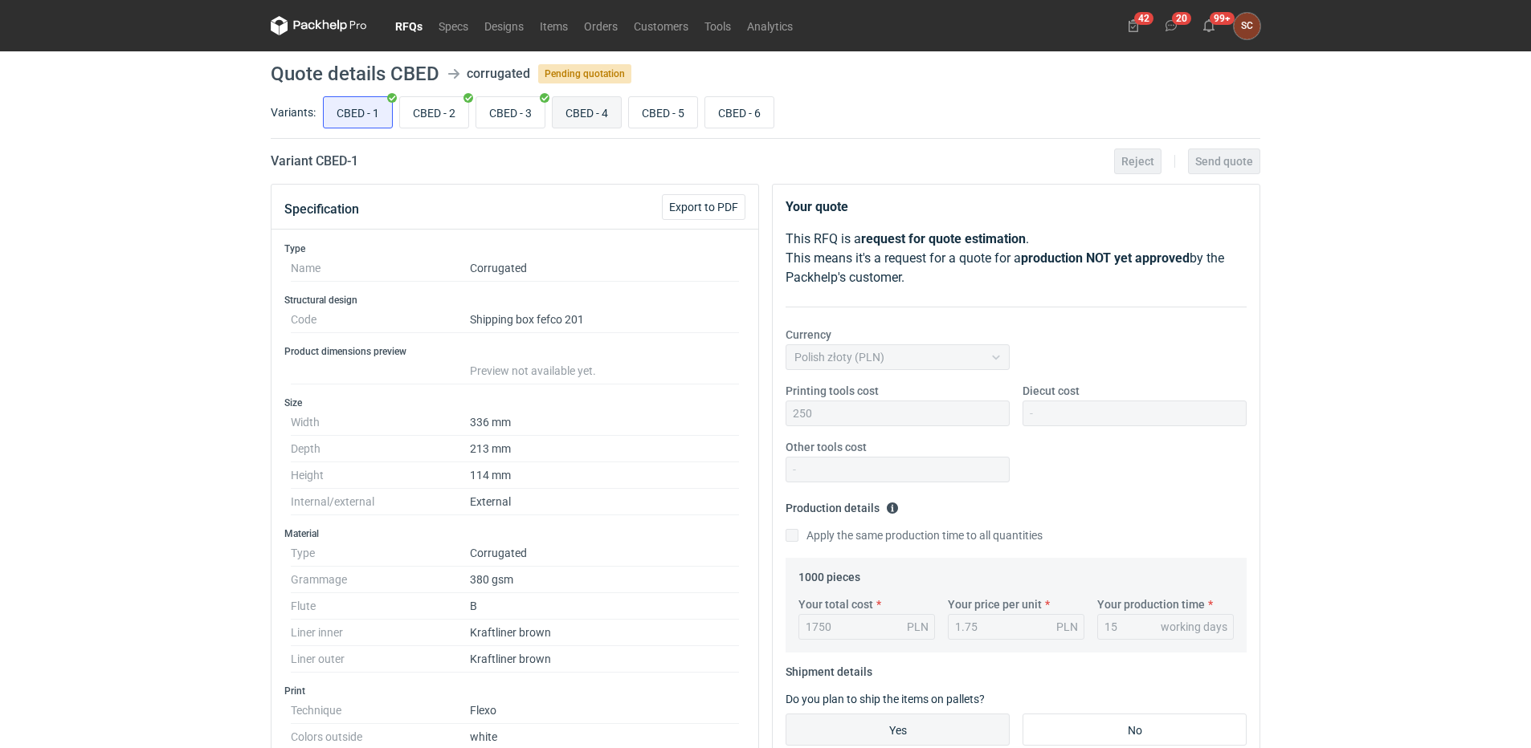
click at [593, 112] on input "CBED - 4" at bounding box center [587, 112] width 68 height 31
radio input "true"
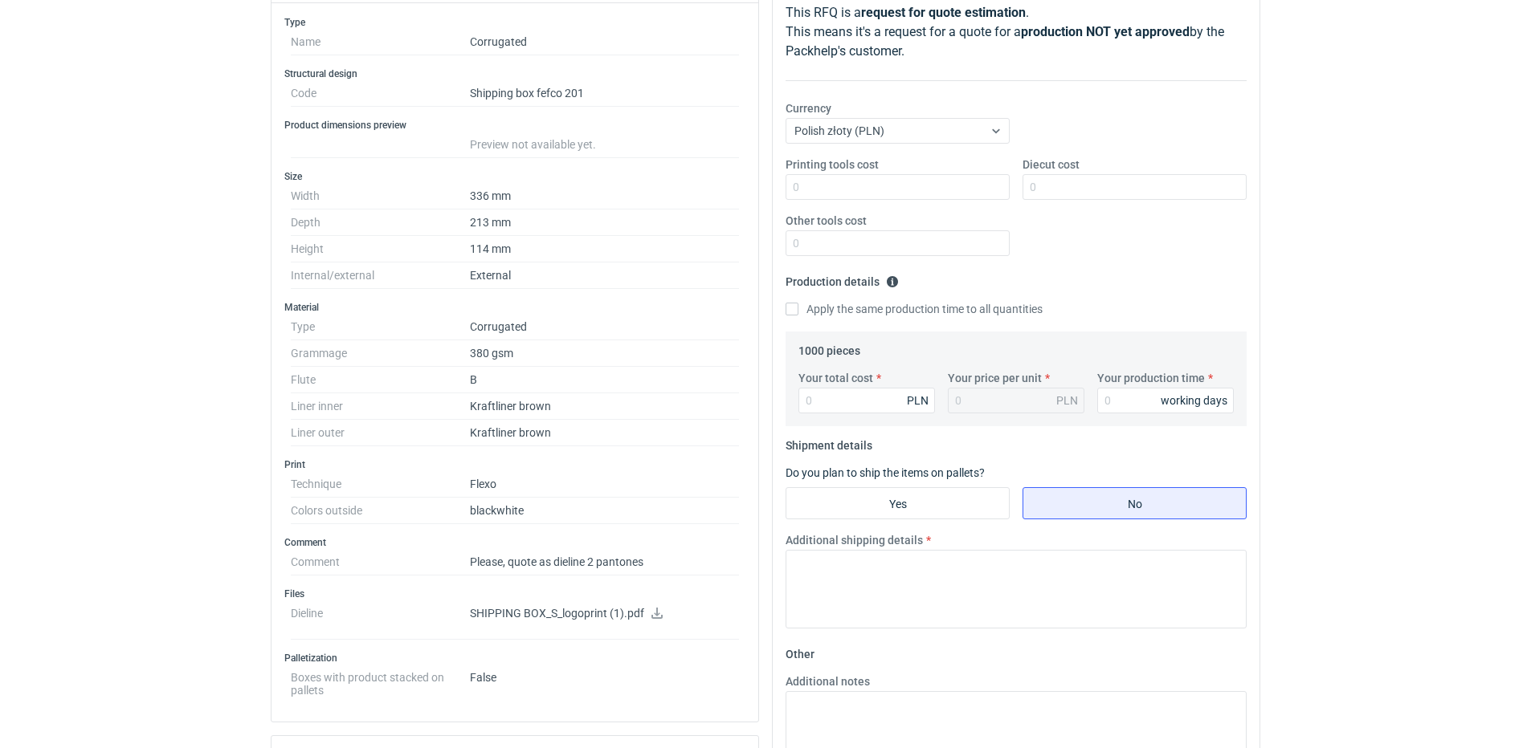
scroll to position [562, 0]
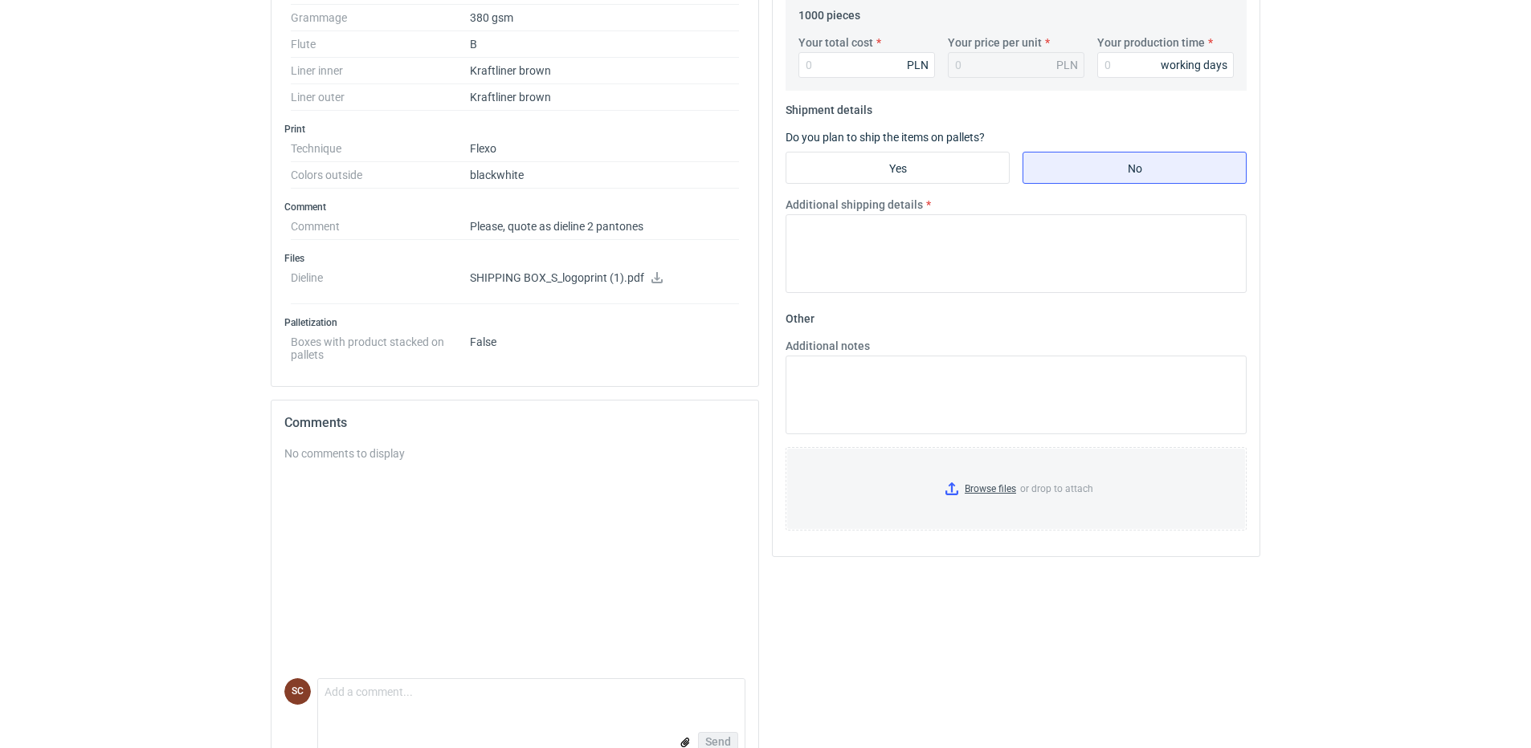
click at [657, 273] on icon at bounding box center [656, 277] width 13 height 11
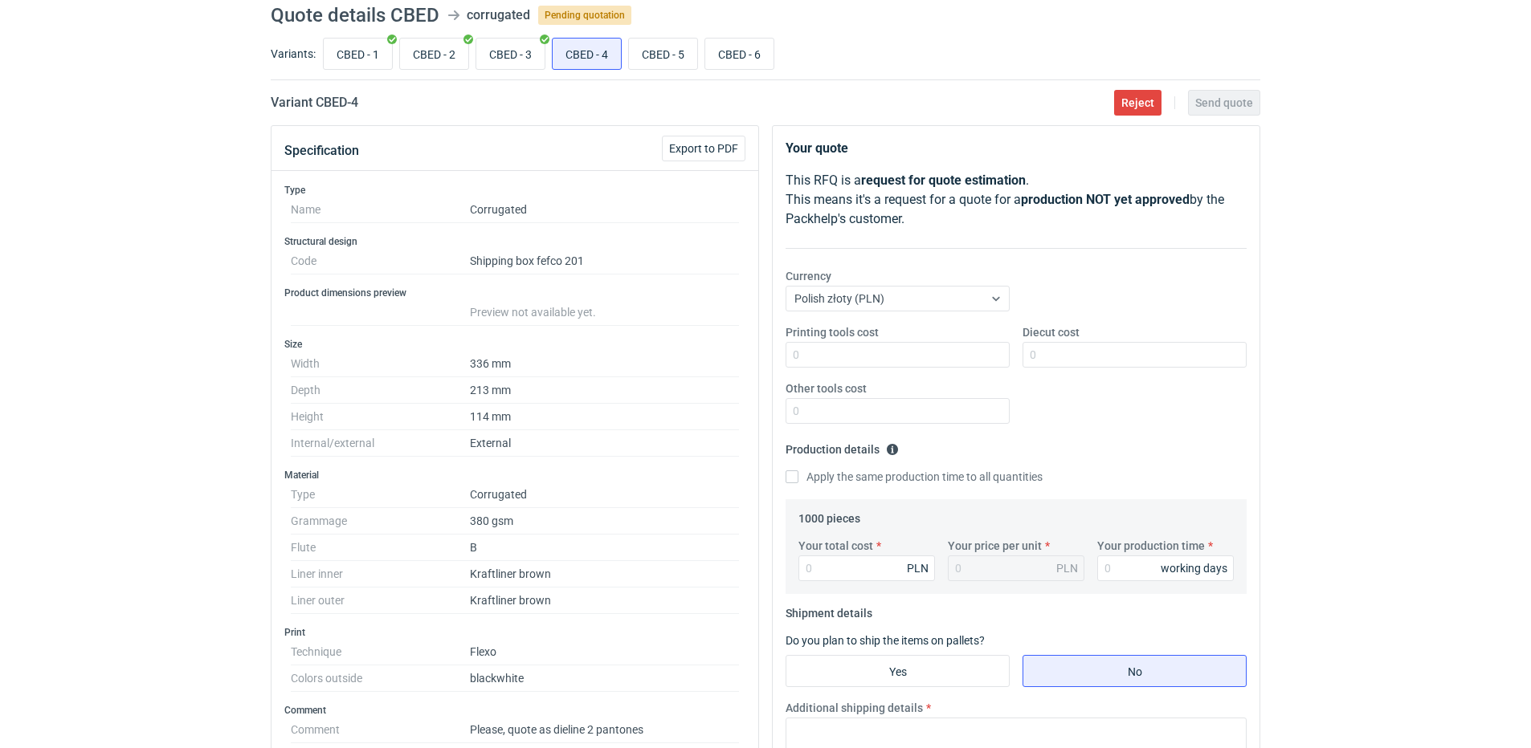
scroll to position [0, 0]
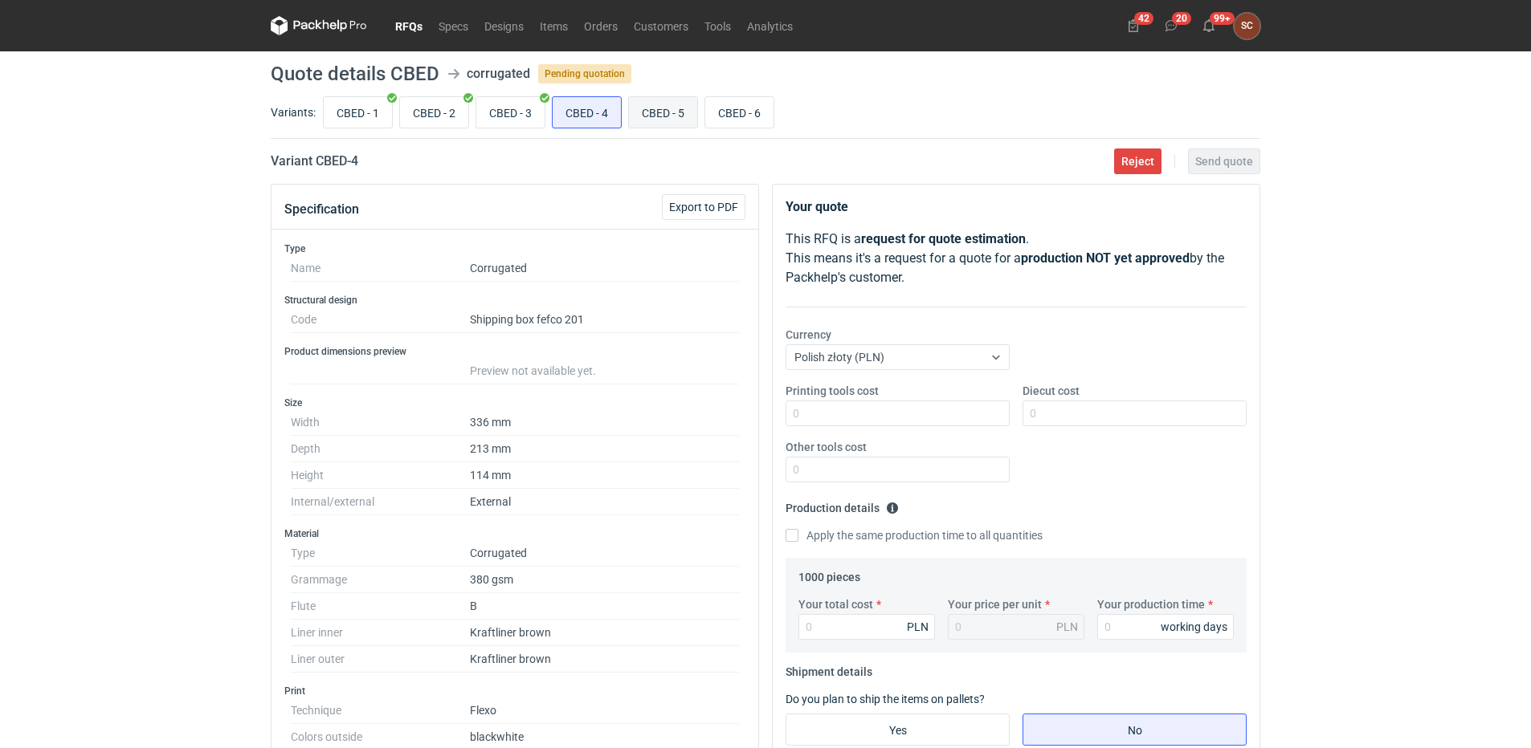
click at [671, 112] on input "CBED - 5" at bounding box center [663, 112] width 68 height 31
radio input "true"
click at [733, 116] on input "CBED - 6" at bounding box center [739, 112] width 68 height 31
radio input "true"
click at [562, 106] on input "CBED - 4" at bounding box center [587, 112] width 68 height 31
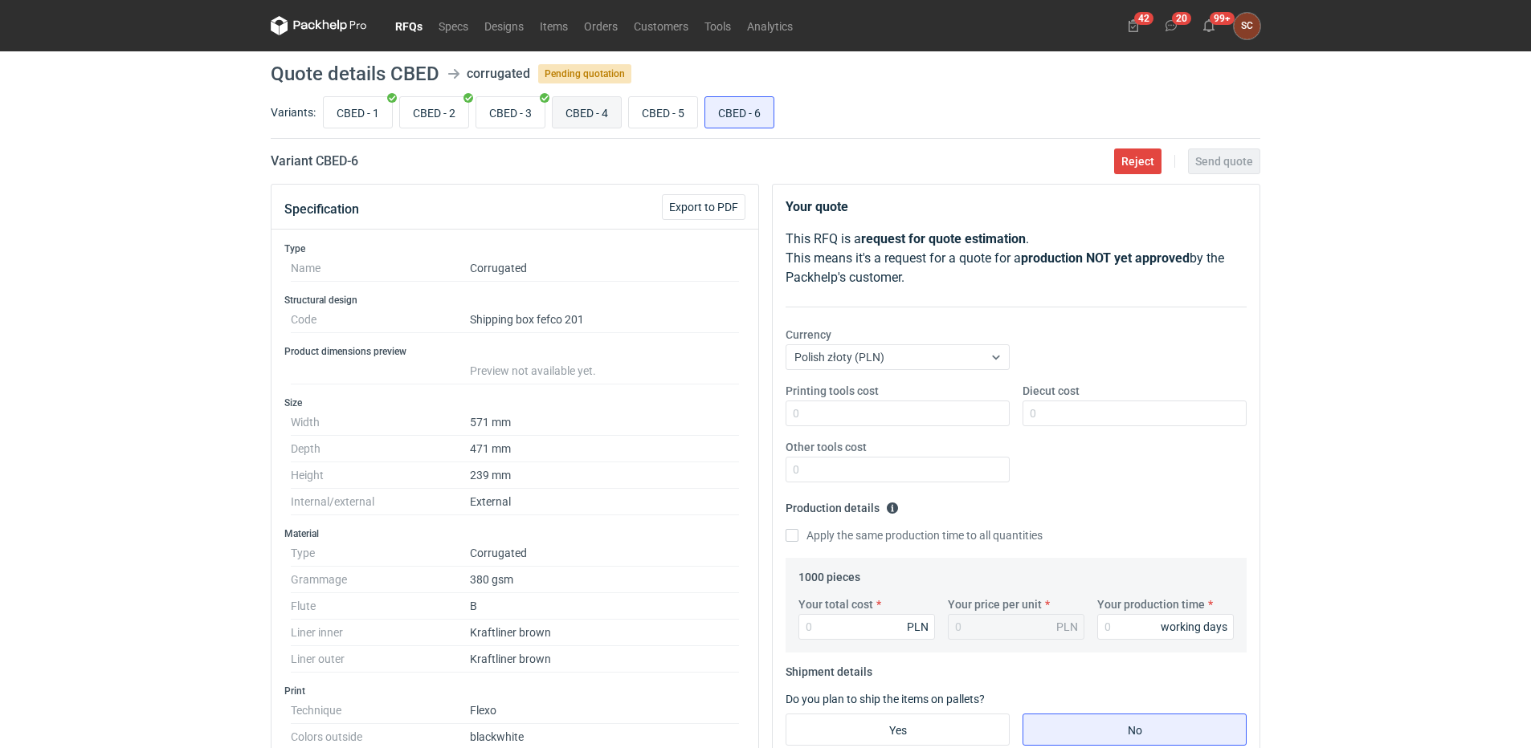
radio input "true"
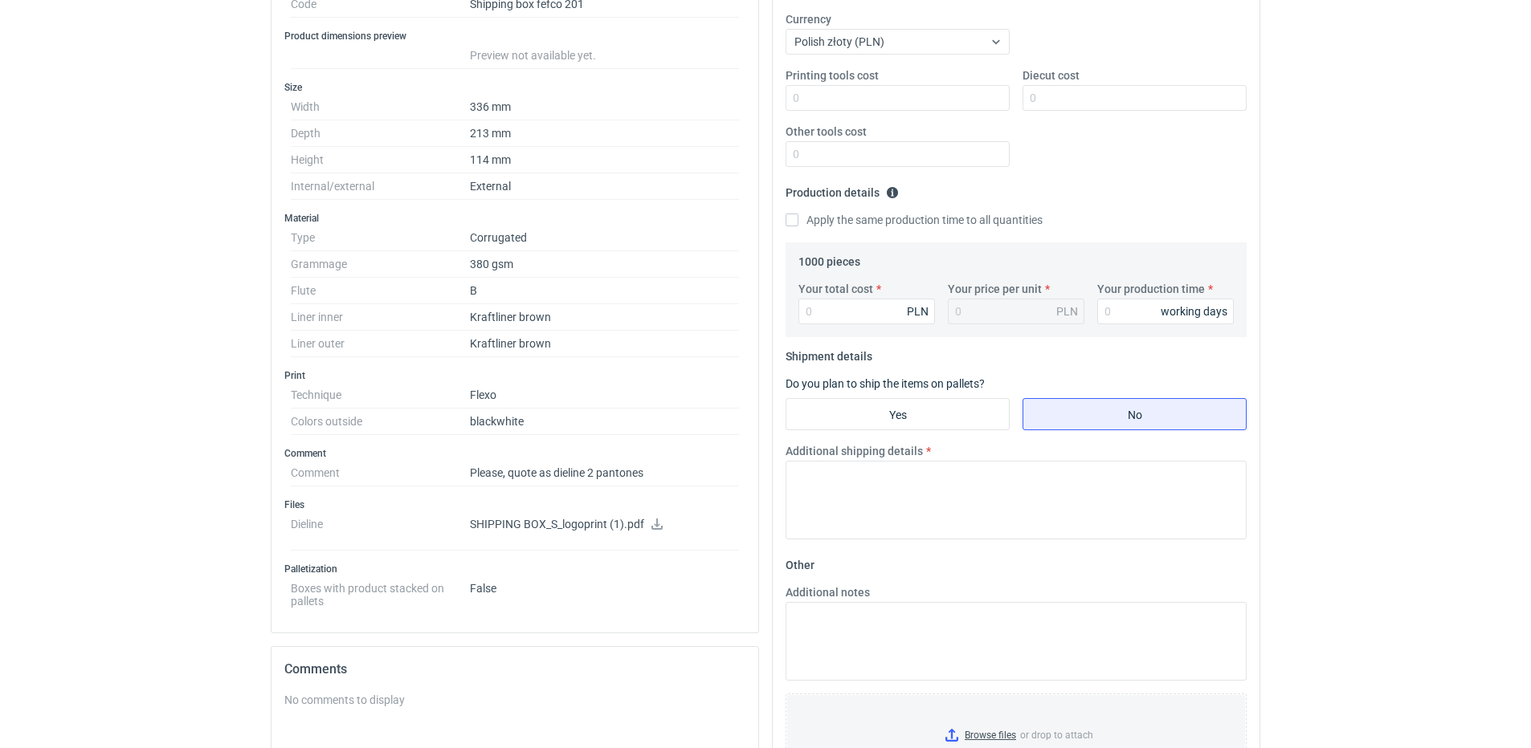
scroll to position [321, 0]
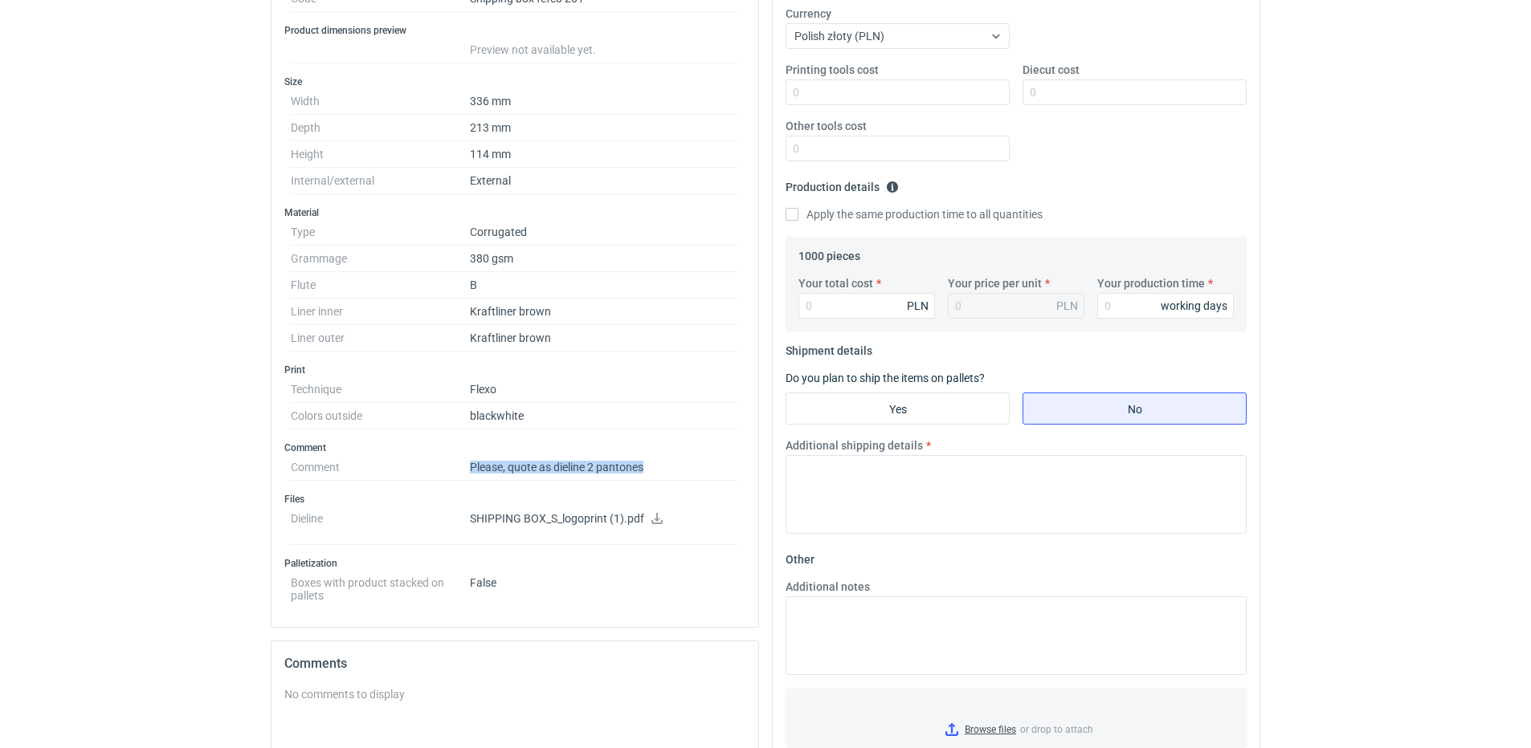
drag, startPoint x: 646, startPoint y: 468, endPoint x: 463, endPoint y: 466, distance: 183.1
click at [463, 466] on dl "Comment Please, quote as dieline 2 pantones" at bounding box center [515, 468] width 448 height 27
copy dl "Please, quote as dieline 2 pantones"
click at [1012, 157] on div "Other tools cost" at bounding box center [897, 139] width 237 height 43
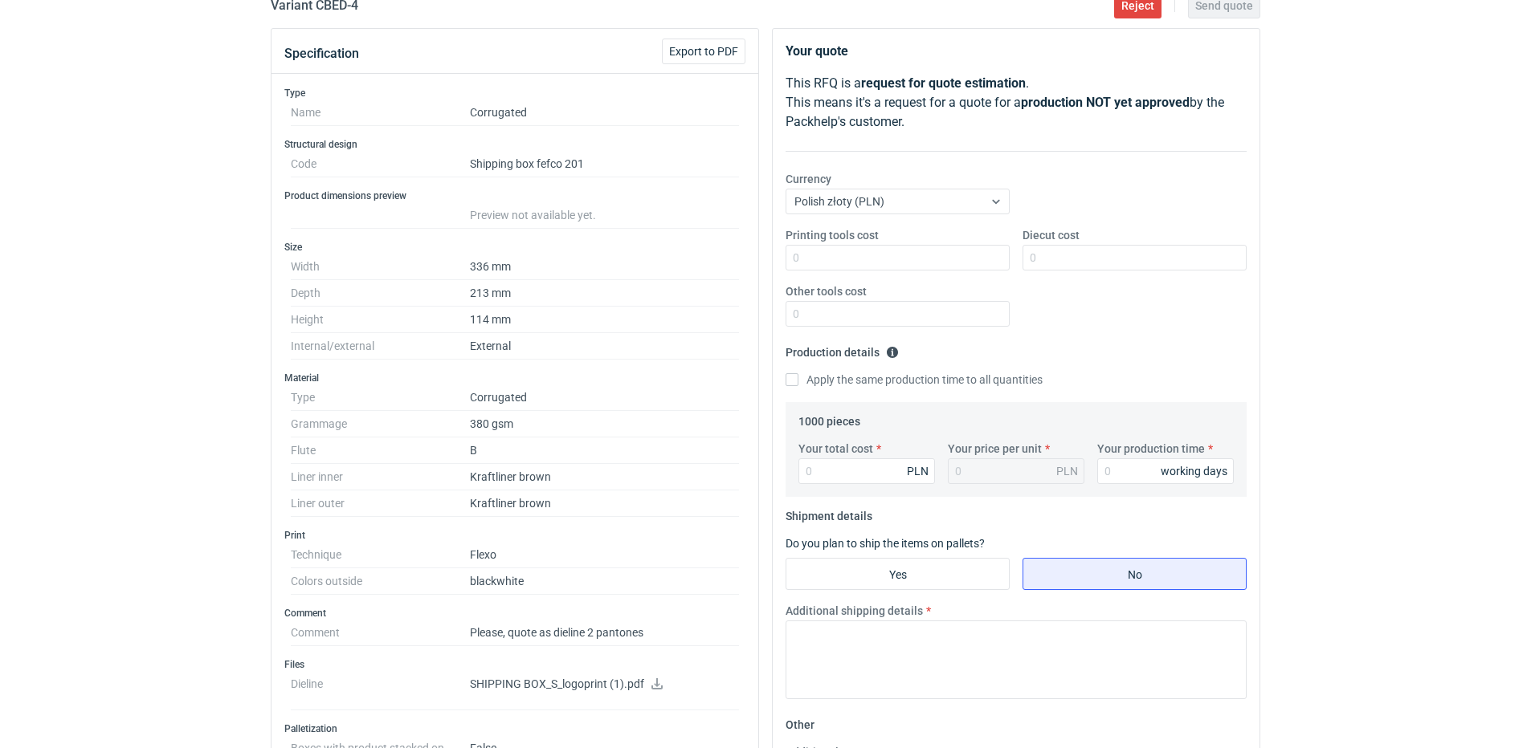
scroll to position [0, 0]
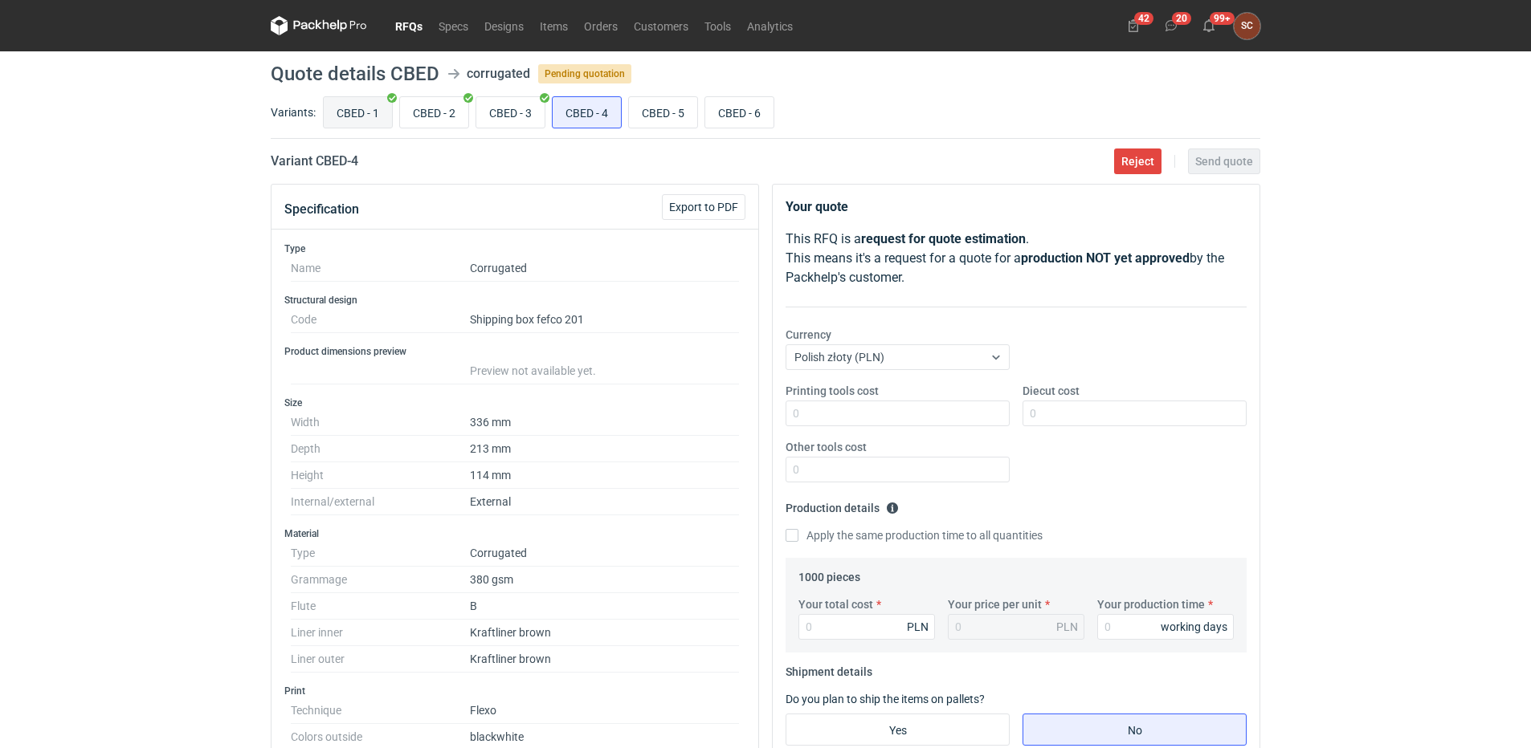
click at [340, 106] on input "CBED - 1" at bounding box center [358, 112] width 68 height 31
radio input "true"
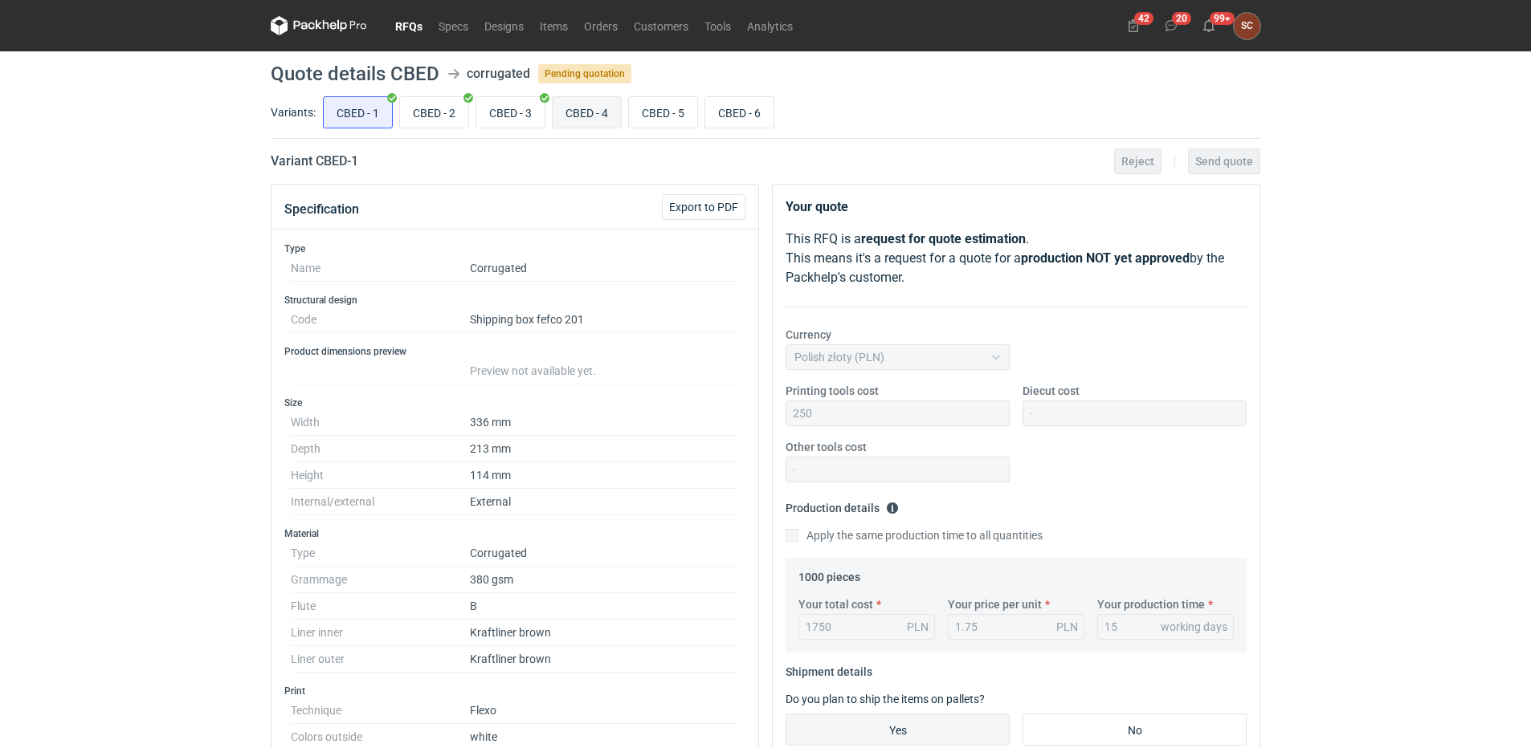
click at [579, 113] on input "CBED - 4" at bounding box center [587, 112] width 68 height 31
radio input "true"
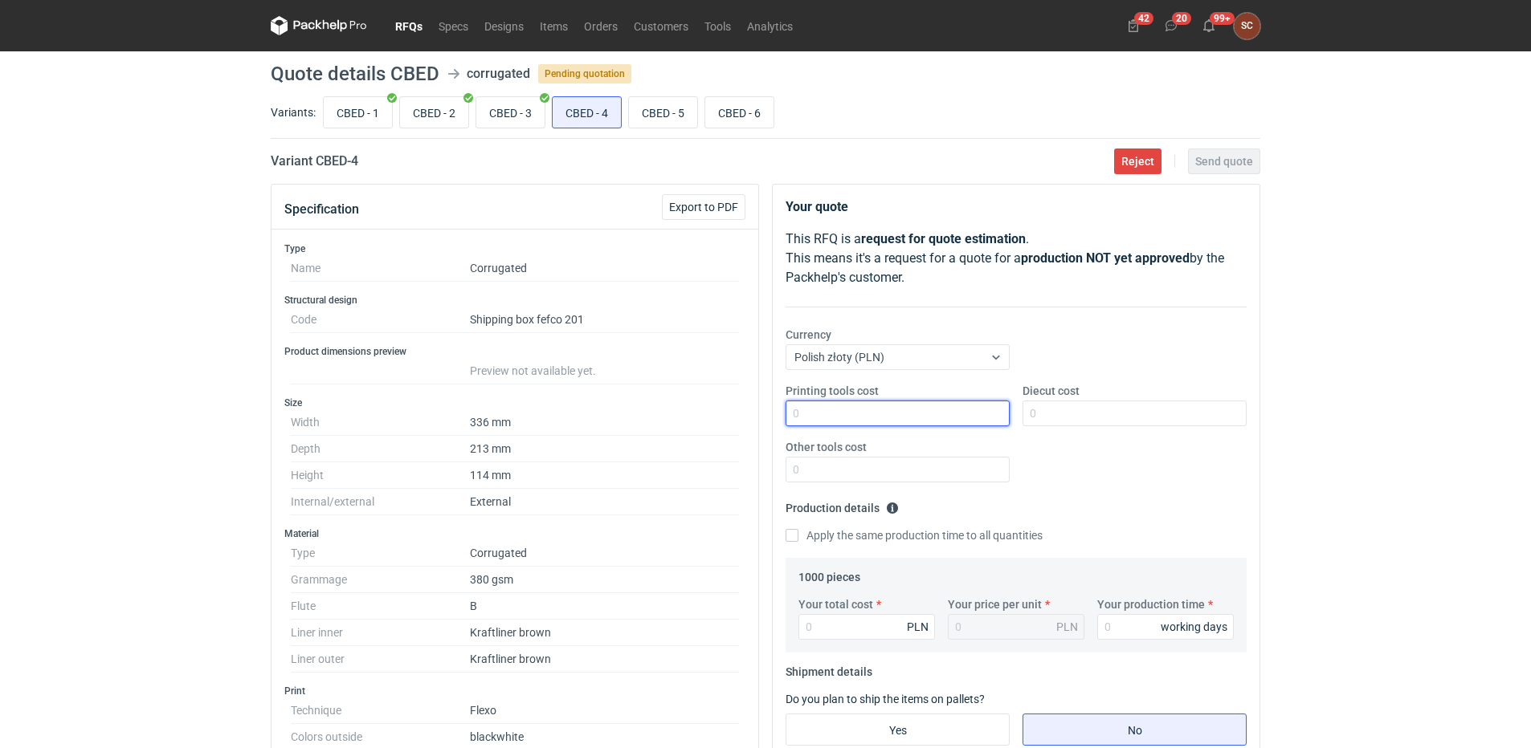
click at [896, 419] on input "Printing tools cost" at bounding box center [897, 414] width 224 height 26
type input "500"
click at [785, 536] on div "Your quote This RFQ is a request for quote estimation . This means it's a reque…" at bounding box center [1016, 652] width 487 height 934
drag, startPoint x: 785, startPoint y: 536, endPoint x: 842, endPoint y: 627, distance: 107.2
click at [842, 627] on input "Your total cost" at bounding box center [866, 627] width 137 height 26
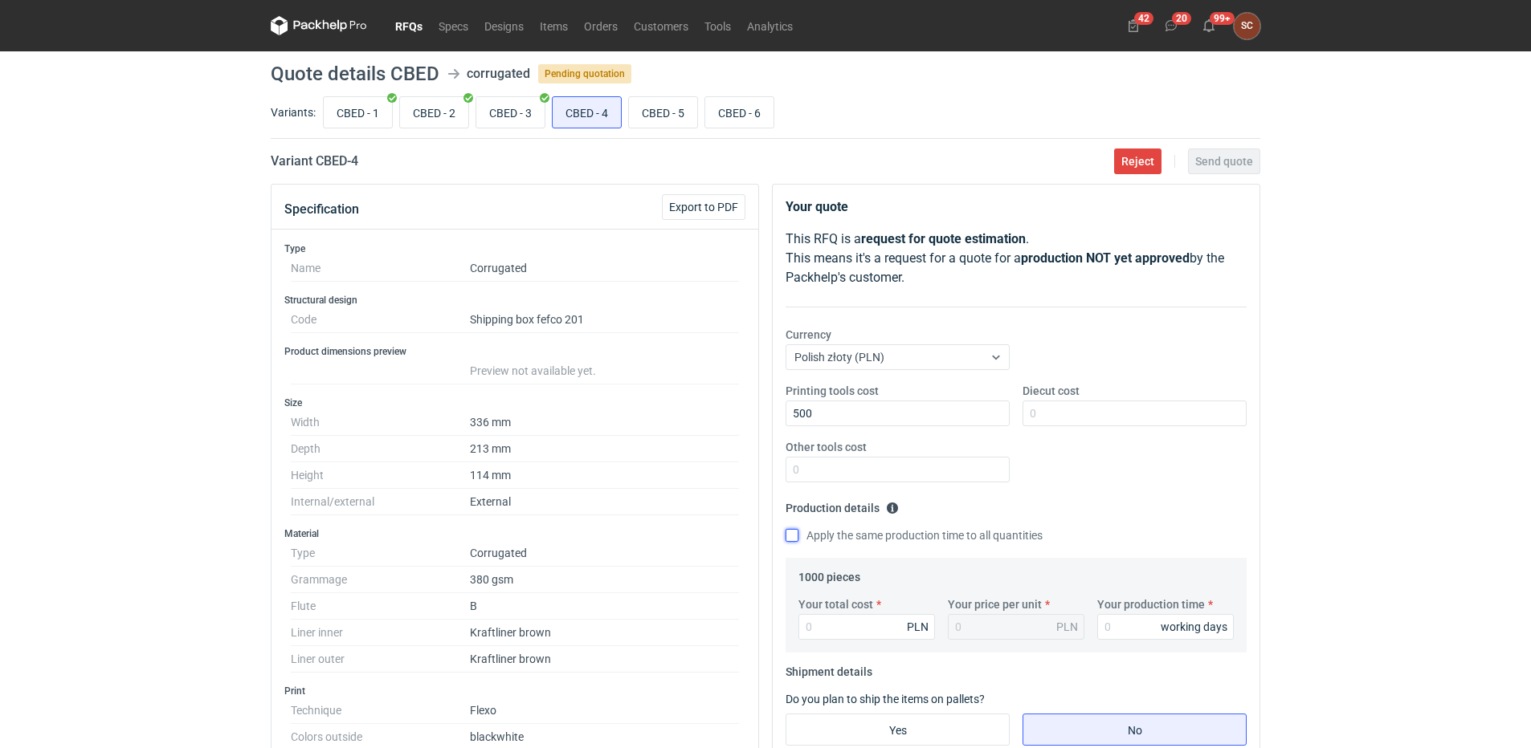
click at [793, 538] on input "Apply the same production time to all quantities" at bounding box center [791, 535] width 13 height 13
checkbox input "true"
click at [850, 626] on input "Your total cost" at bounding box center [866, 627] width 137 height 26
type input "1860"
type input "1.86"
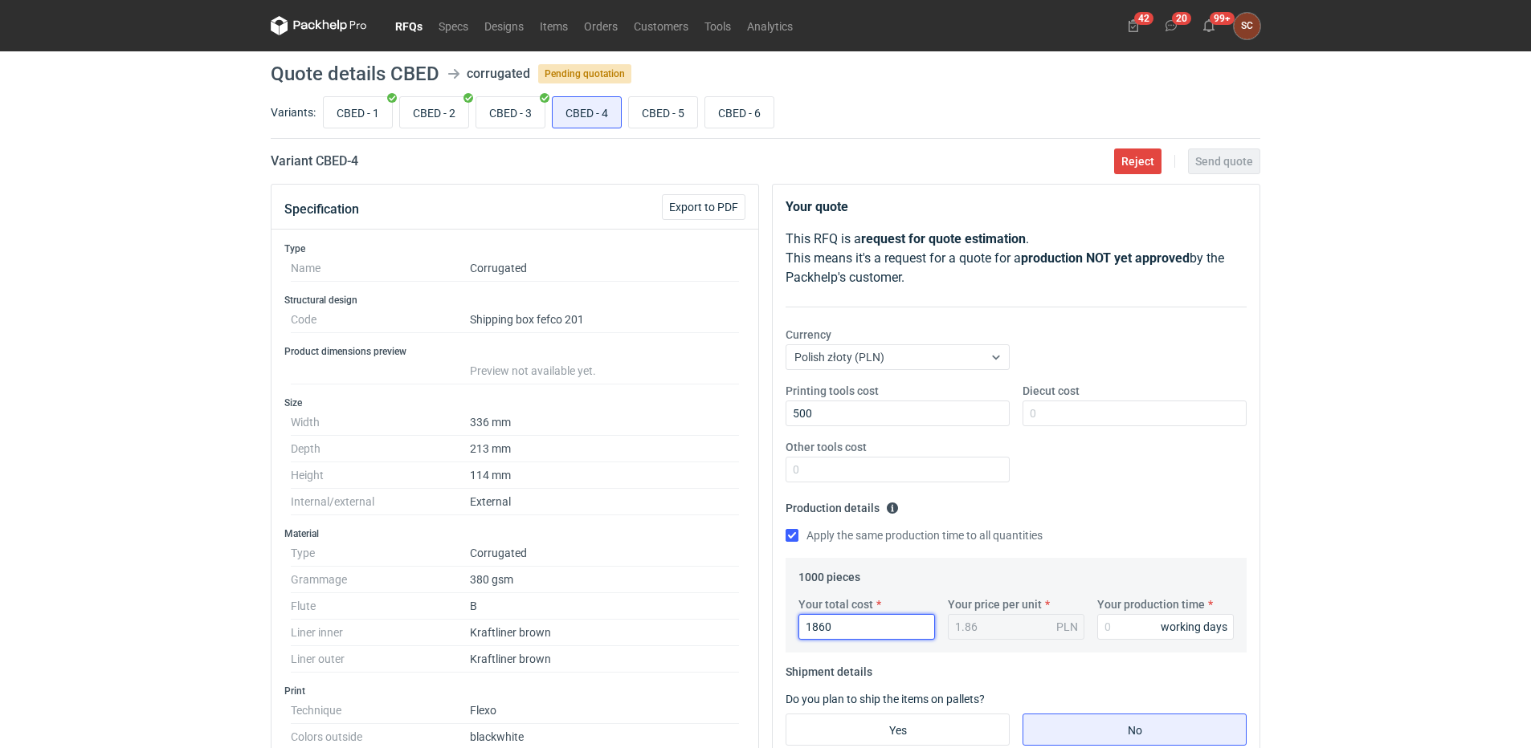
type input "1860"
click at [1095, 631] on div "Your production time working days" at bounding box center [1165, 618] width 149 height 43
click at [1134, 622] on input "Your production time" at bounding box center [1165, 627] width 137 height 26
type input "15"
click at [1175, 508] on fieldset "Production details Please provide the expected time of production in working da…" at bounding box center [1015, 526] width 461 height 63
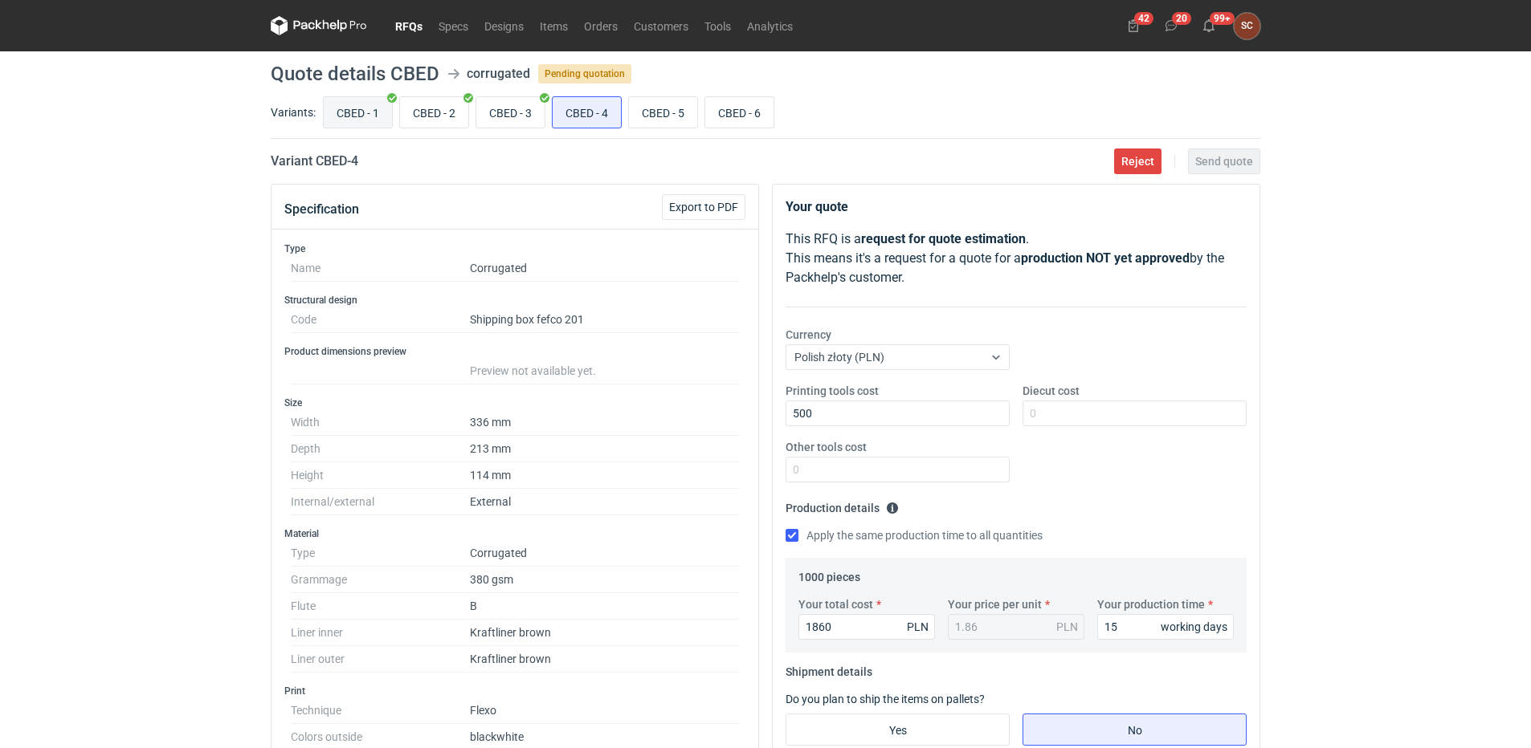
click at [338, 107] on input "CBED - 1" at bounding box center [358, 112] width 68 height 31
radio input "true"
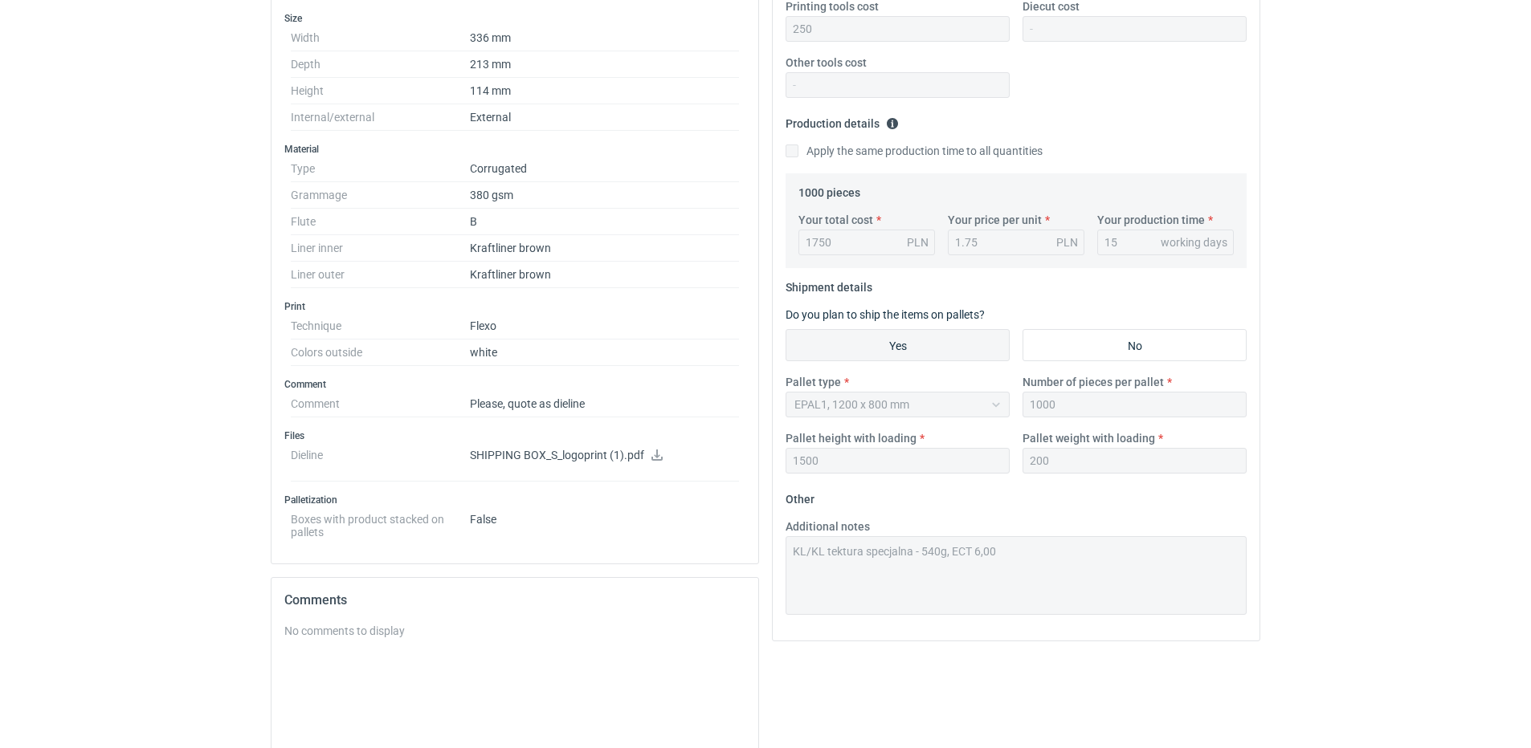
scroll to position [402, 0]
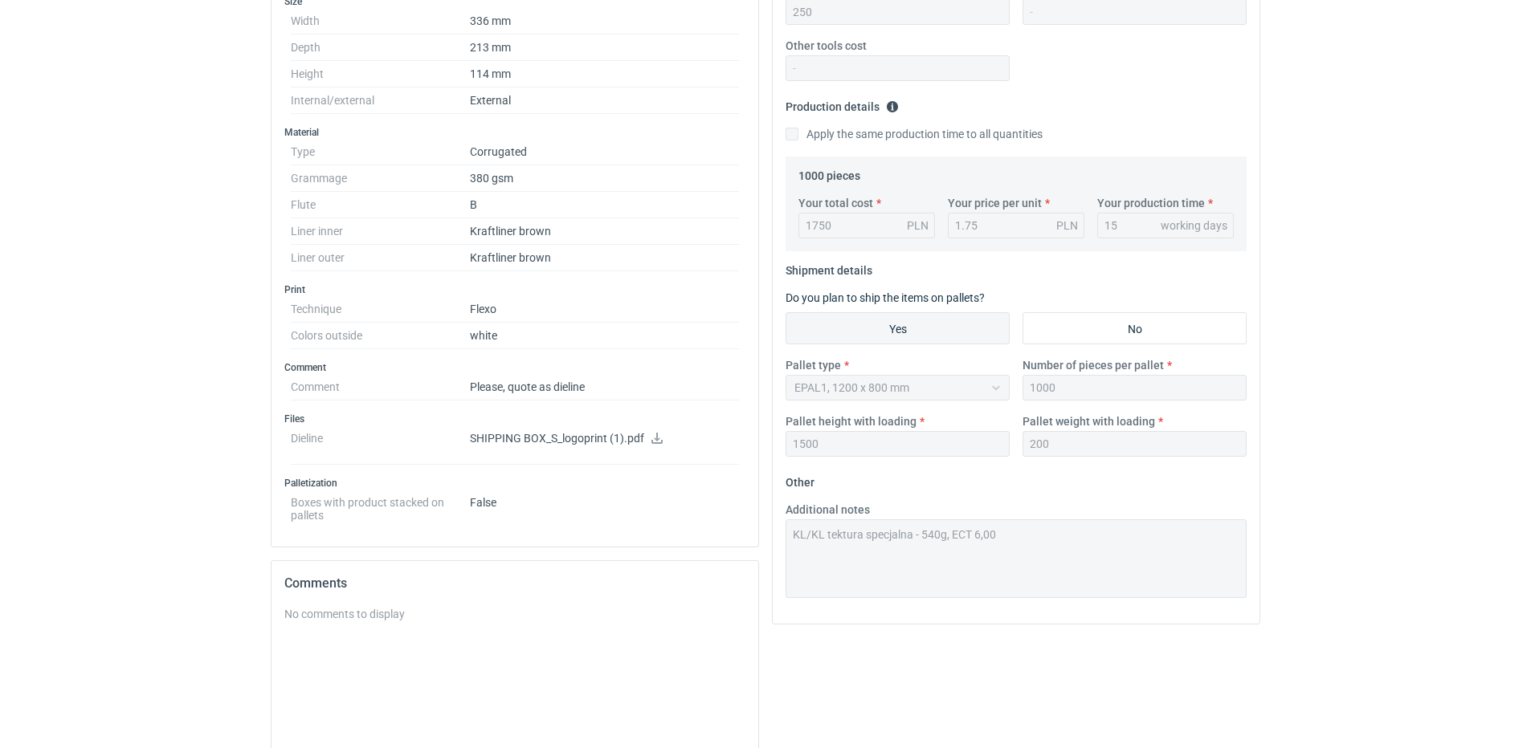
click at [373, 536] on div "Specification Export to PDF Type Name Corrugated Structural design Code Shippin…" at bounding box center [765, 364] width 1002 height 1164
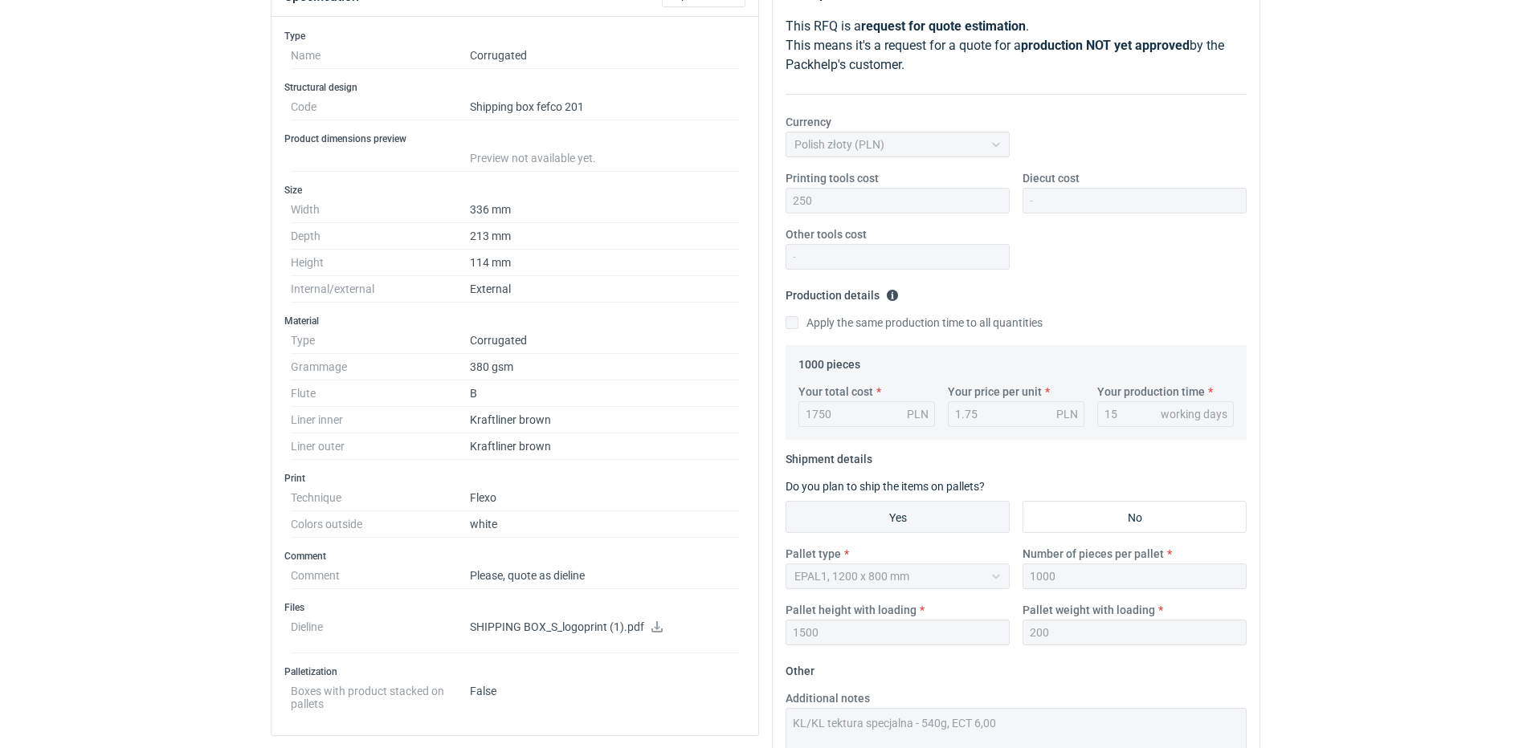
scroll to position [0, 0]
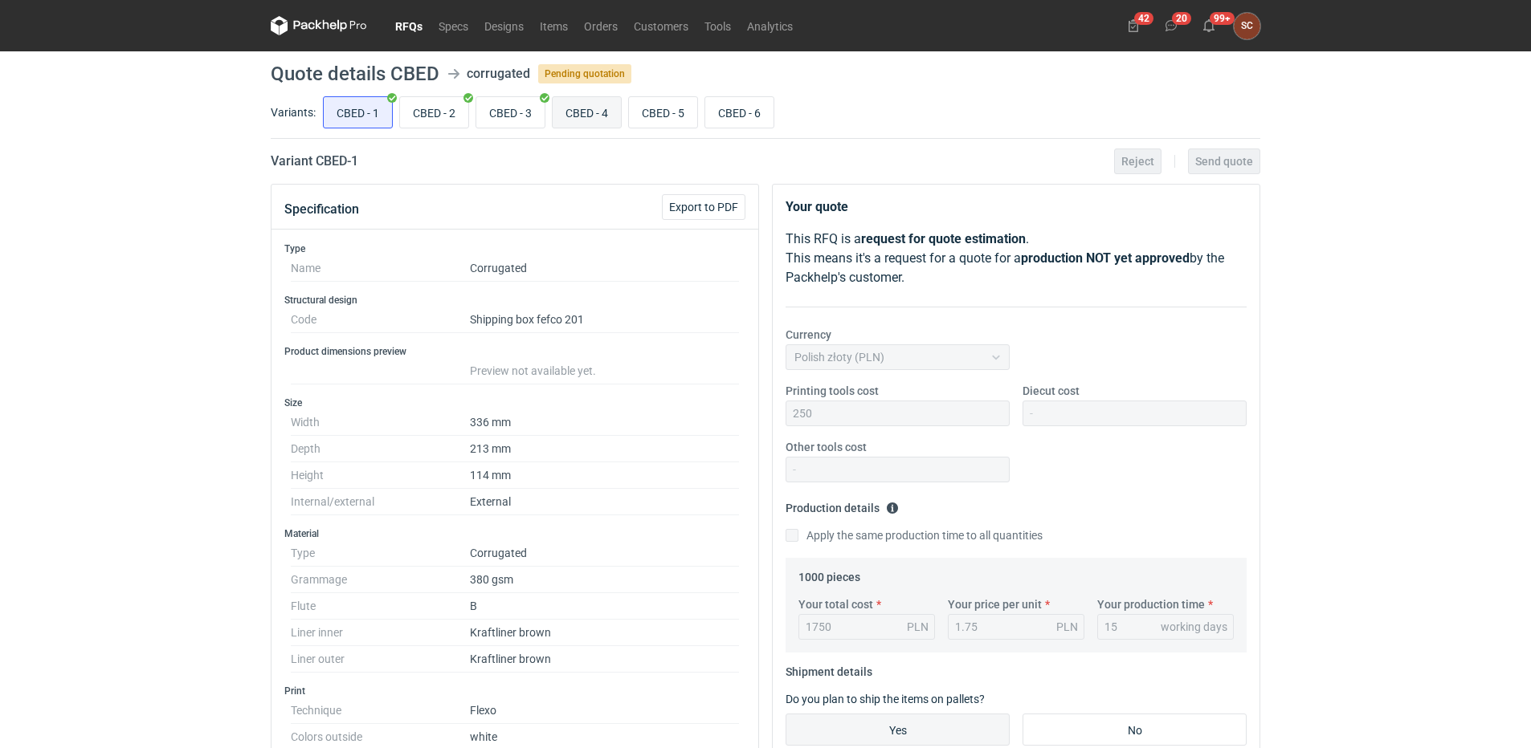
click at [585, 113] on input "CBED - 4" at bounding box center [587, 112] width 68 height 31
radio input "true"
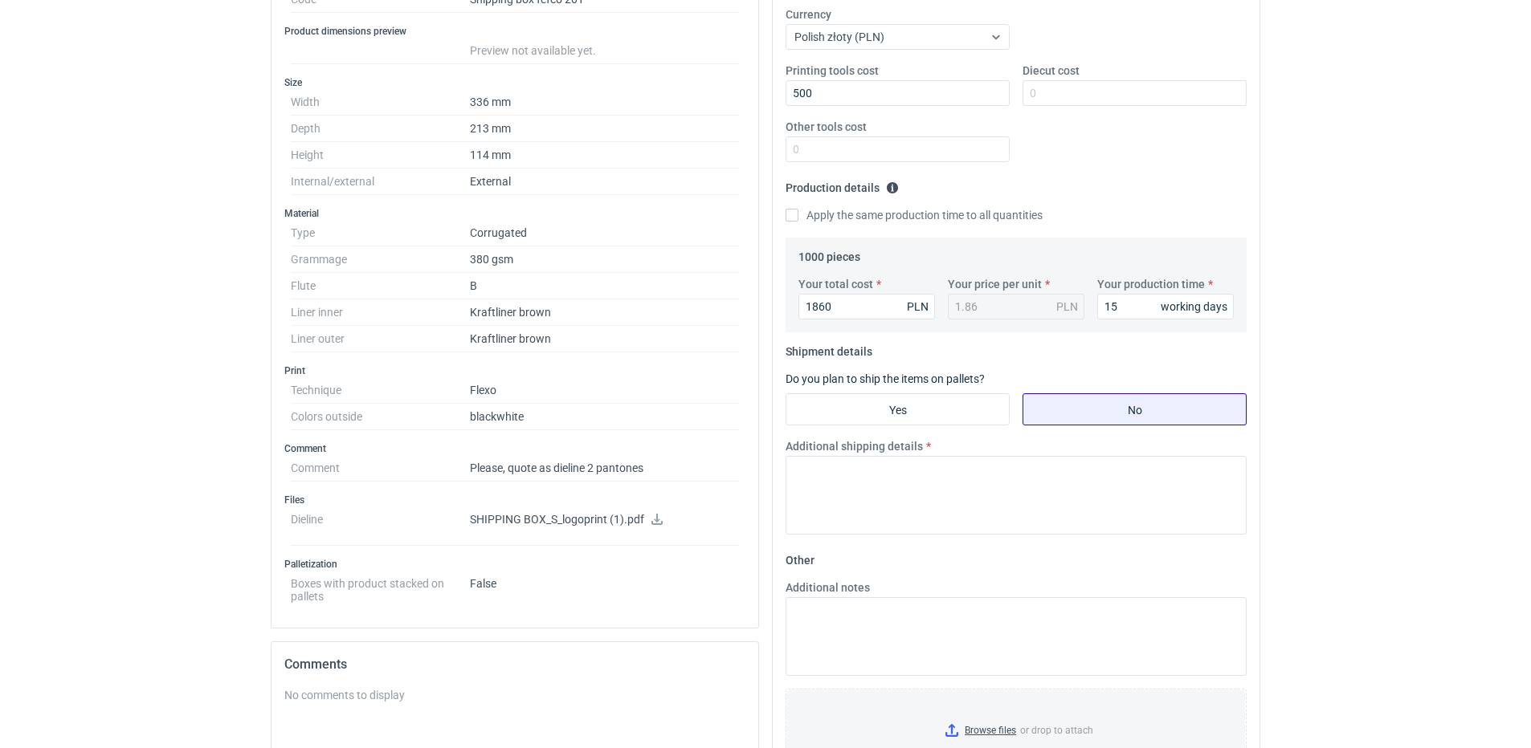
scroll to position [321, 0]
click at [944, 408] on input "Yes" at bounding box center [897, 408] width 222 height 31
radio input "true"
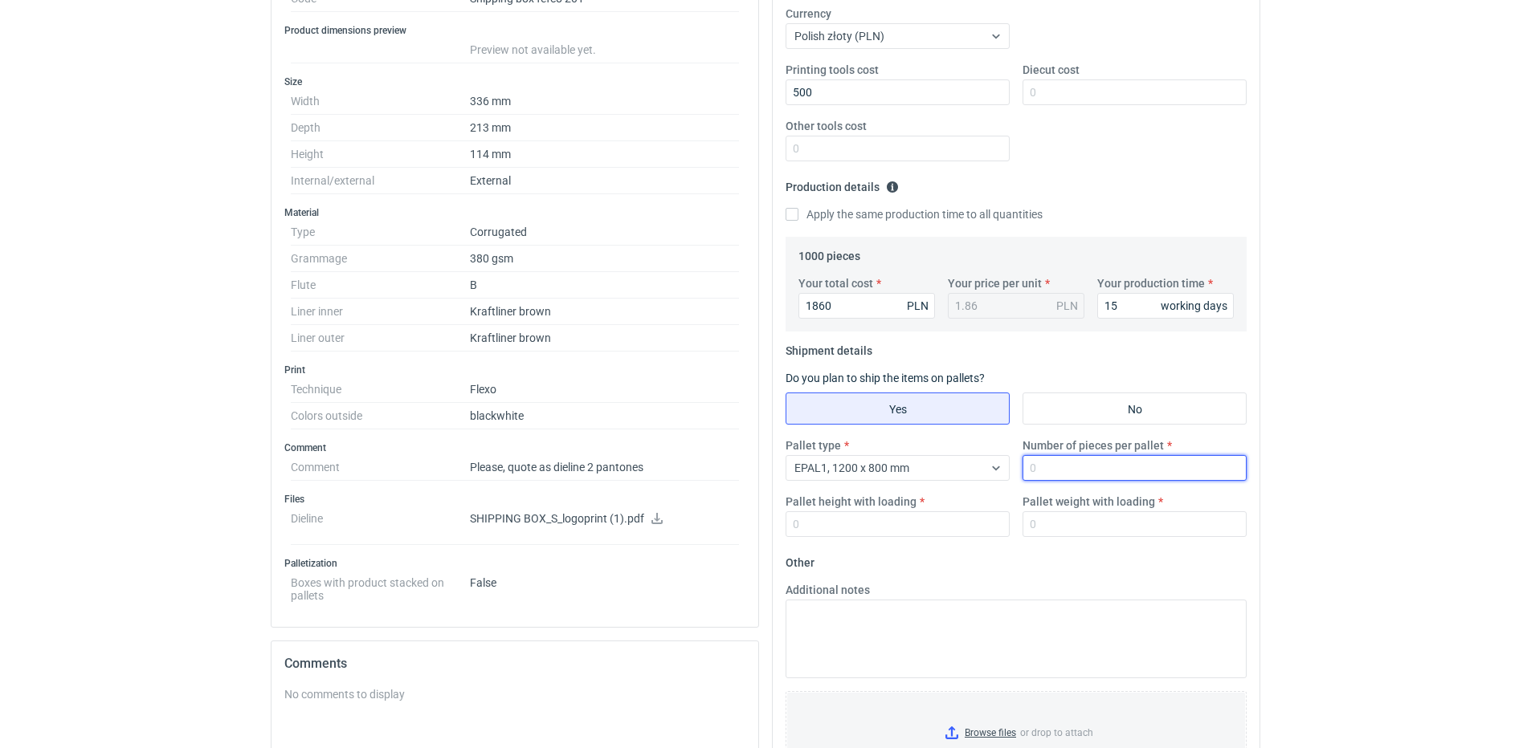
click at [1069, 463] on input "Number of pieces per pallet" at bounding box center [1134, 468] width 224 height 26
type input "1000"
click at [1078, 524] on input "Pallet weight with loading" at bounding box center [1134, 525] width 224 height 26
type input "200"
click at [919, 533] on input "Pallet height with loading" at bounding box center [897, 525] width 224 height 26
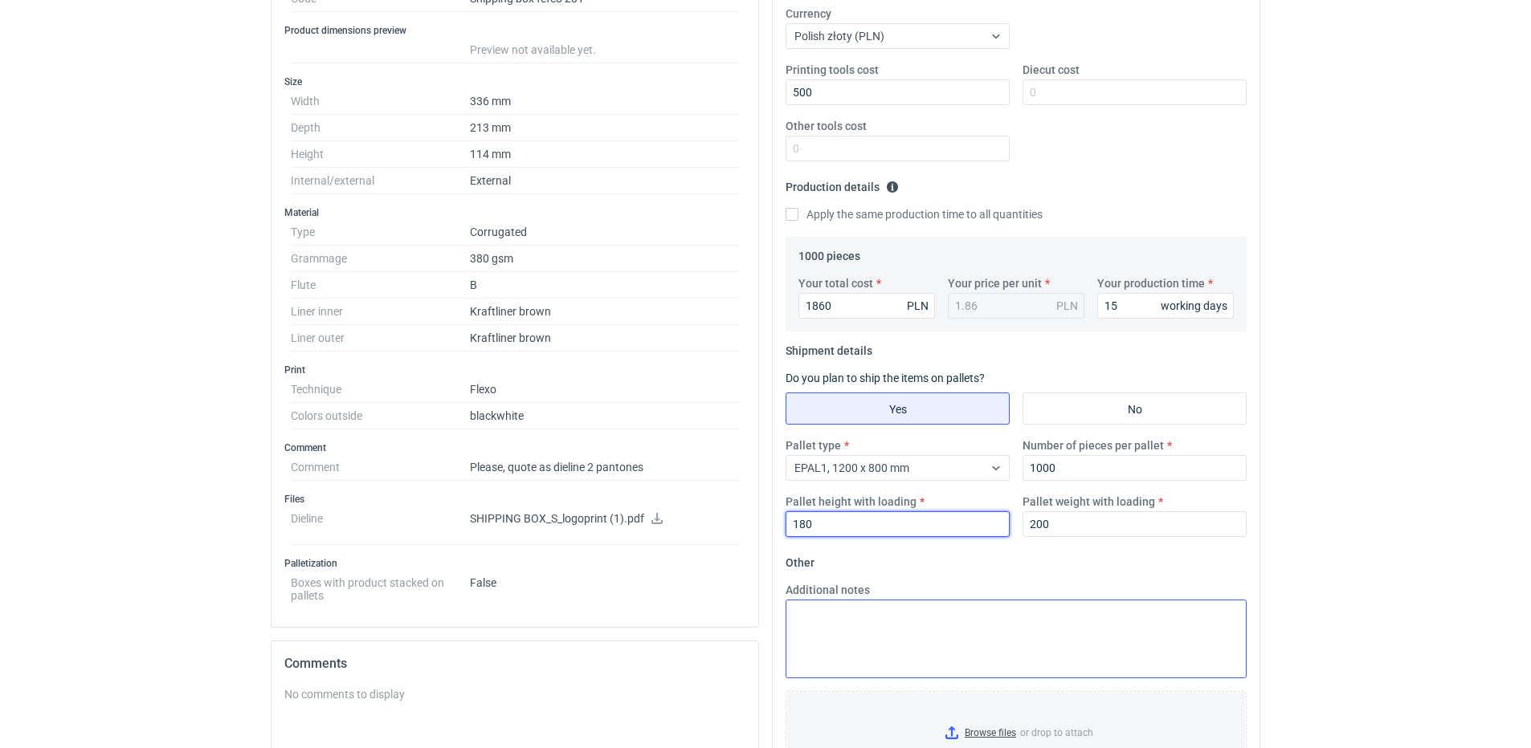
type input "180"
click at [924, 607] on textarea "Additional notes" at bounding box center [1015, 639] width 461 height 79
click at [906, 638] on textarea "Additional notes" at bounding box center [1015, 639] width 461 height 79
click at [899, 630] on textarea "Additional notes" at bounding box center [1015, 639] width 461 height 79
paste textarea "Please, quote as dieline 2 pantones"
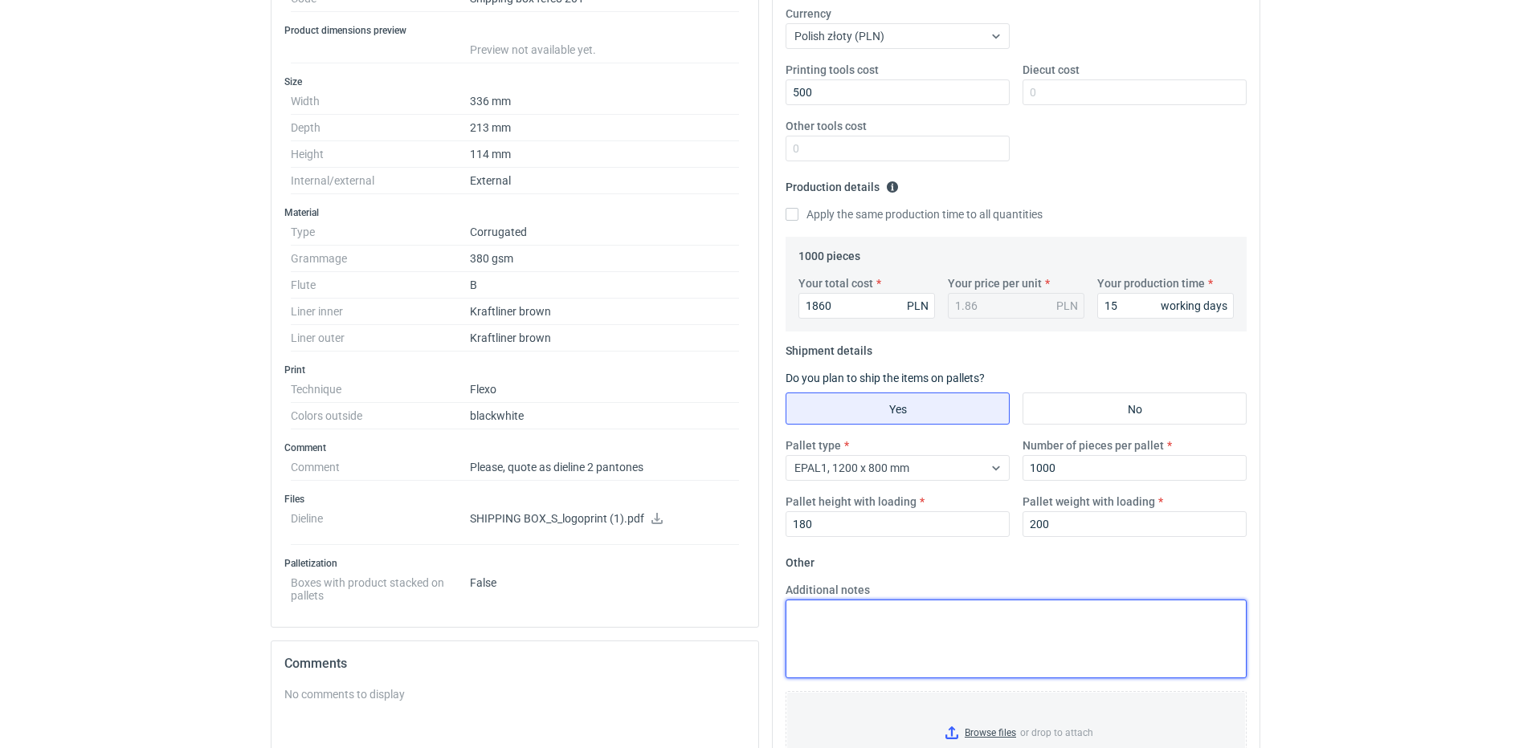
type textarea "Please, quote as dieline 2 pantones"
drag, startPoint x: 1034, startPoint y: 638, endPoint x: 332, endPoint y: 645, distance: 701.1
click at [333, 645] on div "Specification Export to PDF Type Name Corrugated Structural design Code Shippin…" at bounding box center [765, 445] width 1002 height 1164
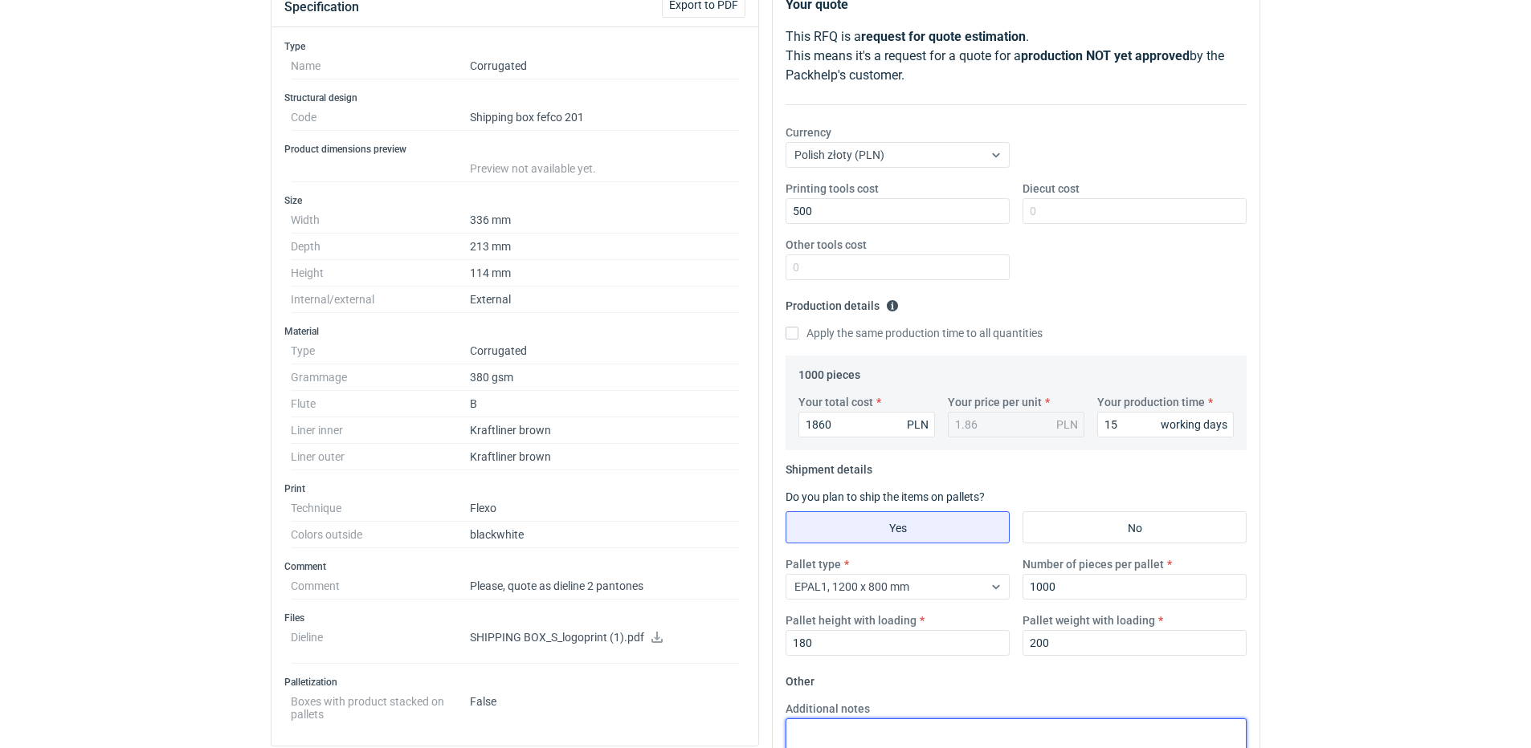
scroll to position [0, 0]
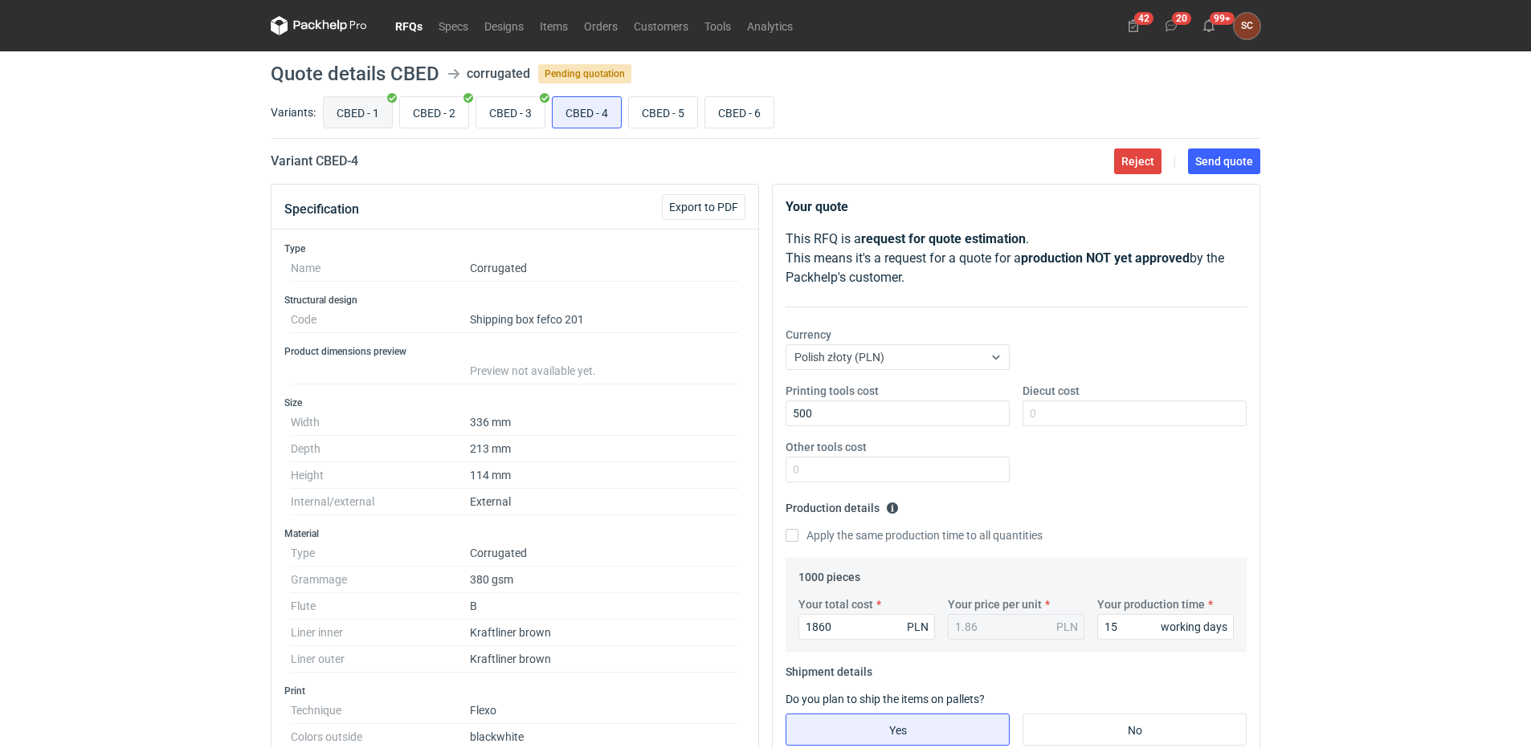
click at [361, 111] on input "CBED - 1" at bounding box center [358, 112] width 68 height 31
radio input "true"
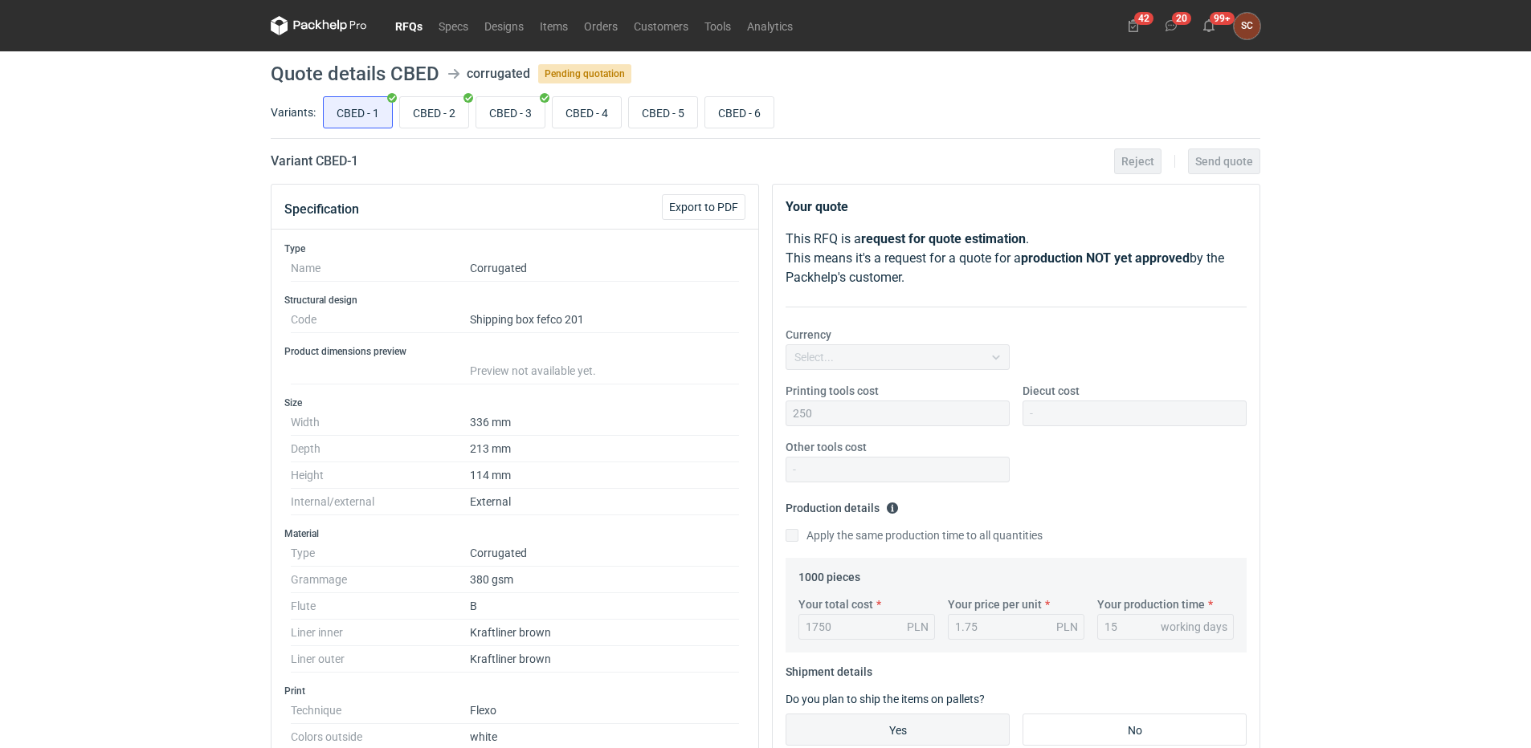
scroll to position [482, 0]
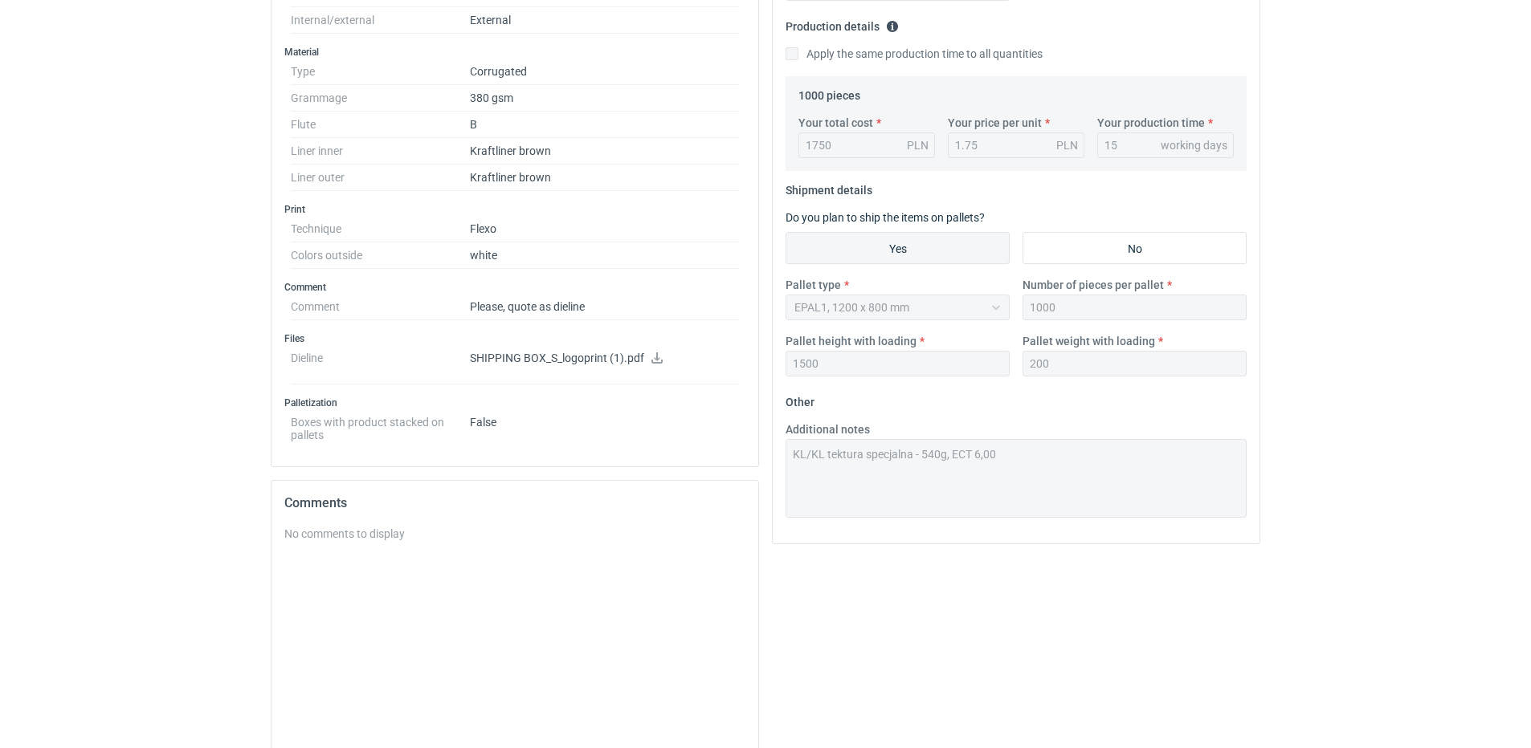
click at [732, 457] on div "Specification Export to PDF Type Name Corrugated Structural design Code Shippin…" at bounding box center [765, 284] width 1002 height 1164
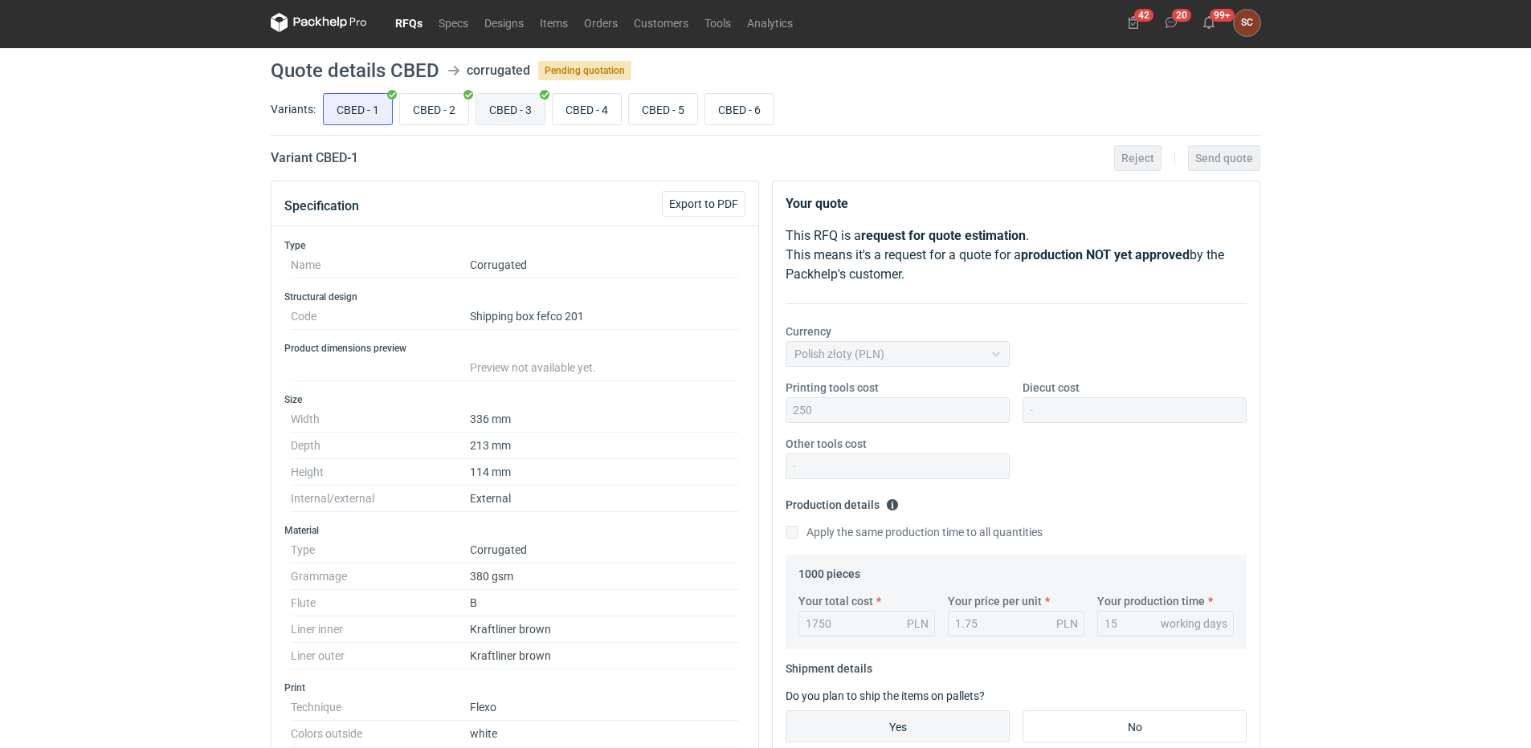
scroll to position [0, 0]
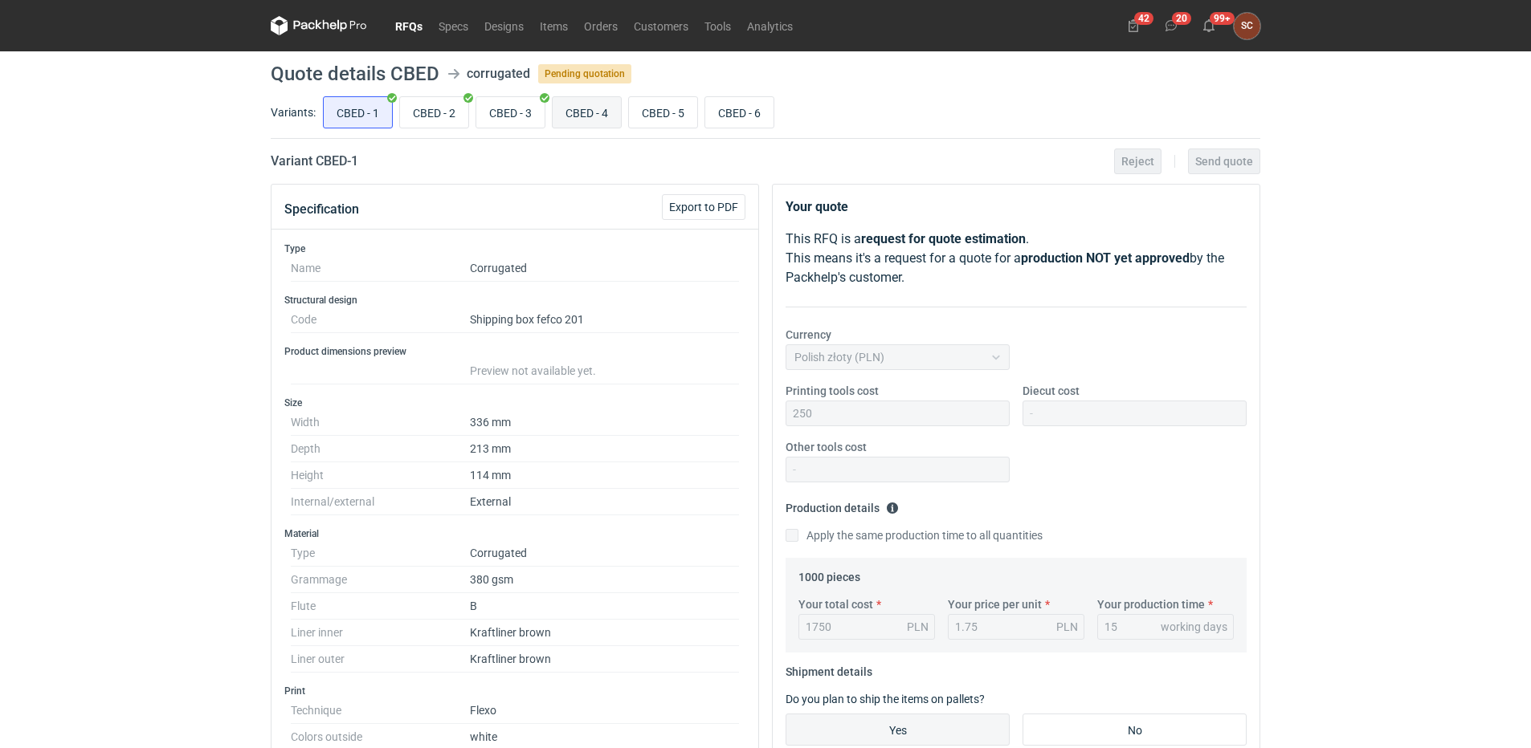
click at [573, 109] on input "CBED - 4" at bounding box center [587, 112] width 68 height 31
radio input "true"
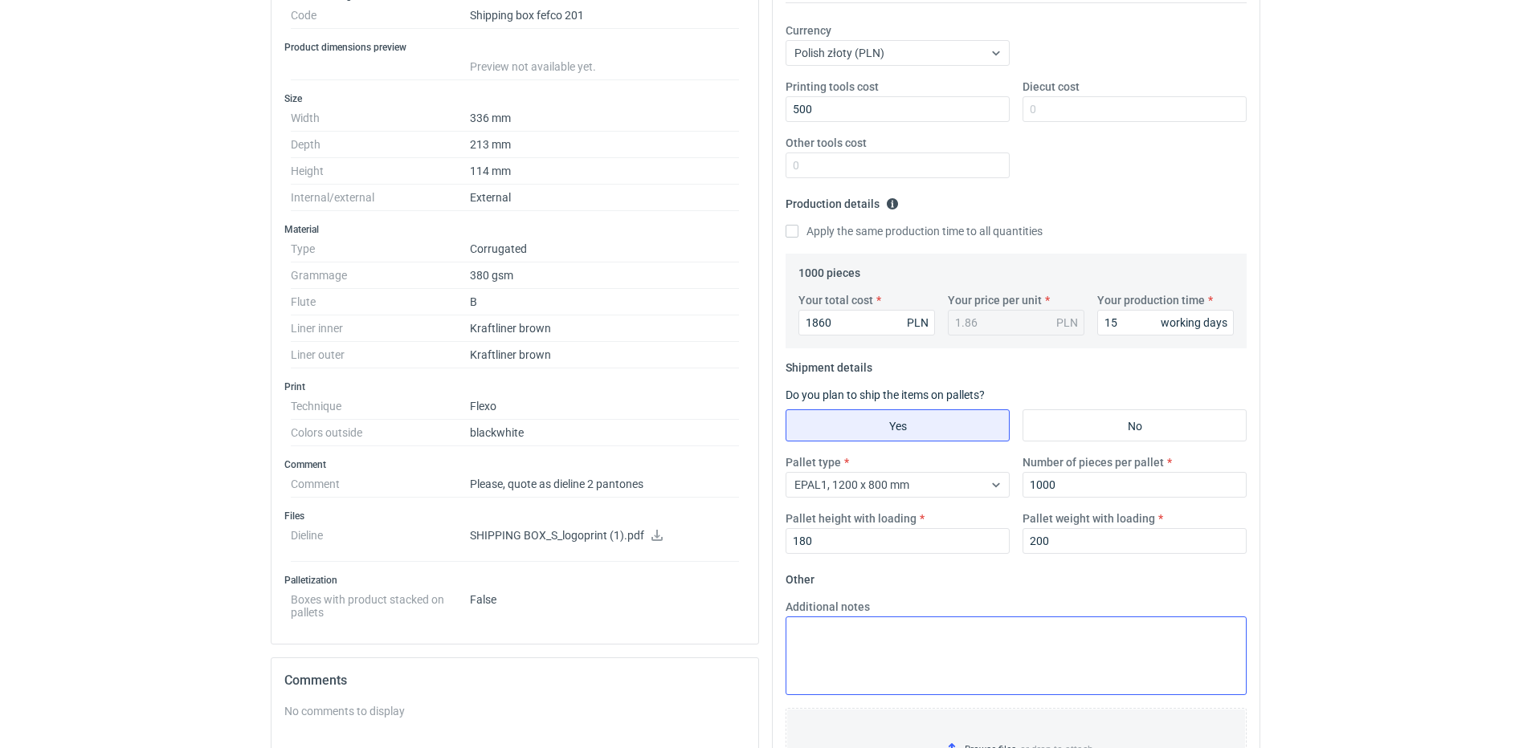
scroll to position [402, 0]
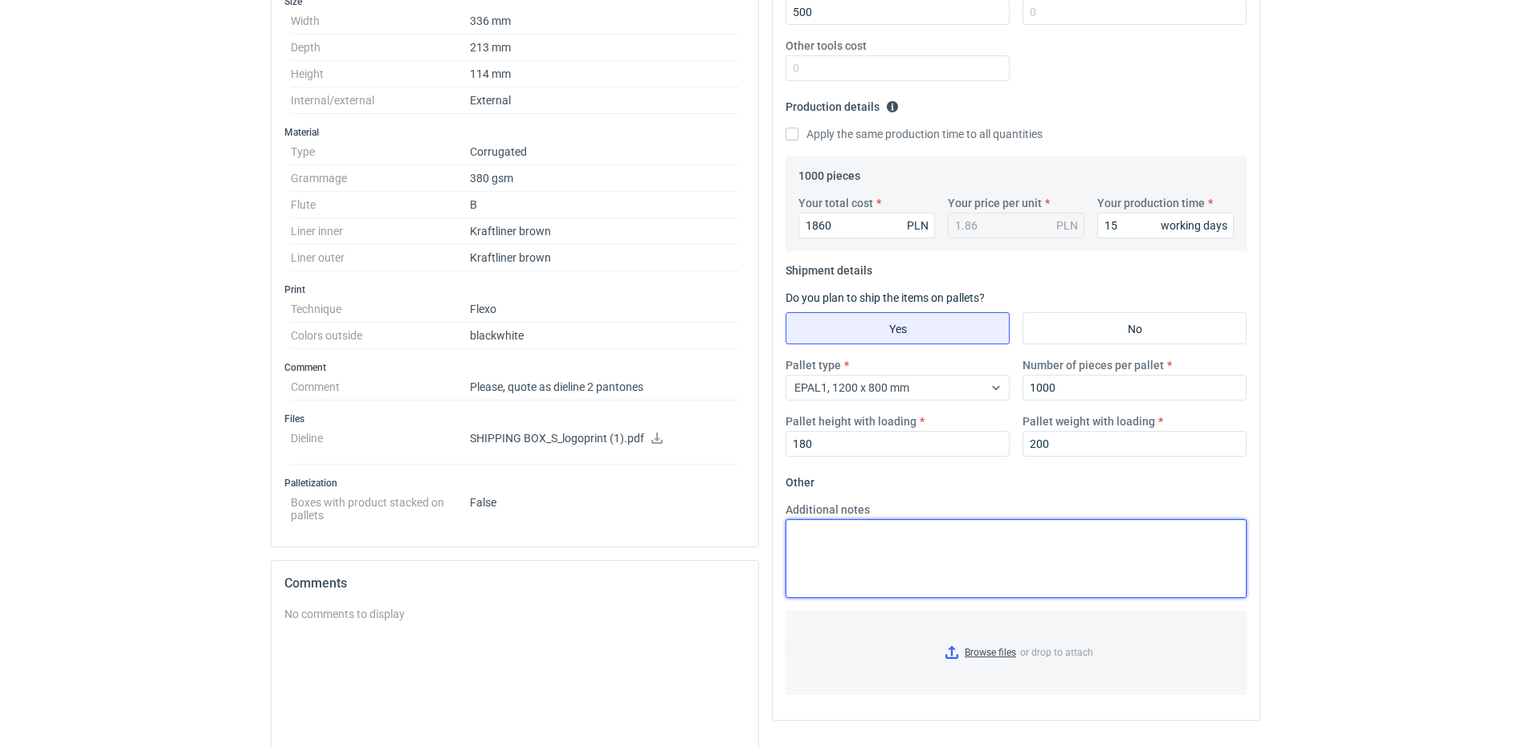
click at [875, 526] on textarea "Additional notes" at bounding box center [1015, 559] width 461 height 79
paste textarea "KL/KL tektura specjalna - 540g, ECT 6,00"
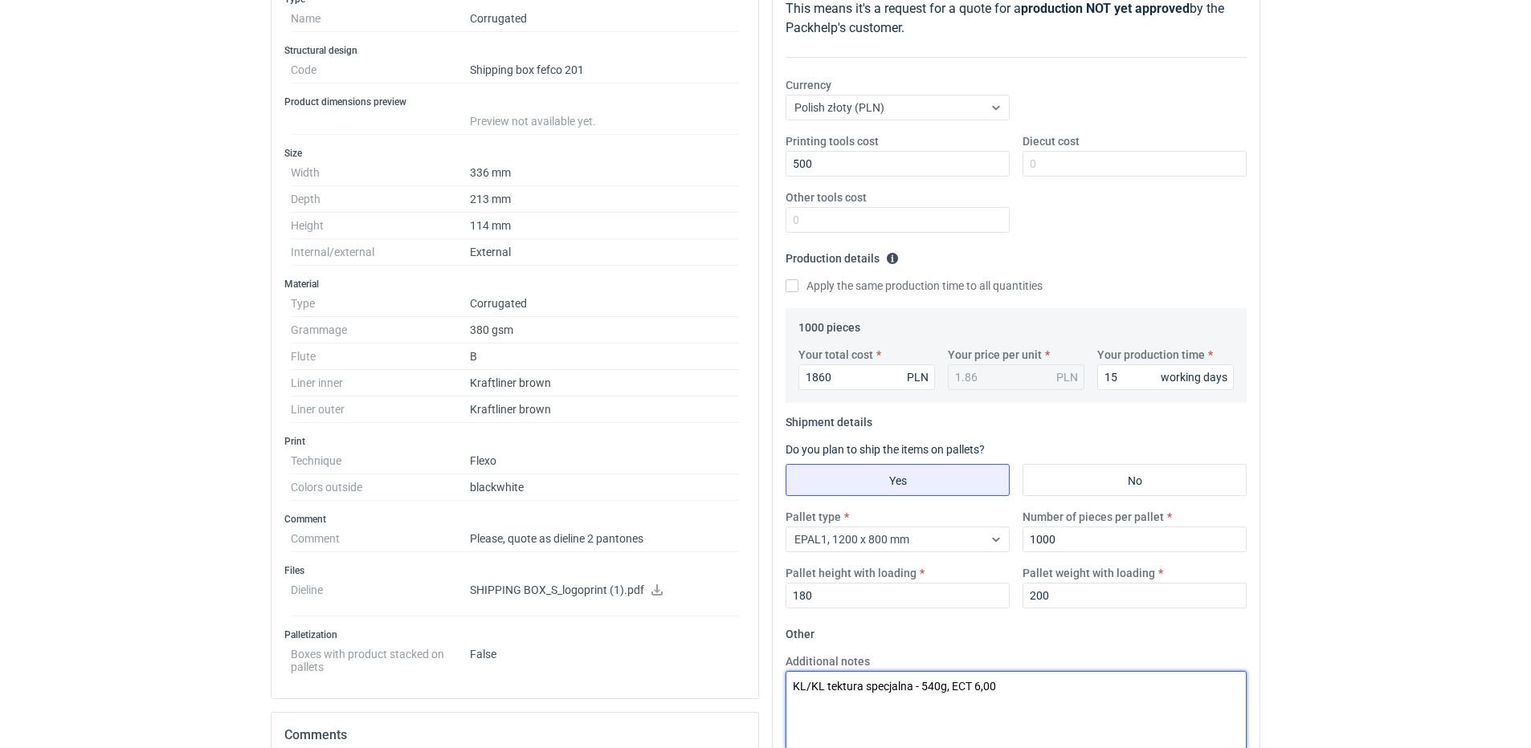
scroll to position [0, 0]
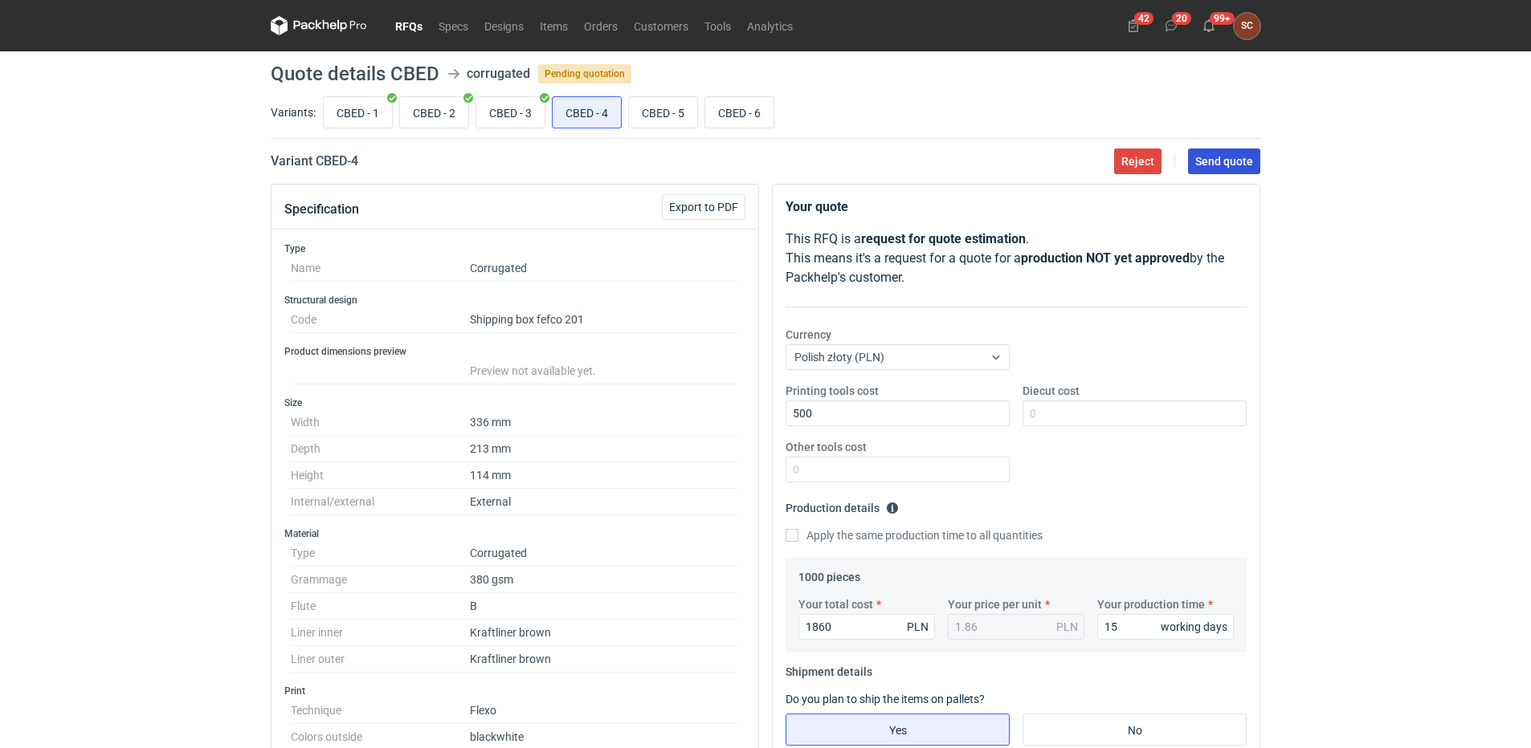
type textarea "KL/KL tektura specjalna - 540g, ECT 6,00"
click at [1205, 161] on span "Send quote" at bounding box center [1224, 161] width 58 height 11
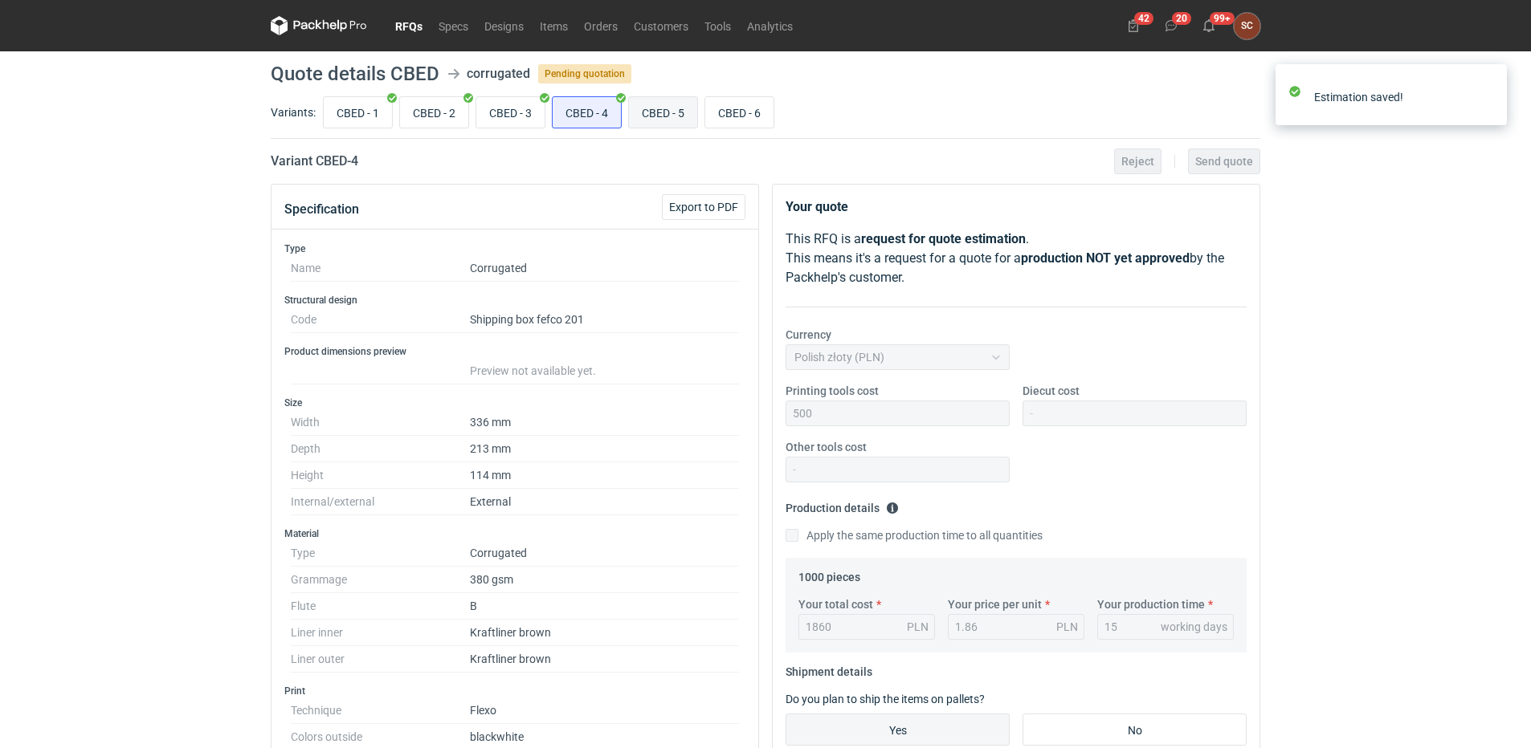
click at [679, 109] on input "CBED - 5" at bounding box center [663, 112] width 68 height 31
radio input "true"
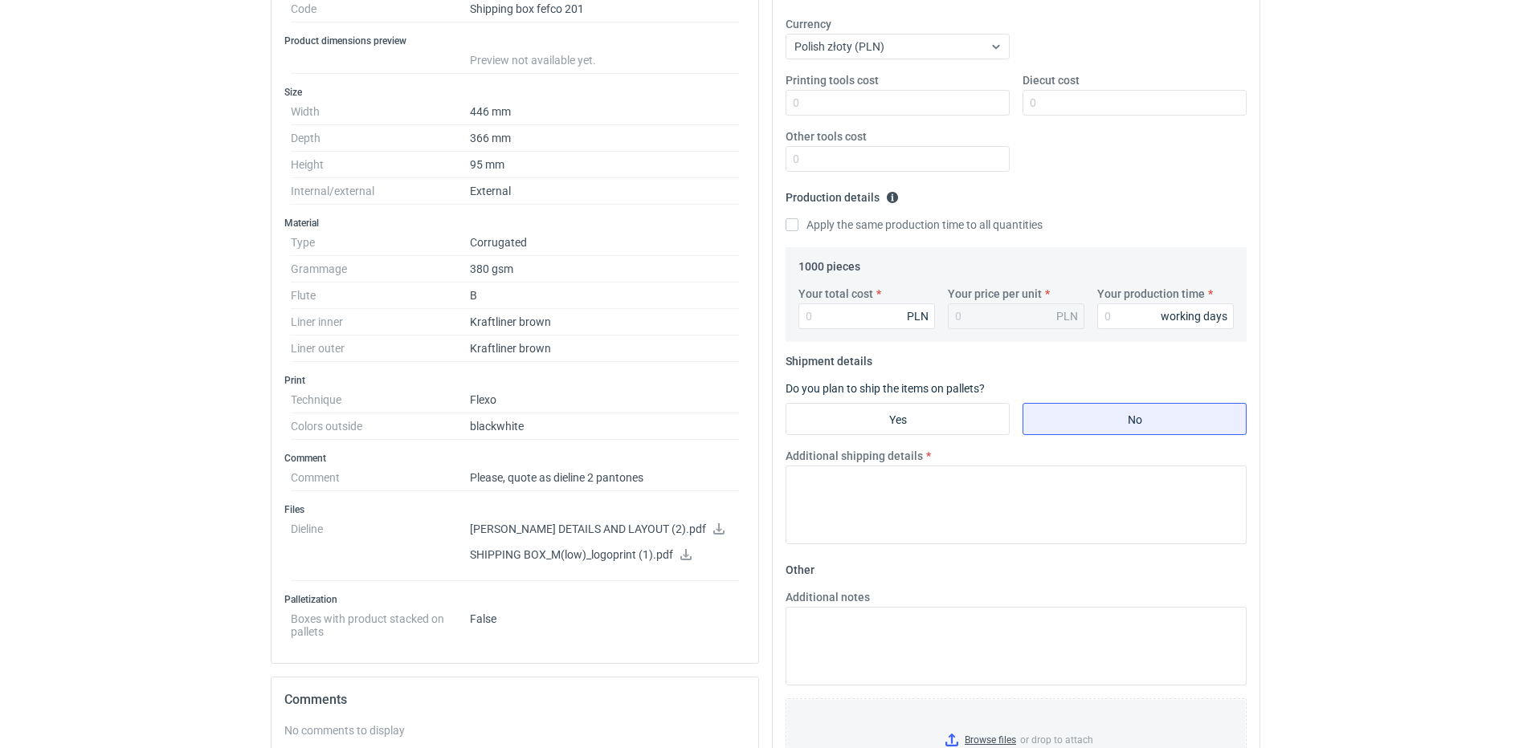
scroll to position [321, 0]
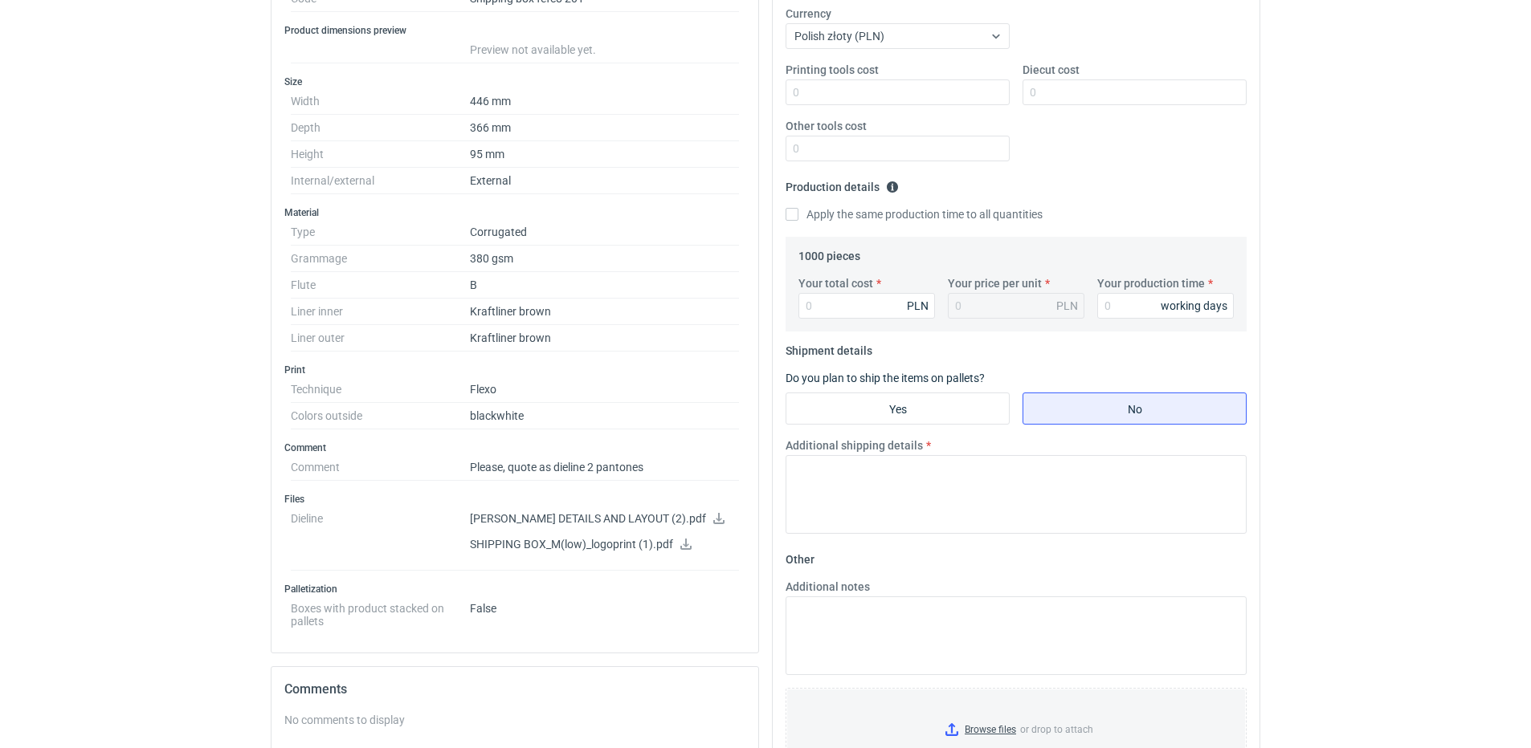
click at [687, 544] on icon at bounding box center [685, 544] width 11 height 11
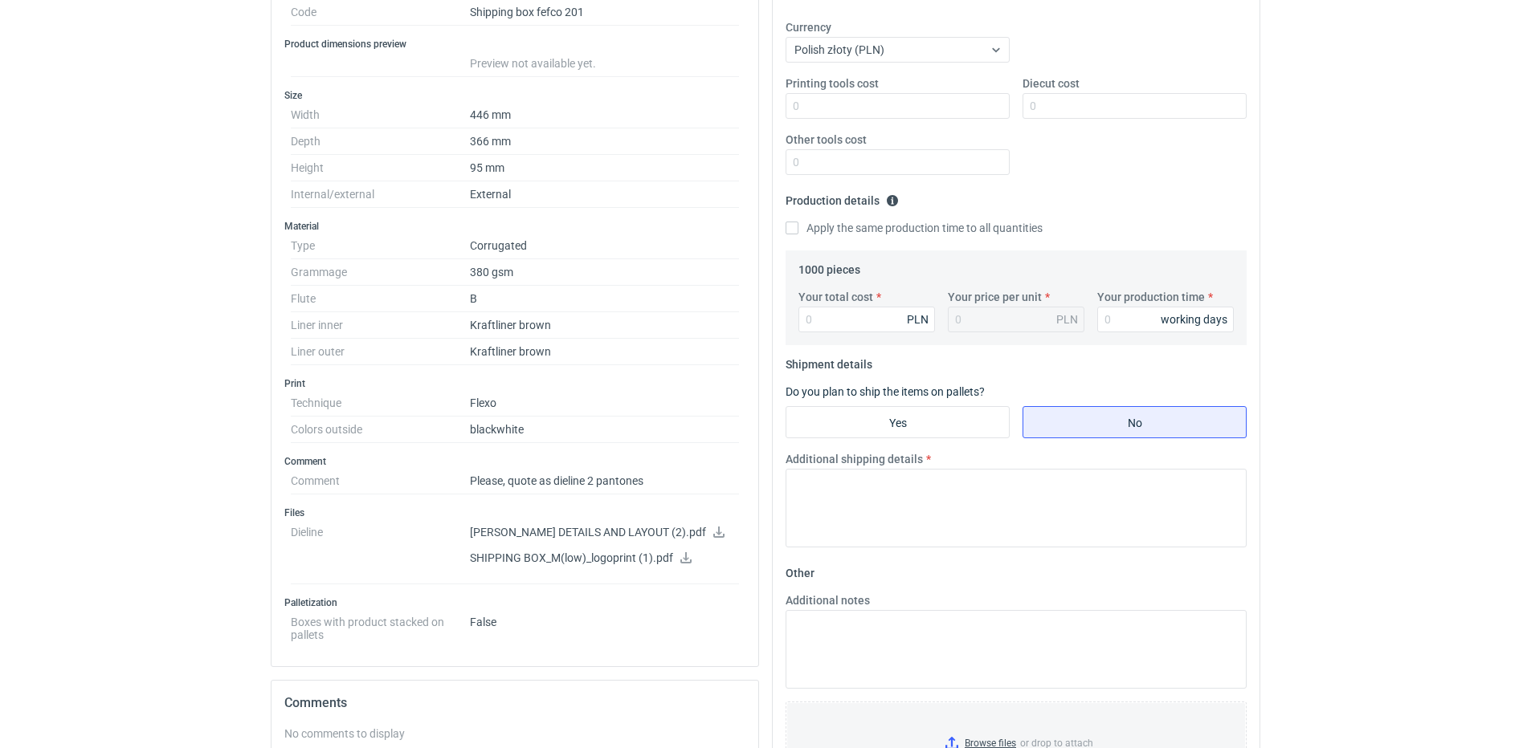
scroll to position [0, 0]
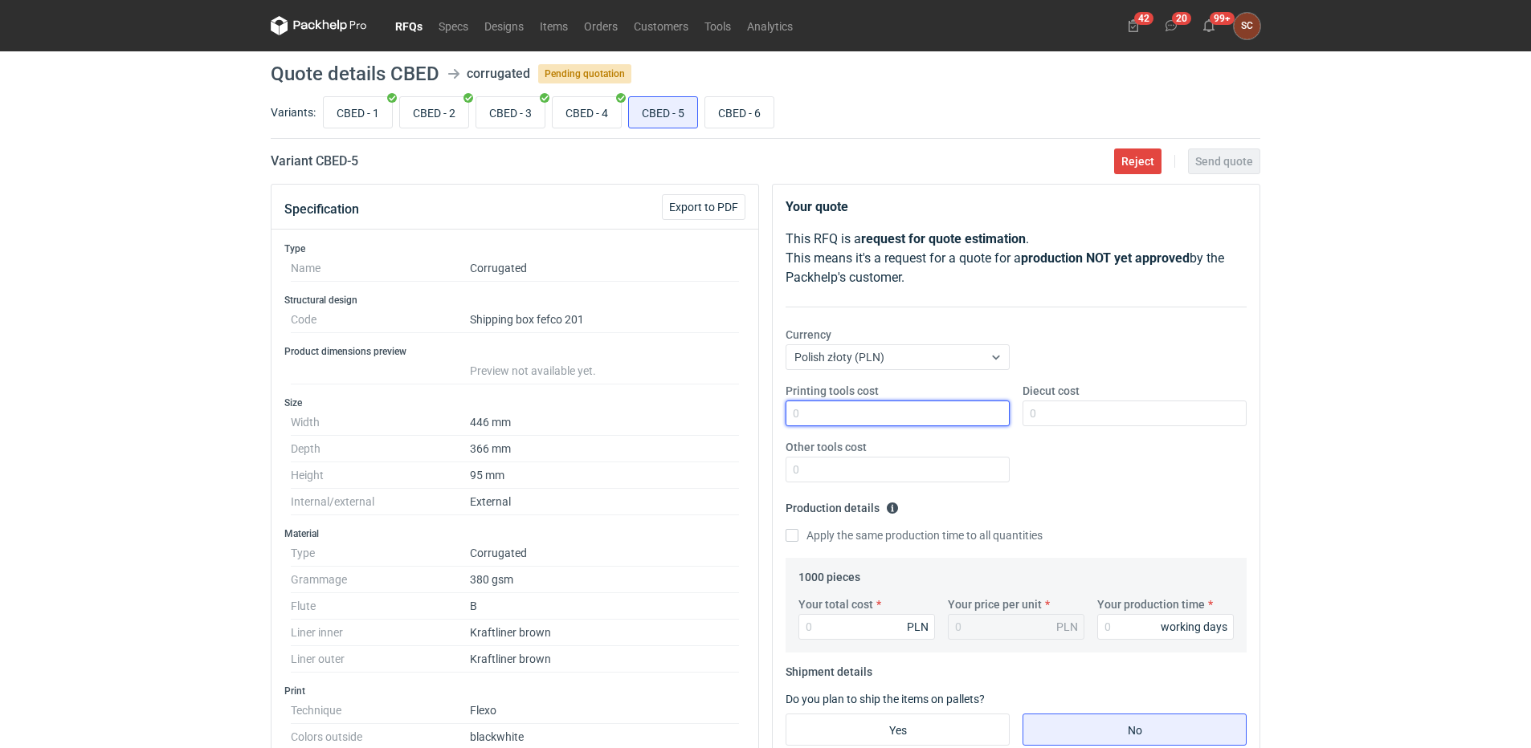
click at [834, 403] on input "Printing tools cost" at bounding box center [897, 414] width 224 height 26
type input "700"
click at [452, 114] on input "CBED - 2" at bounding box center [434, 112] width 68 height 31
radio input "true"
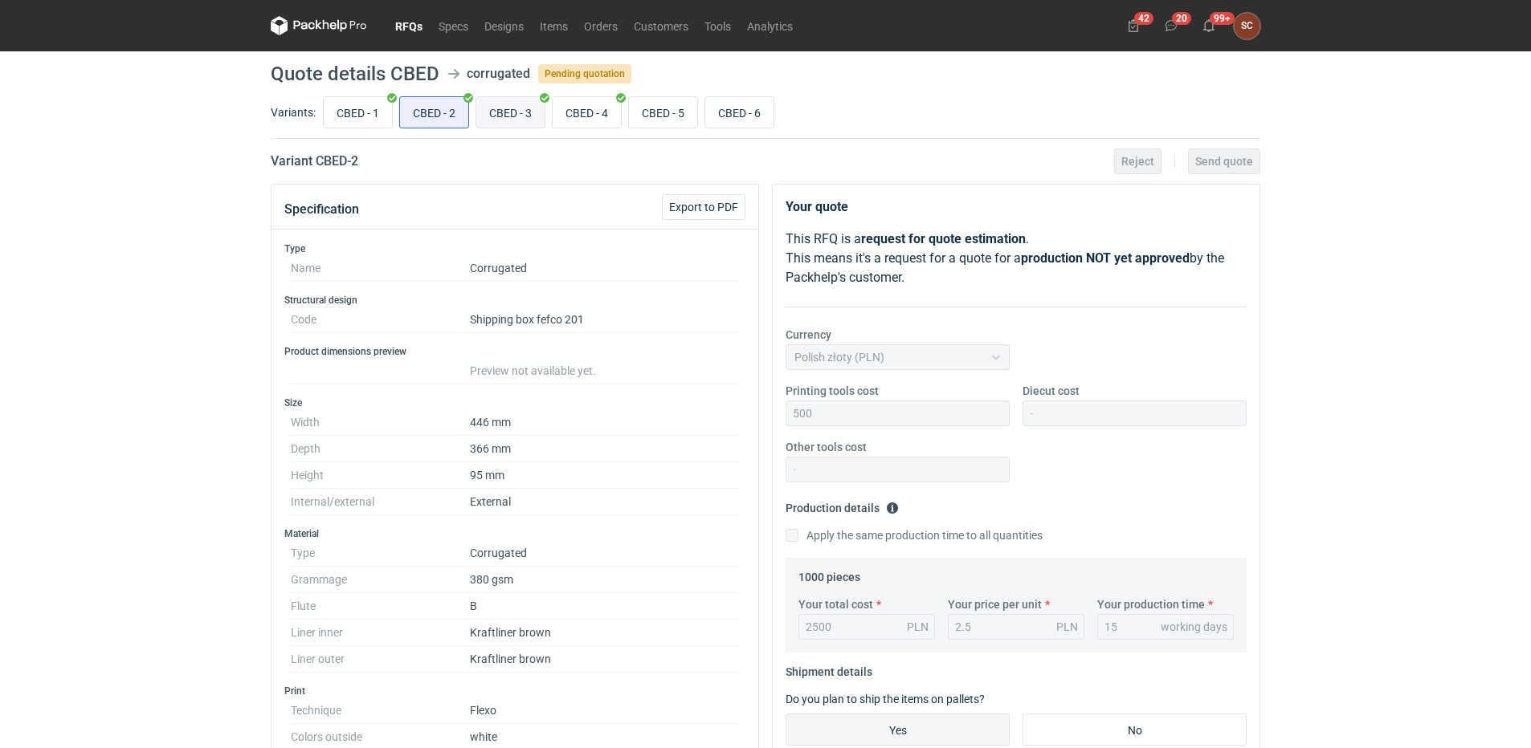
click at [522, 119] on input "CBED - 3" at bounding box center [510, 112] width 68 height 31
radio input "true"
click at [682, 113] on input "CBED - 5" at bounding box center [663, 112] width 68 height 31
radio input "true"
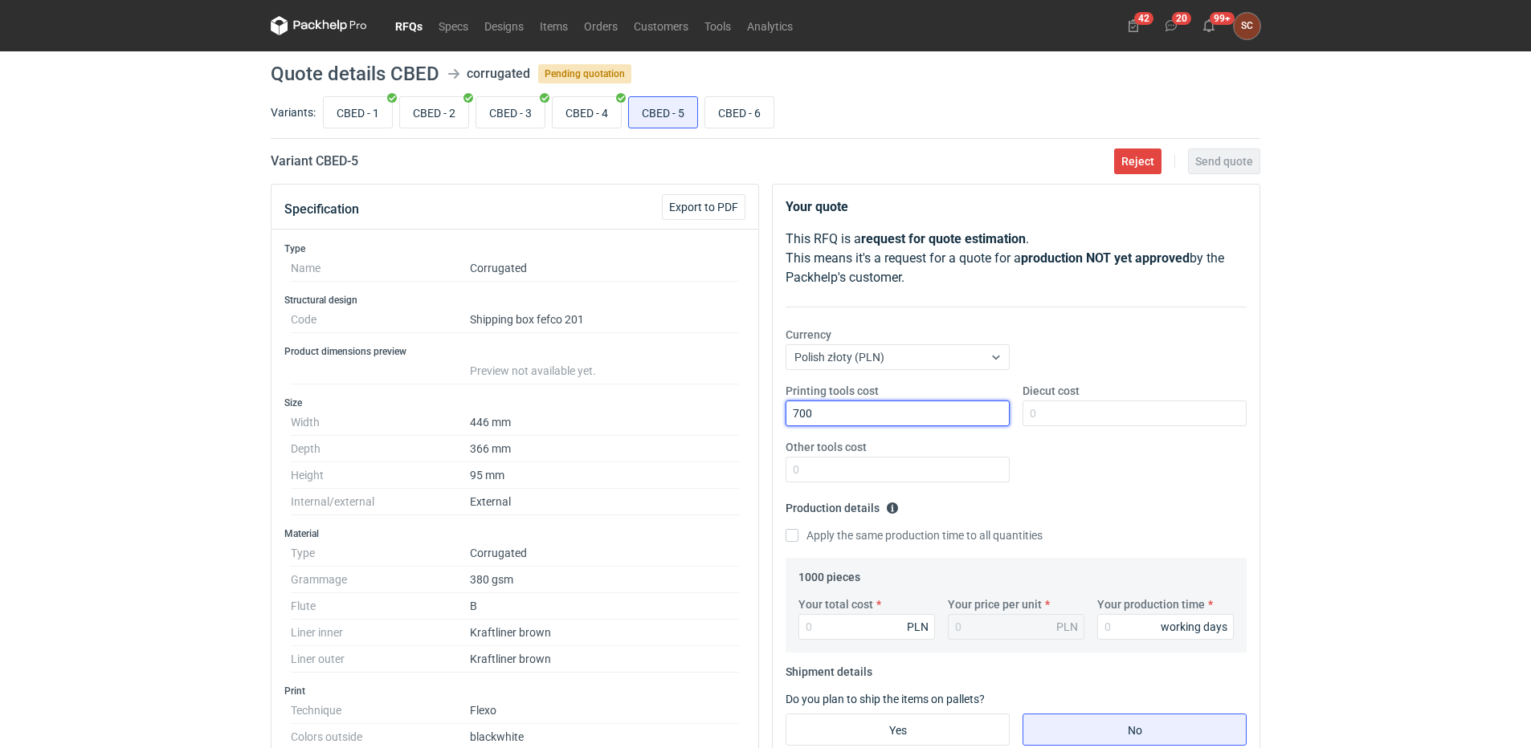
click at [898, 410] on input "700" at bounding box center [897, 414] width 224 height 26
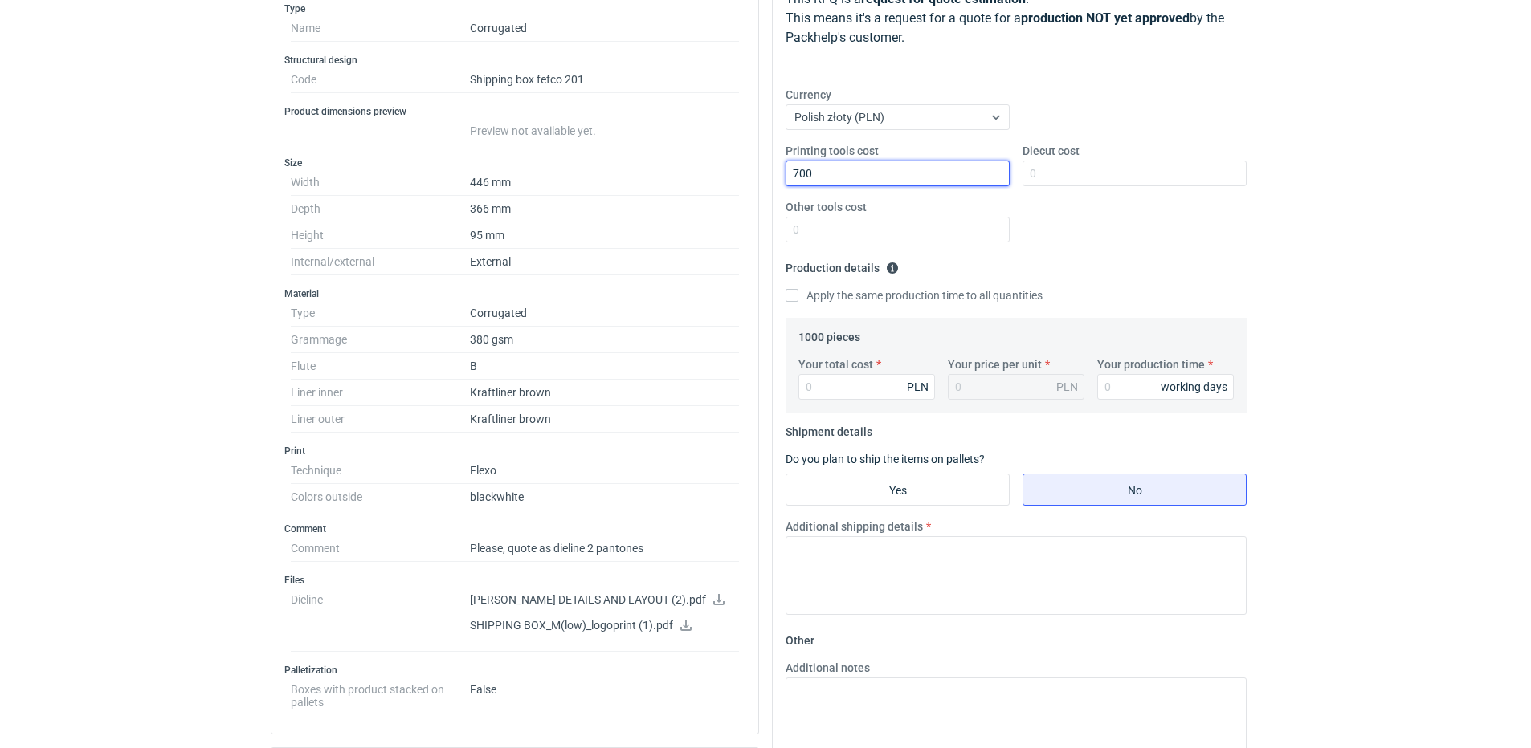
scroll to position [241, 0]
click at [795, 295] on input "Apply the same production time to all quantities" at bounding box center [791, 294] width 13 height 13
checkbox input "true"
click at [831, 384] on input "Your total cost" at bounding box center [866, 386] width 137 height 26
type input "2630"
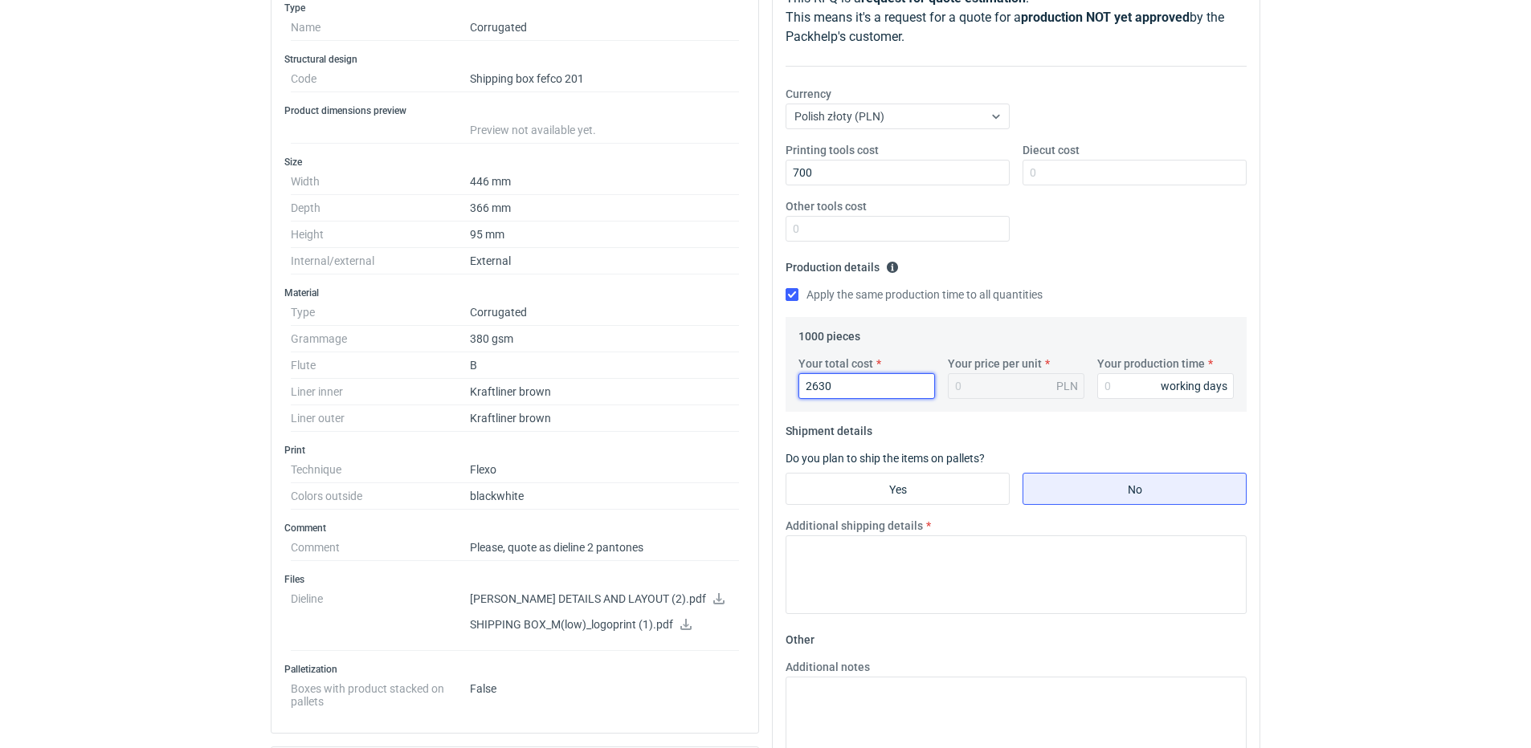
type input "2.63"
type input "2630"
click at [1152, 379] on input "Your production time" at bounding box center [1165, 386] width 137 height 26
type input "15"
click at [953, 491] on input "Yes" at bounding box center [897, 489] width 222 height 31
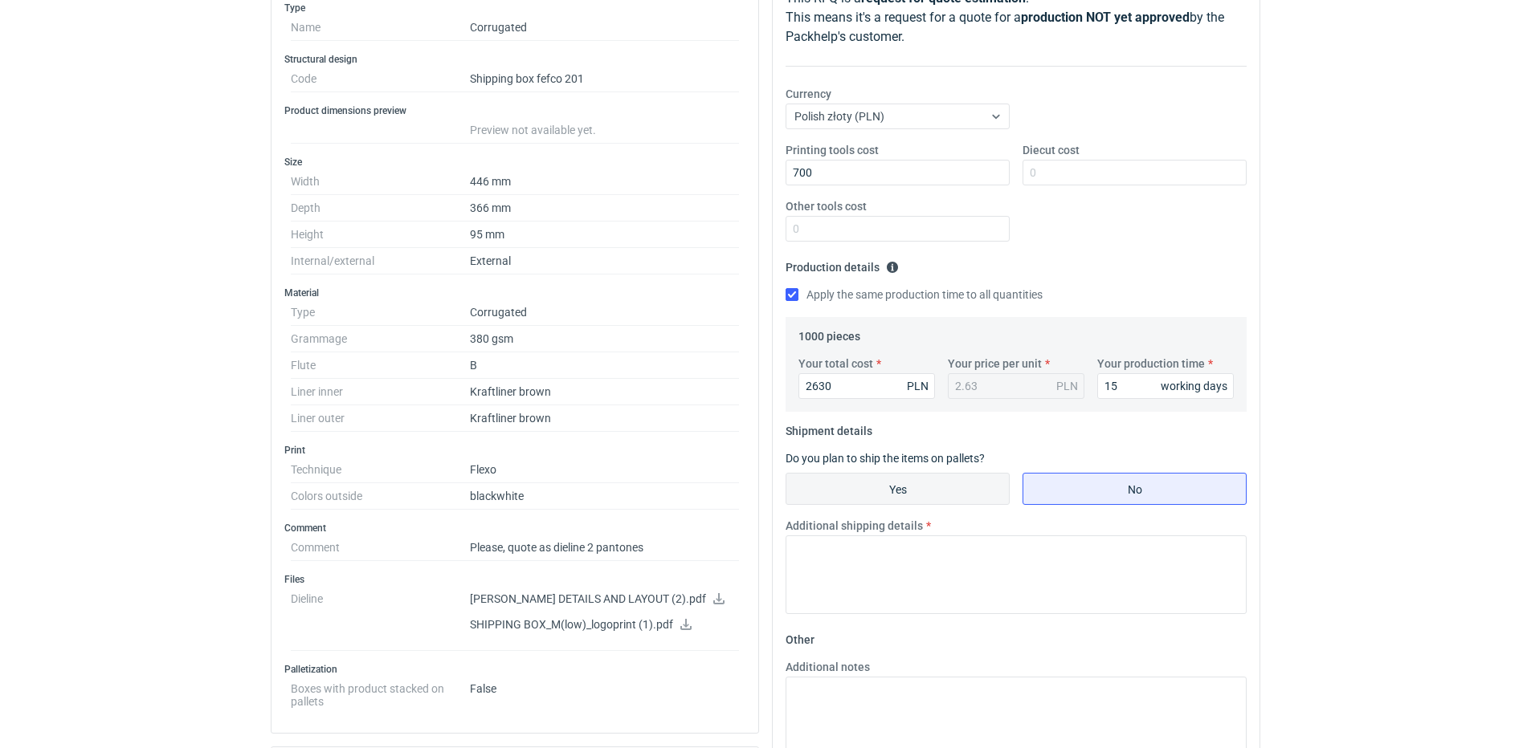
radio input "true"
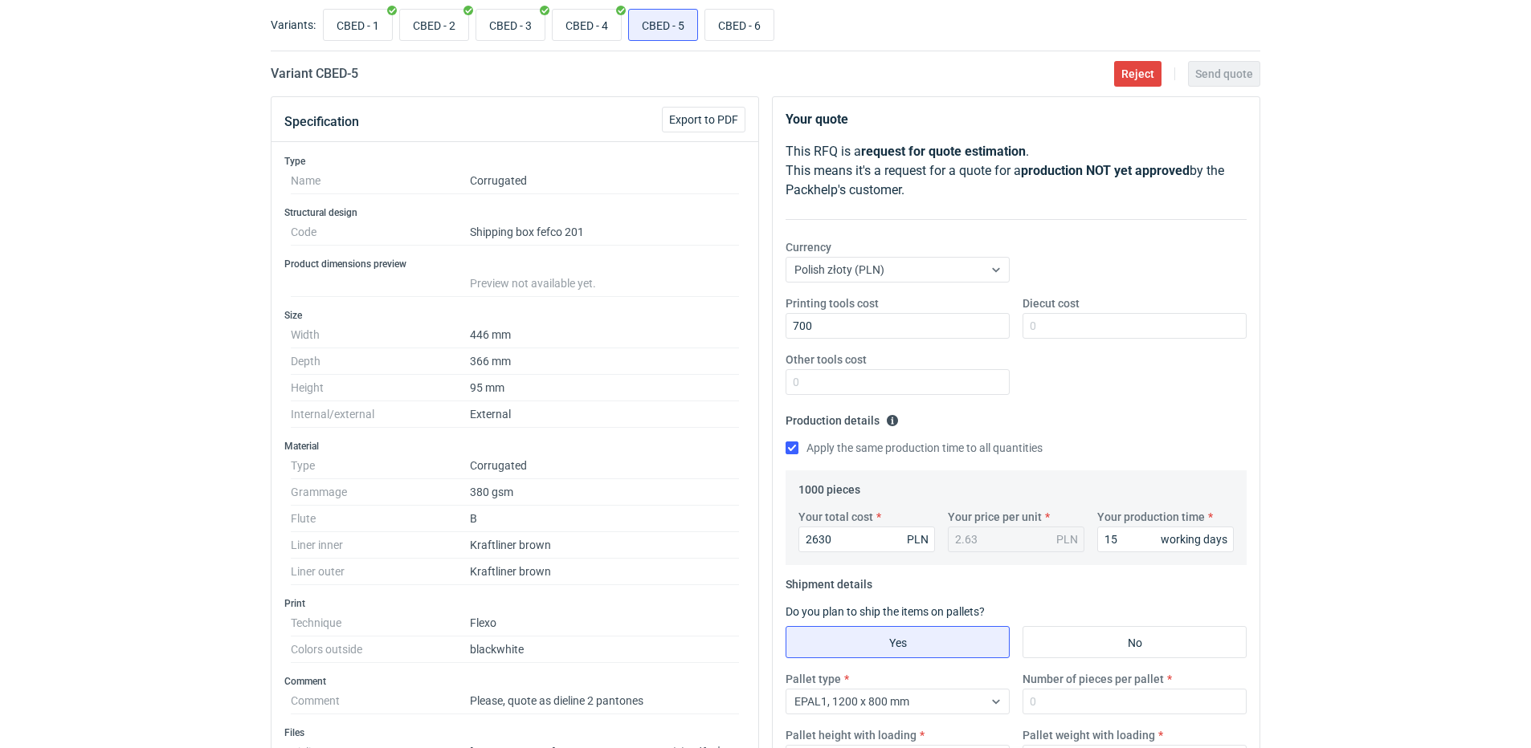
scroll to position [0, 0]
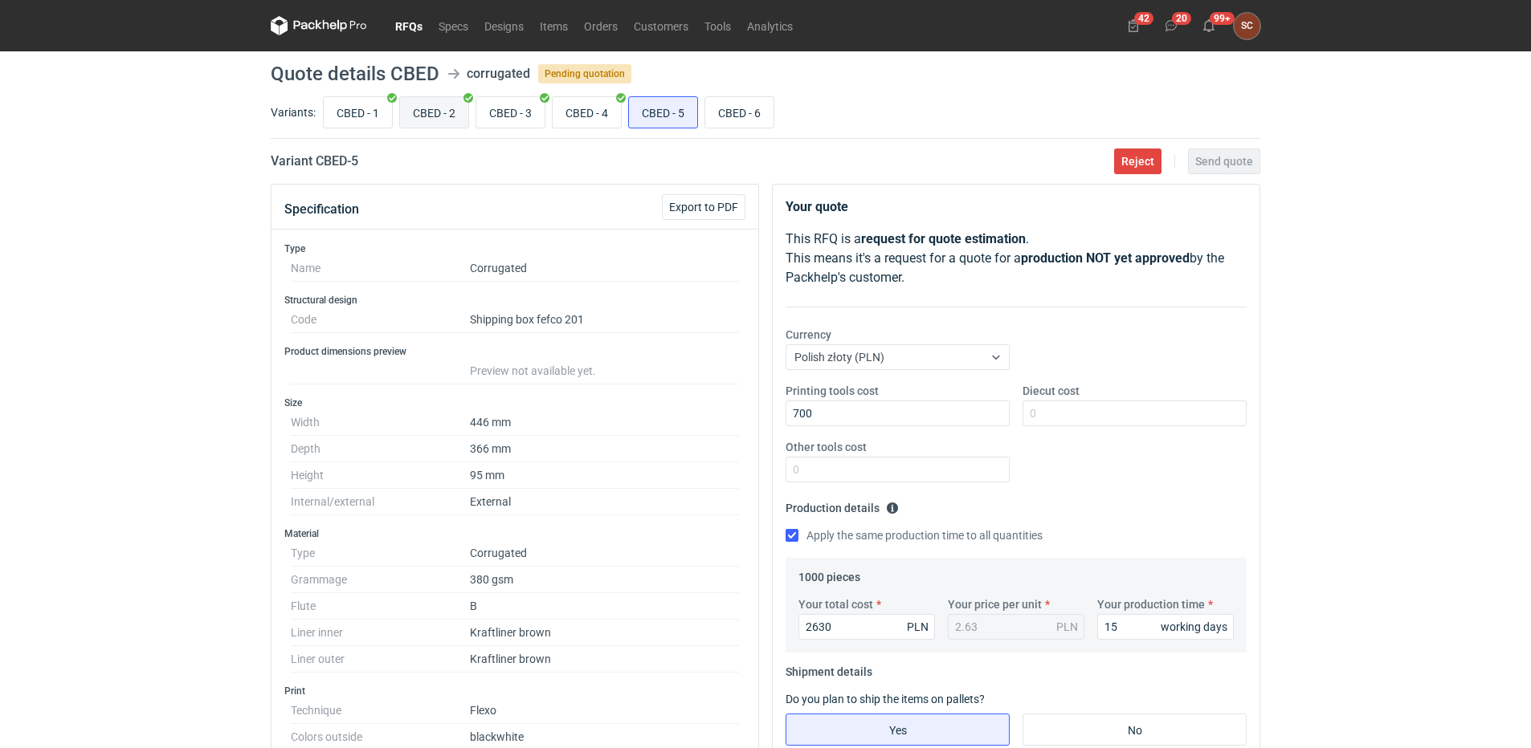
click at [434, 108] on input "CBED - 2" at bounding box center [434, 112] width 68 height 31
radio input "true"
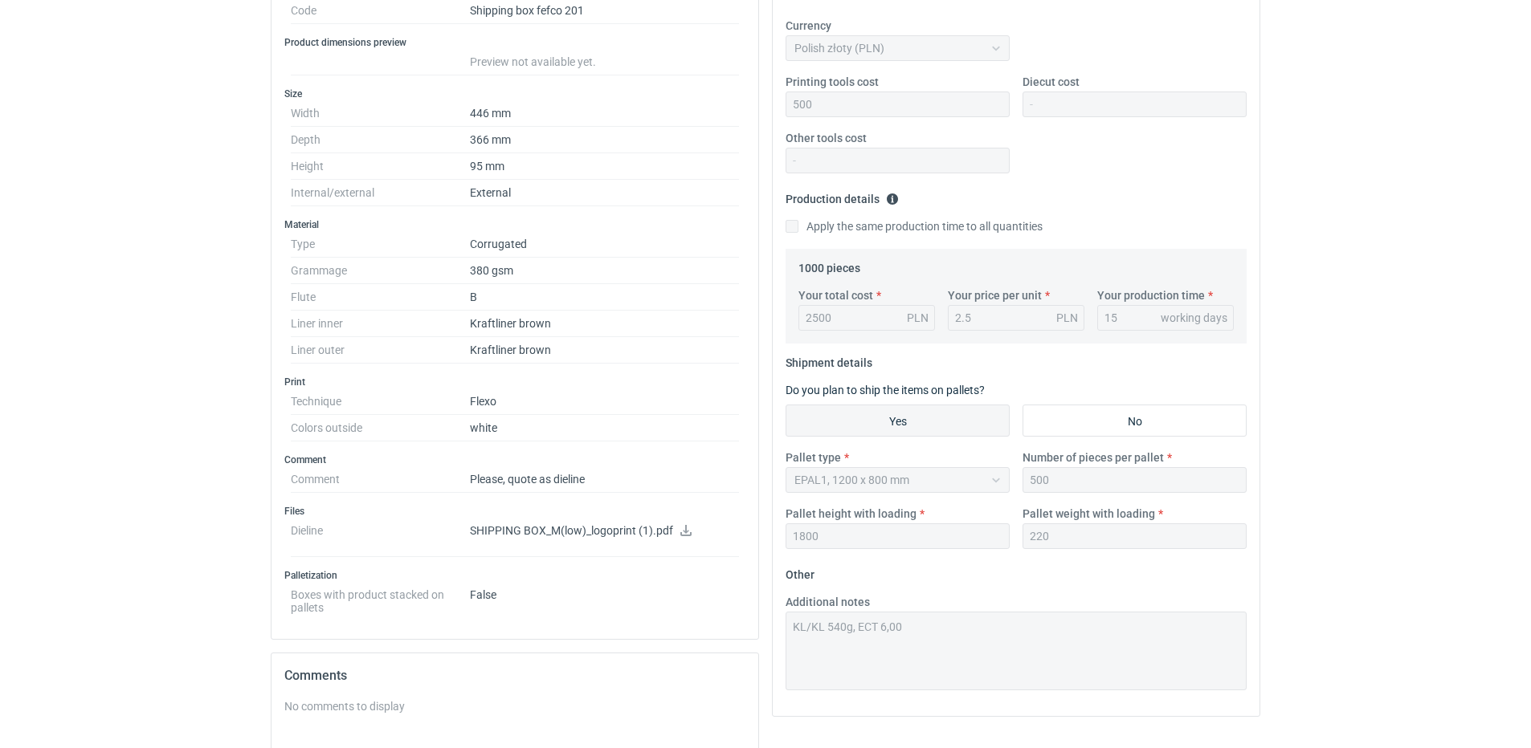
scroll to position [321, 0]
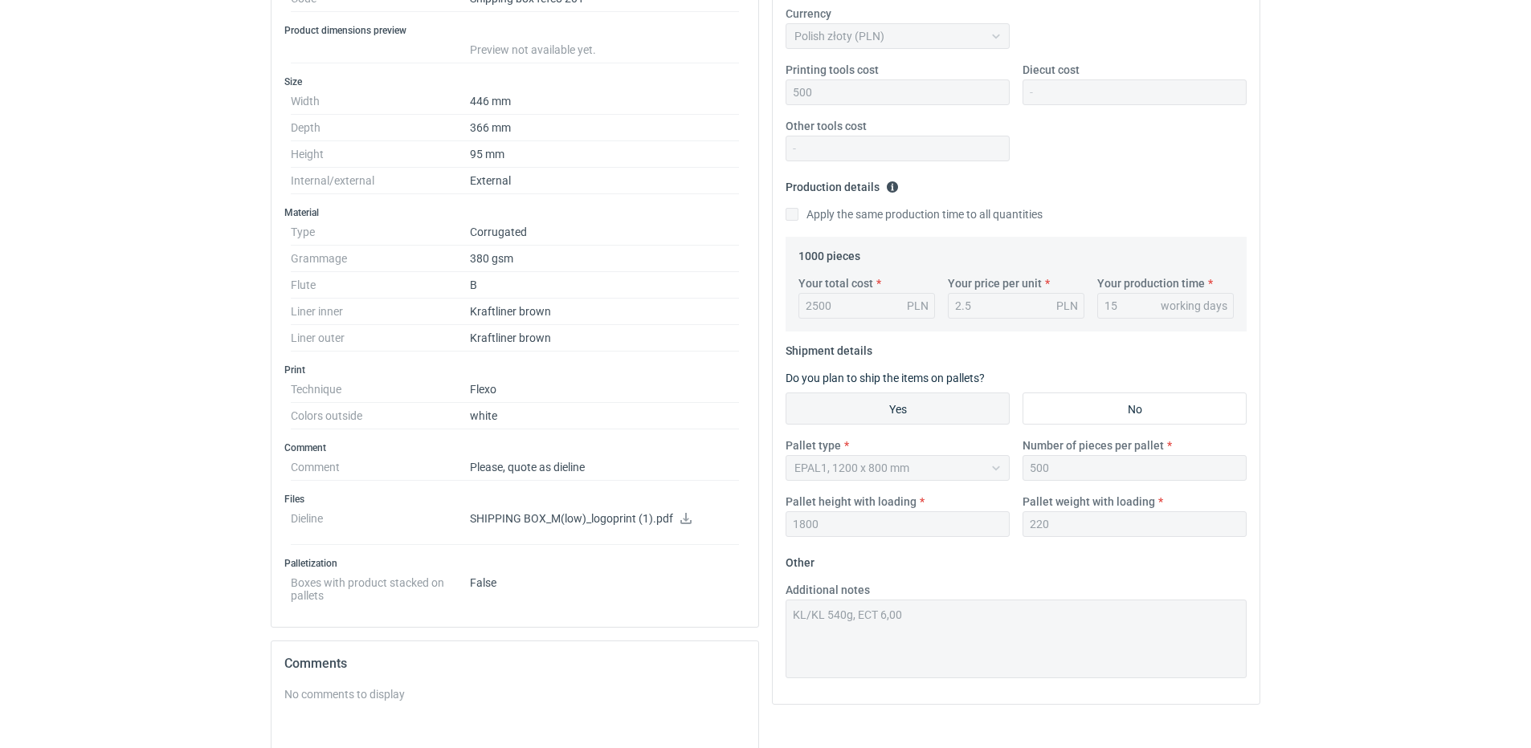
click at [736, 626] on div "Specification Export to PDF Type Name Corrugated Structural design Code Shippin…" at bounding box center [765, 445] width 1002 height 1164
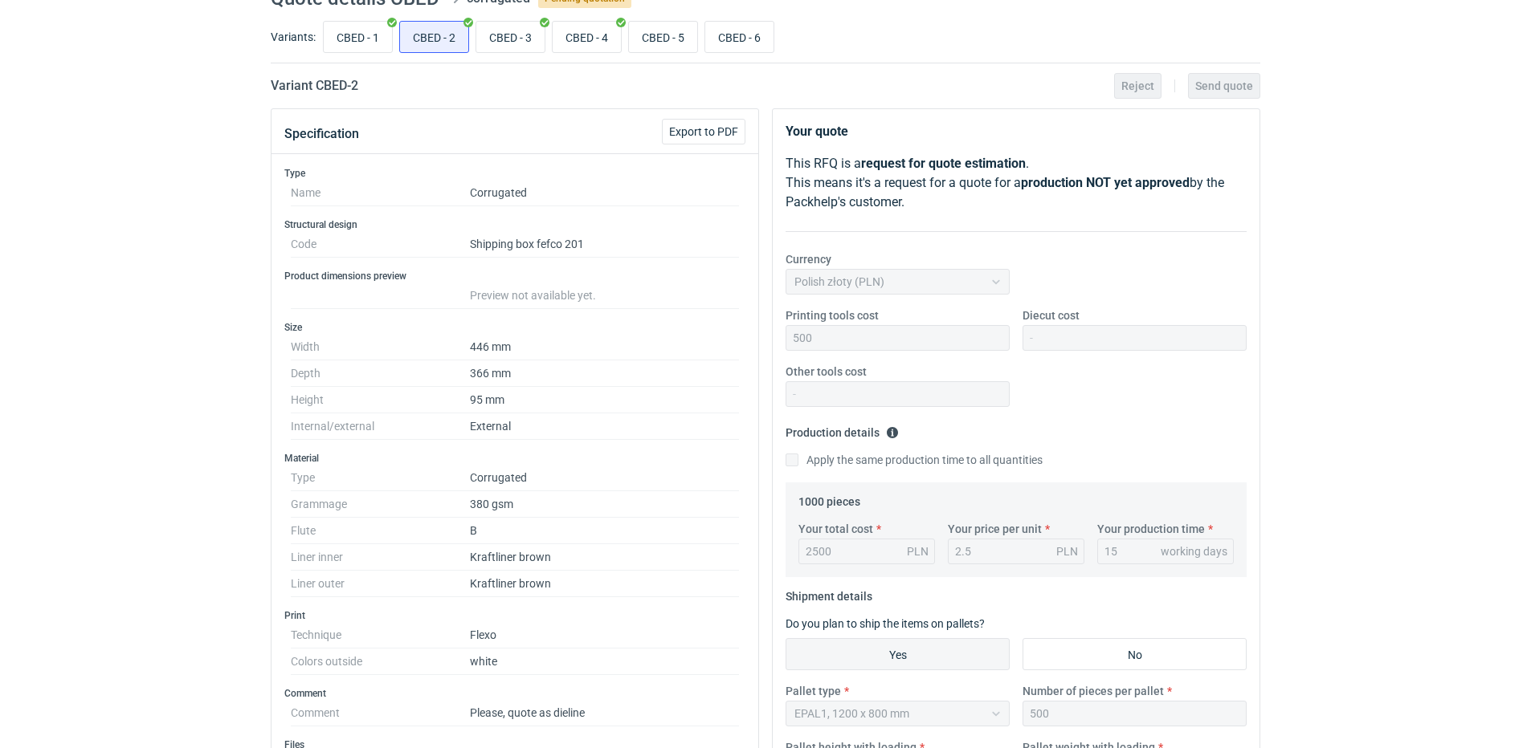
scroll to position [0, 0]
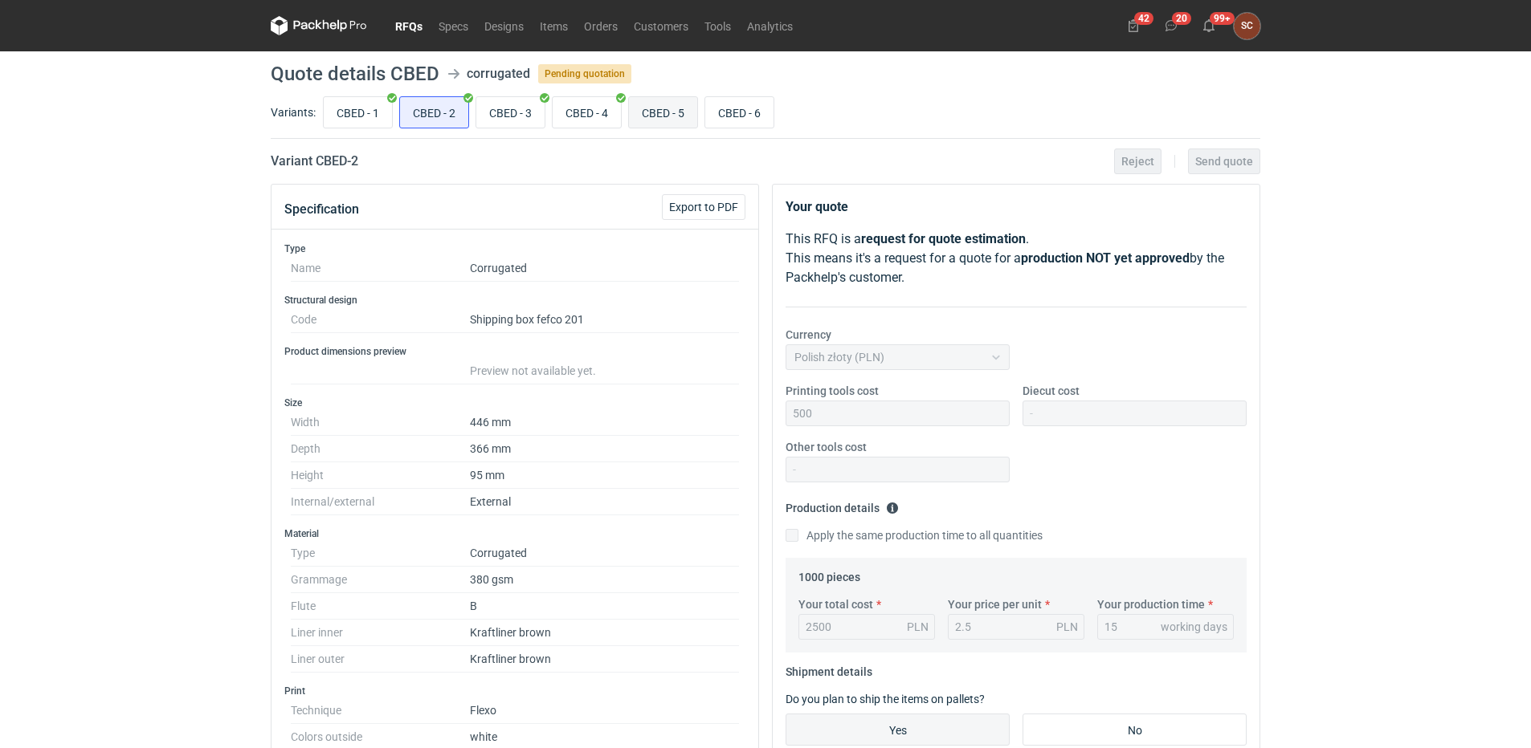
click at [683, 112] on input "CBED - 5" at bounding box center [663, 112] width 68 height 31
radio input "true"
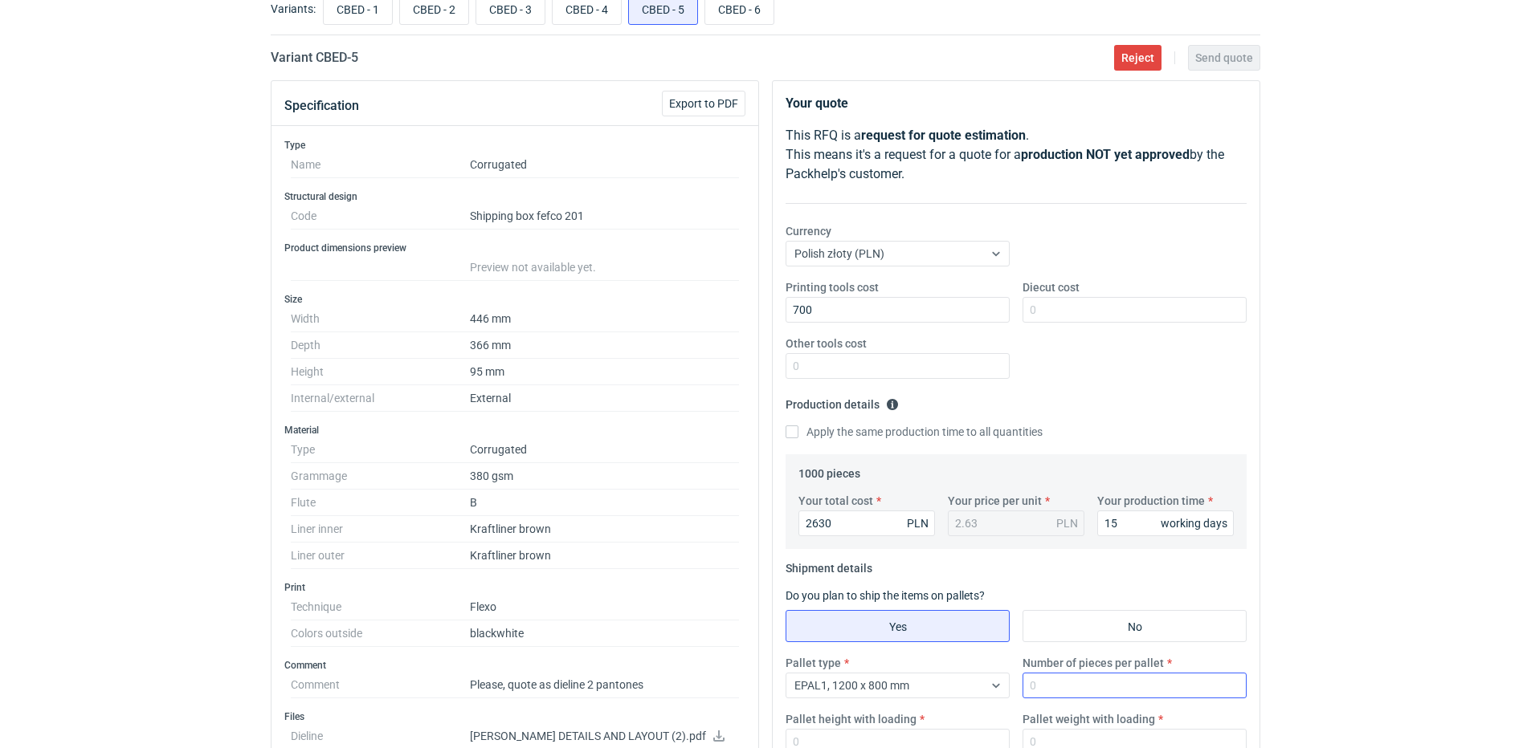
scroll to position [241, 0]
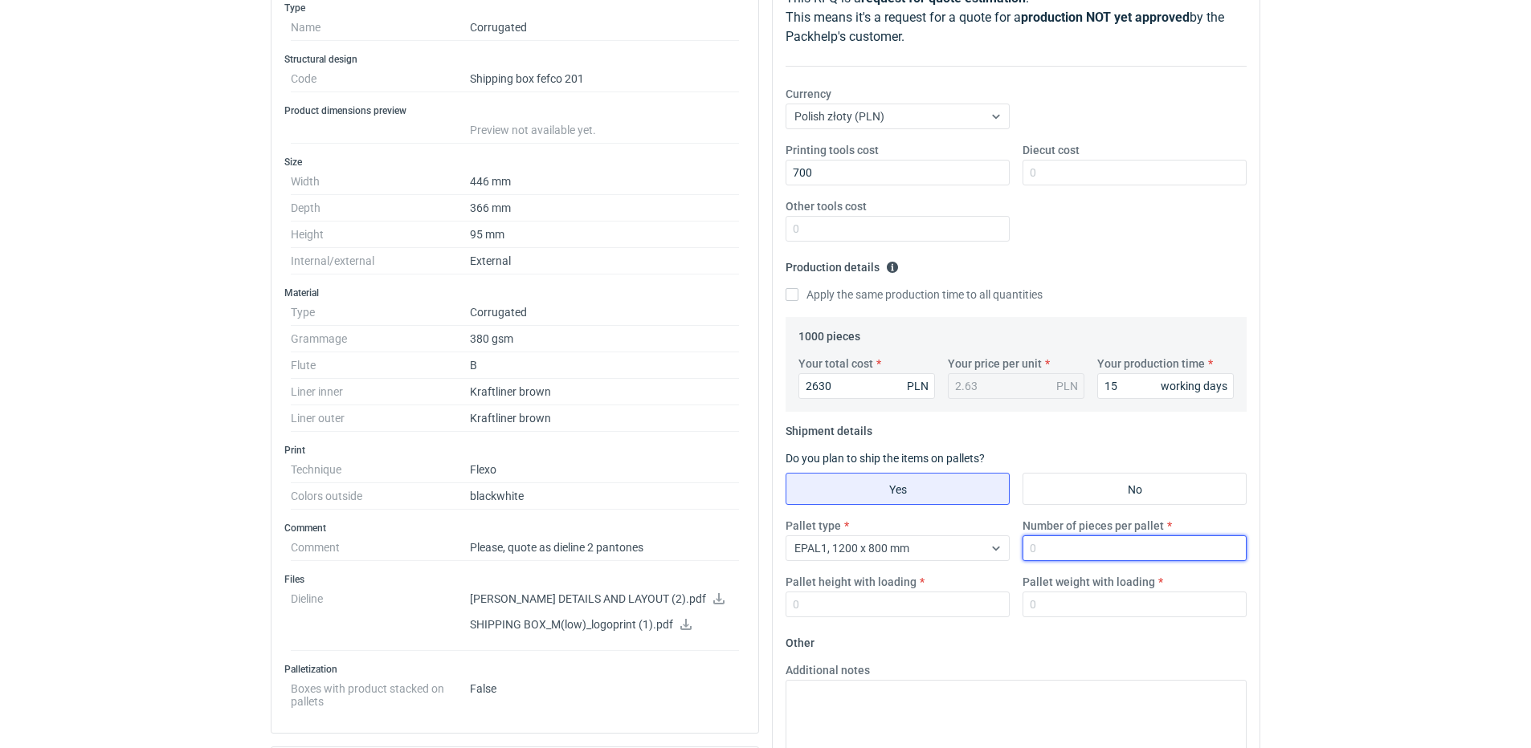
click at [1063, 546] on input "Number of pieces per pallet" at bounding box center [1134, 549] width 224 height 26
type input "500"
click at [1062, 608] on input "Pallet weight with loading" at bounding box center [1134, 605] width 224 height 26
type input "220"
click at [911, 607] on input "Pallet height with loading" at bounding box center [897, 605] width 224 height 26
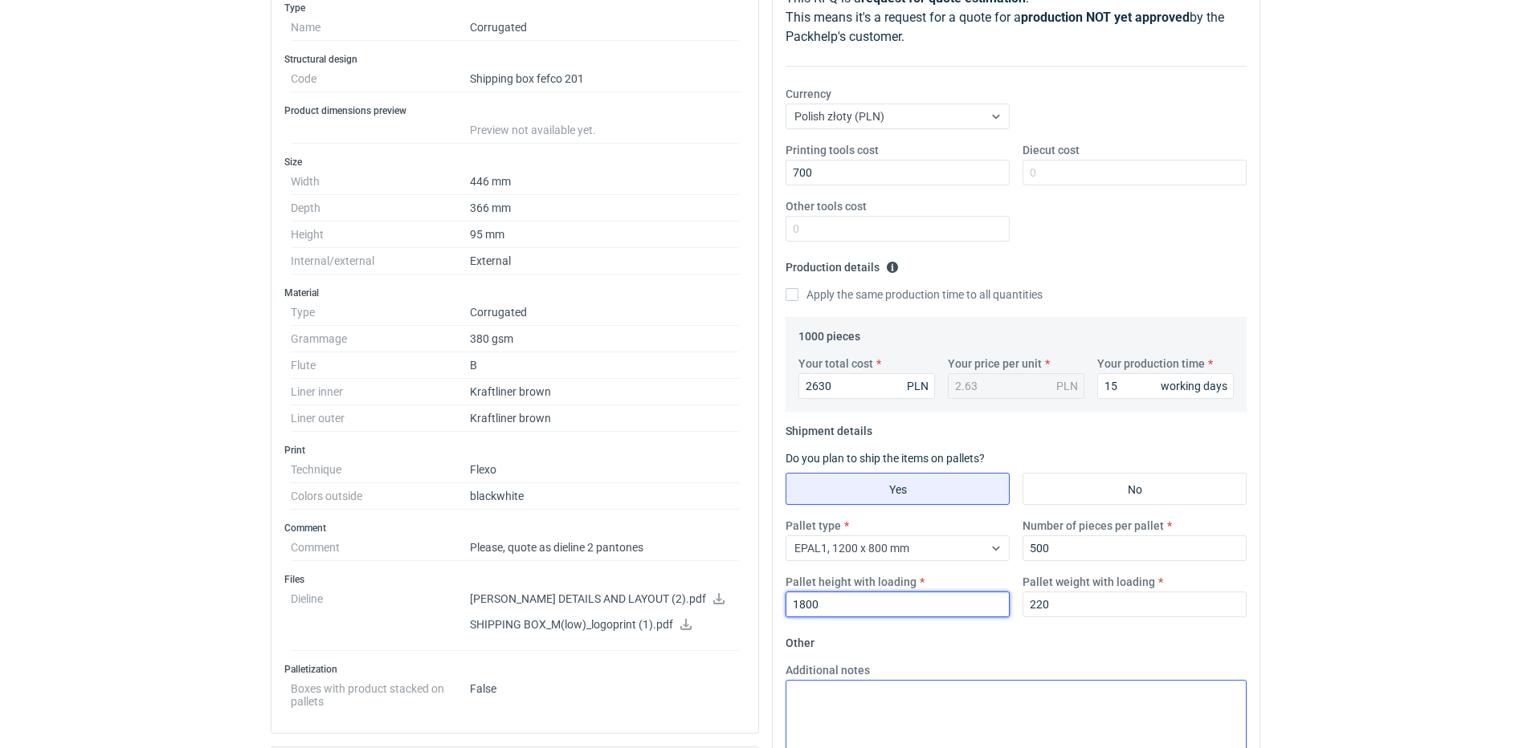
type input "1800"
click at [858, 706] on textarea "Additional notes" at bounding box center [1015, 719] width 461 height 79
paste textarea "KL/KL 540g, ECT 6,00"
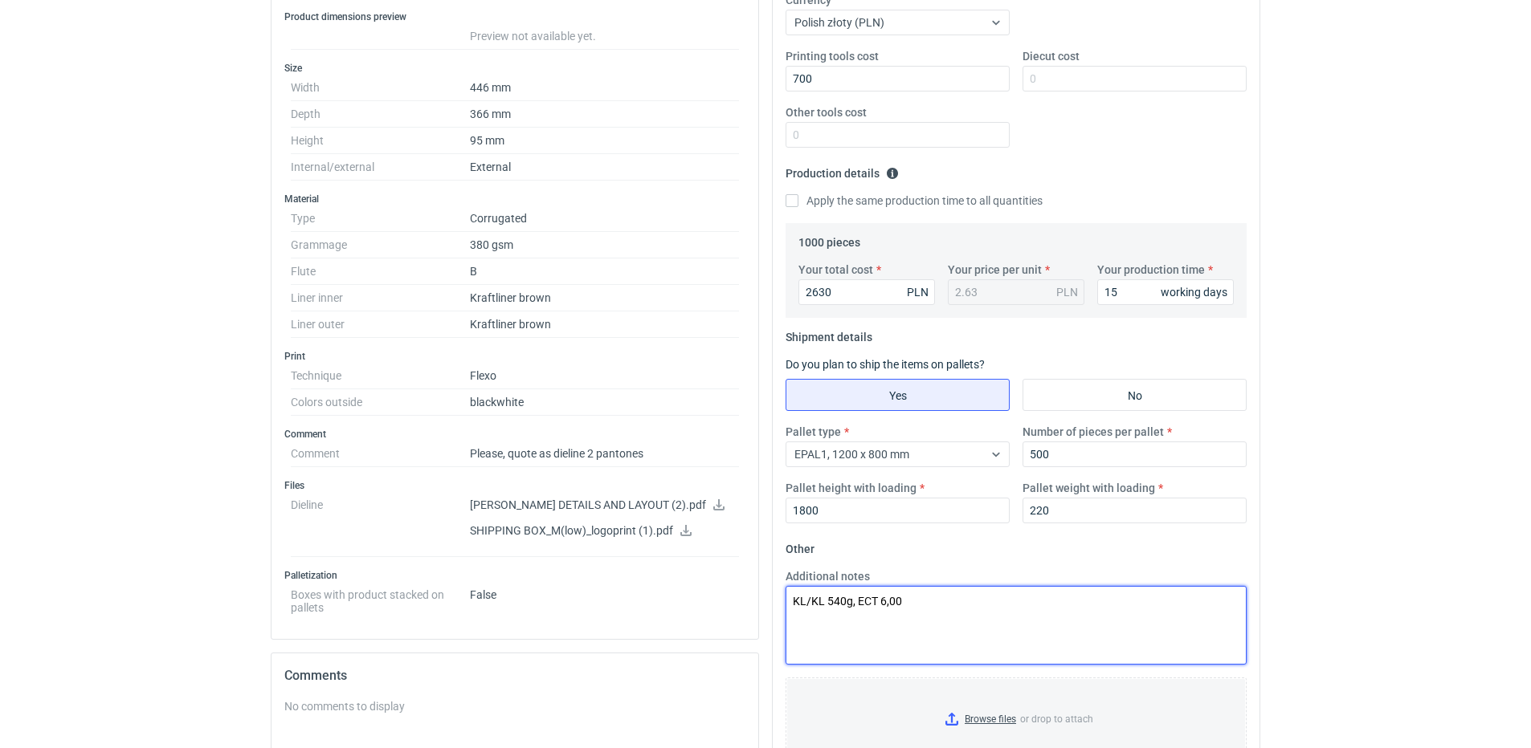
scroll to position [63, 0]
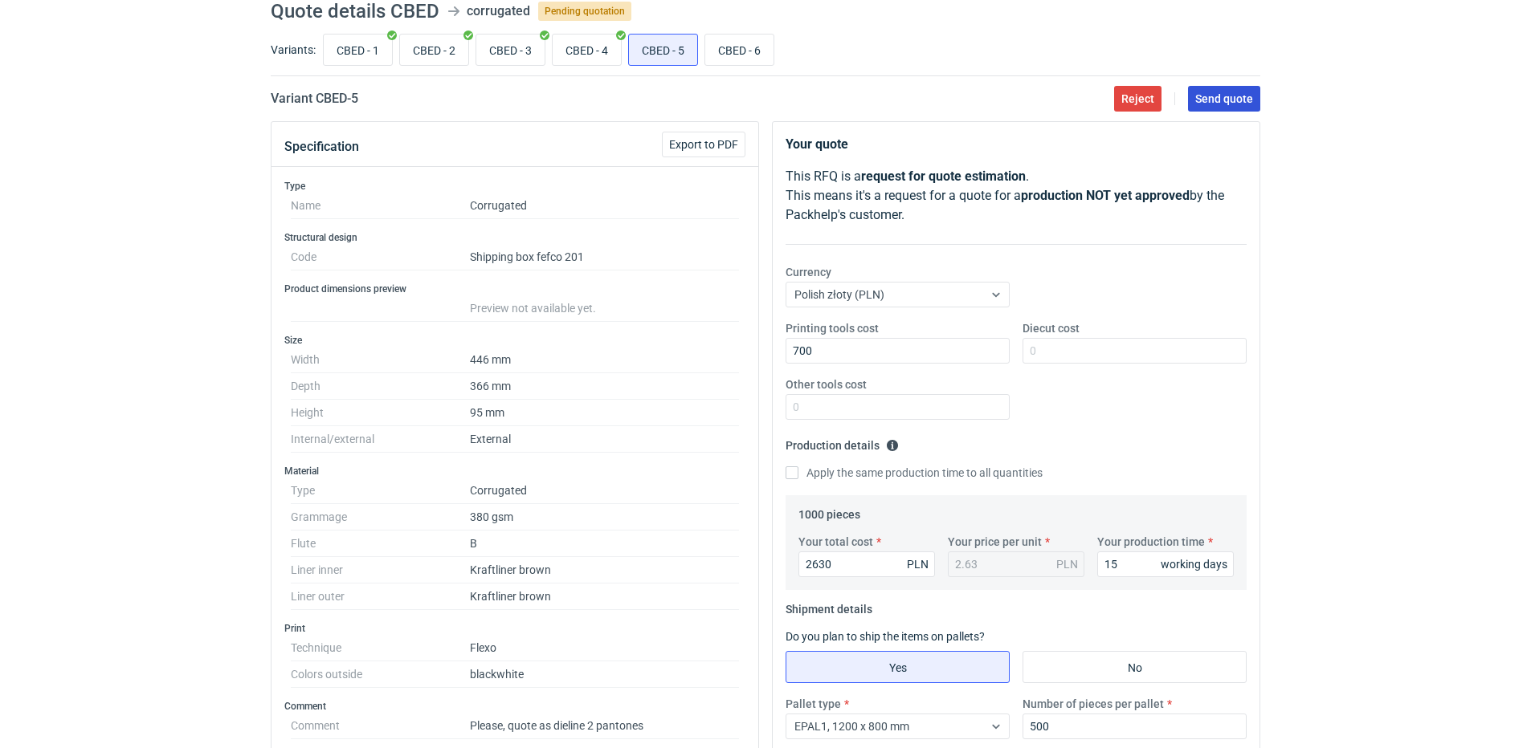
type textarea "KL/KL 540g, ECT 6,00"
click at [1224, 104] on span "Send quote" at bounding box center [1224, 98] width 58 height 11
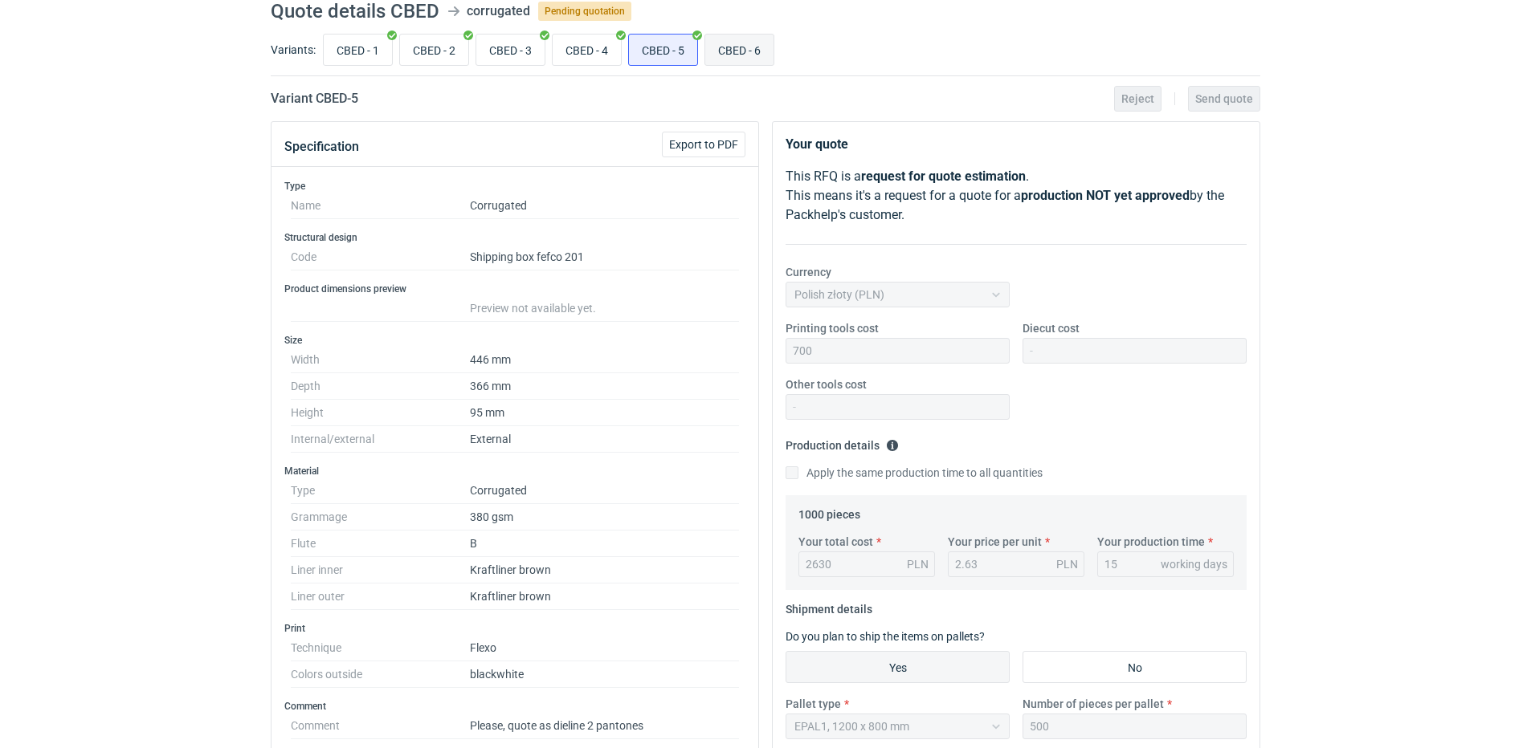
click at [733, 51] on input "CBED - 6" at bounding box center [739, 50] width 68 height 31
radio input "true"
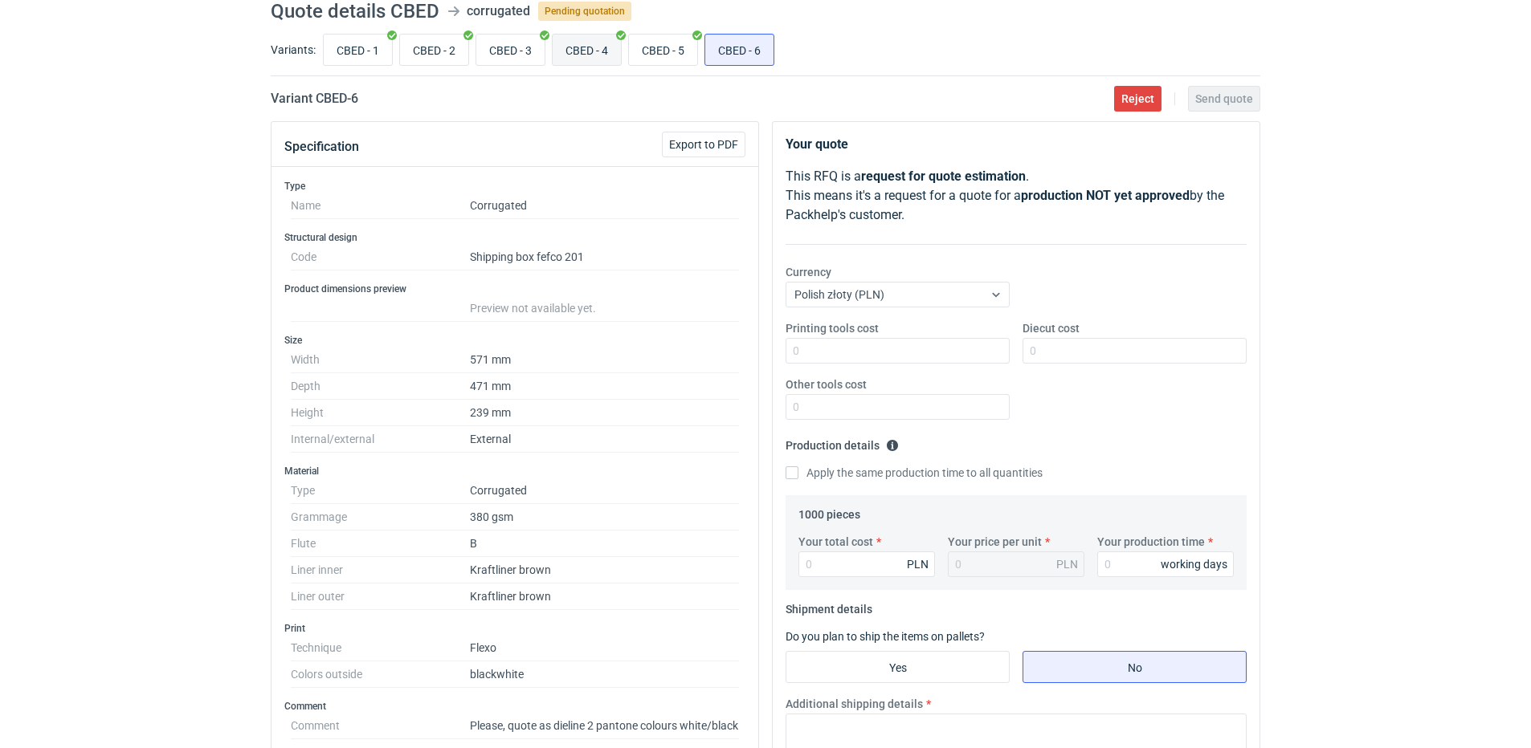
click at [579, 45] on input "CBED - 4" at bounding box center [587, 50] width 68 height 31
radio input "true"
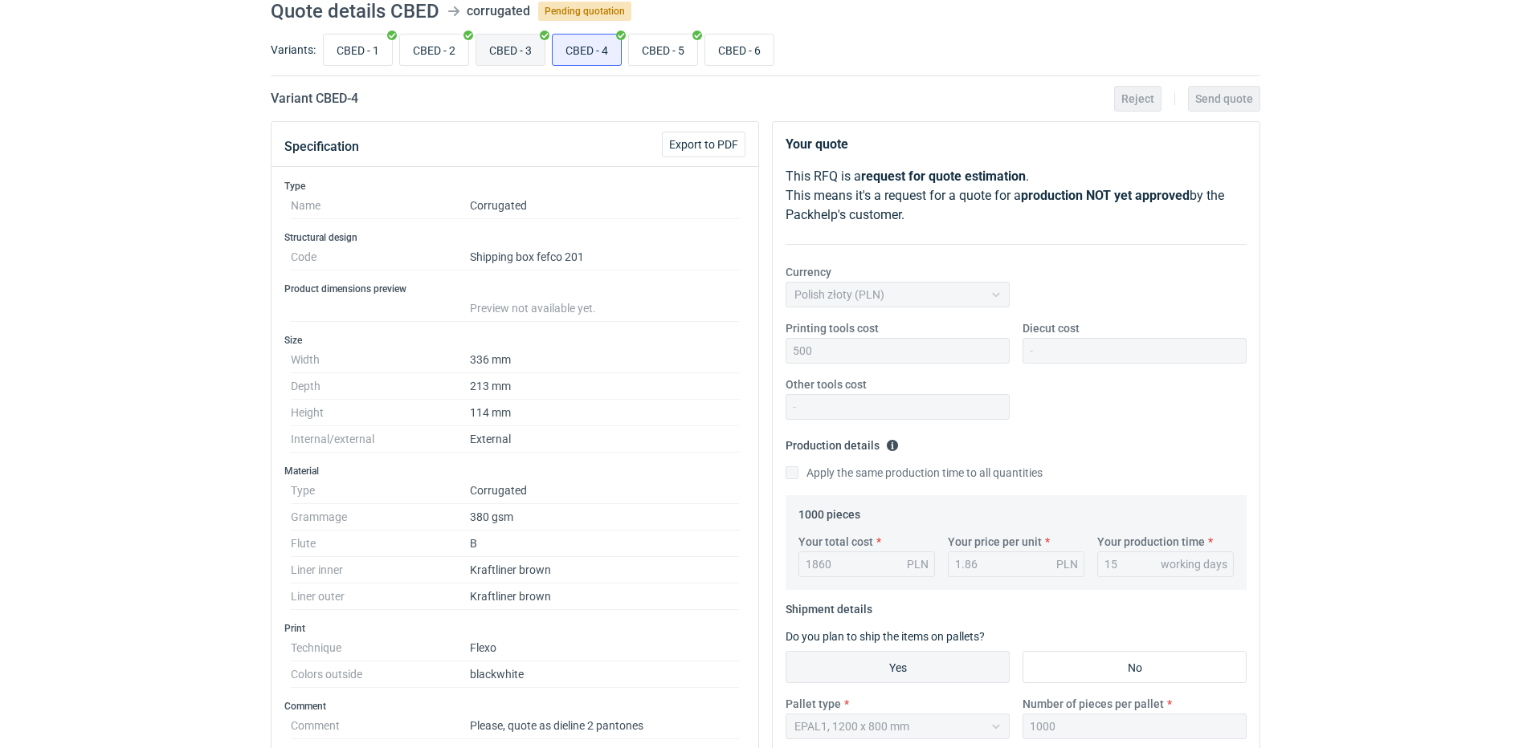
click at [497, 48] on input "CBED - 3" at bounding box center [510, 50] width 68 height 31
radio input "true"
click at [716, 49] on input "CBED - 6" at bounding box center [739, 50] width 68 height 31
radio input "true"
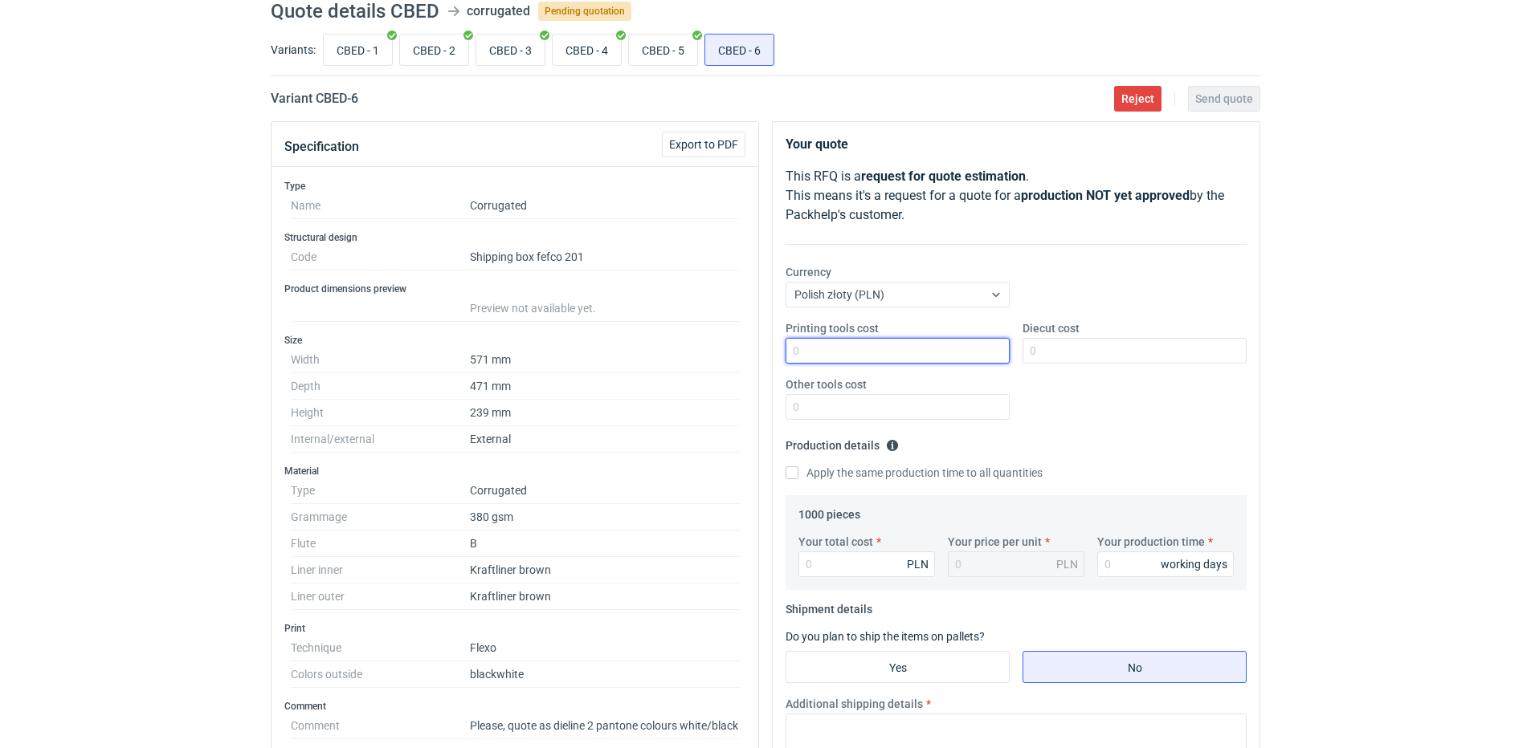
click at [854, 353] on input "Printing tools cost" at bounding box center [897, 351] width 224 height 26
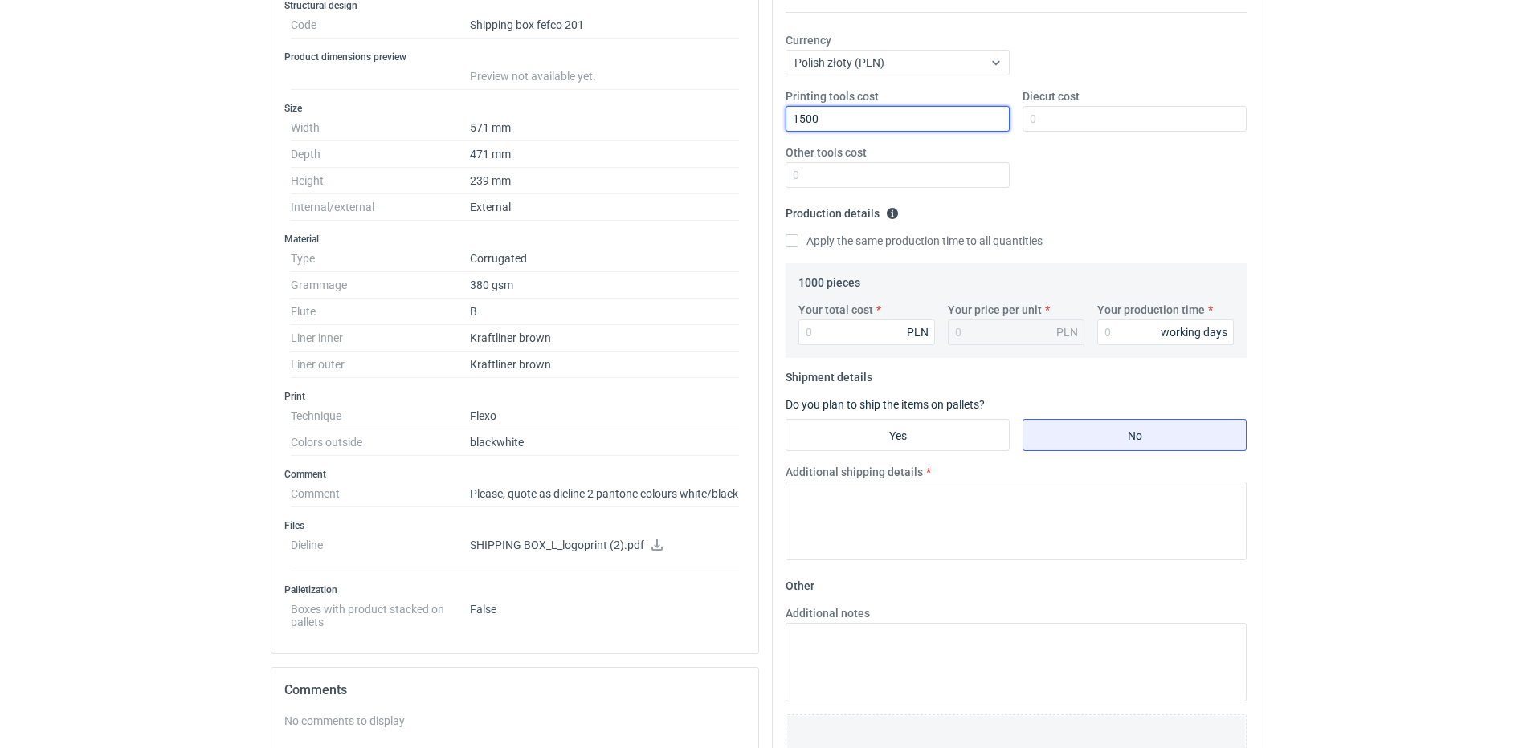
scroll to position [304, 0]
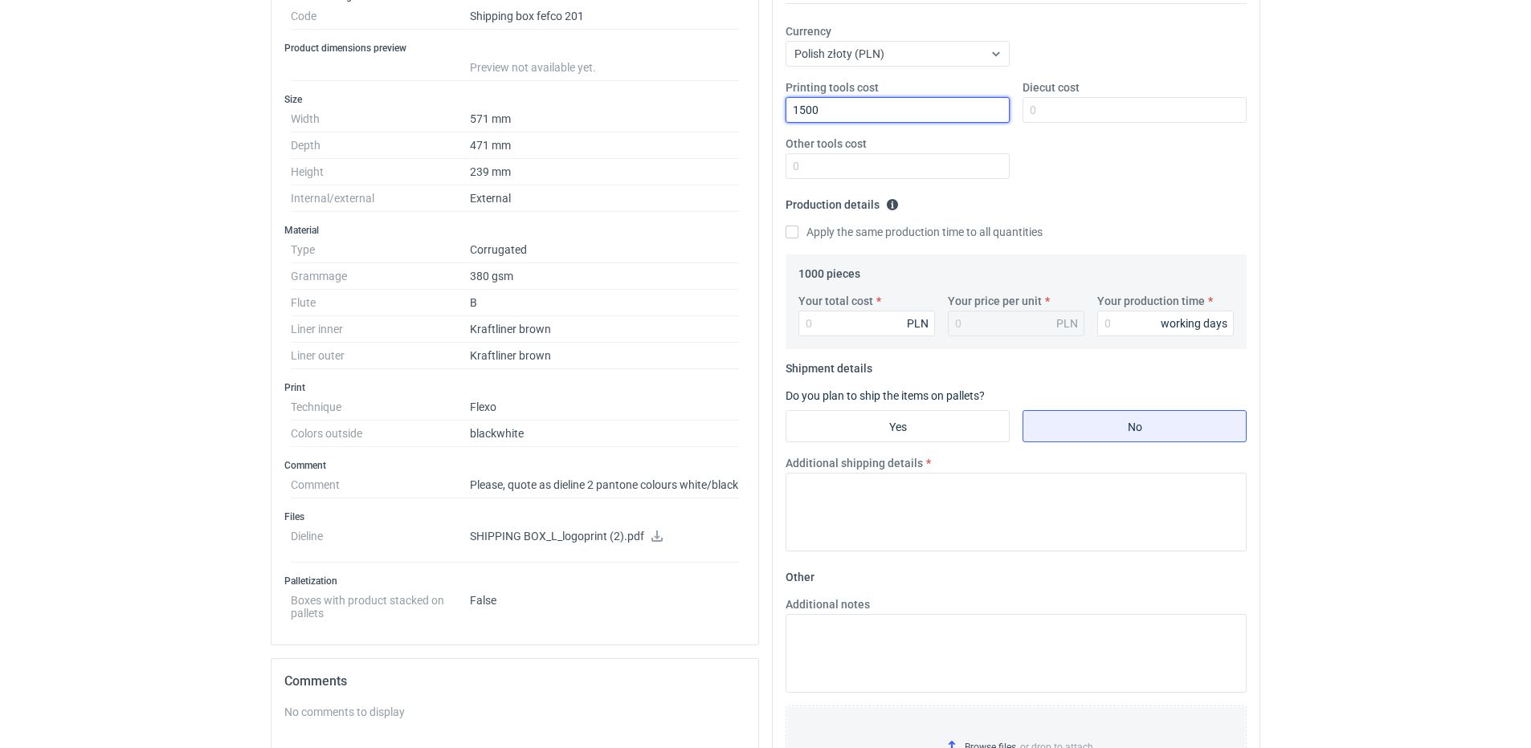
type input "1500"
click at [653, 544] on link at bounding box center [656, 538] width 13 height 13
click at [799, 232] on label "Apply the same production time to all quantities" at bounding box center [913, 232] width 257 height 16
click at [798, 232] on input "Apply the same production time to all quantities" at bounding box center [791, 232] width 13 height 13
checkbox input "true"
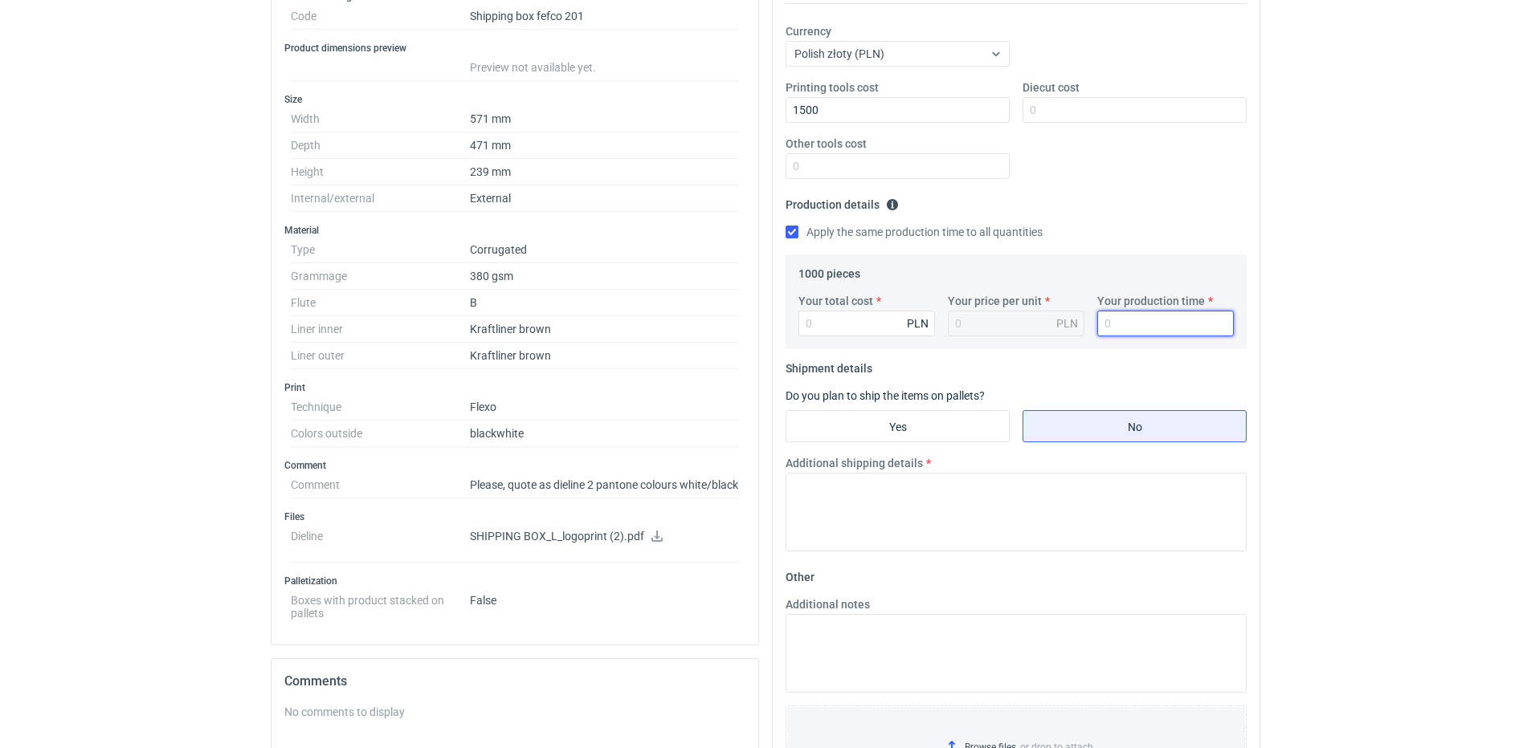
click at [1132, 313] on input "Your production time" at bounding box center [1165, 324] width 137 height 26
type input "5"
type input "15"
click at [818, 316] on input "Your total cost" at bounding box center [866, 324] width 137 height 26
type input "4300"
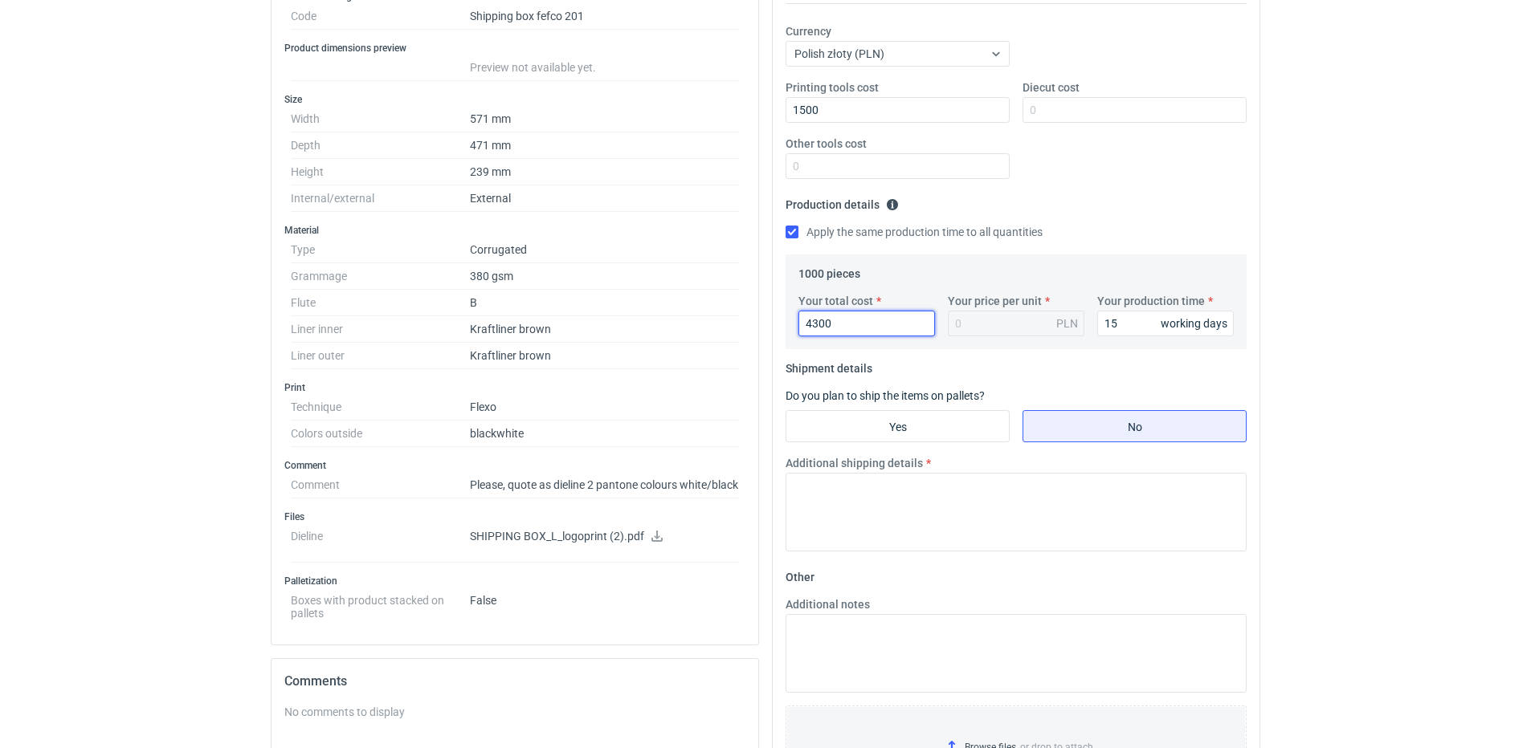
type input "4.3"
type input "4300"
click at [879, 424] on input "Yes" at bounding box center [897, 426] width 222 height 31
radio input "true"
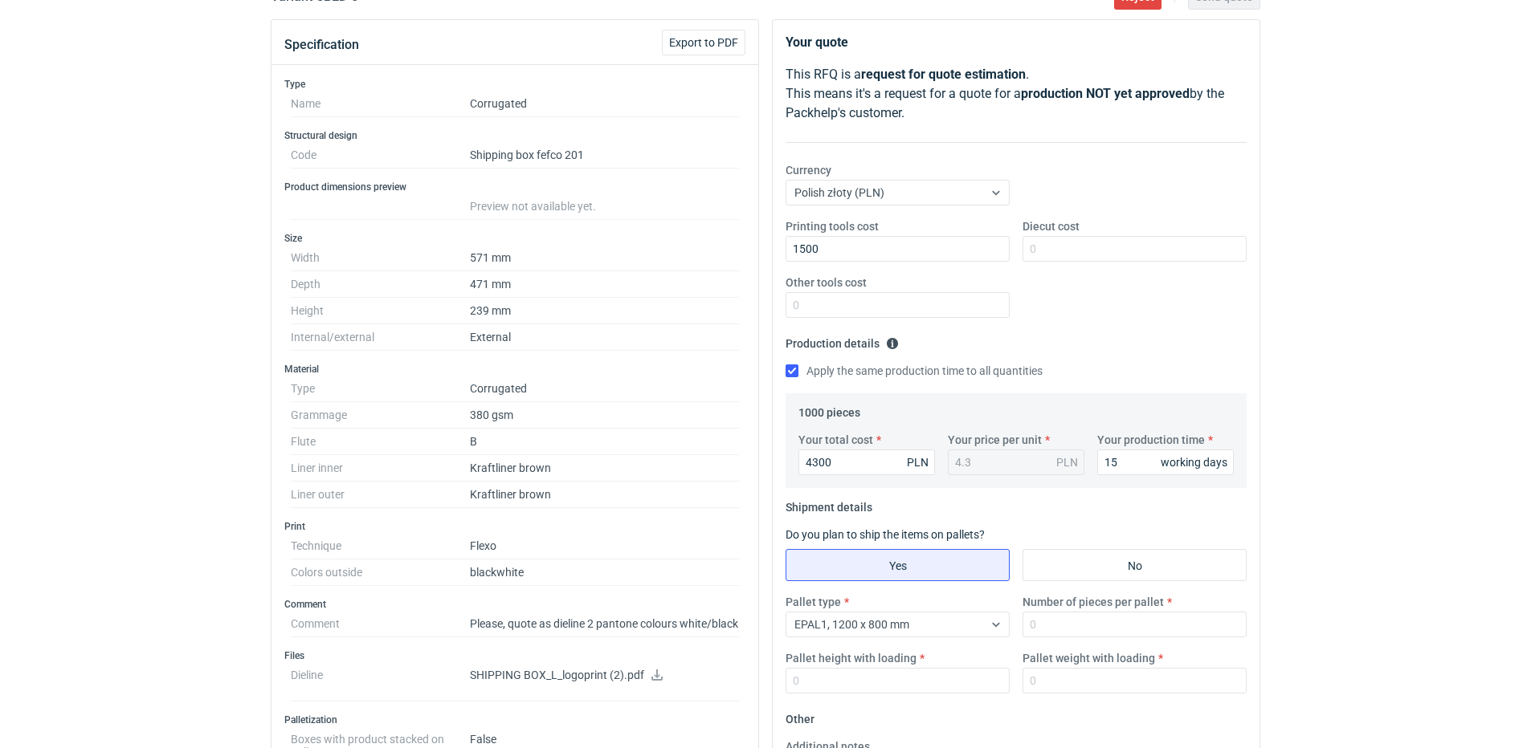
scroll to position [0, 0]
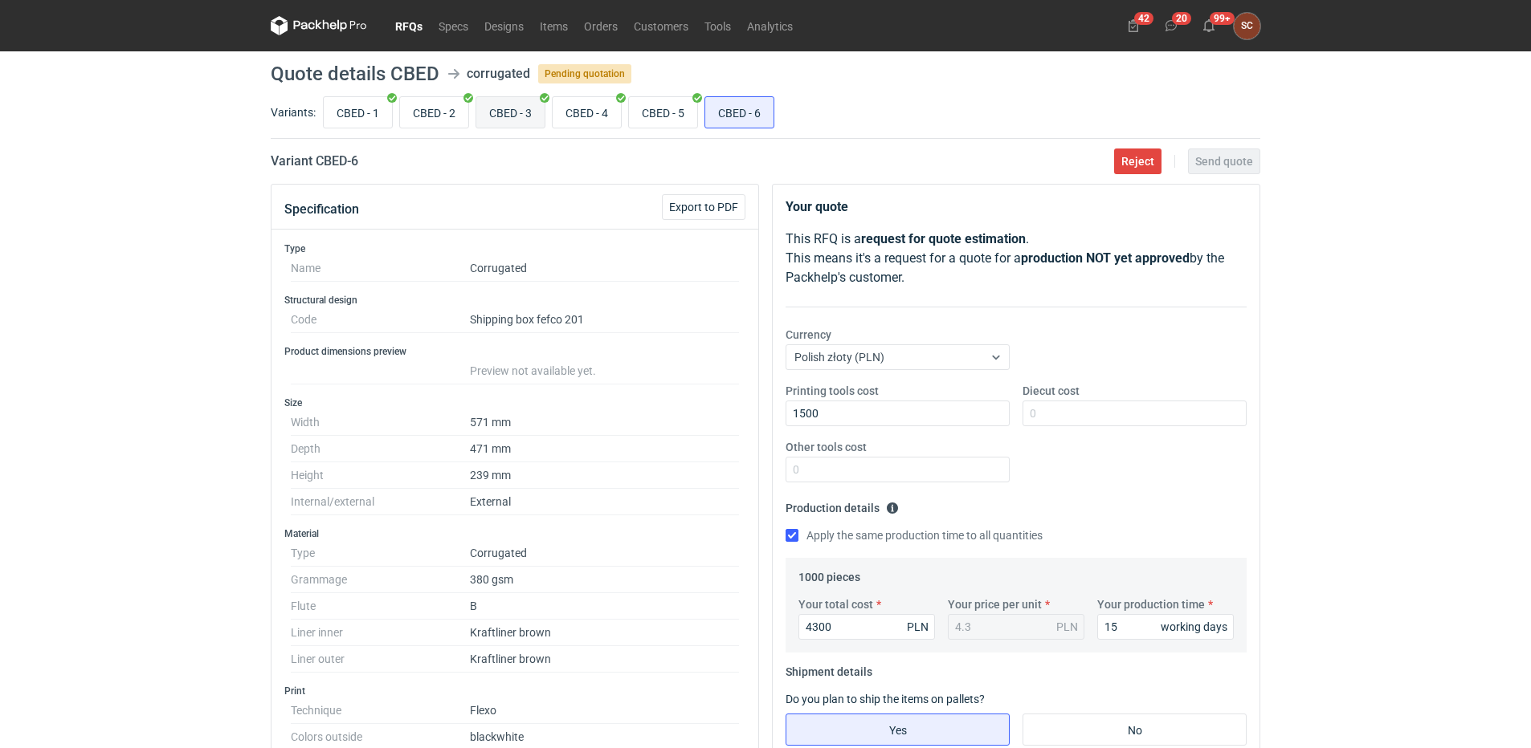
click at [504, 114] on input "CBED - 3" at bounding box center [510, 112] width 68 height 31
radio input "true"
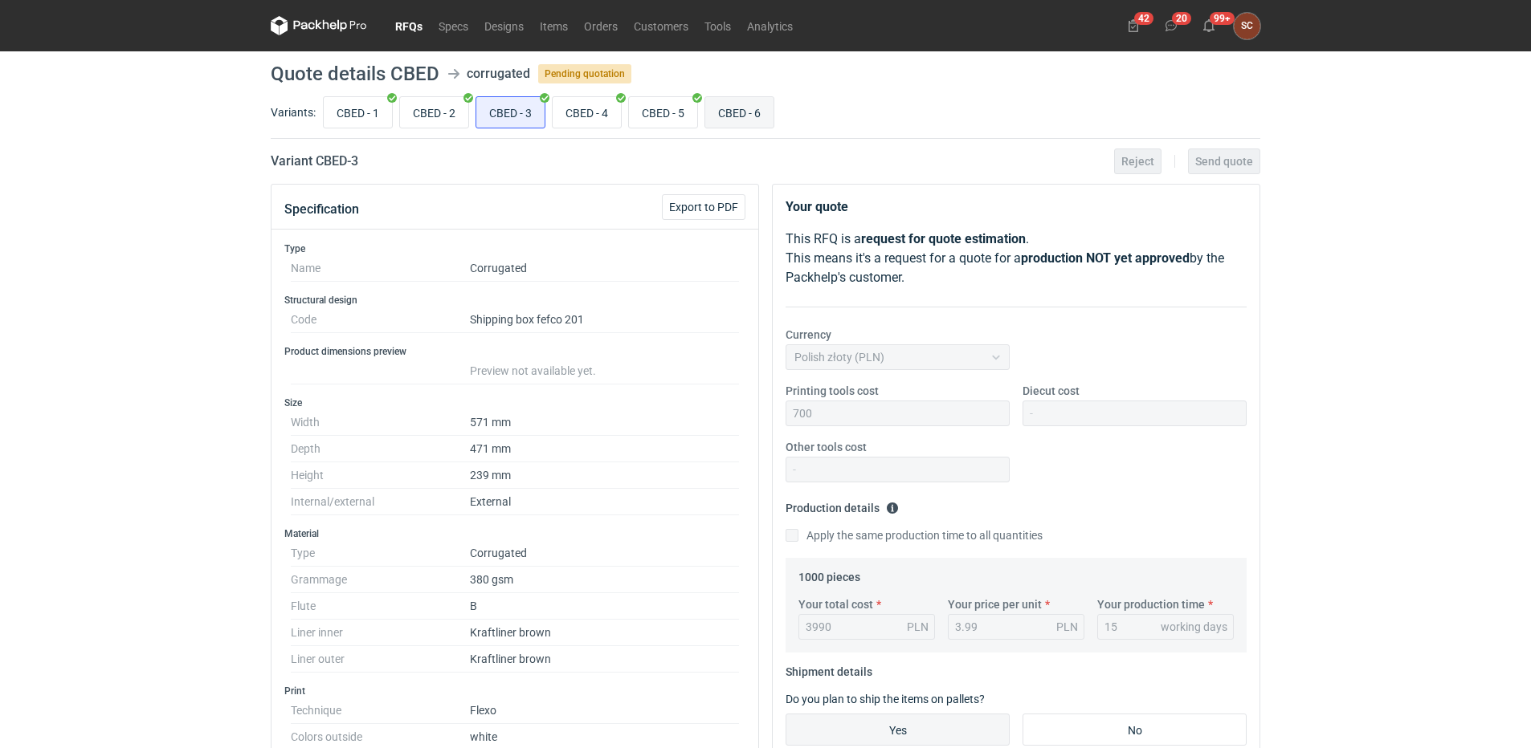
click at [729, 116] on input "CBED - 6" at bounding box center [739, 112] width 68 height 31
radio input "true"
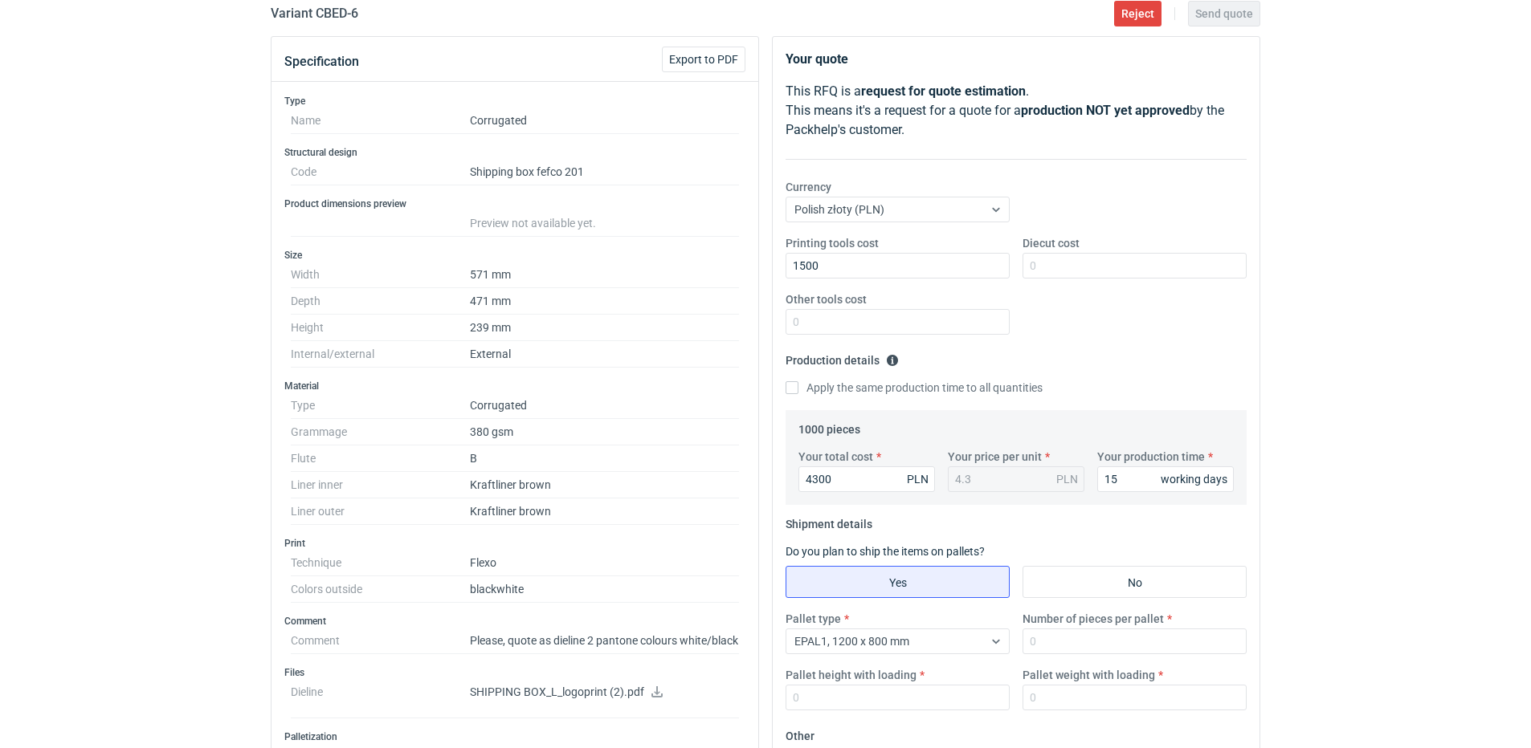
scroll to position [241, 0]
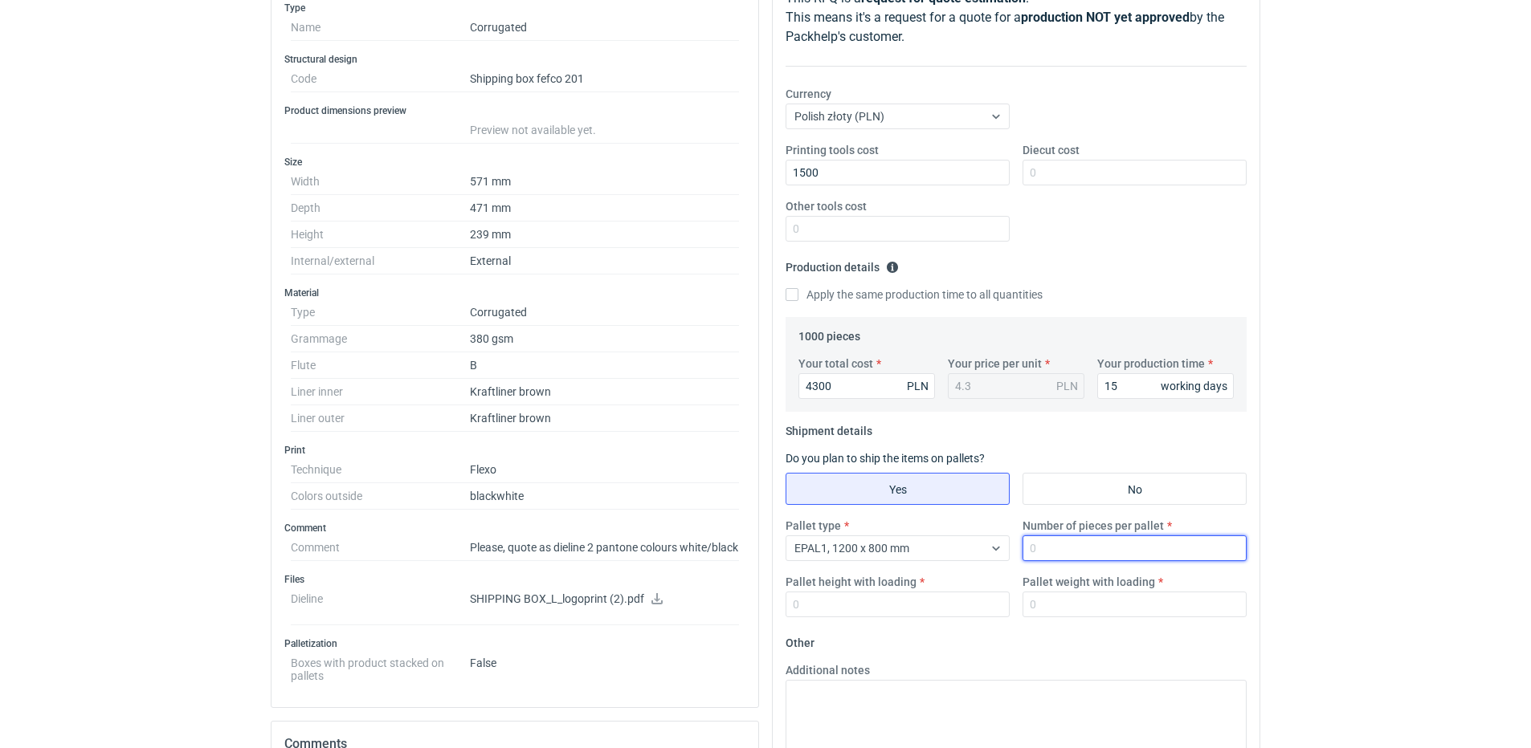
click at [1051, 551] on input "Number of pieces per pallet" at bounding box center [1134, 549] width 224 height 26
type input "300"
click at [1063, 604] on input "Pallet weight with loading" at bounding box center [1134, 605] width 224 height 26
type input "250"
click at [927, 585] on div "Pallet height with loading" at bounding box center [897, 595] width 237 height 43
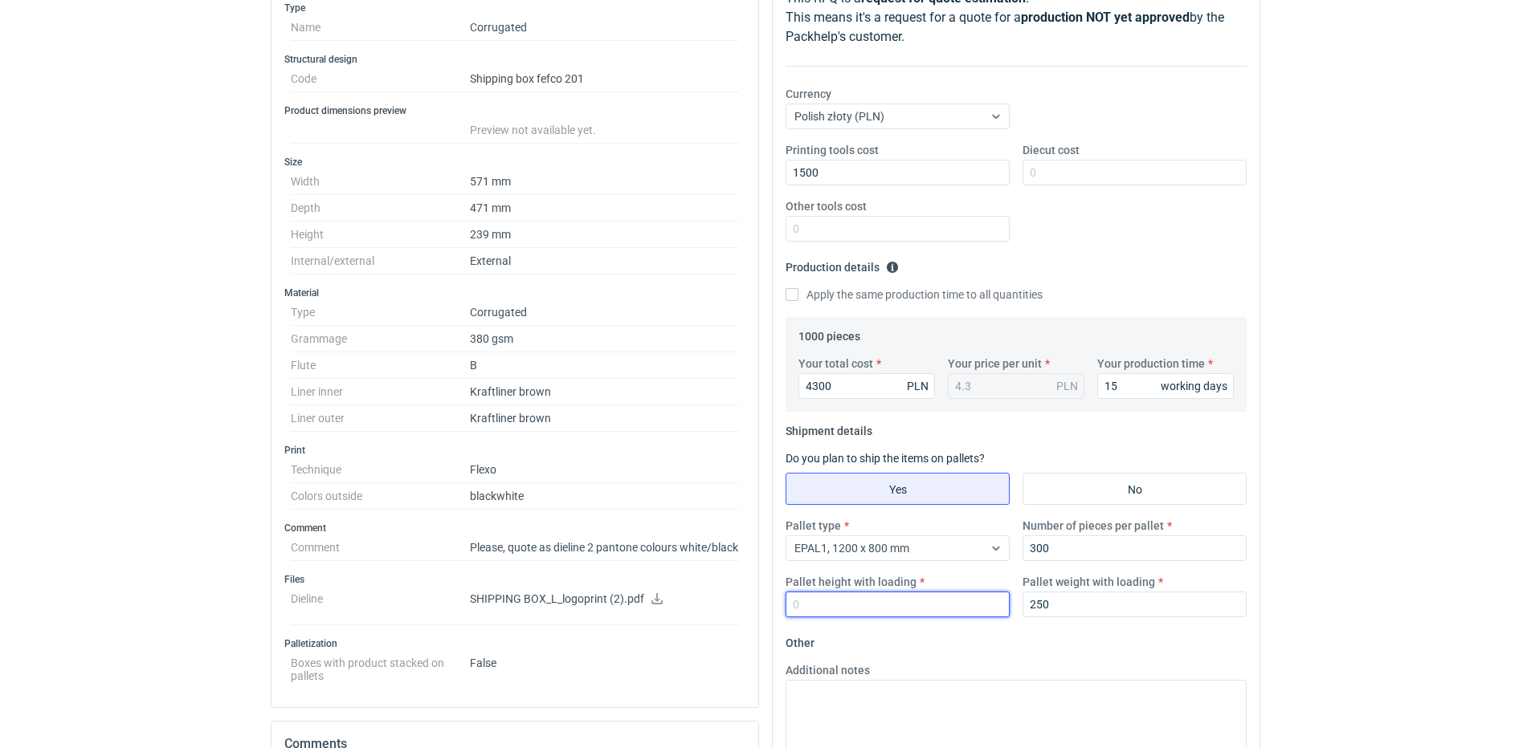
click at [918, 602] on input "Pallet height with loading" at bounding box center [897, 605] width 224 height 26
type input "1800"
click at [907, 706] on textarea "Additional notes" at bounding box center [1015, 719] width 461 height 79
paste textarea "KL/KL 540g, ECT 6,00"
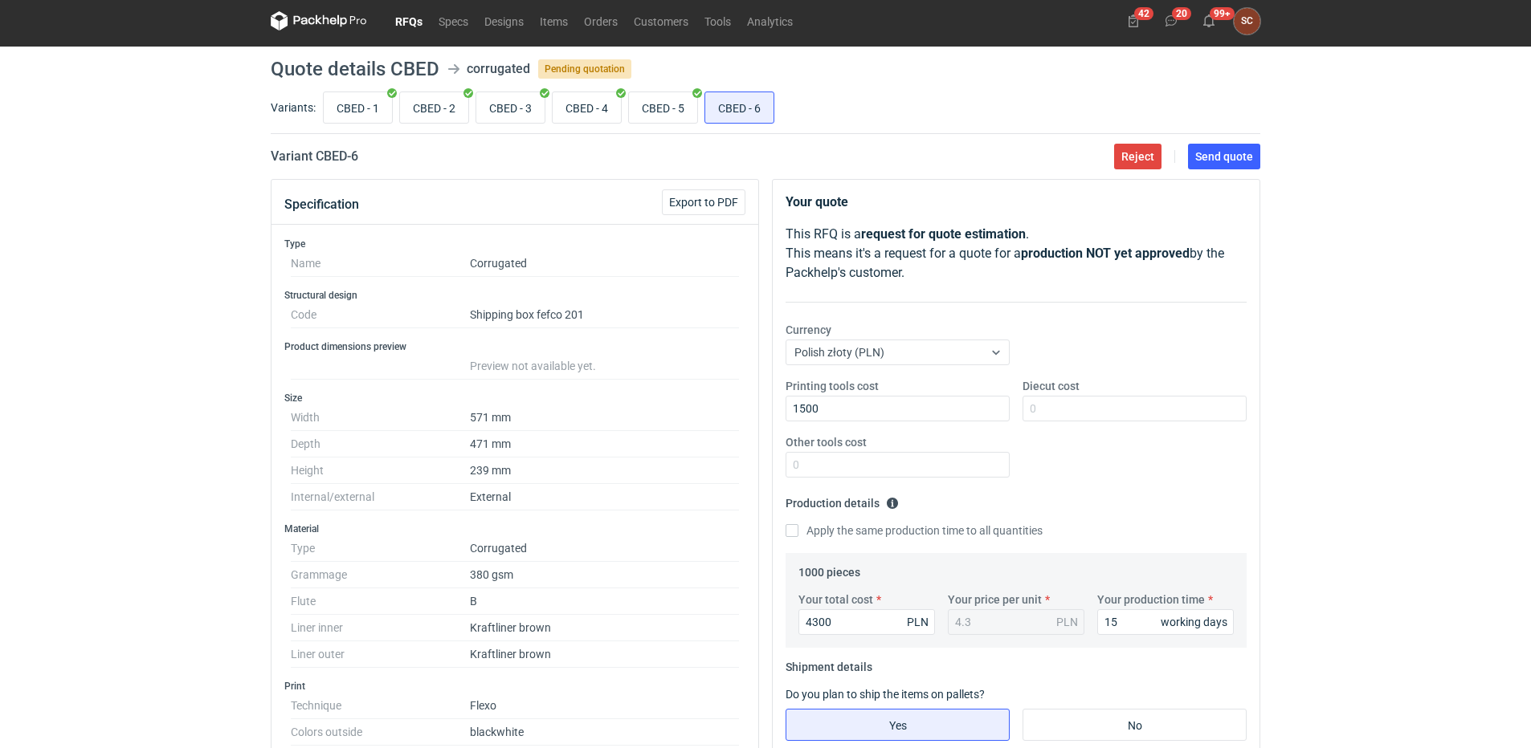
scroll to position [0, 0]
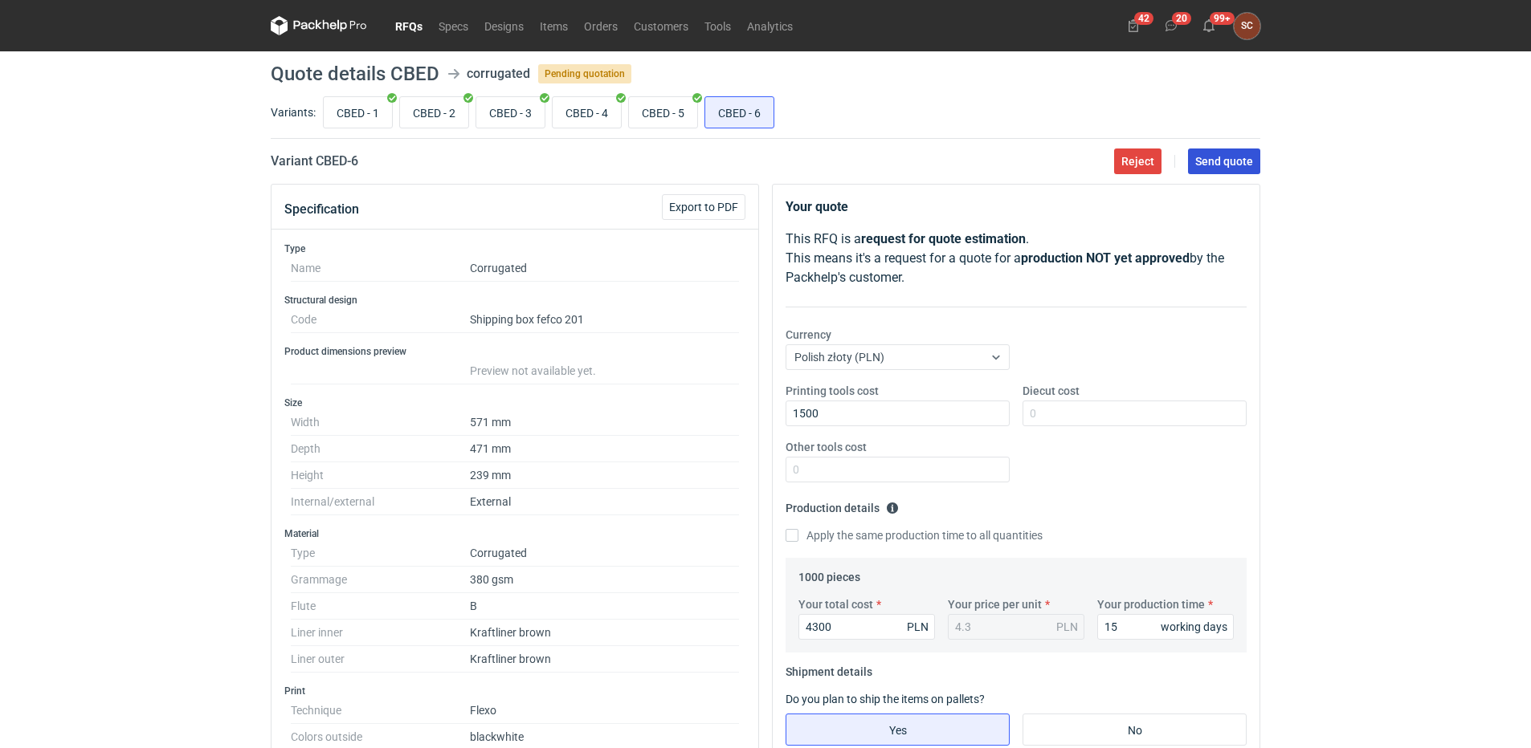
type textarea "KL/KL 540g, ECT 6,00"
click at [1215, 164] on span "Send quote" at bounding box center [1224, 161] width 58 height 11
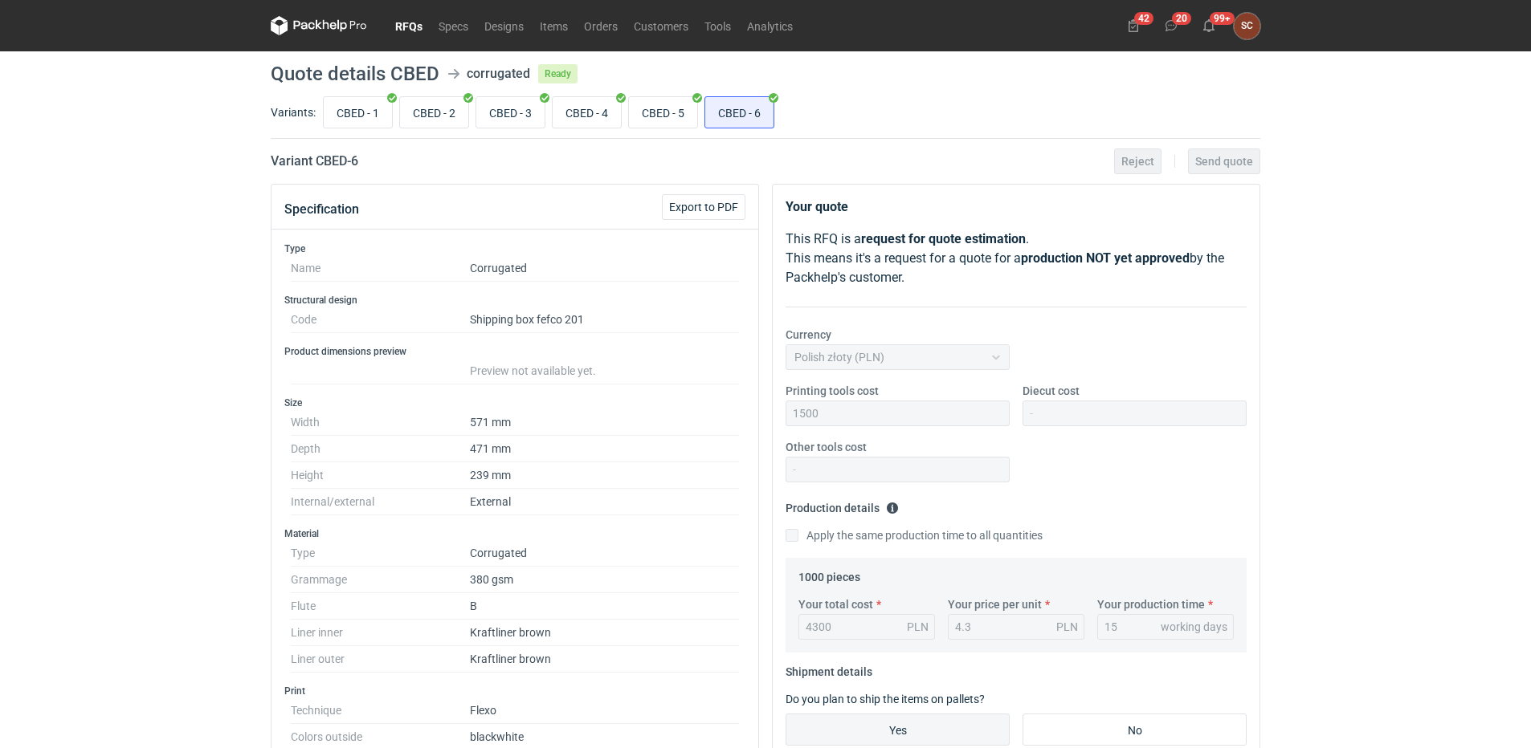
click at [412, 22] on link "RFQs" at bounding box center [408, 25] width 43 height 19
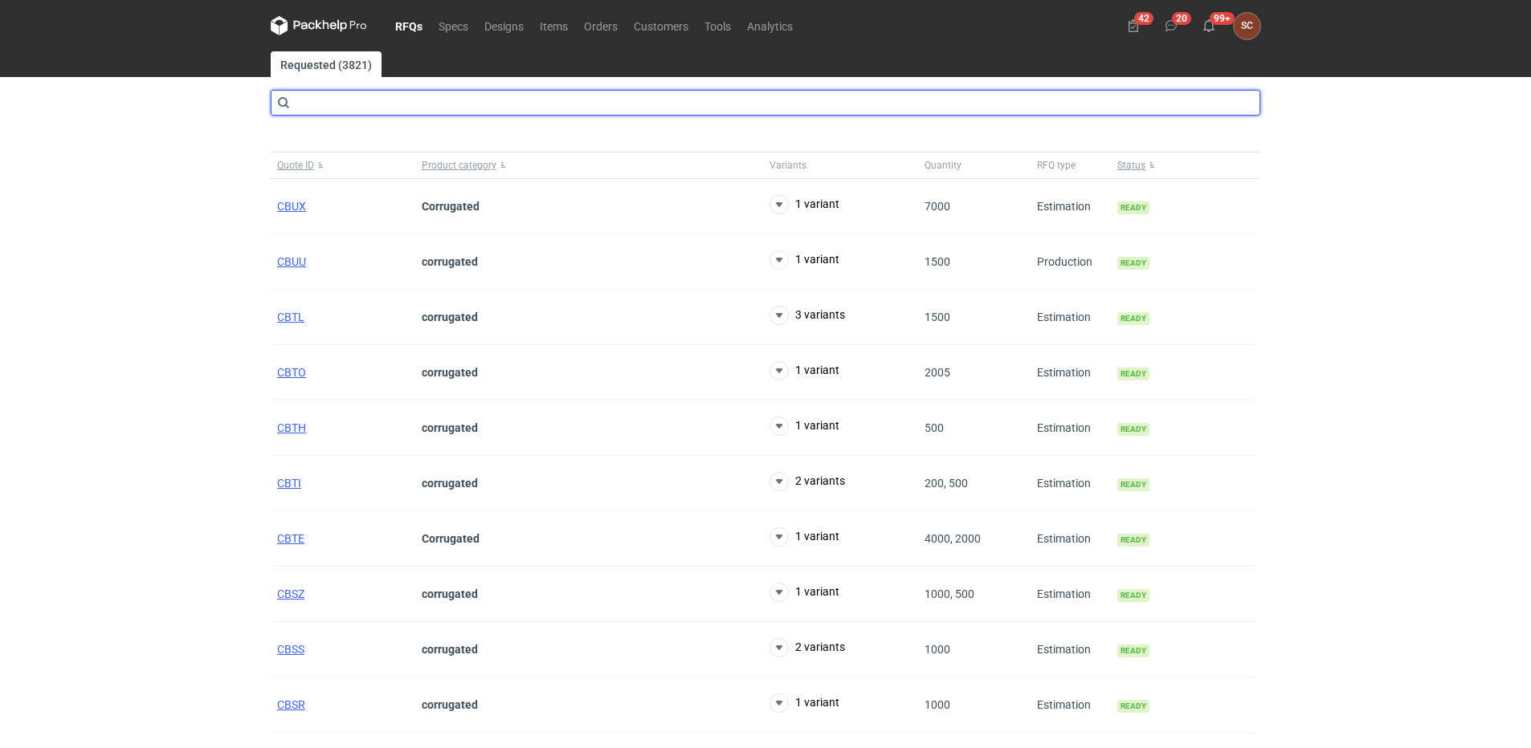
click at [419, 113] on input "text" at bounding box center [765, 103] width 989 height 26
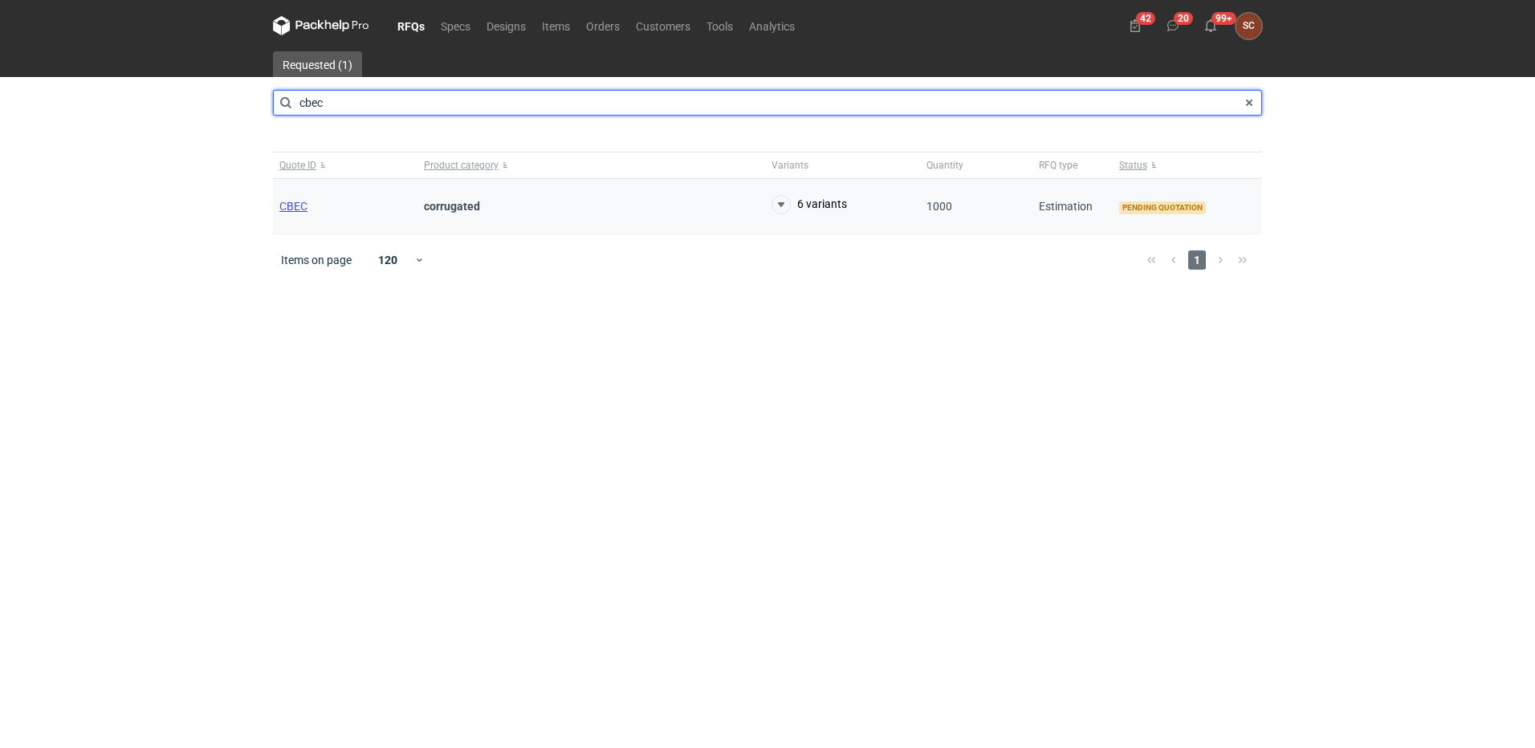
type input "cbec"
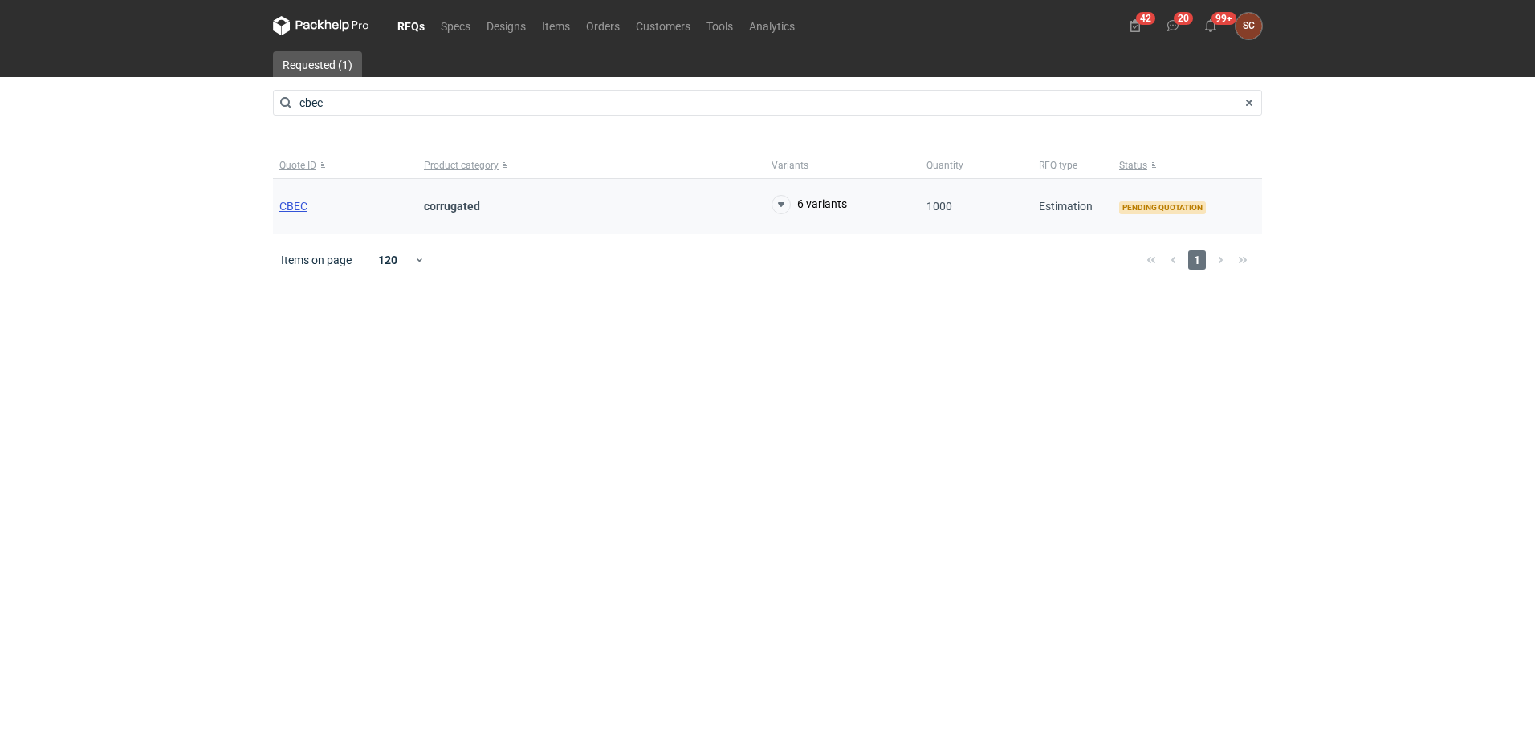
click at [289, 206] on span "CBEC" at bounding box center [293, 206] width 28 height 13
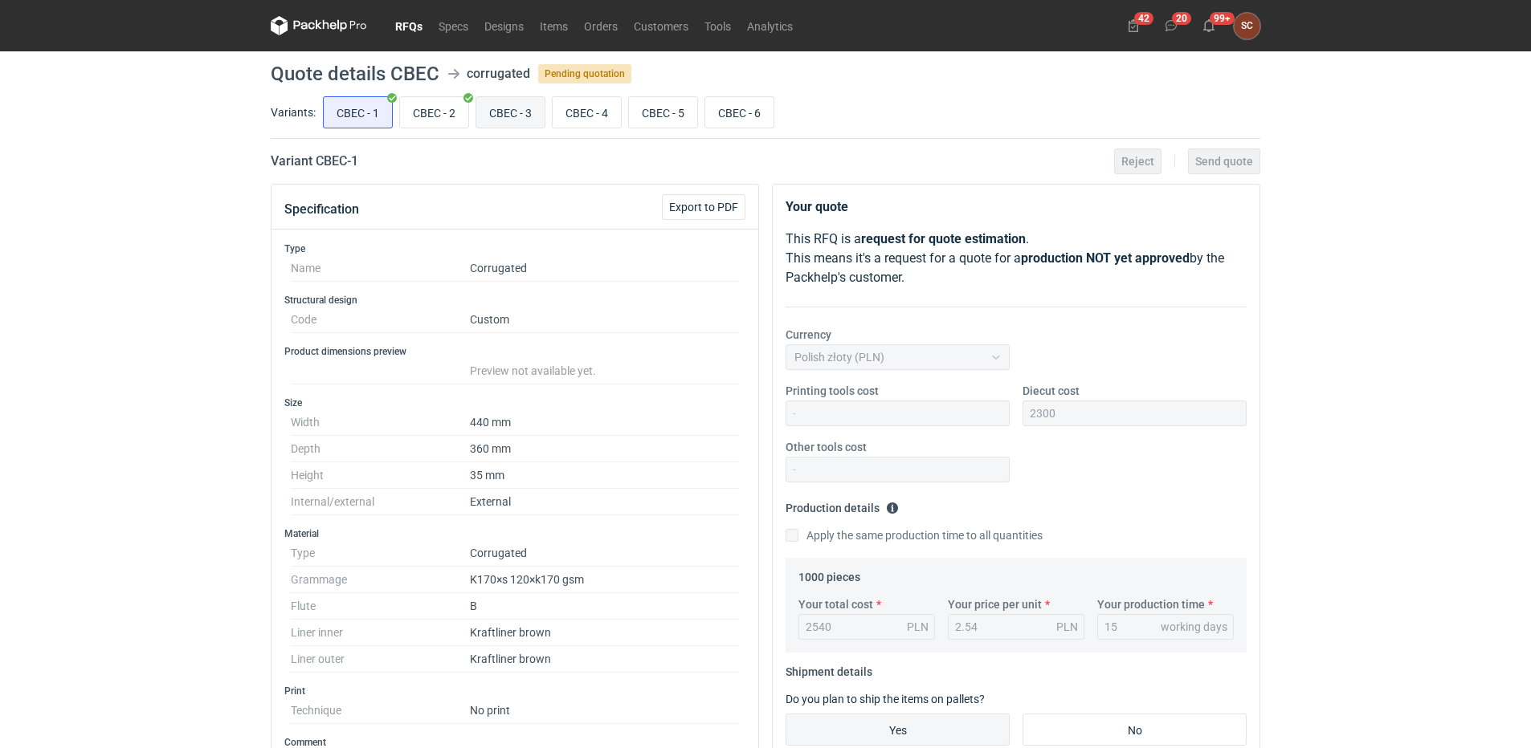
click at [514, 113] on input "CBEC - 3" at bounding box center [510, 112] width 68 height 31
radio input "true"
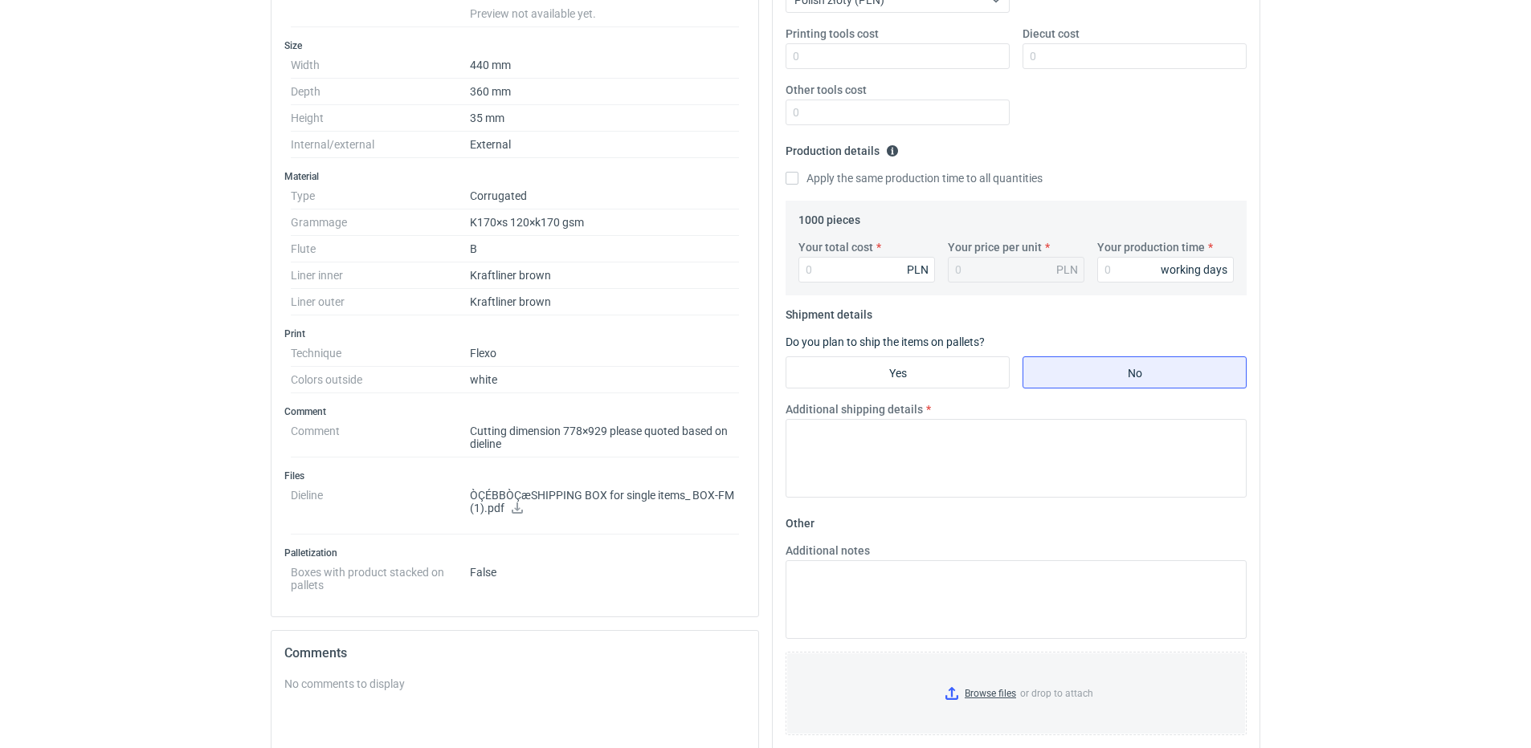
scroll to position [402, 0]
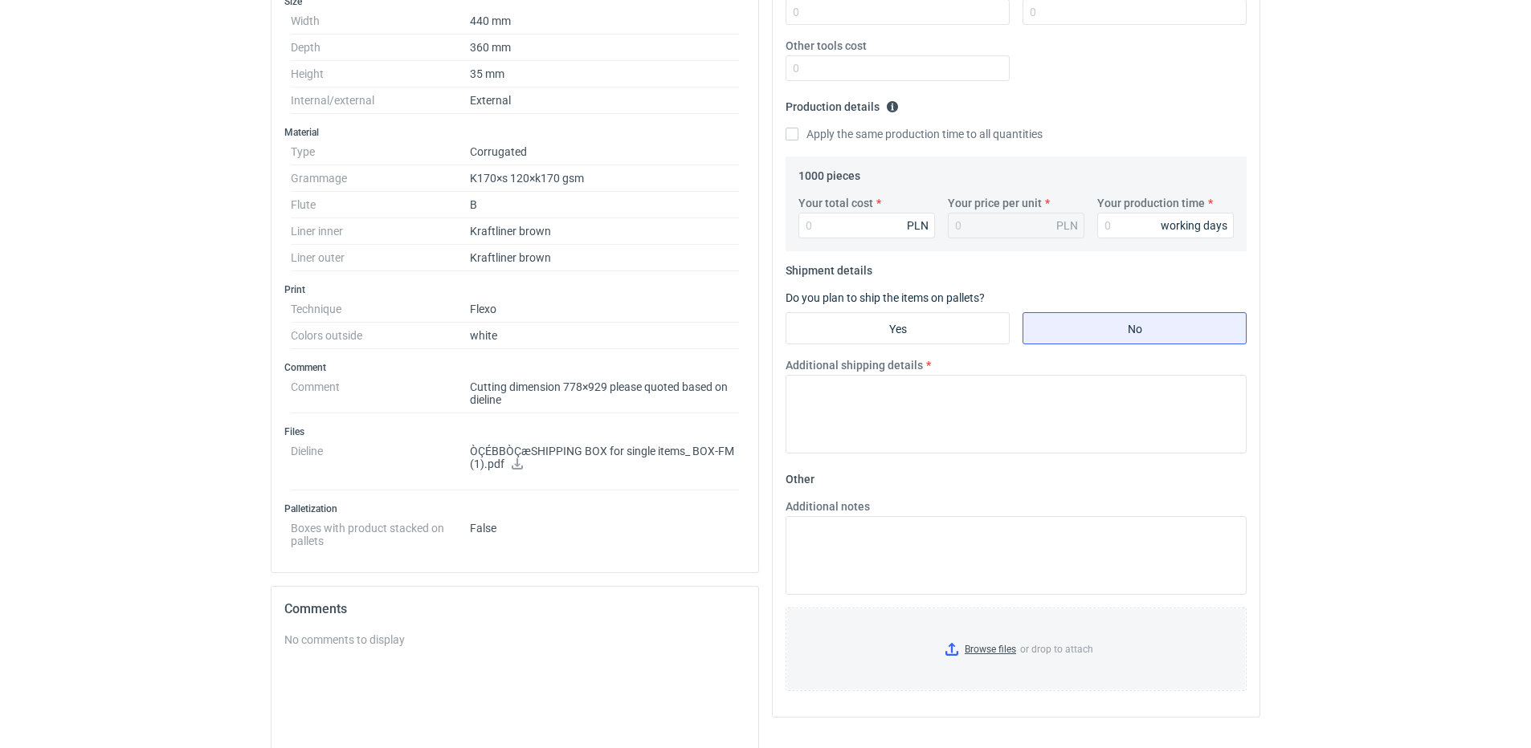
click at [513, 459] on icon at bounding box center [517, 464] width 13 height 11
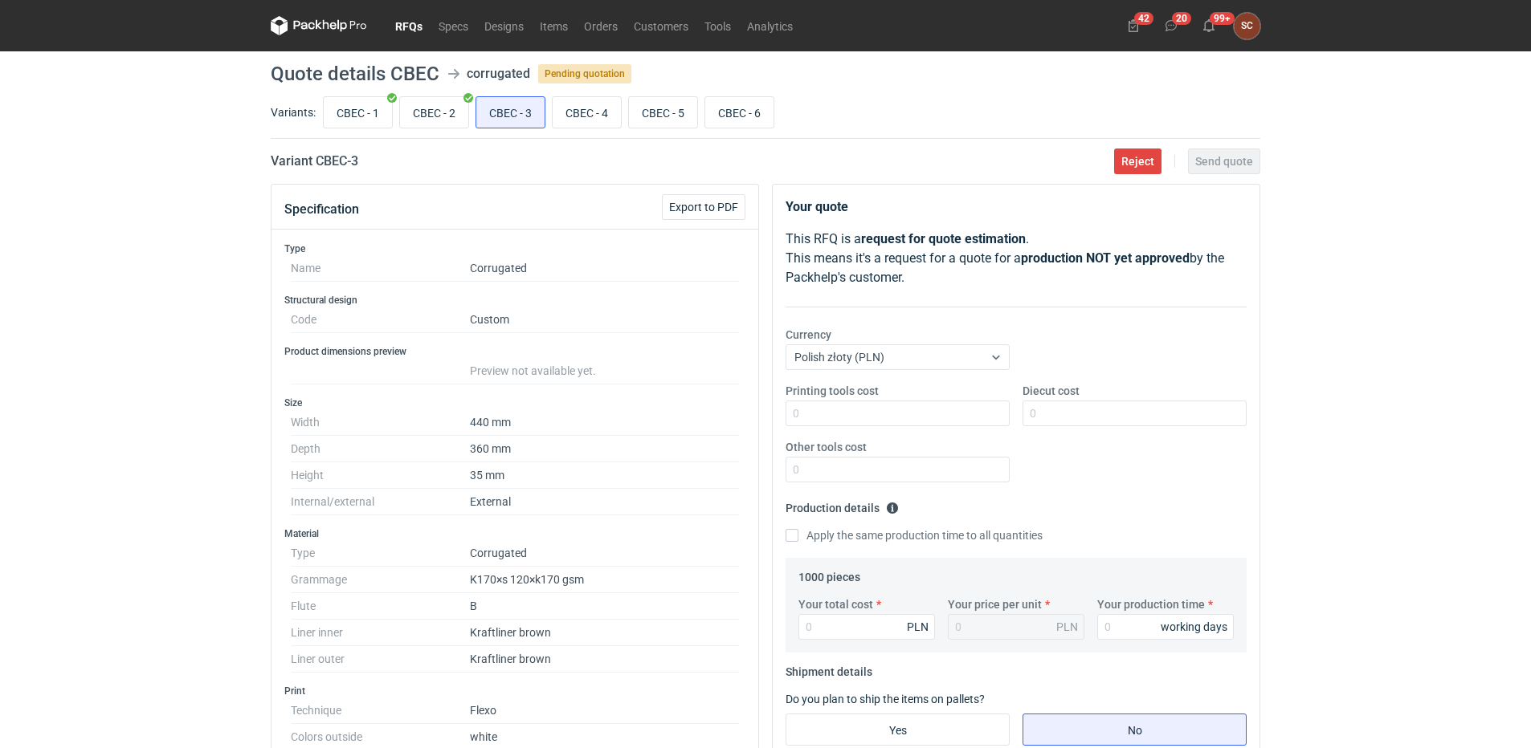
click at [422, 25] on link "RFQs" at bounding box center [408, 25] width 43 height 19
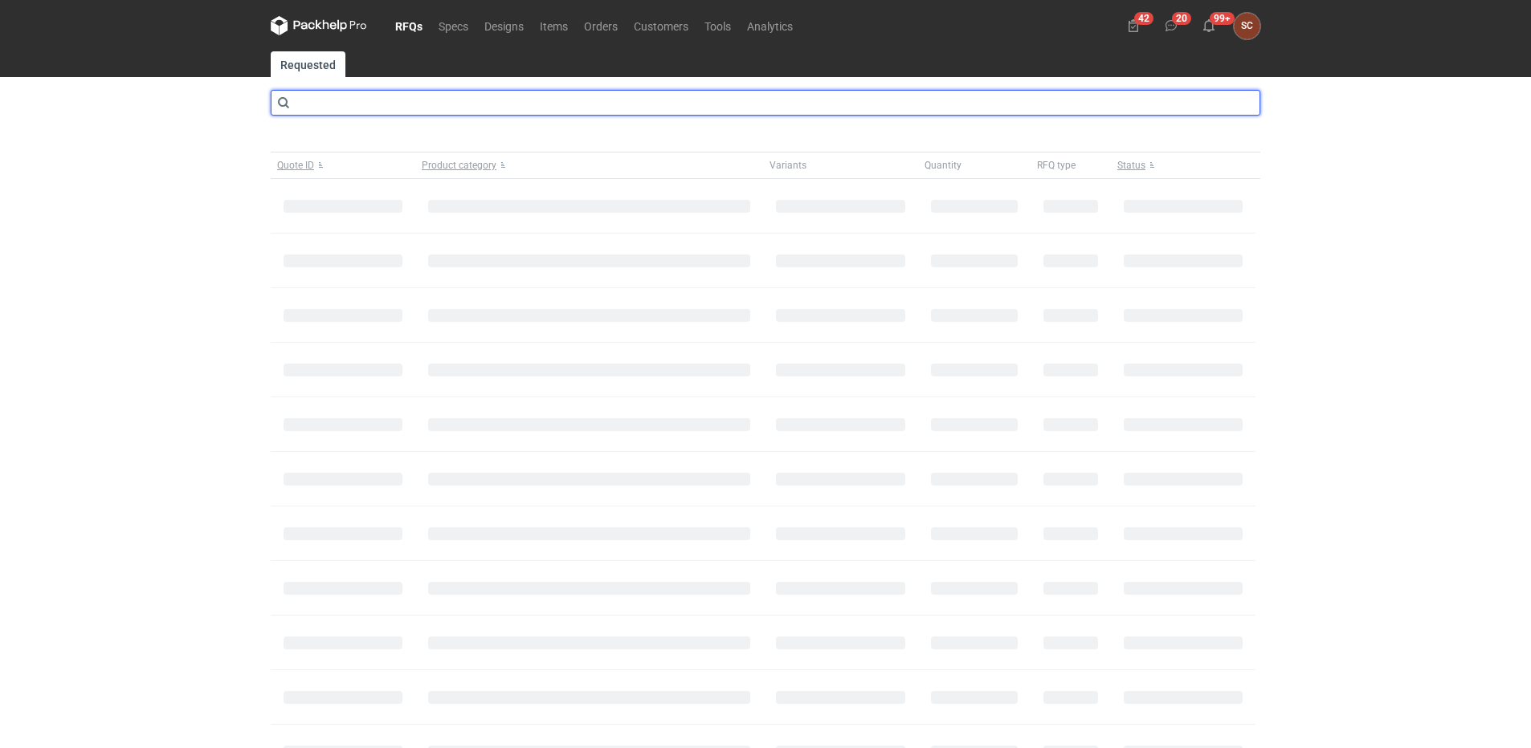
click at [413, 107] on input "text" at bounding box center [765, 103] width 989 height 26
type input "cbcv"
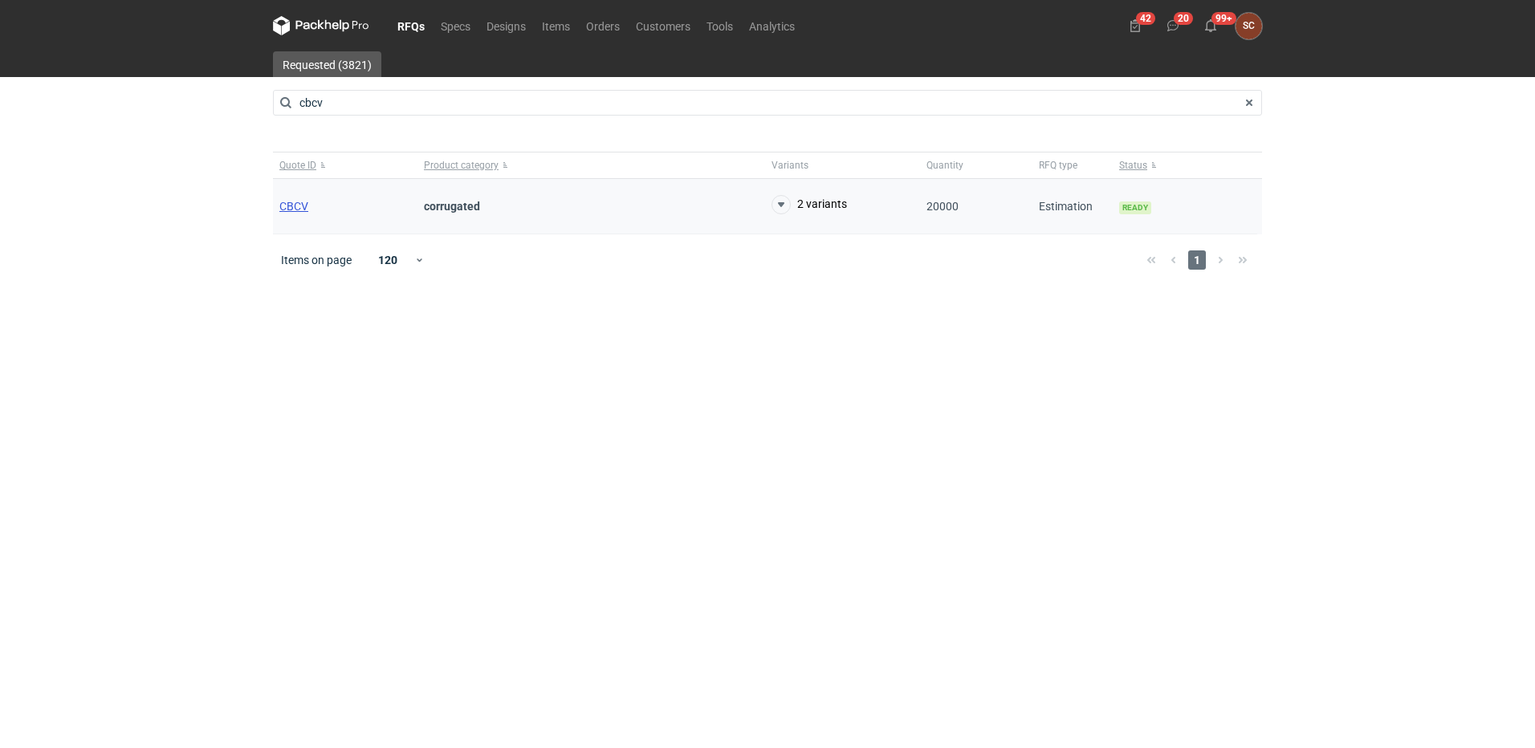
click at [297, 204] on span "CBCV" at bounding box center [293, 206] width 29 height 13
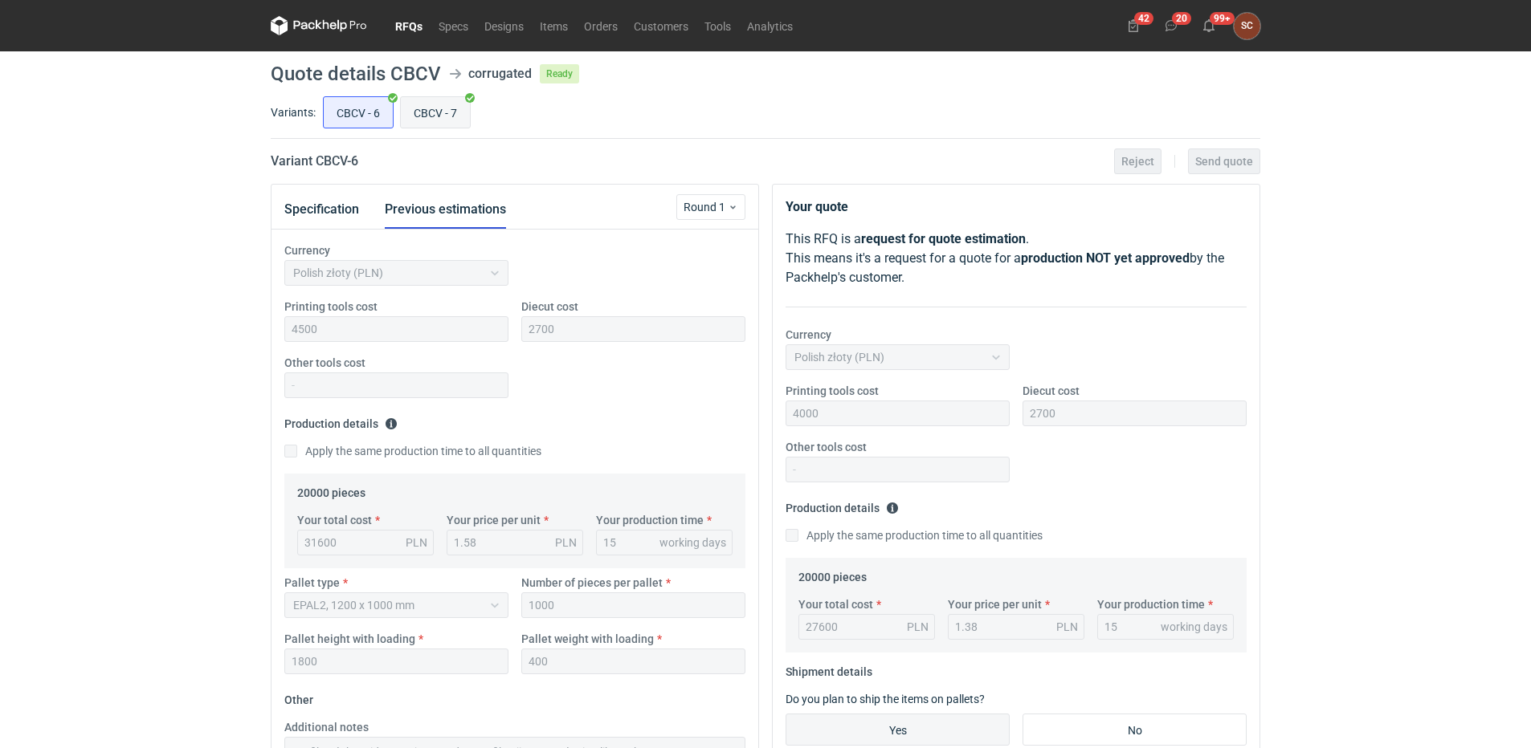
click at [434, 105] on input "CBCV - 7" at bounding box center [435, 112] width 69 height 31
radio input "true"
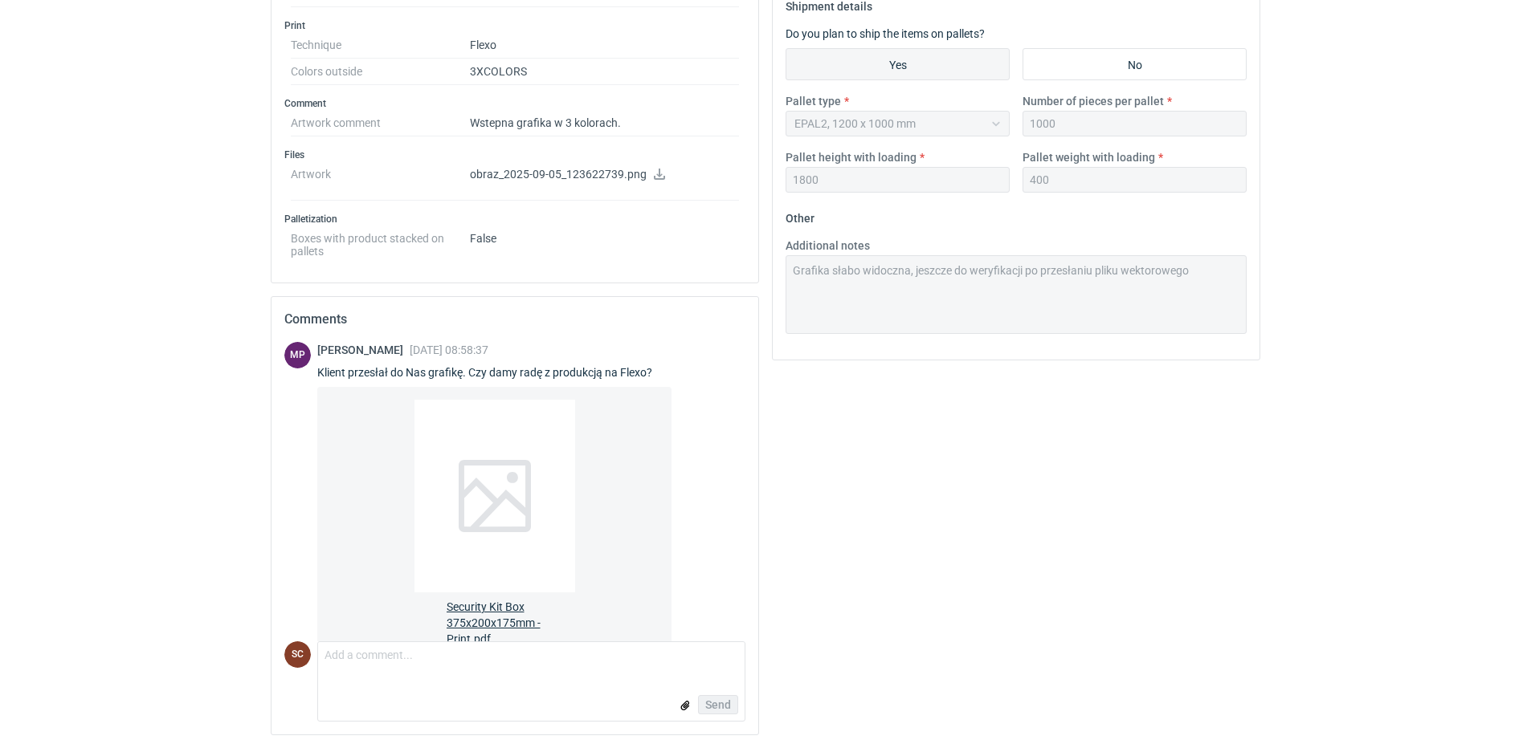
click at [515, 528] on div at bounding box center [494, 496] width 161 height 193
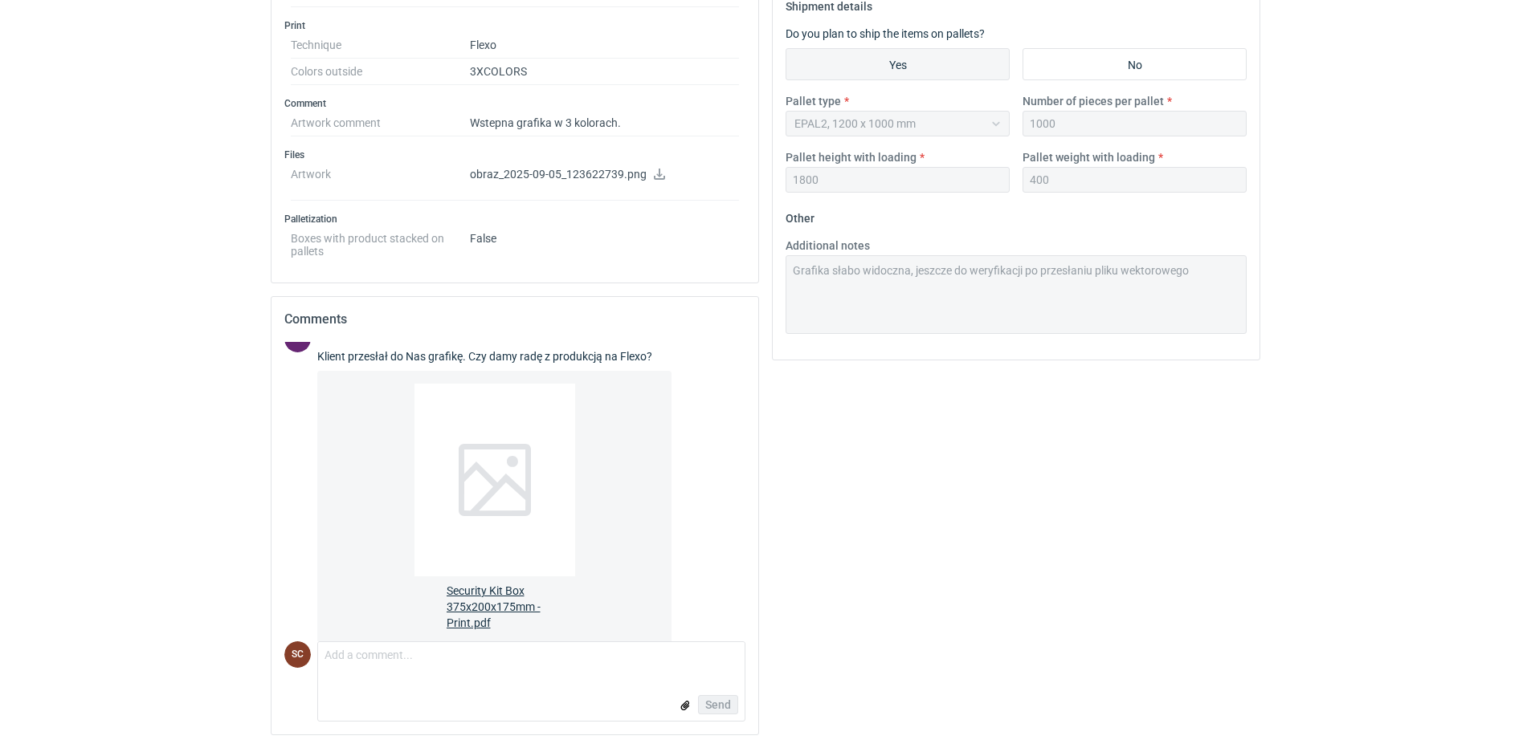
scroll to position [44, 0]
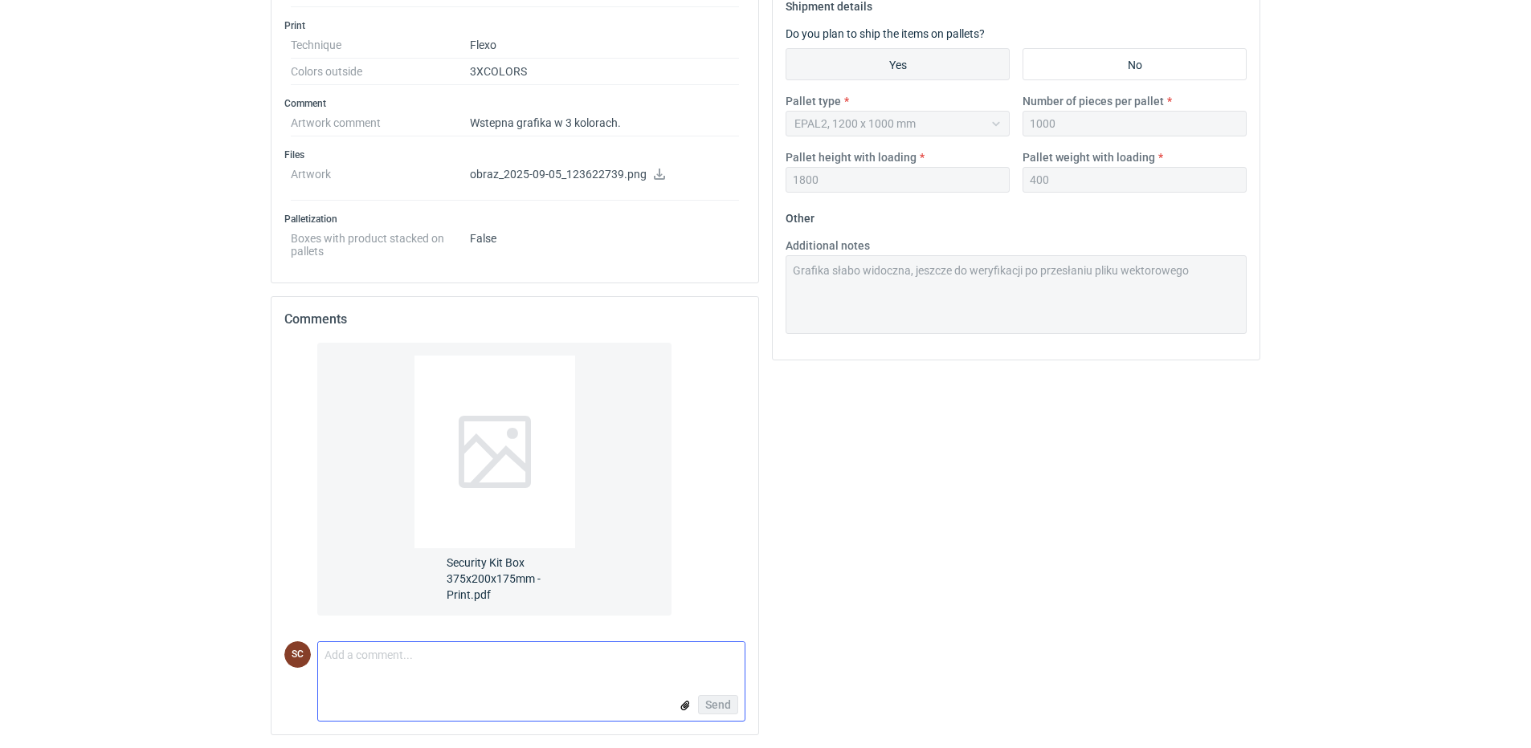
click at [365, 668] on textarea "Comment message" at bounding box center [531, 659] width 426 height 34
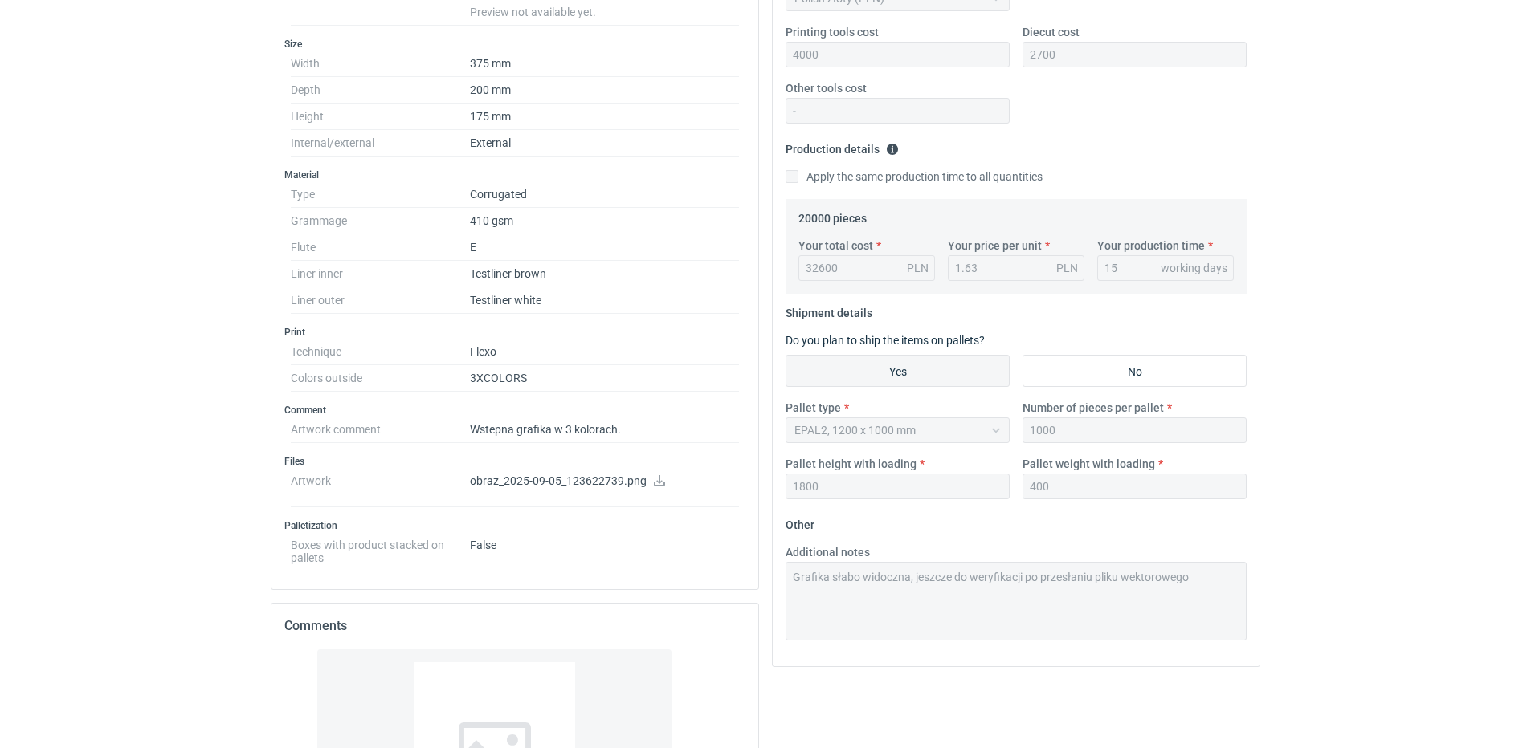
scroll to position [585, 0]
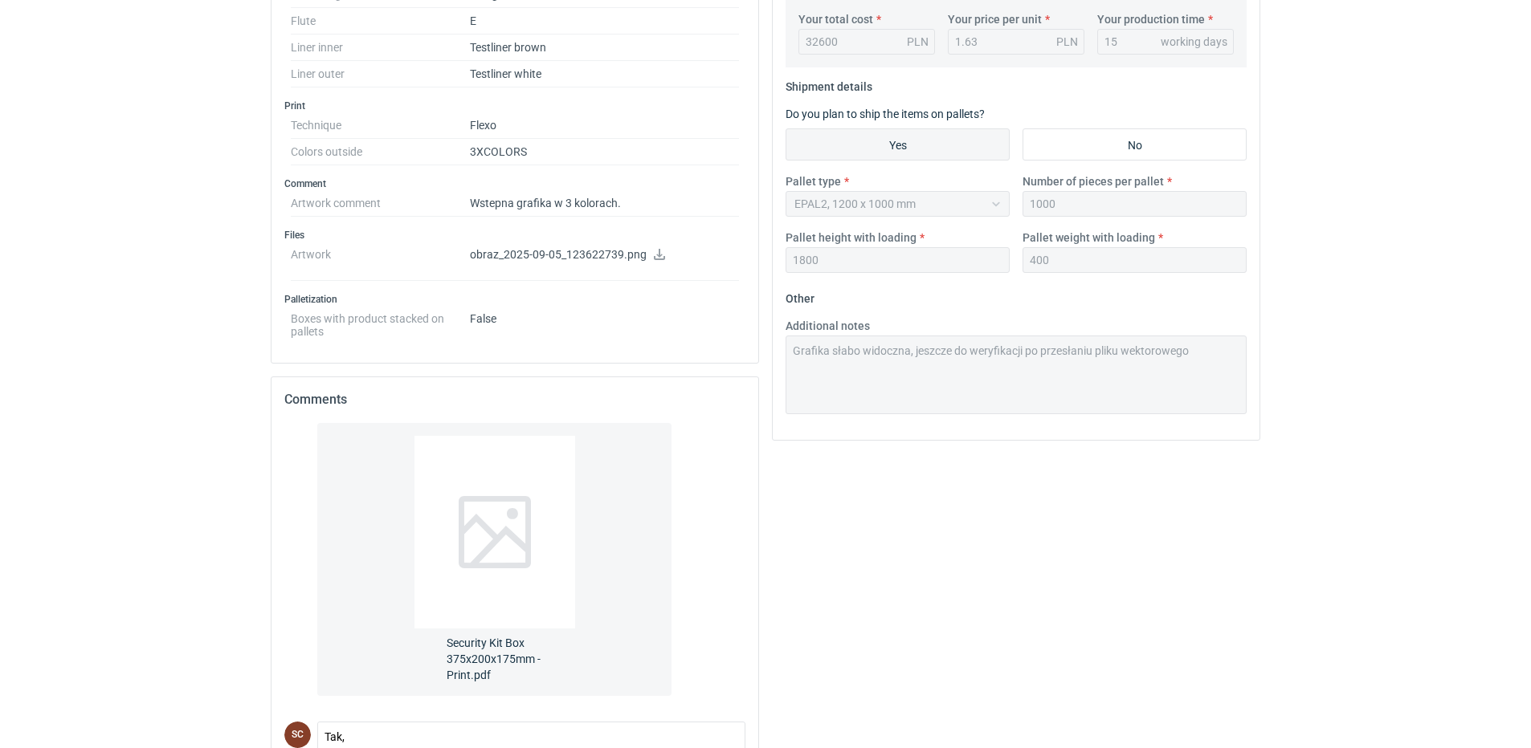
click at [654, 252] on icon at bounding box center [659, 254] width 13 height 11
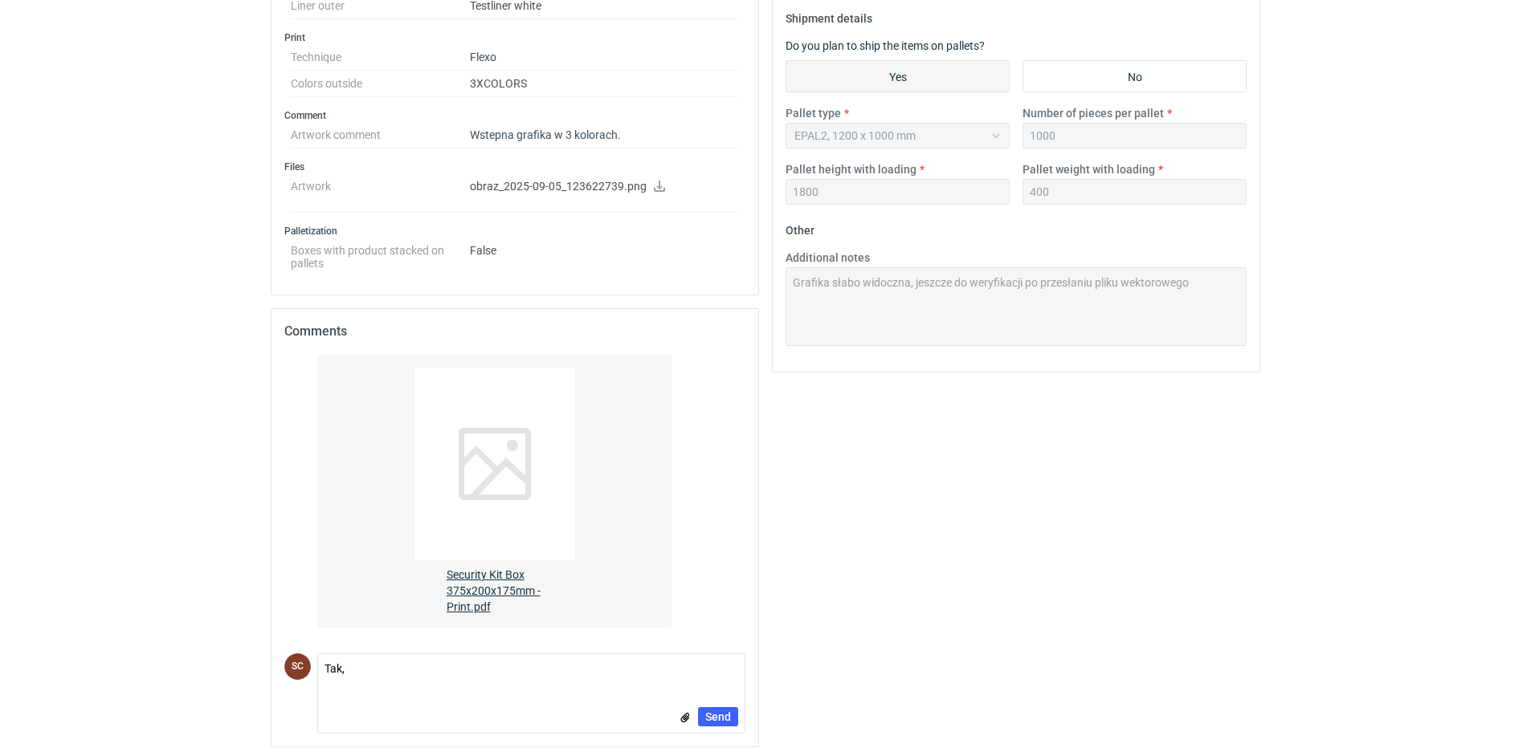
scroll to position [666, 0]
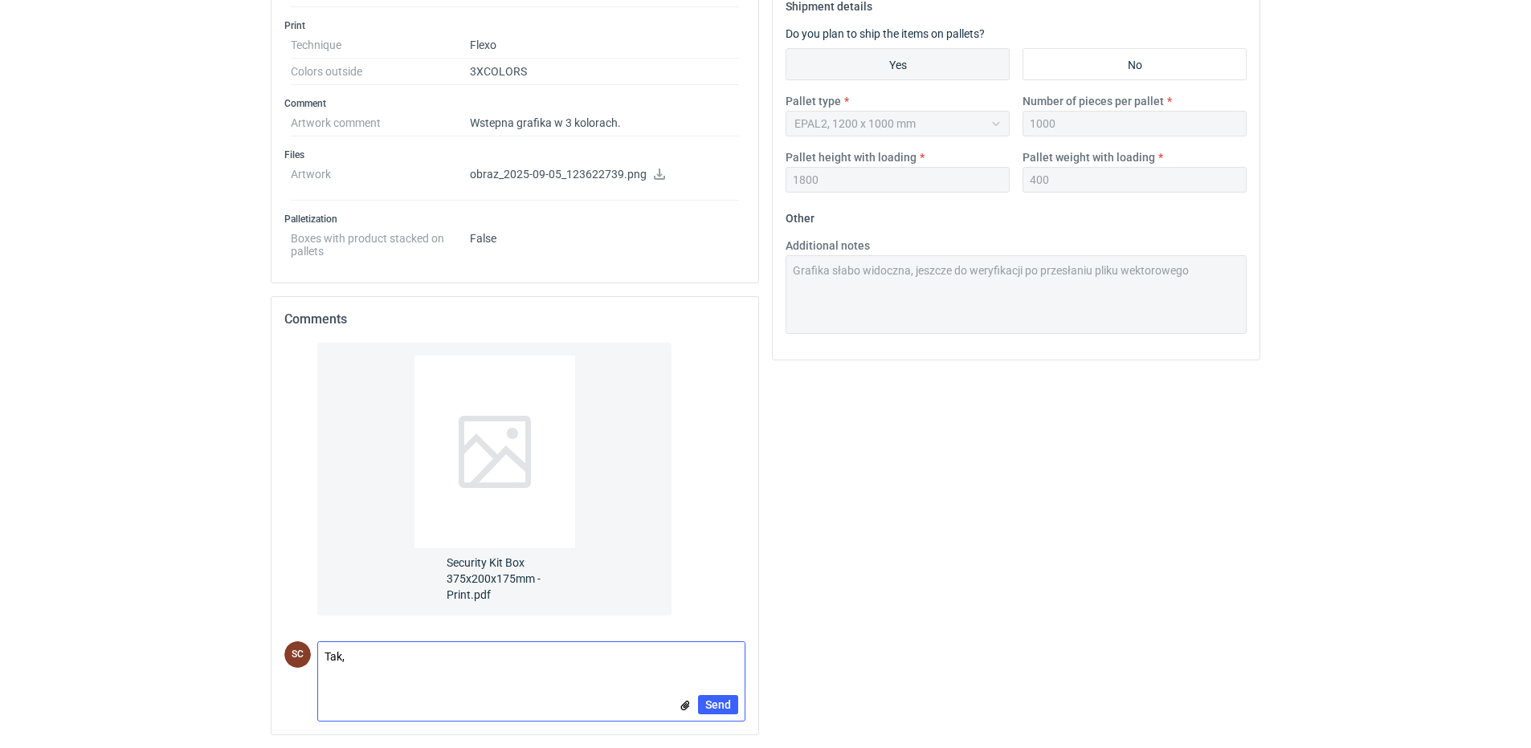
click at [410, 654] on textarea "Tak," at bounding box center [531, 659] width 426 height 34
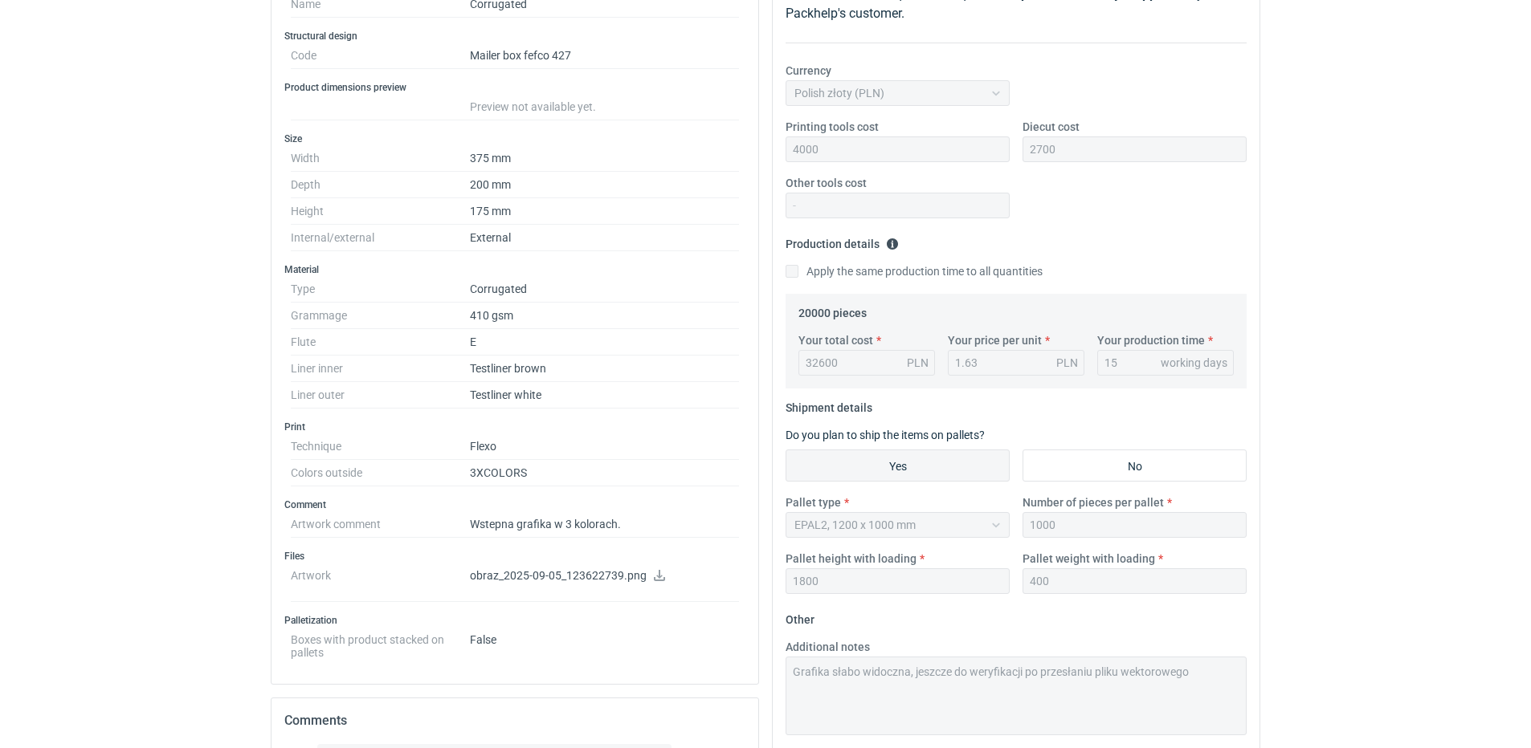
scroll to position [23, 0]
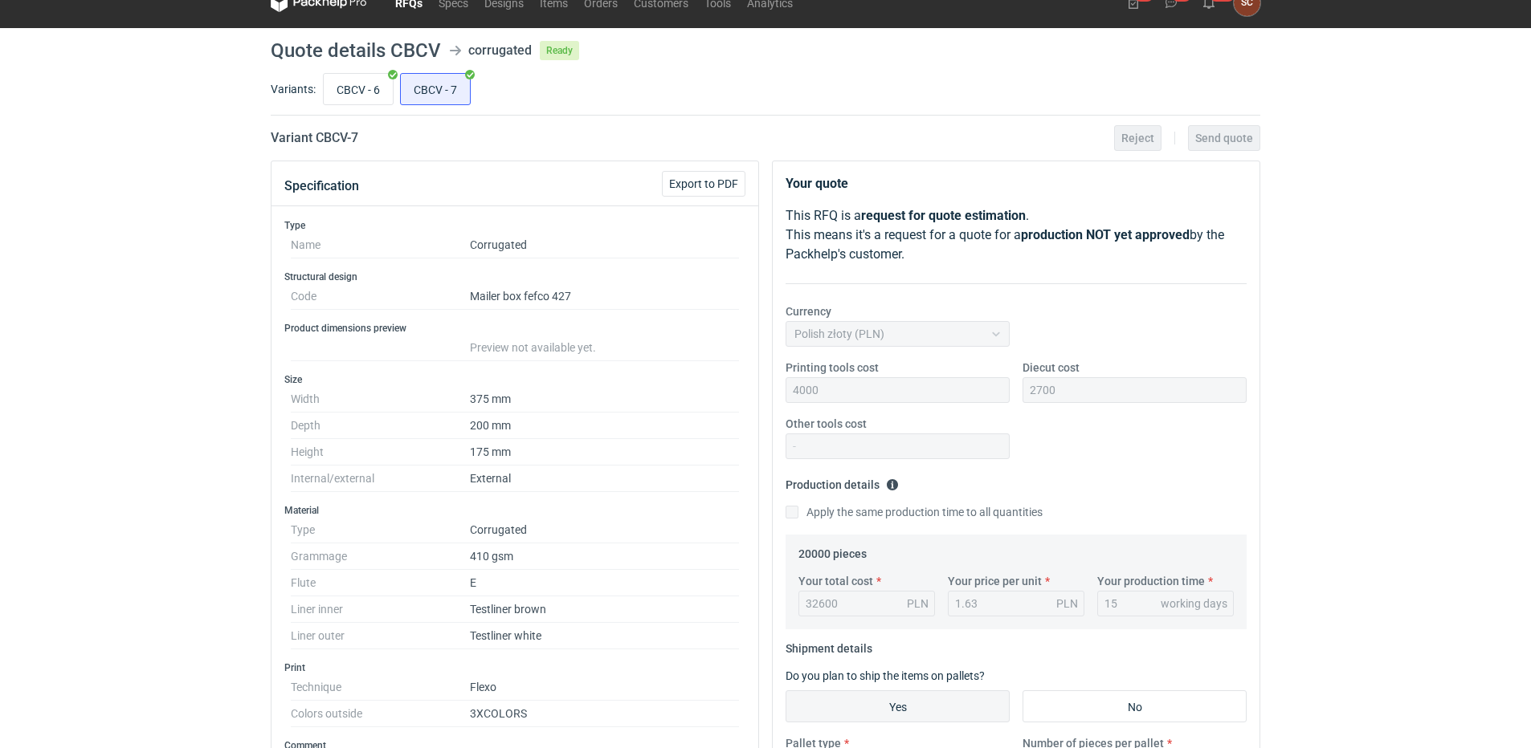
type textarea "Tak, myślę, że nie będzie problemu"
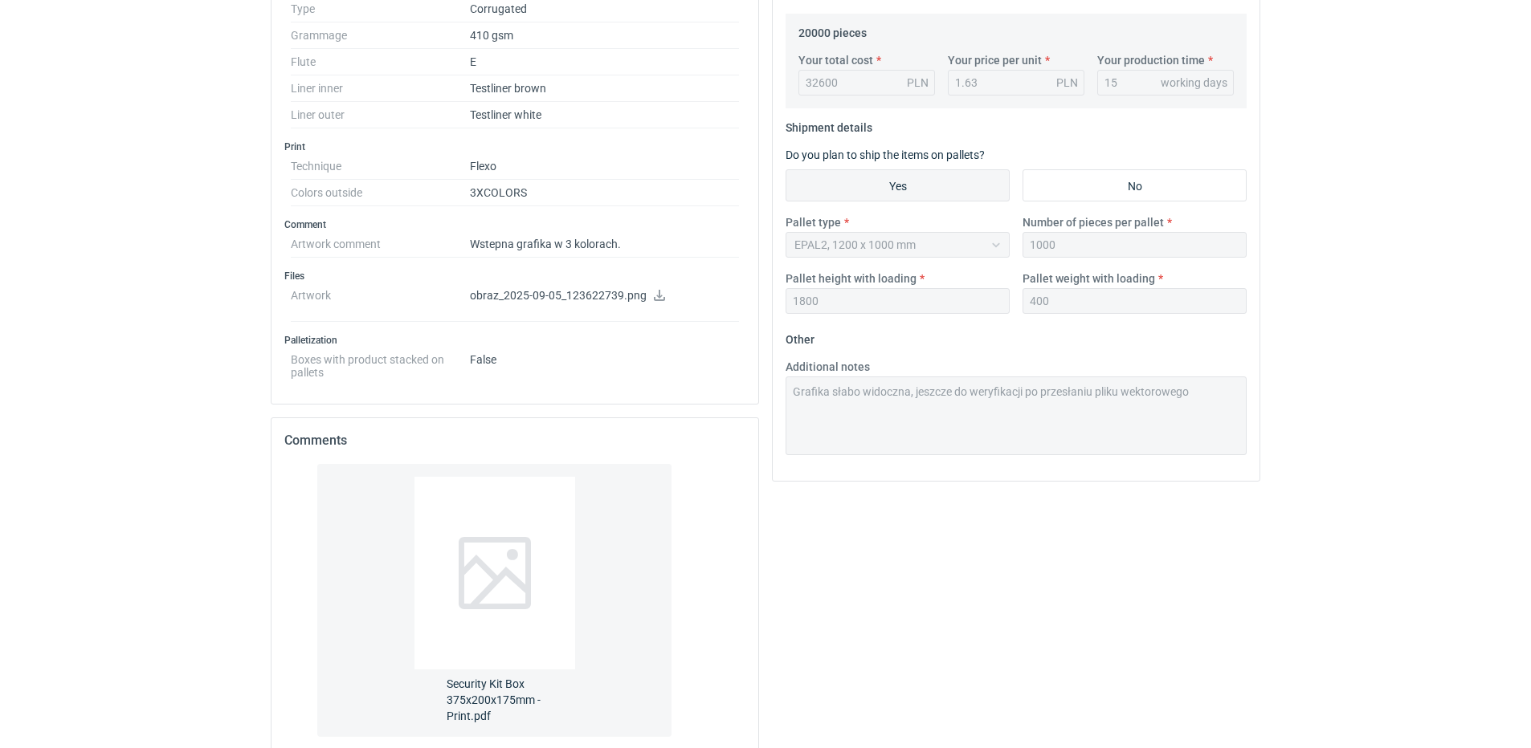
scroll to position [666, 0]
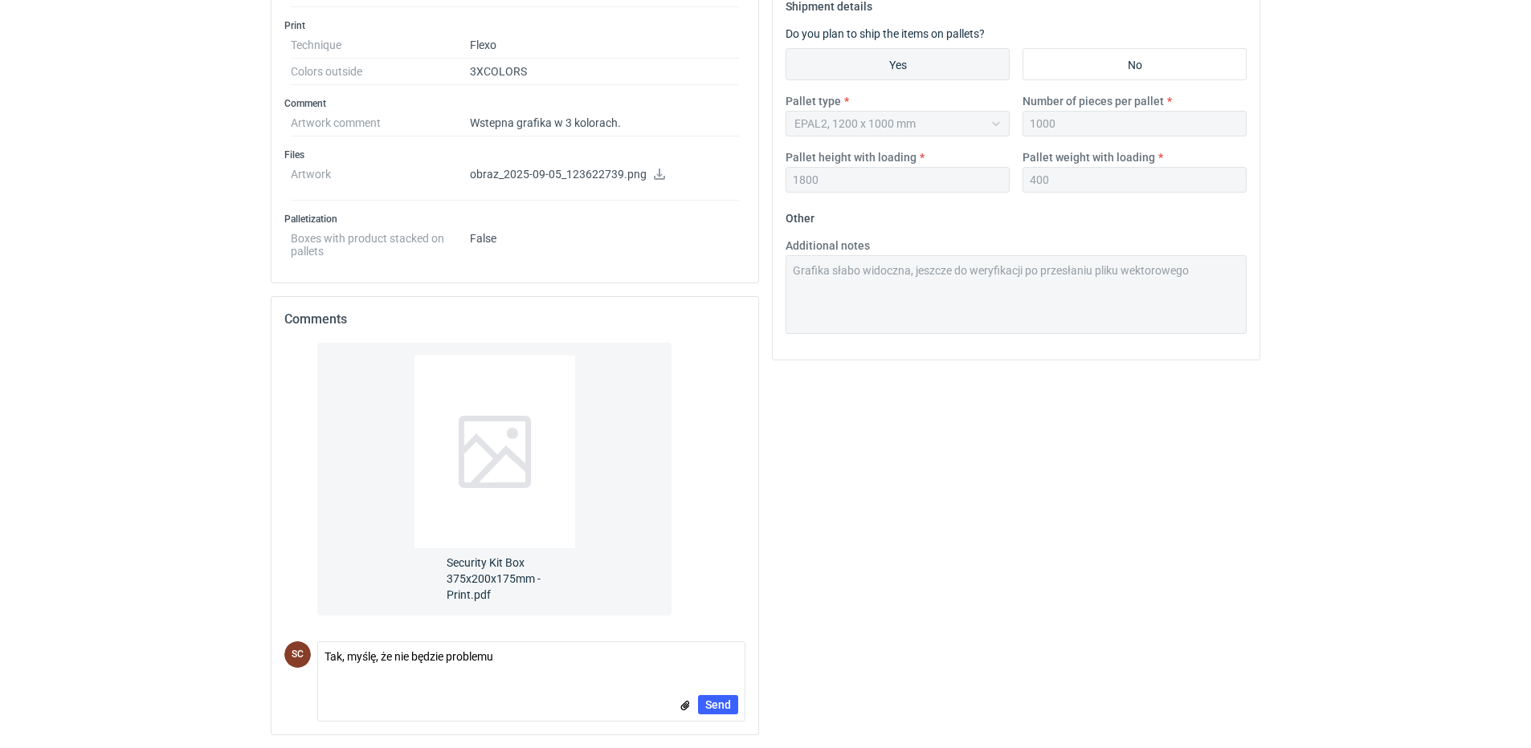
click at [561, 676] on form "Comment message [PERSON_NAME], myślę, że nie będzie problemu Send" at bounding box center [531, 682] width 428 height 80
click at [730, 699] on span "Send" at bounding box center [718, 704] width 26 height 11
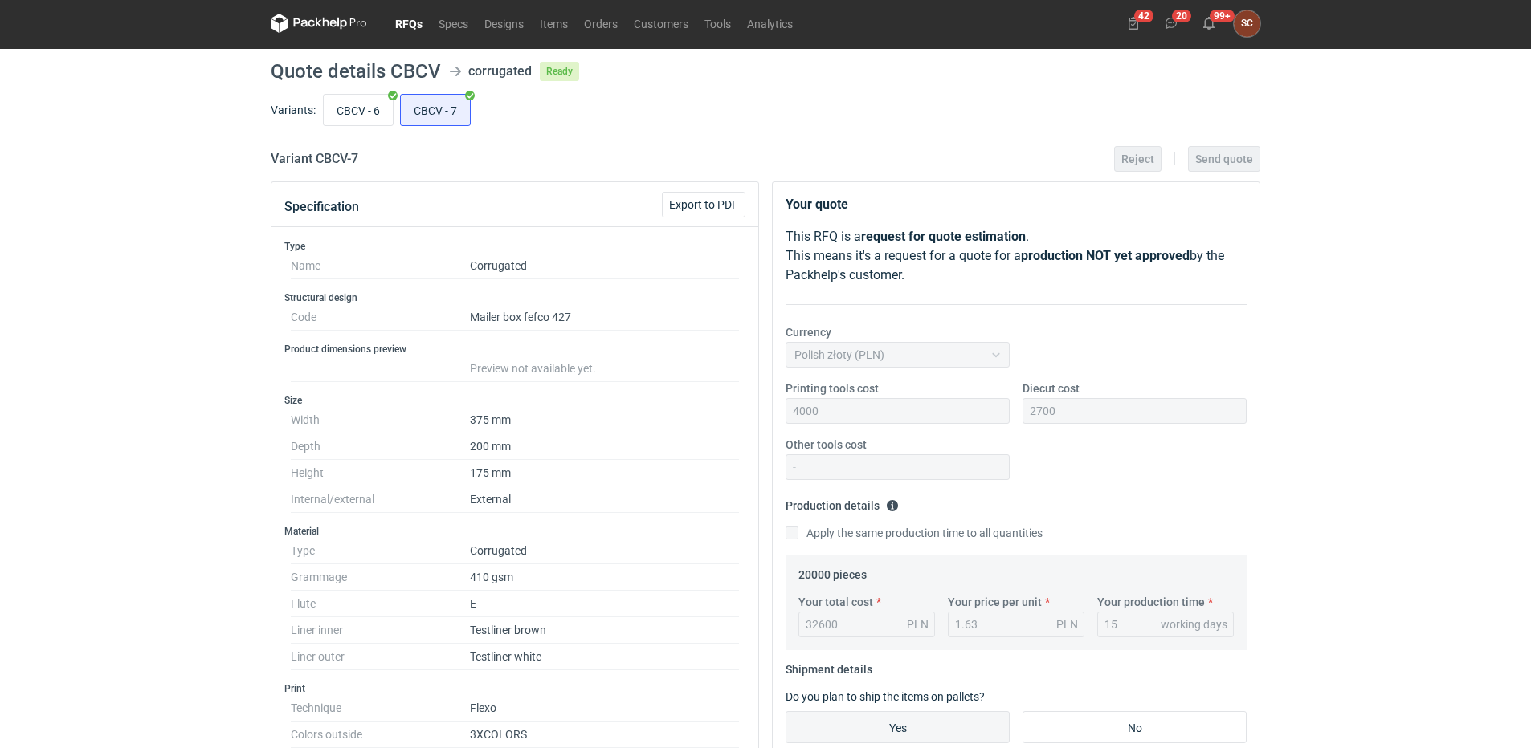
scroll to position [0, 0]
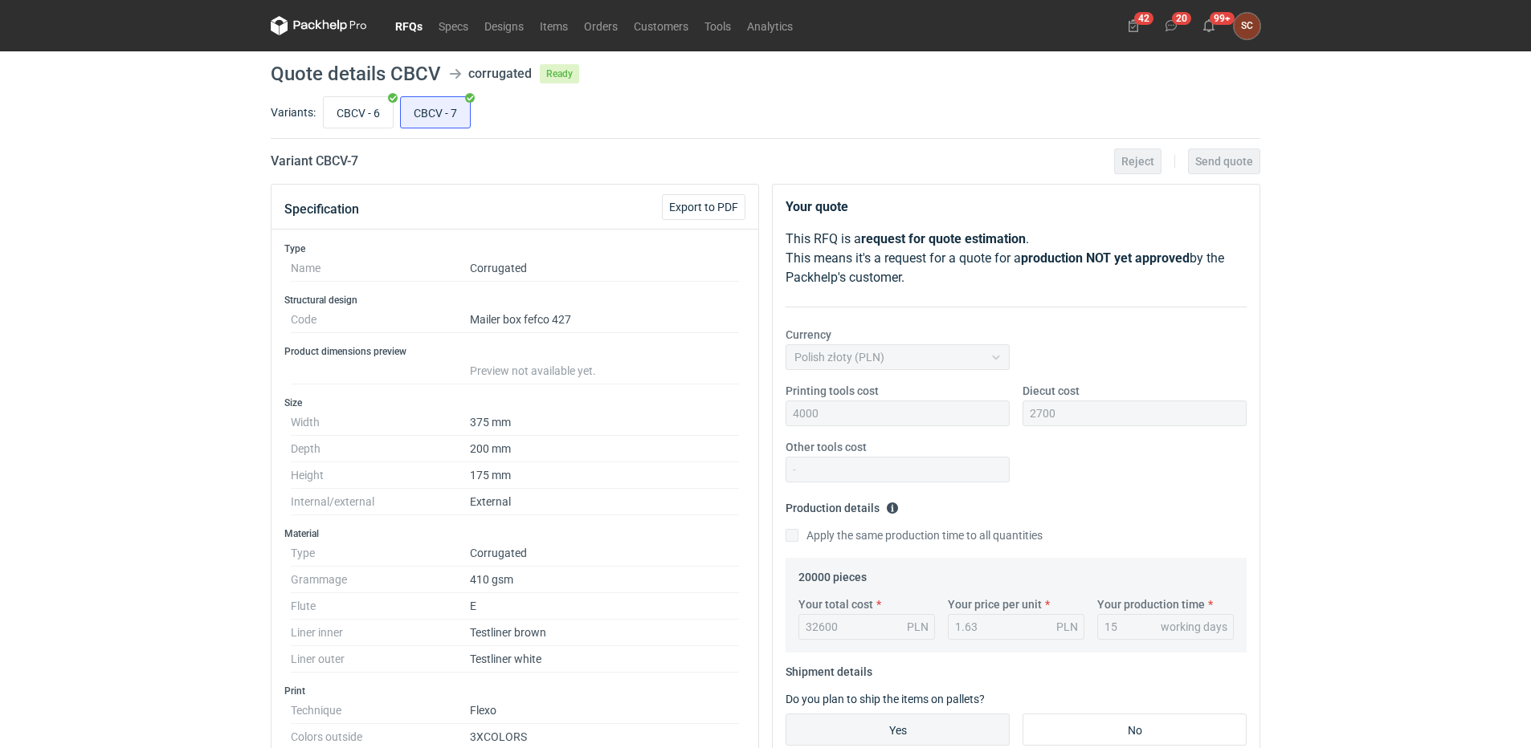
click at [404, 19] on link "RFQs" at bounding box center [408, 25] width 43 height 19
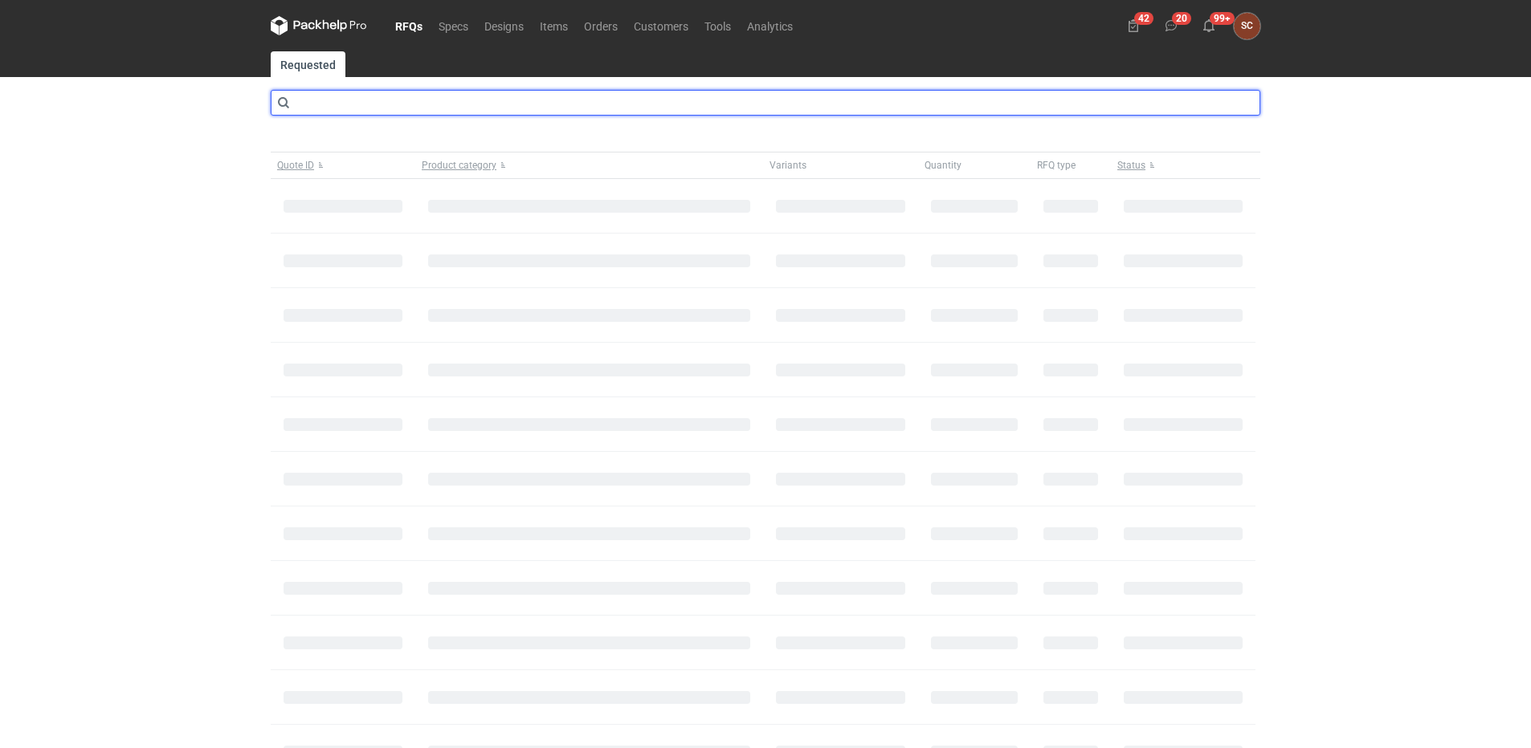
click at [435, 108] on input "text" at bounding box center [765, 103] width 989 height 26
type input "cbth"
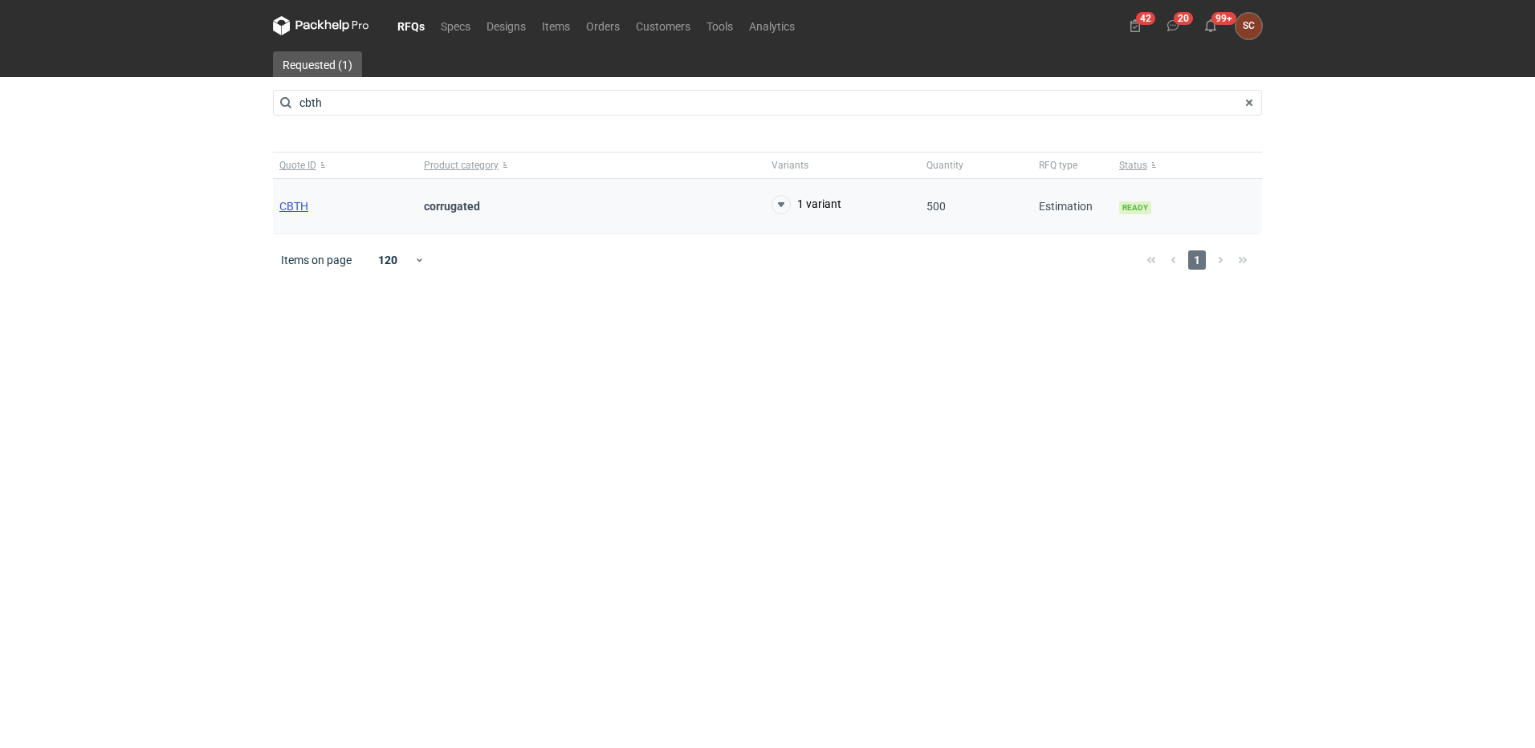
click at [298, 201] on span "CBTH" at bounding box center [293, 206] width 29 height 13
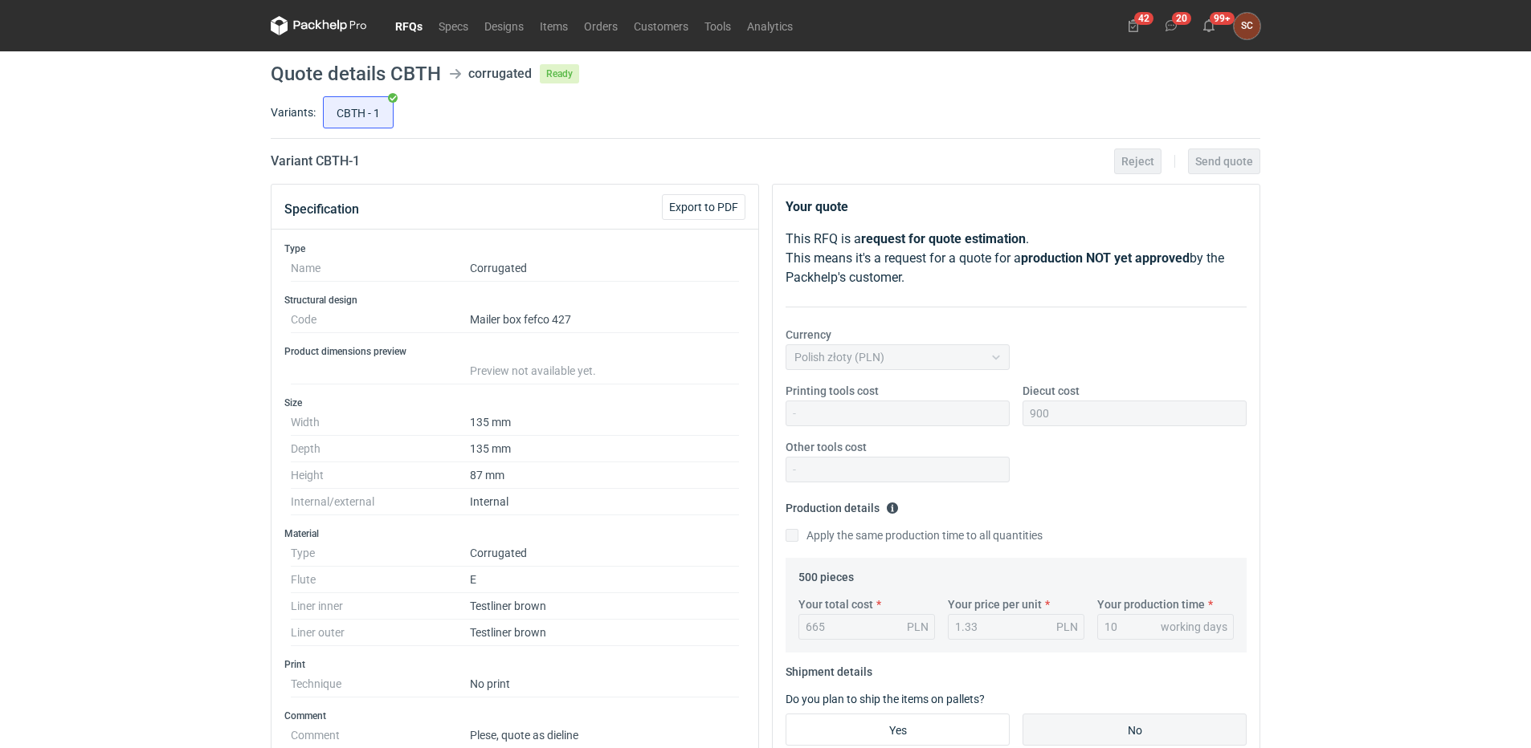
click at [403, 28] on link "RFQs" at bounding box center [408, 25] width 43 height 19
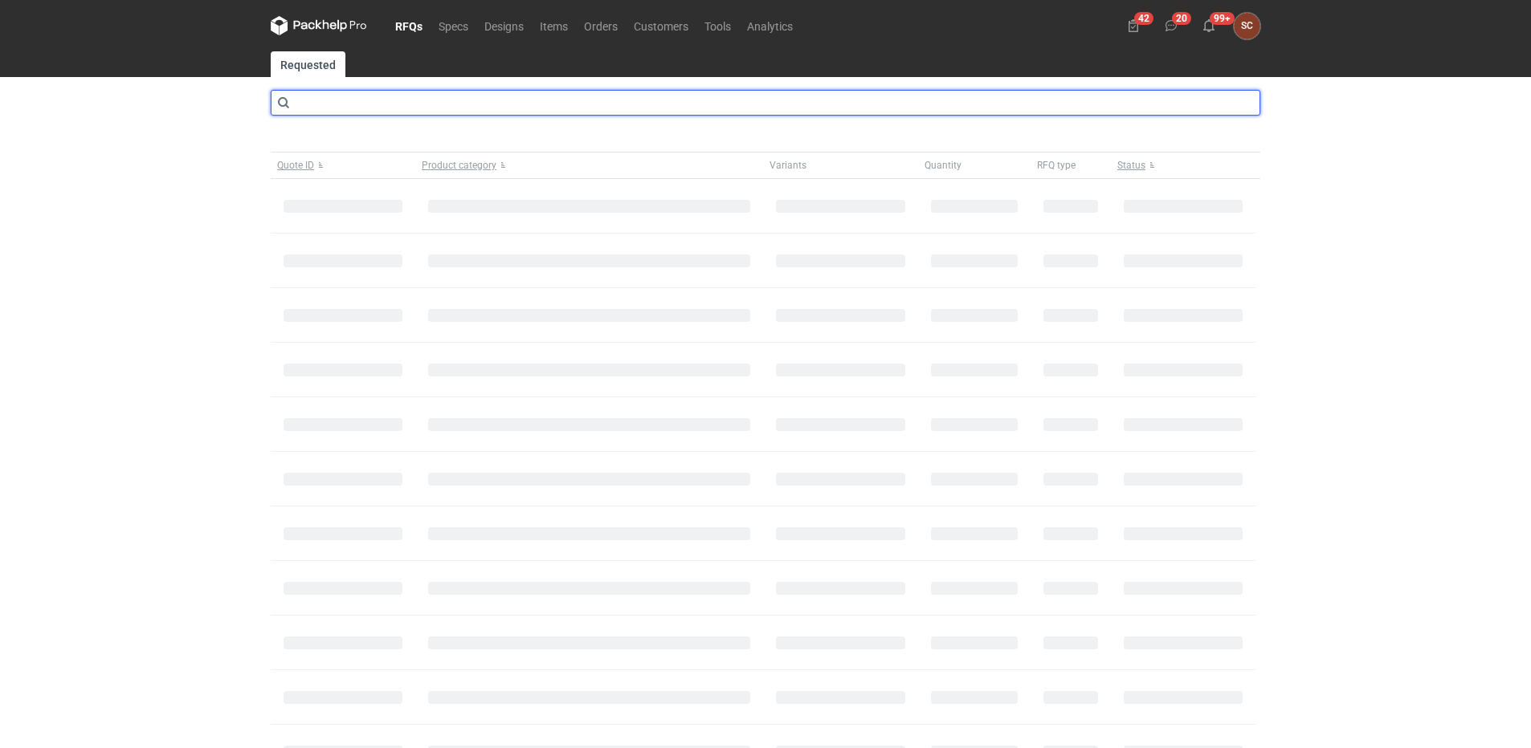
click at [370, 103] on input "text" at bounding box center [765, 103] width 989 height 26
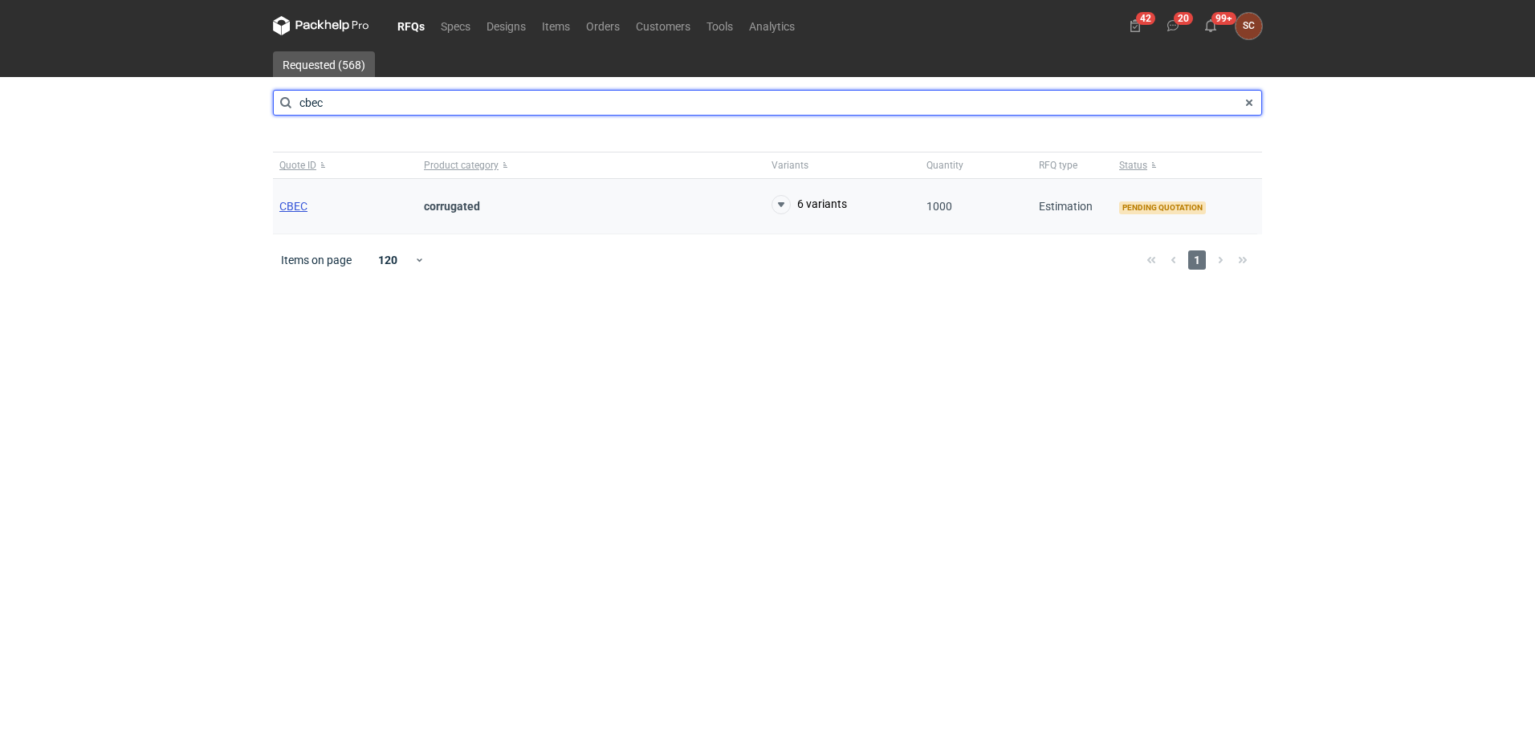
type input "cbec"
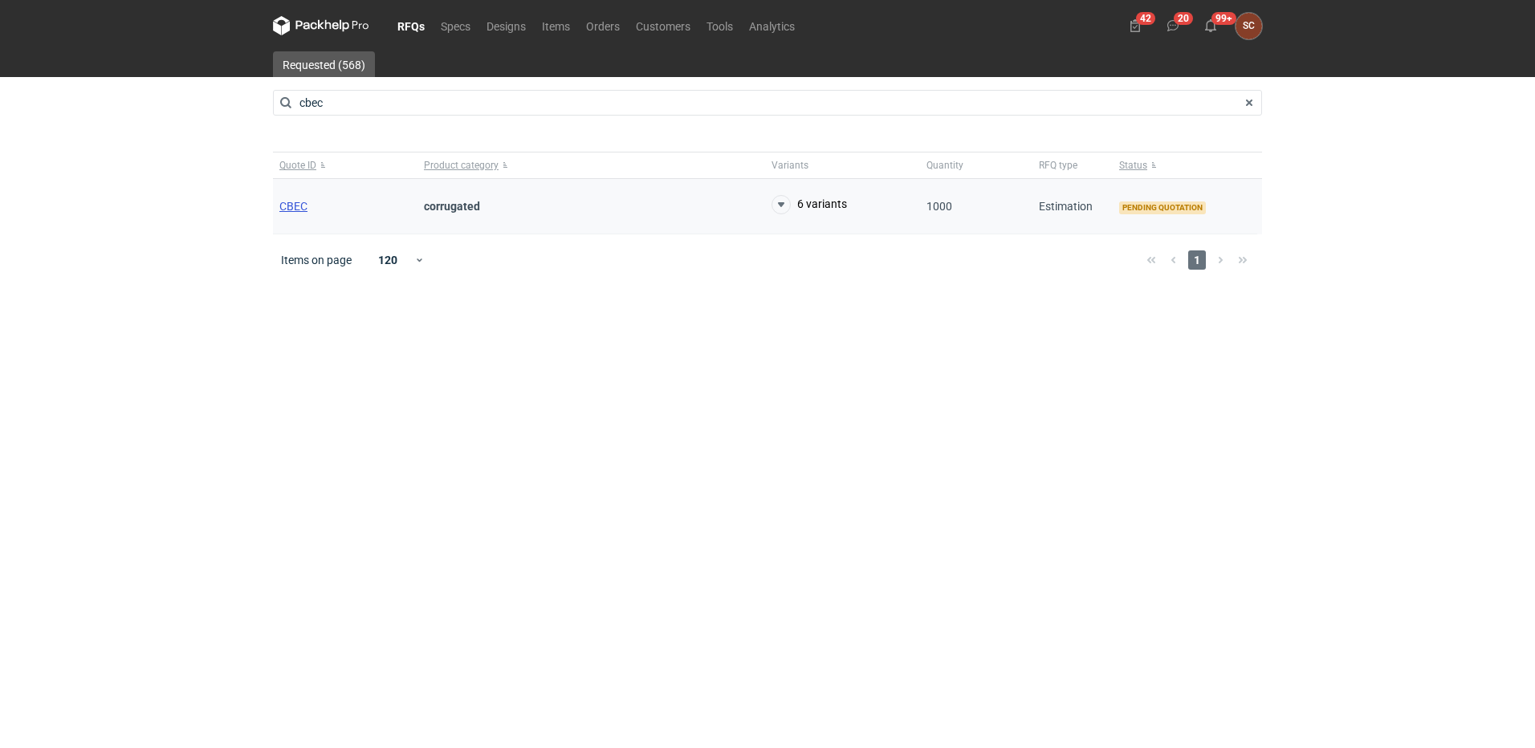
click at [300, 202] on span "CBEC" at bounding box center [293, 206] width 28 height 13
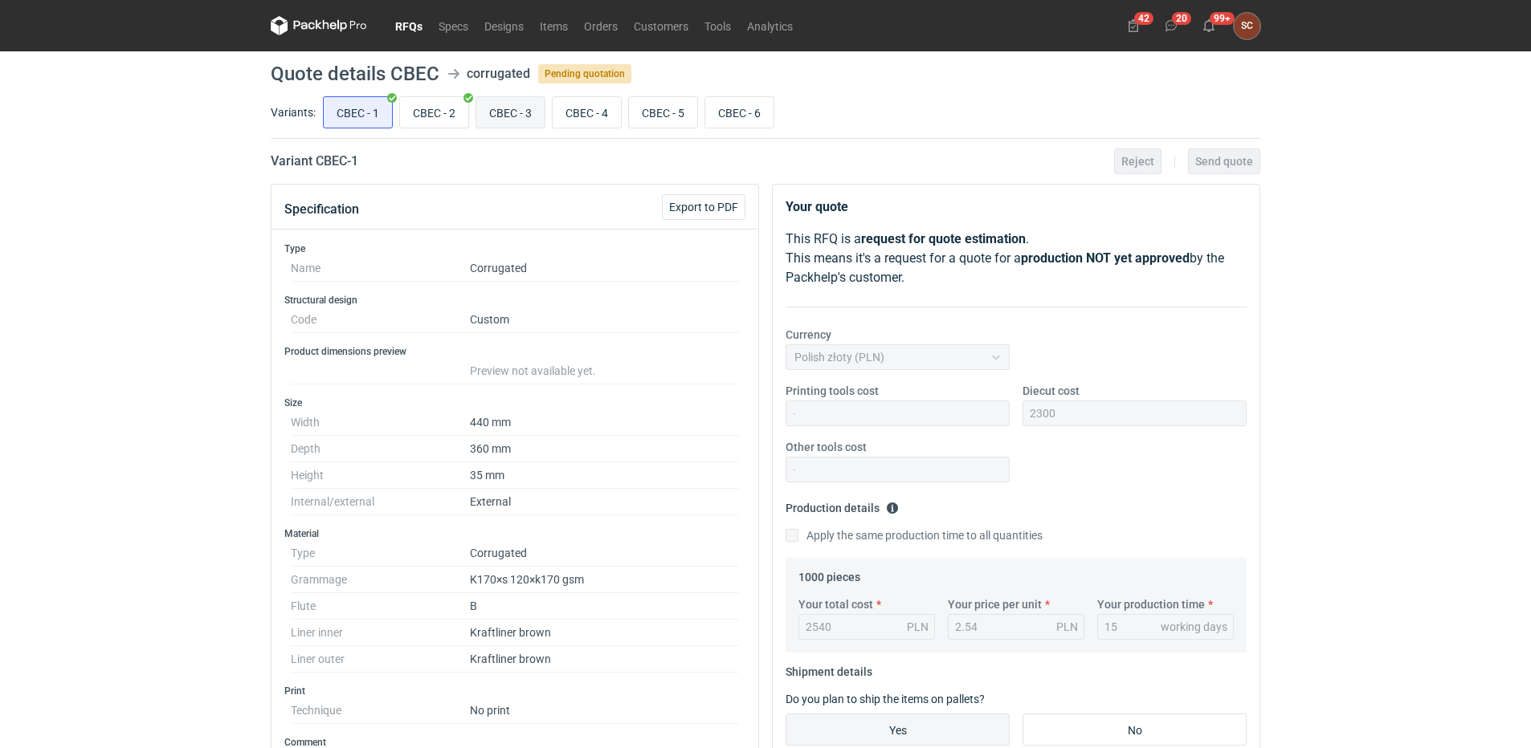
click at [481, 104] on input "CBEC - 3" at bounding box center [510, 112] width 68 height 31
radio input "true"
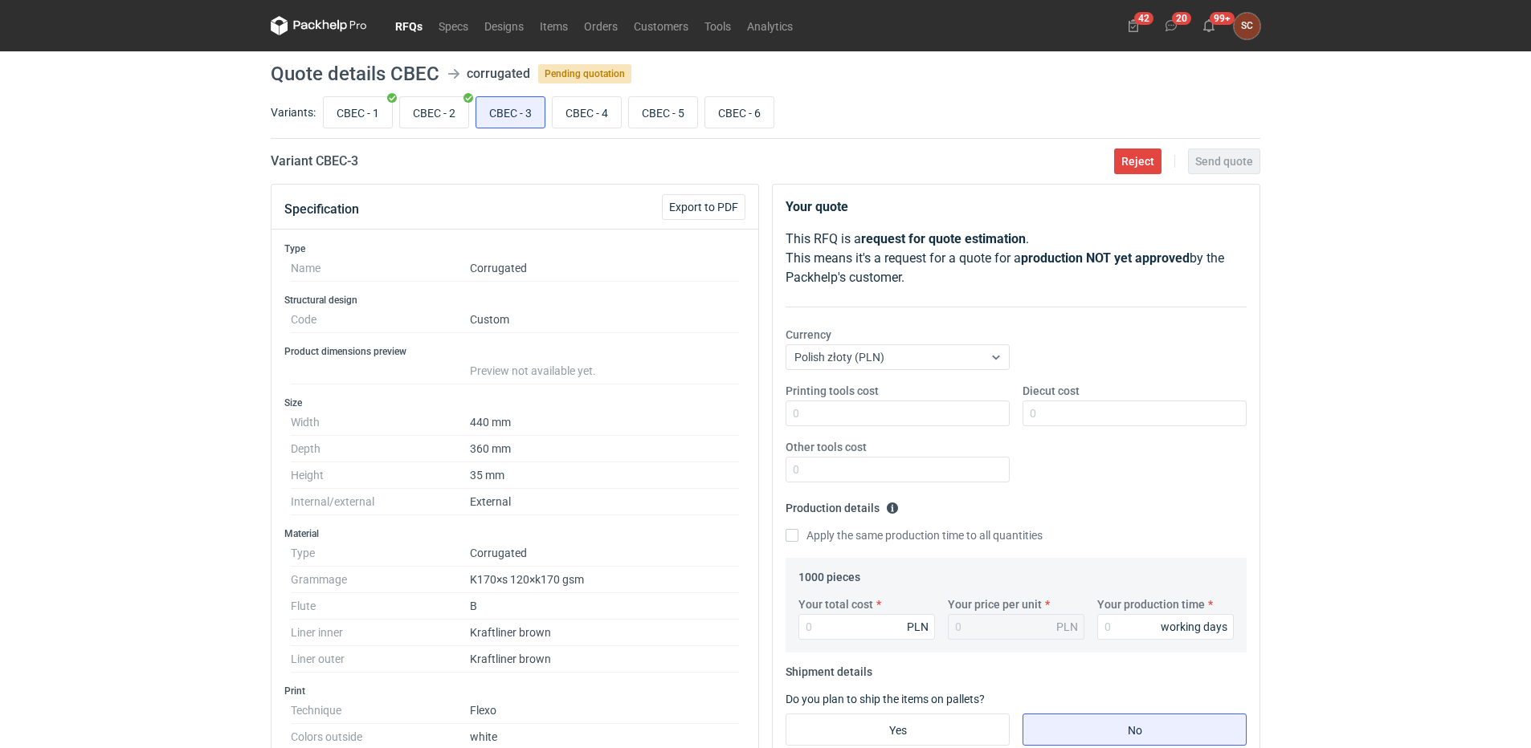
click at [1299, 90] on div "RFQs Specs Designs Items Orders Customers Tools Analytics 42 20 99+ SC [PERSON_…" at bounding box center [765, 374] width 1531 height 748
click at [1244, 21] on figcaption "SC" at bounding box center [1246, 26] width 27 height 27
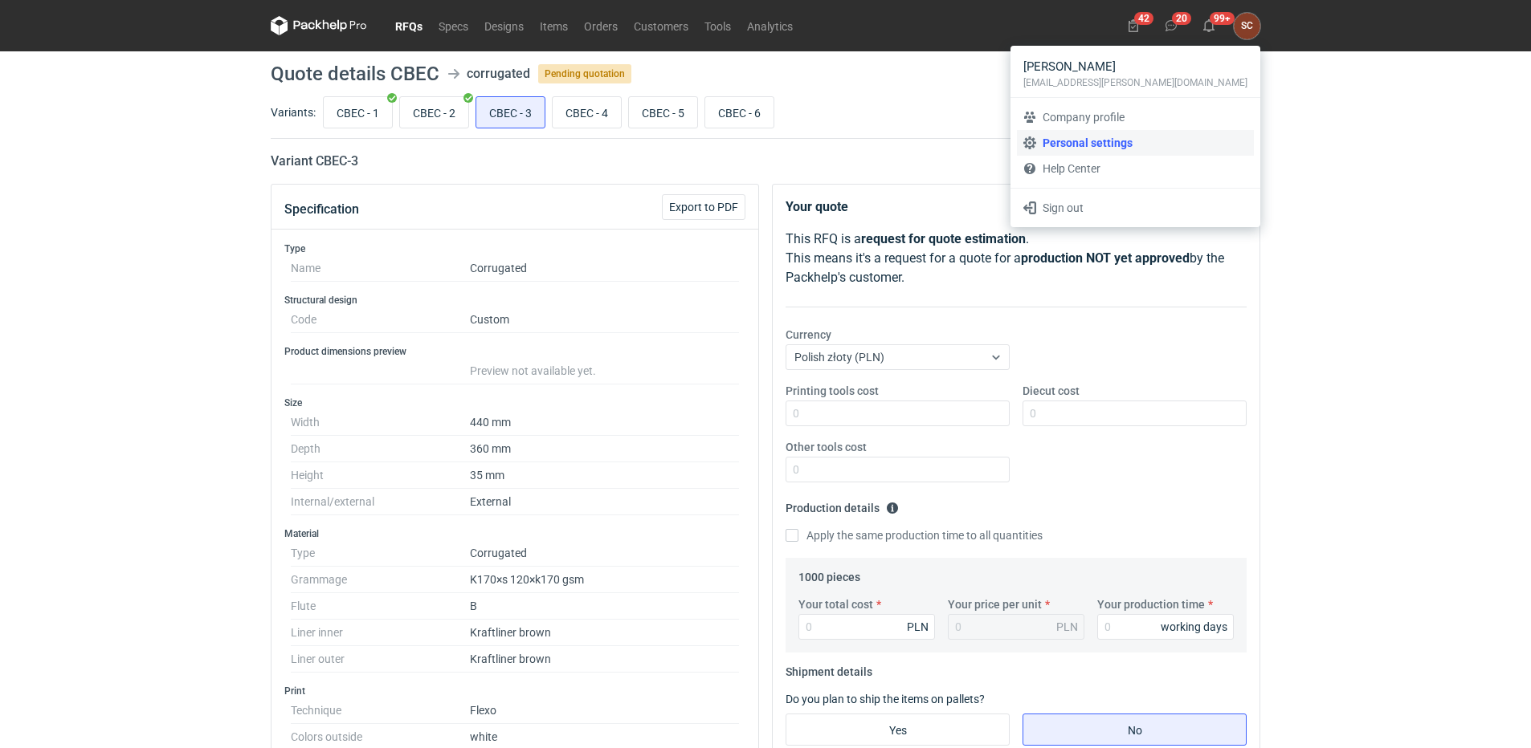
click at [1127, 144] on link "Personal settings" at bounding box center [1135, 143] width 237 height 26
